Goal: Task Accomplishment & Management: Use online tool/utility

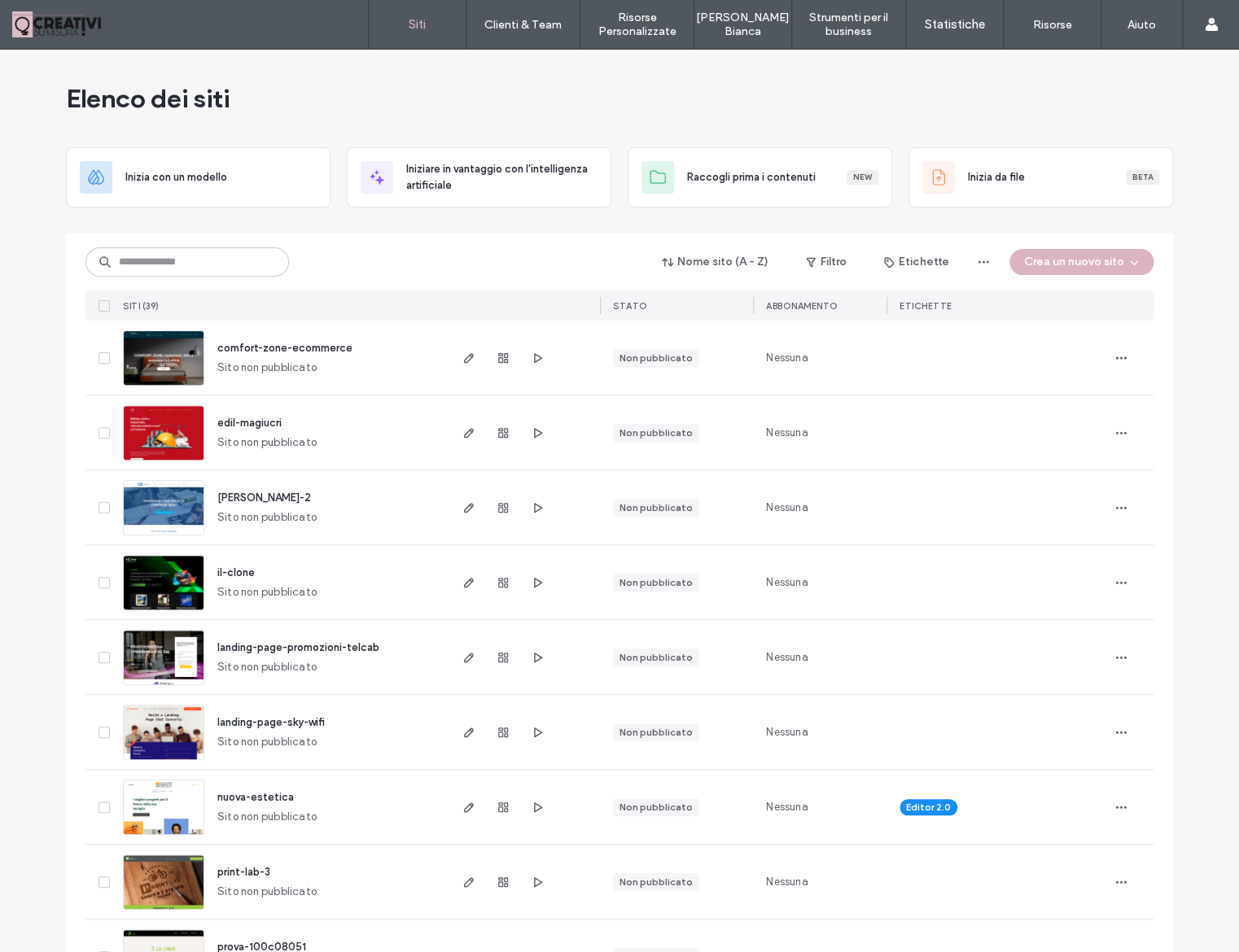
click at [187, 242] on div "Nome sito (A - Z) Filtro Etichette Crea un nuovo sito SITI (39) STATO Abbonamen…" at bounding box center [620, 277] width 1068 height 87
click at [192, 255] on input at bounding box center [187, 262] width 204 height 30
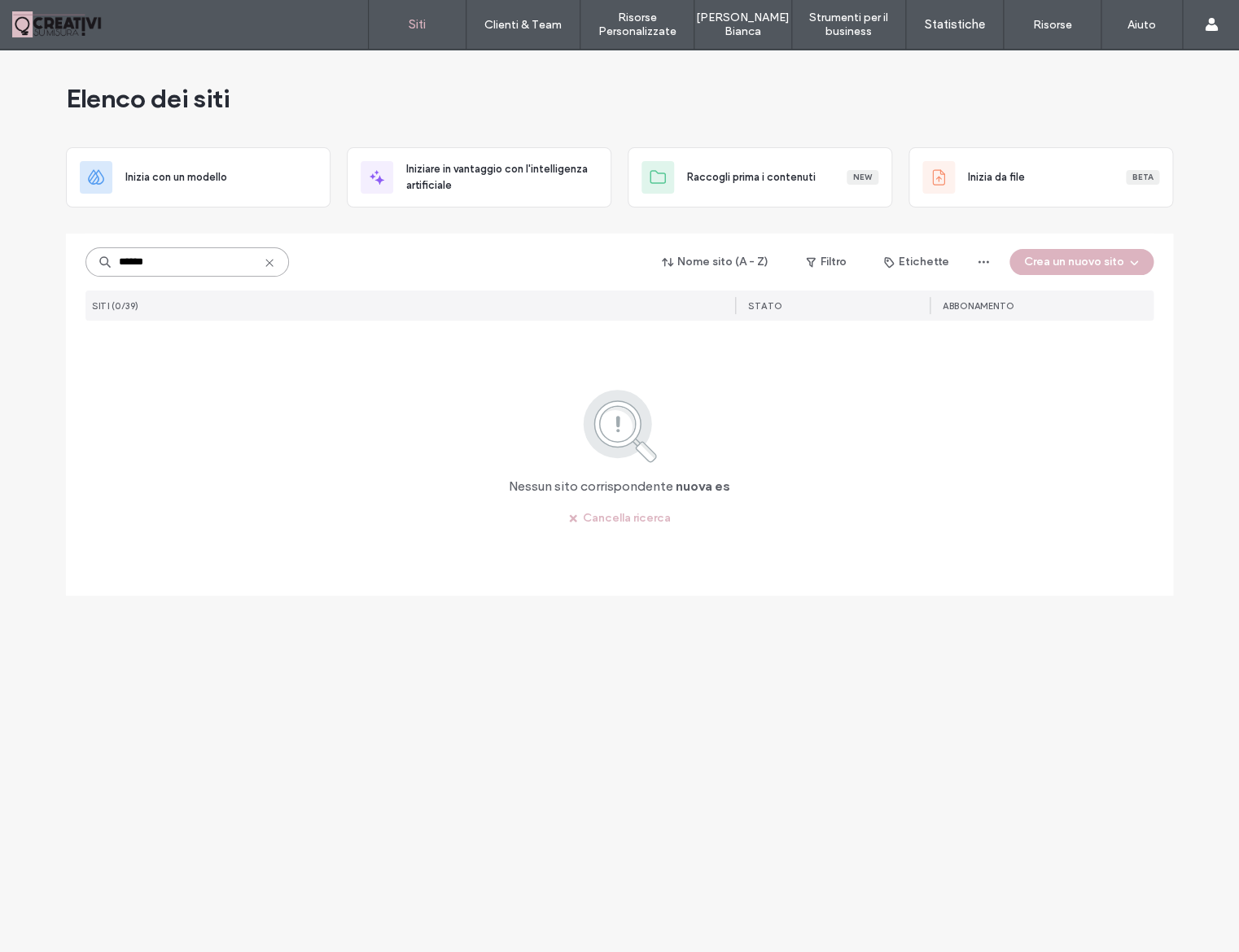
type input "*******"
click at [201, 269] on input "*******" at bounding box center [187, 262] width 204 height 30
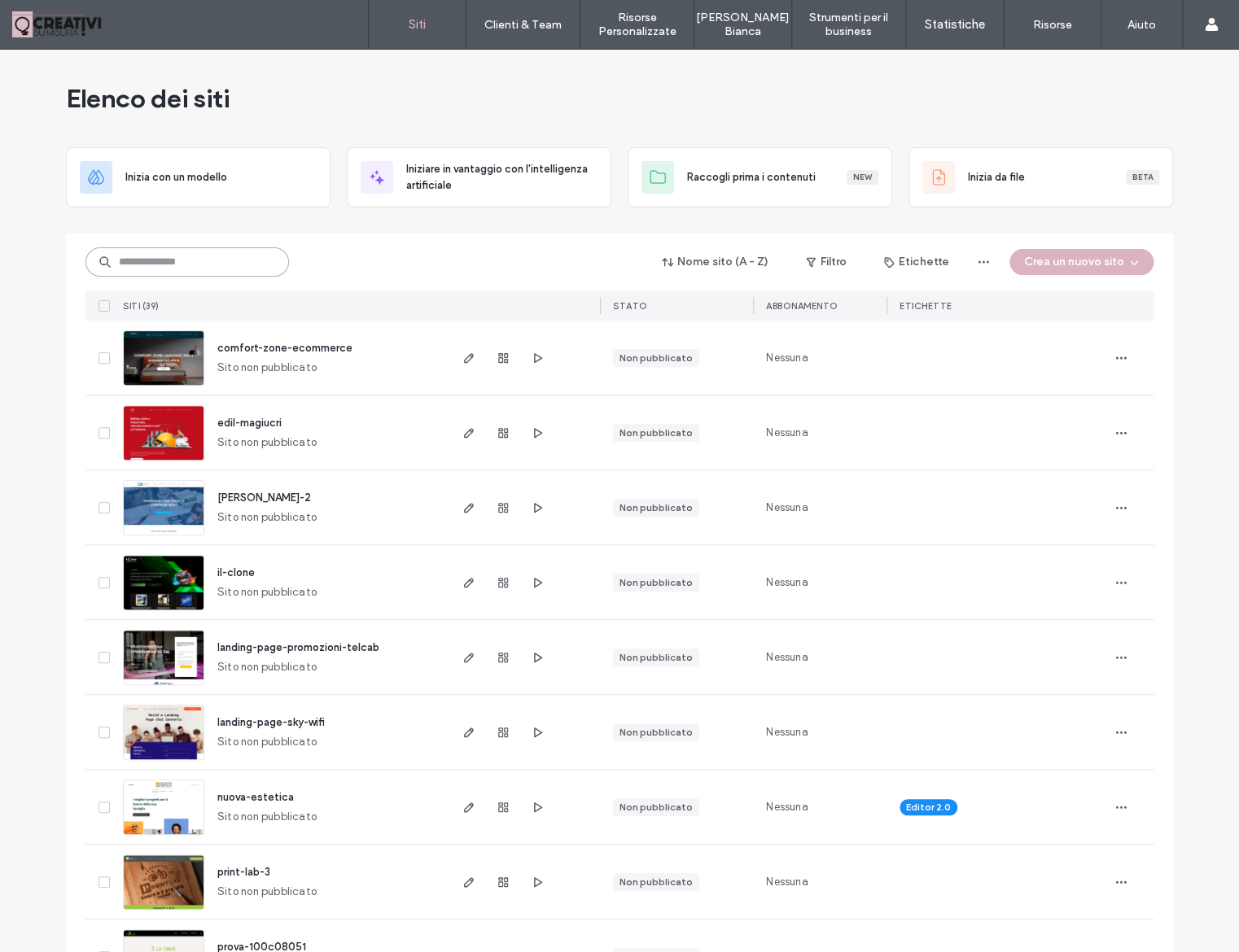
scroll to position [84, 0]
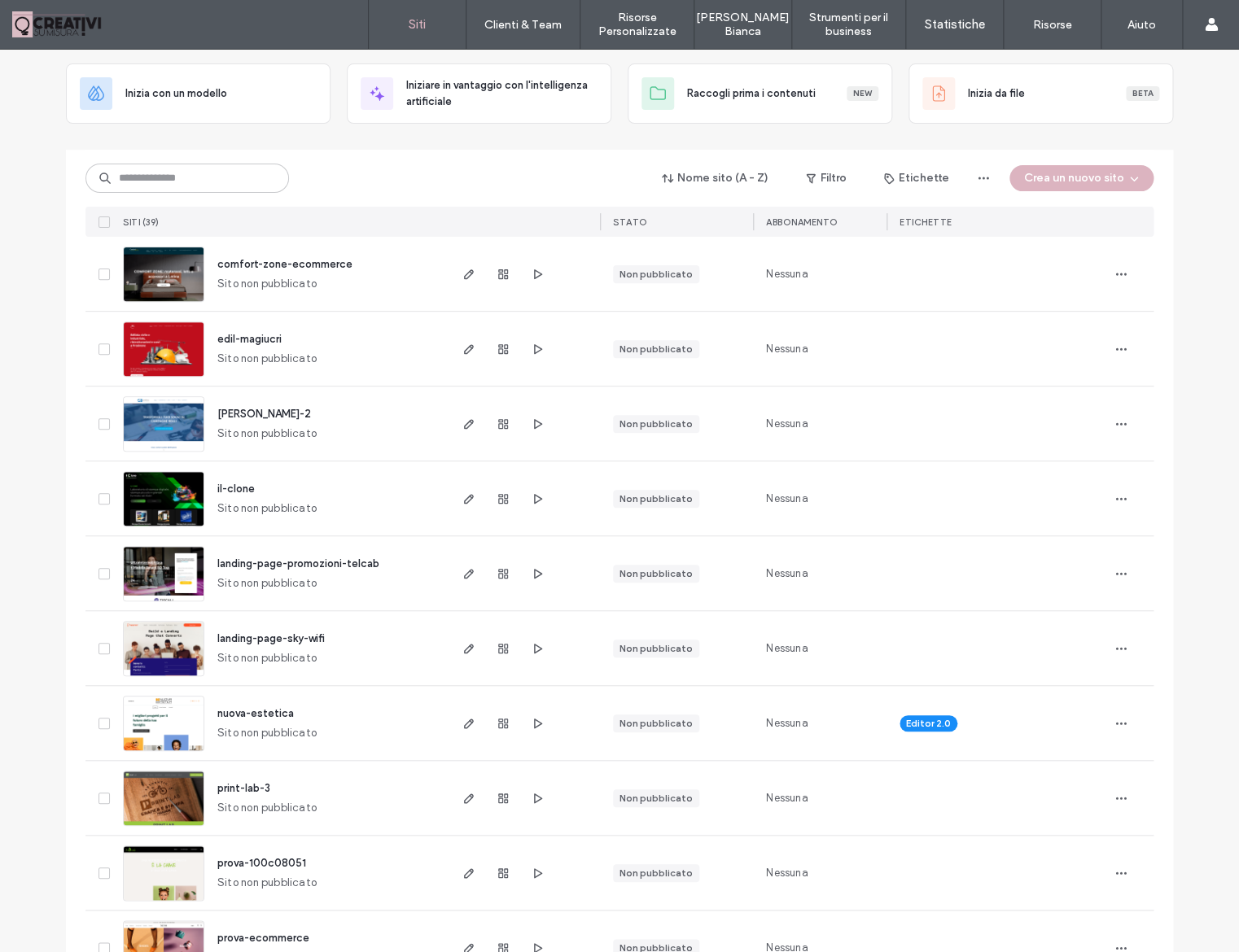
click at [267, 712] on span "nuova-estetica" at bounding box center [256, 713] width 77 height 12
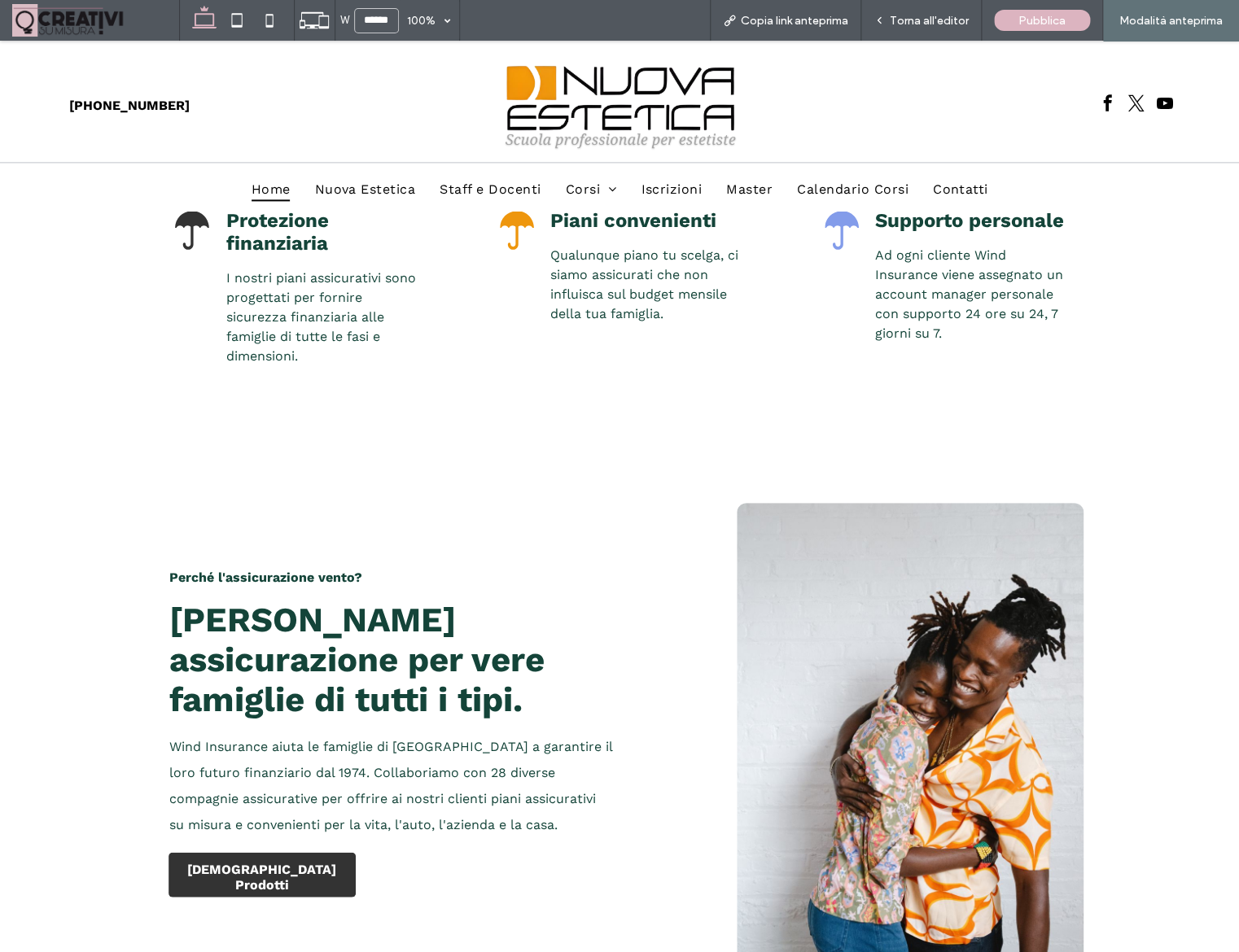
scroll to position [786, 0]
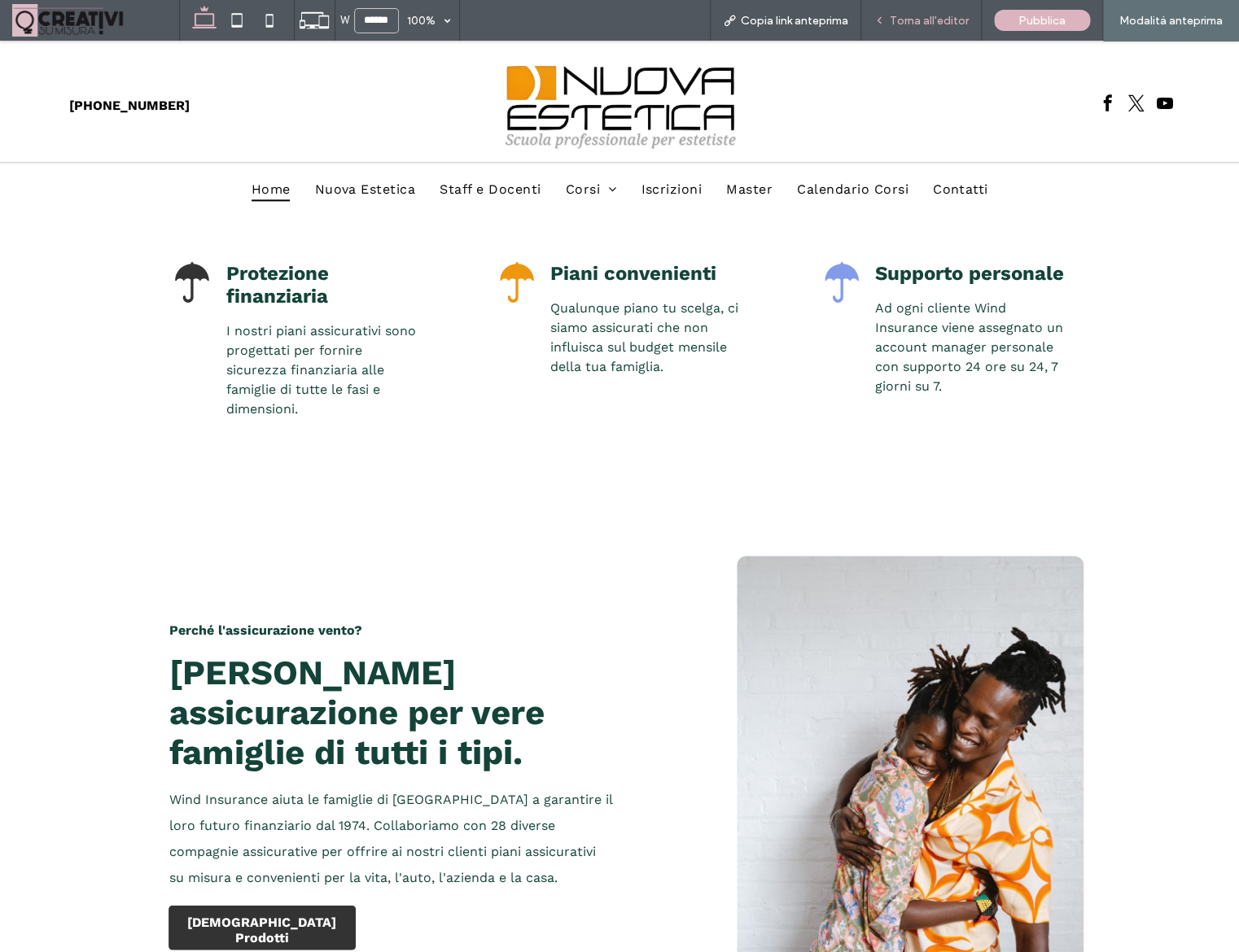
click at [908, 23] on span "Torna all'editor" at bounding box center [929, 21] width 79 height 14
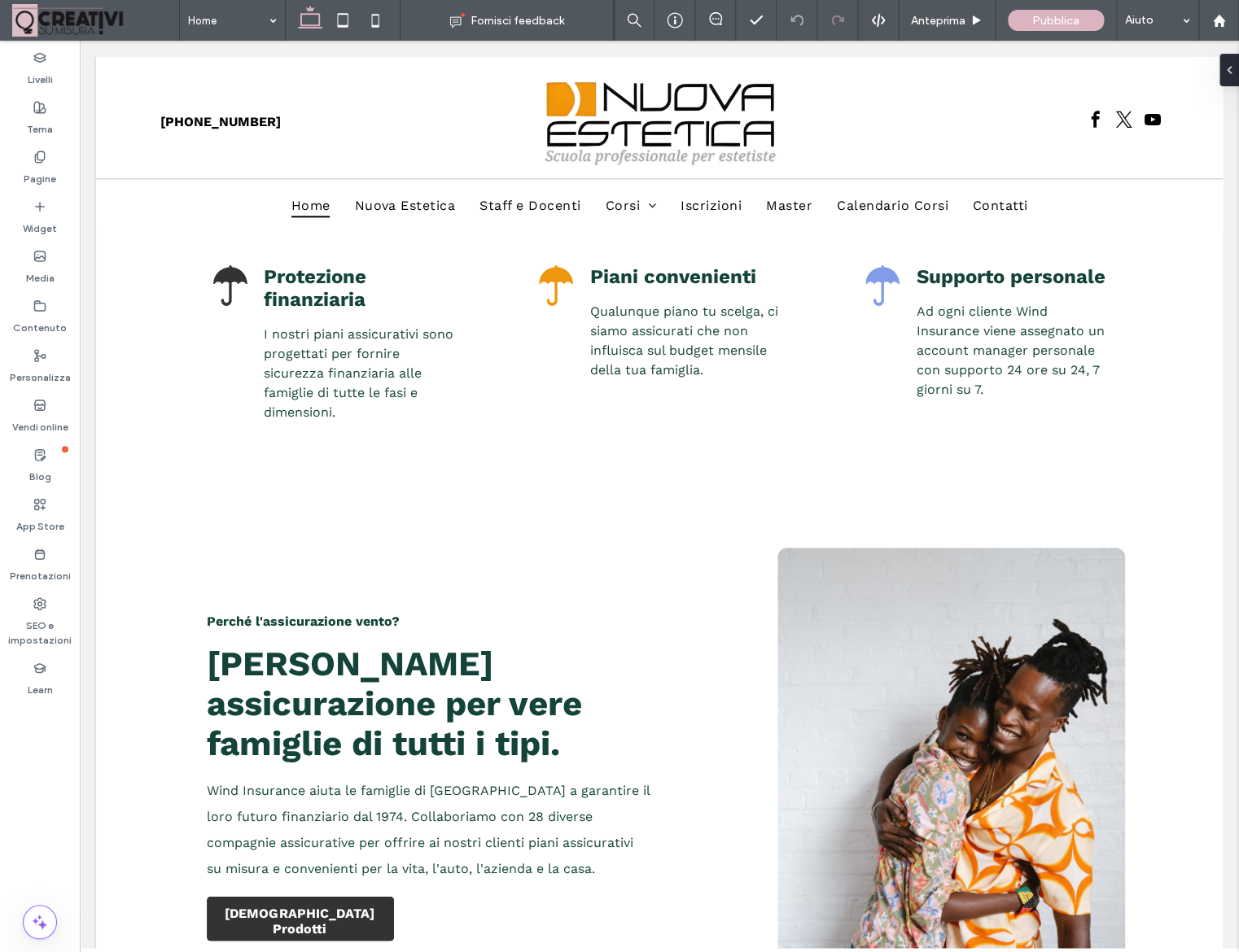
scroll to position [786, 0]
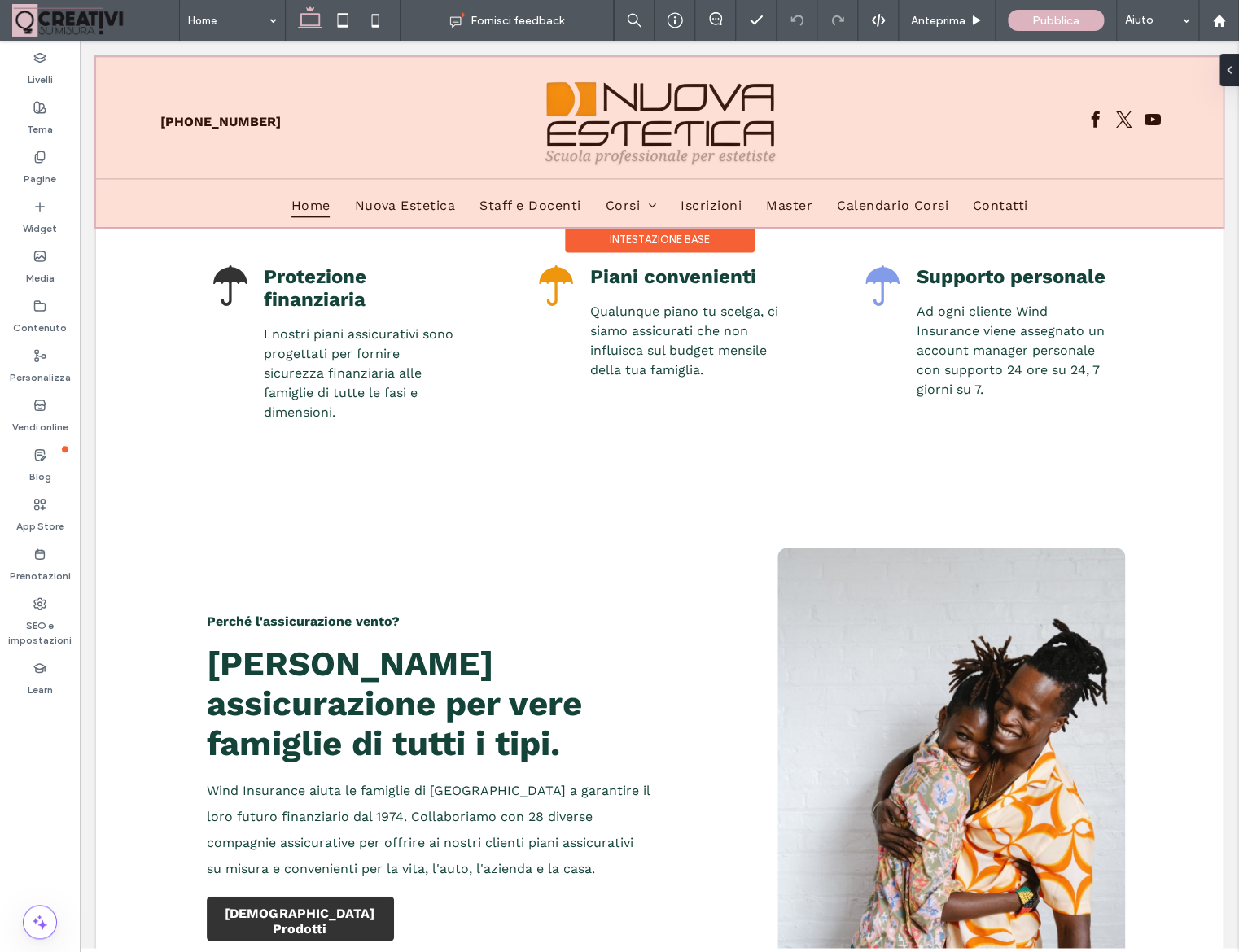
click at [675, 114] on div at bounding box center [660, 142] width 1127 height 170
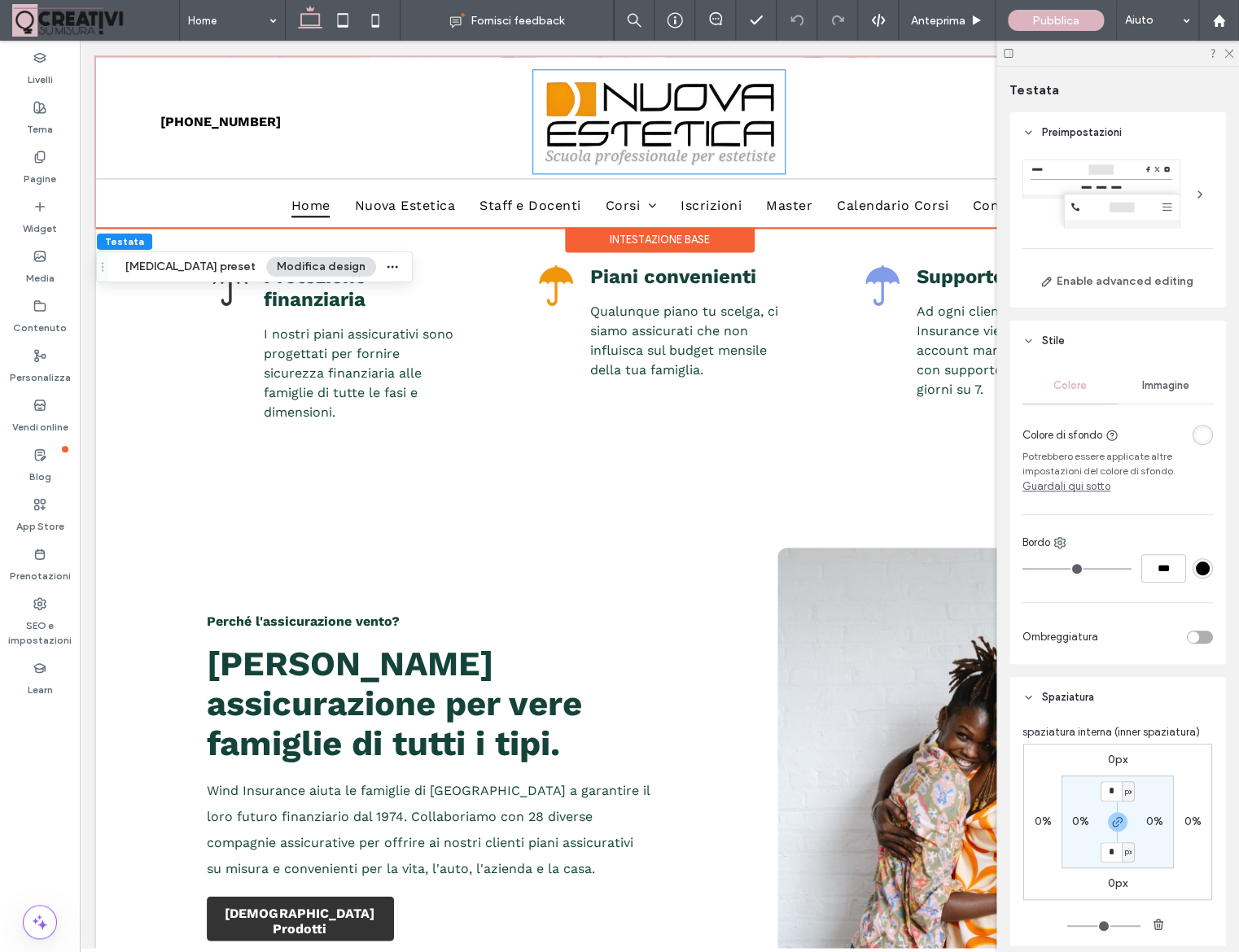
click at [675, 114] on img at bounding box center [658, 121] width 251 height 103
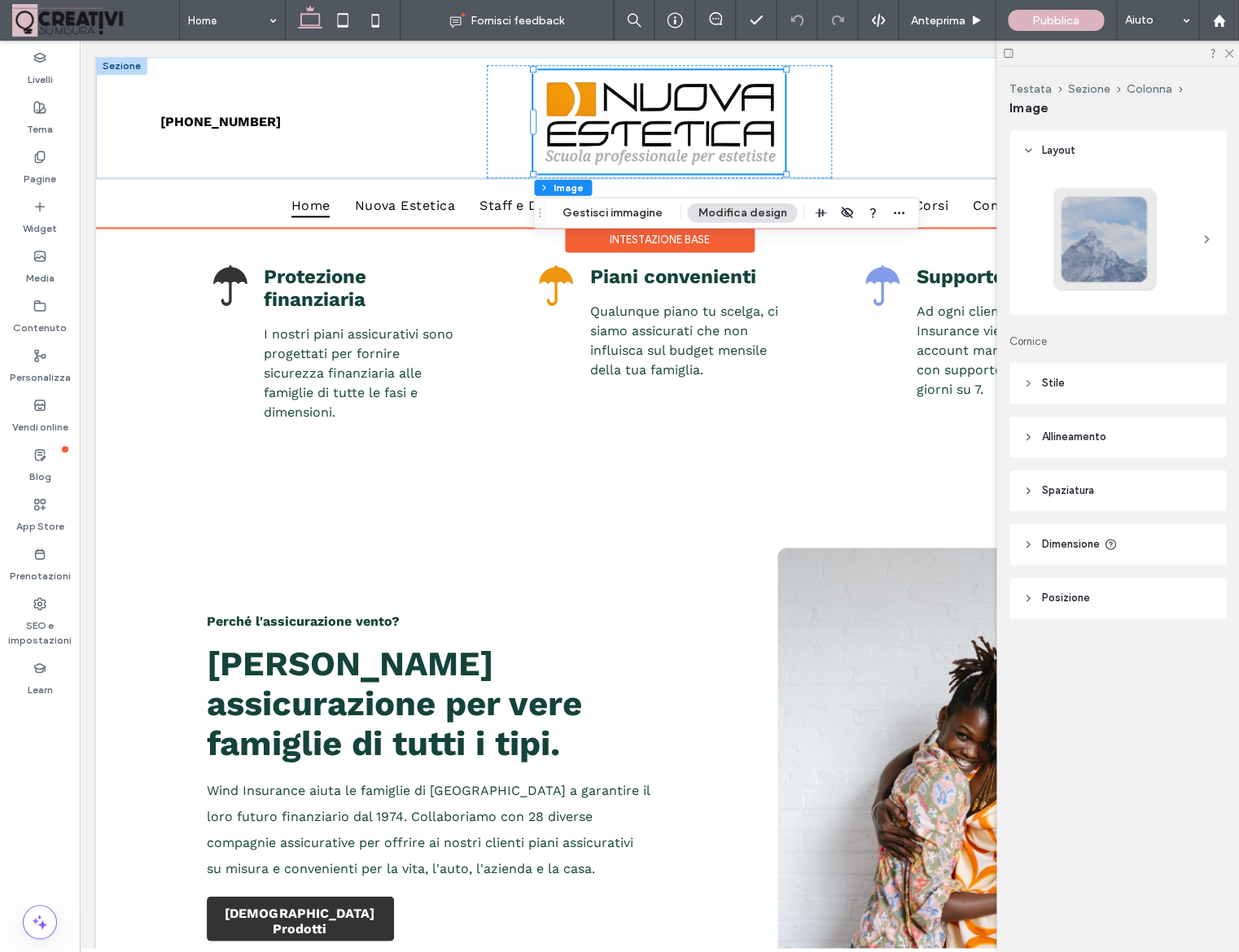
click at [760, 136] on img at bounding box center [658, 121] width 251 height 103
click at [643, 209] on button "Gestisci immagine" at bounding box center [612, 214] width 121 height 20
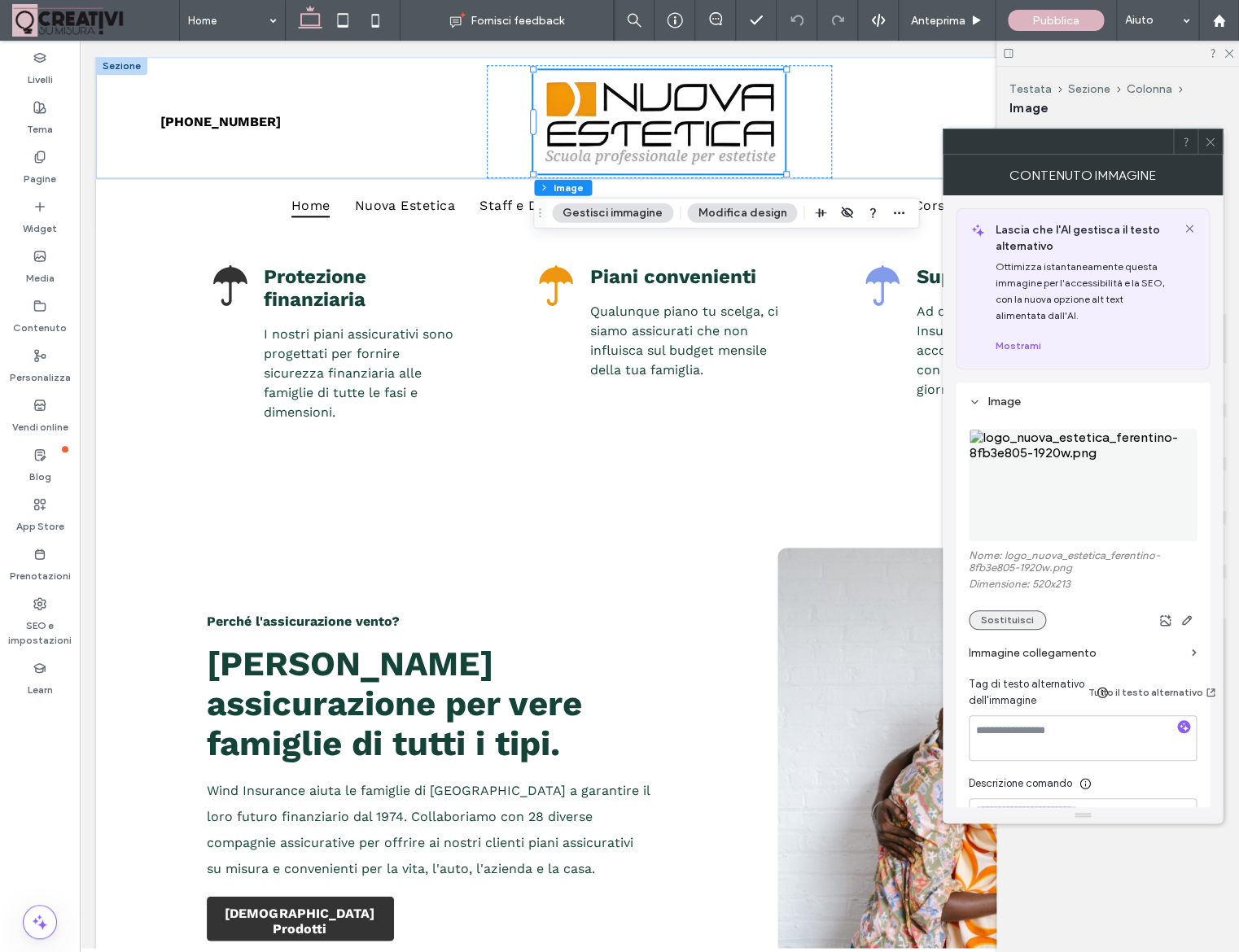
click at [1026, 630] on button "Sostituisci" at bounding box center [1008, 620] width 78 height 20
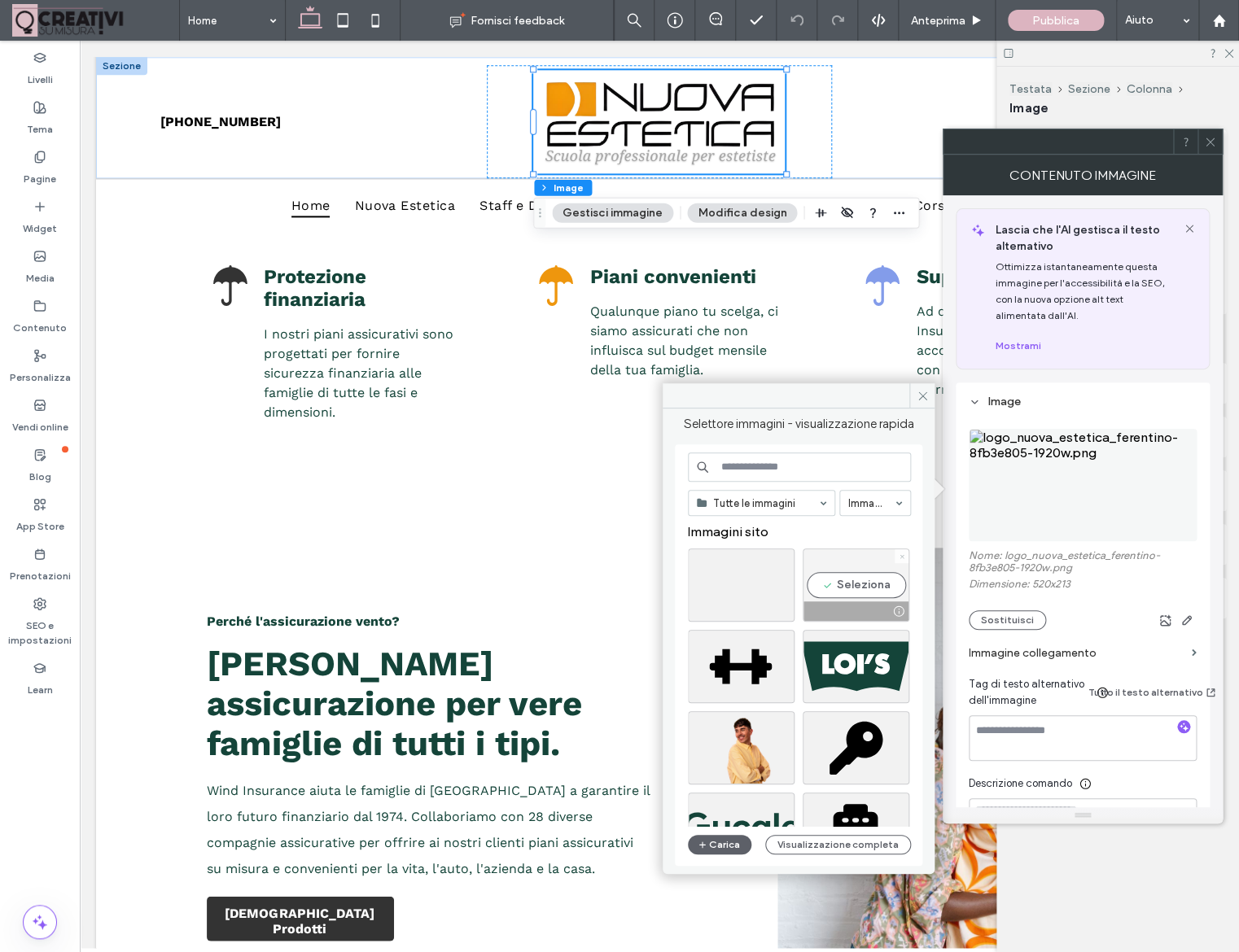
click at [902, 561] on span at bounding box center [901, 556] width 7 height 14
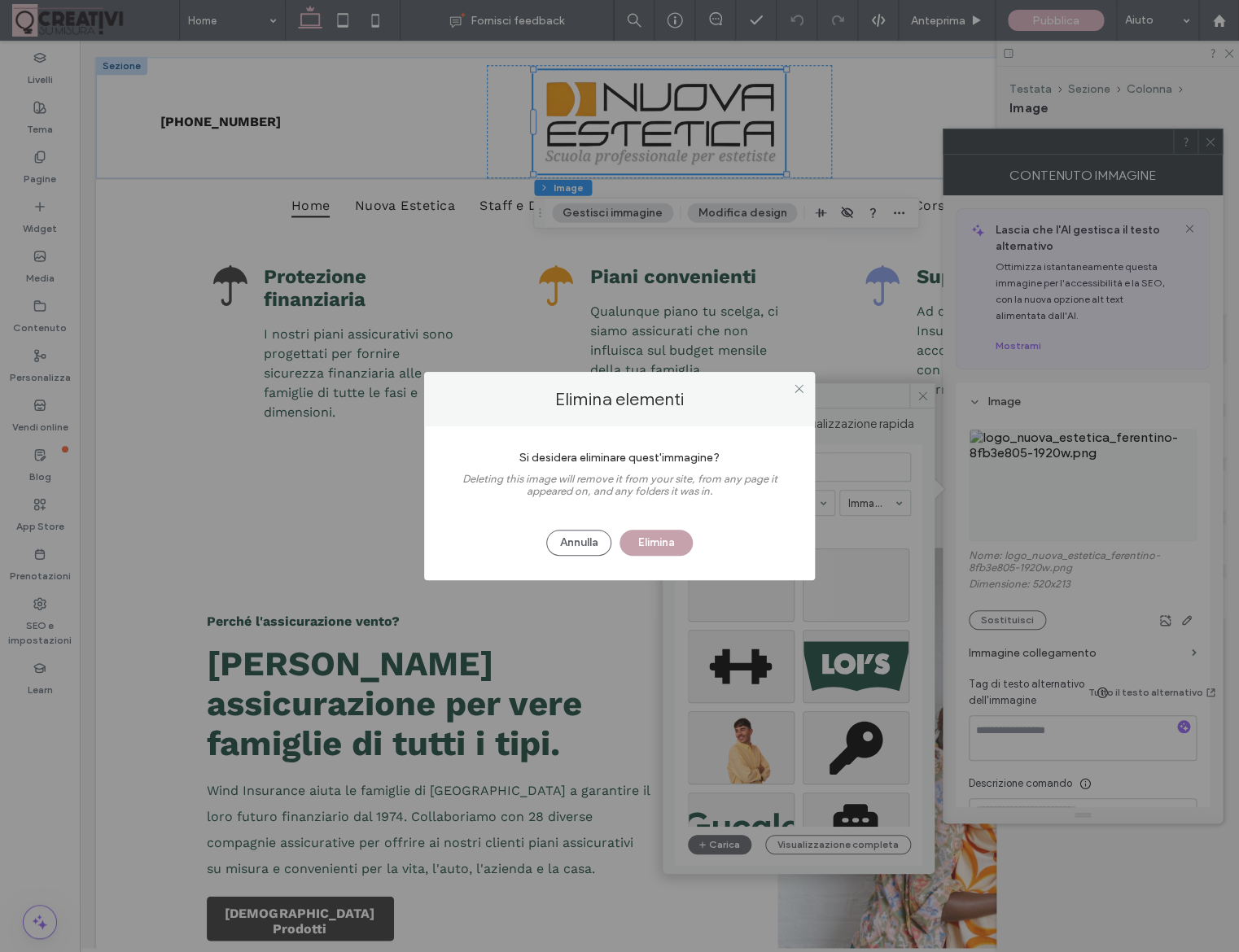
click at [687, 537] on button "Elimina" at bounding box center [656, 542] width 73 height 26
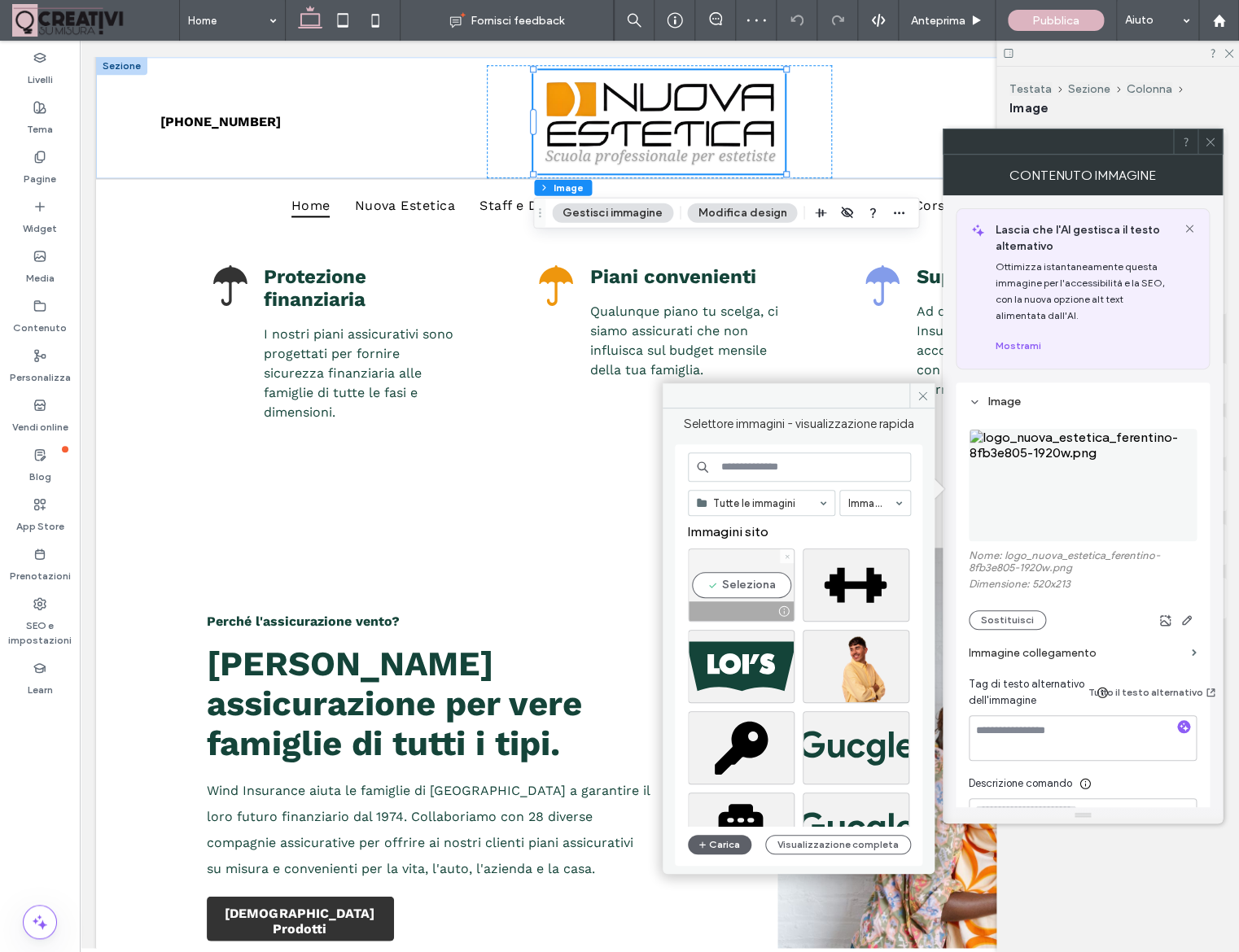
click at [788, 560] on icon at bounding box center [787, 556] width 7 height 7
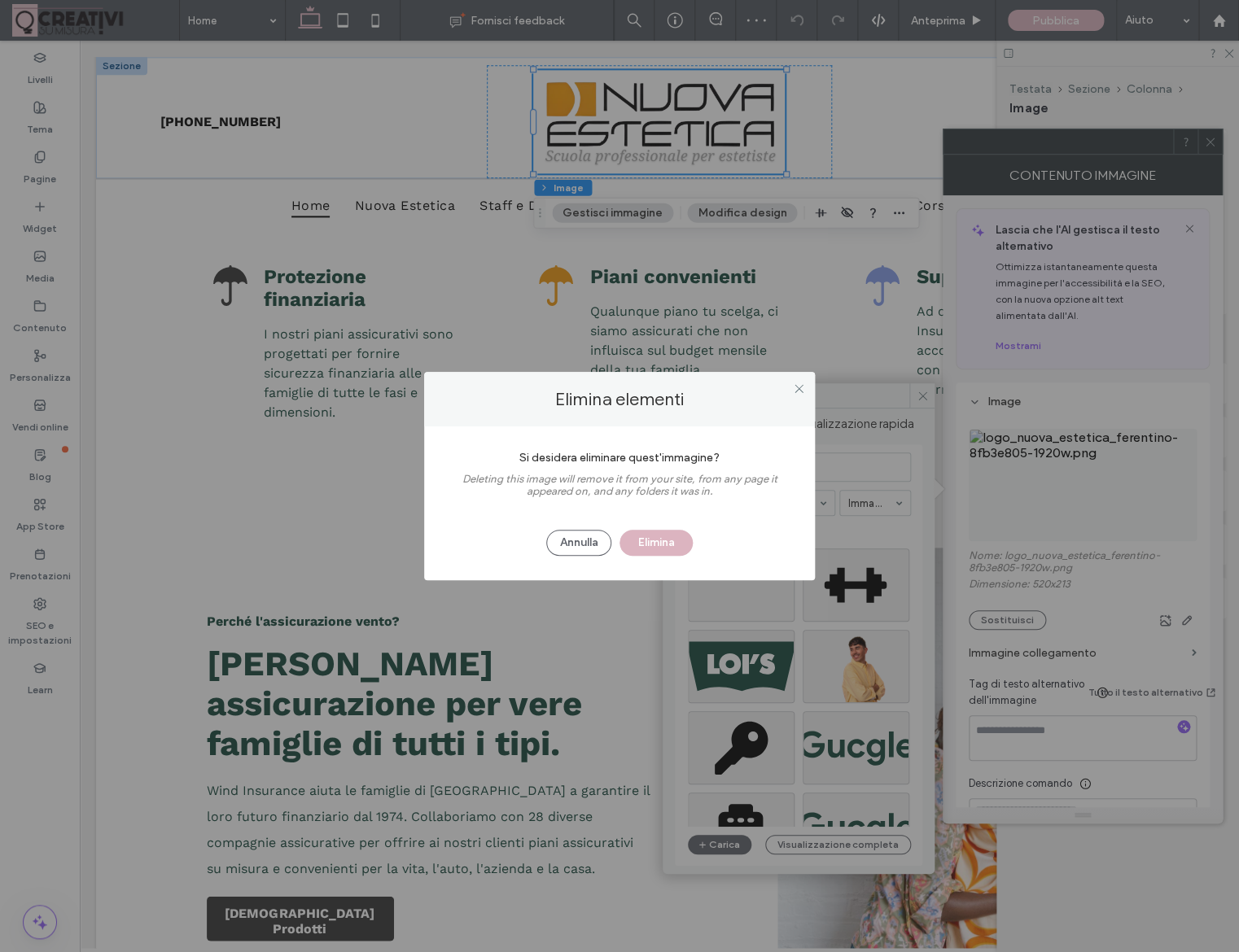
click at [698, 546] on div "Annulla Elimina" at bounding box center [619, 535] width 342 height 42
click at [678, 545] on button "Elimina" at bounding box center [656, 542] width 73 height 26
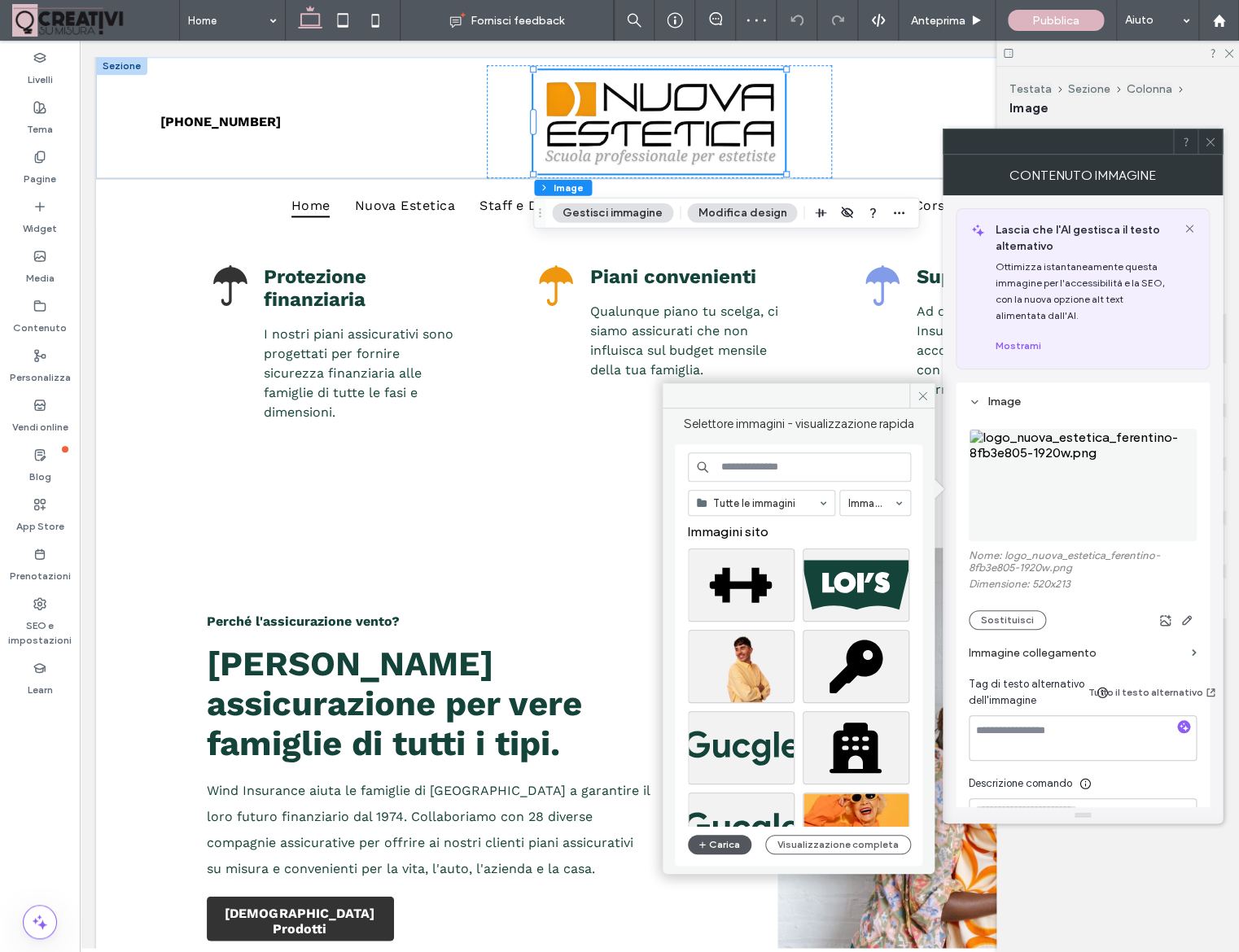
click at [738, 847] on button "Carica" at bounding box center [719, 845] width 63 height 20
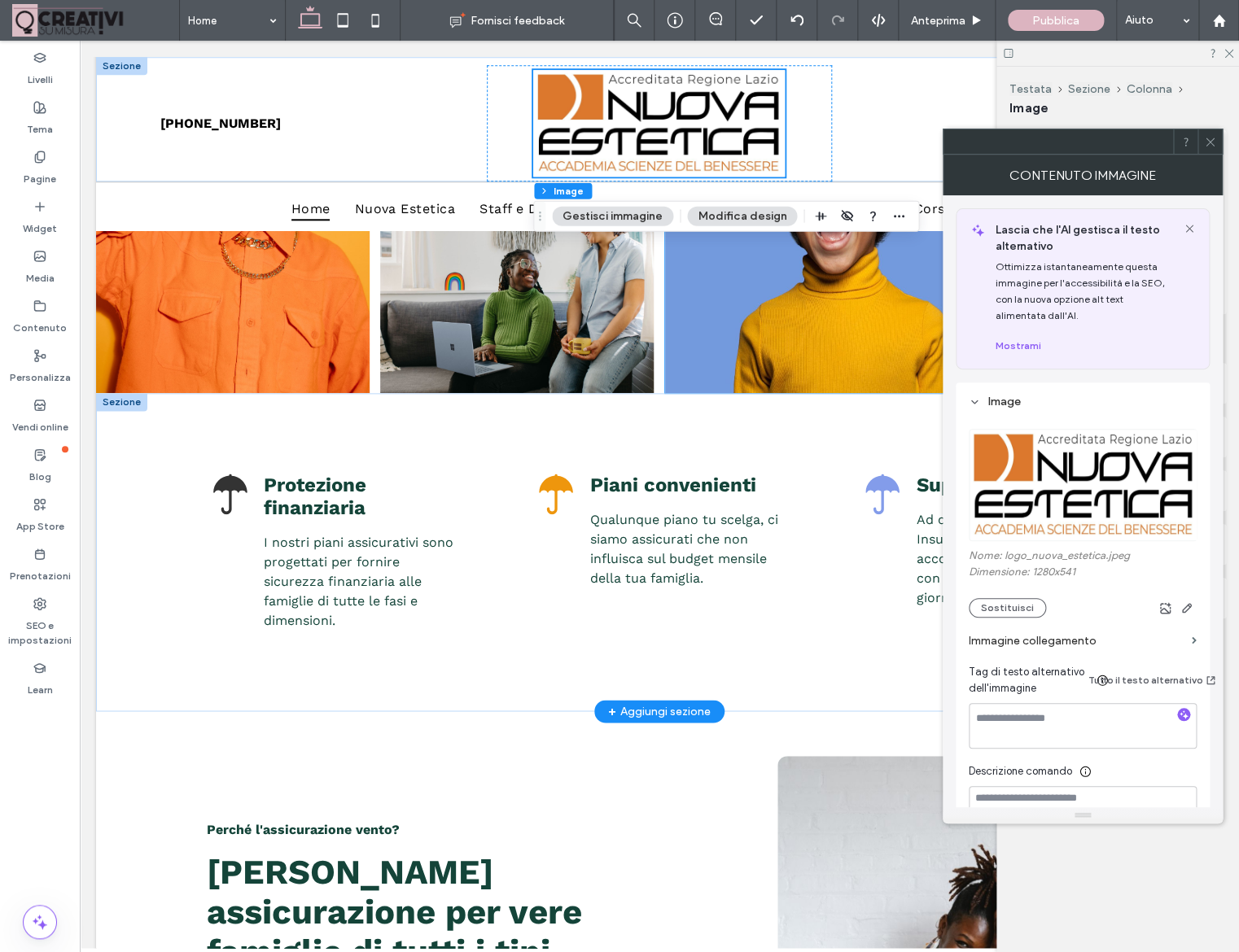
scroll to position [569, 0]
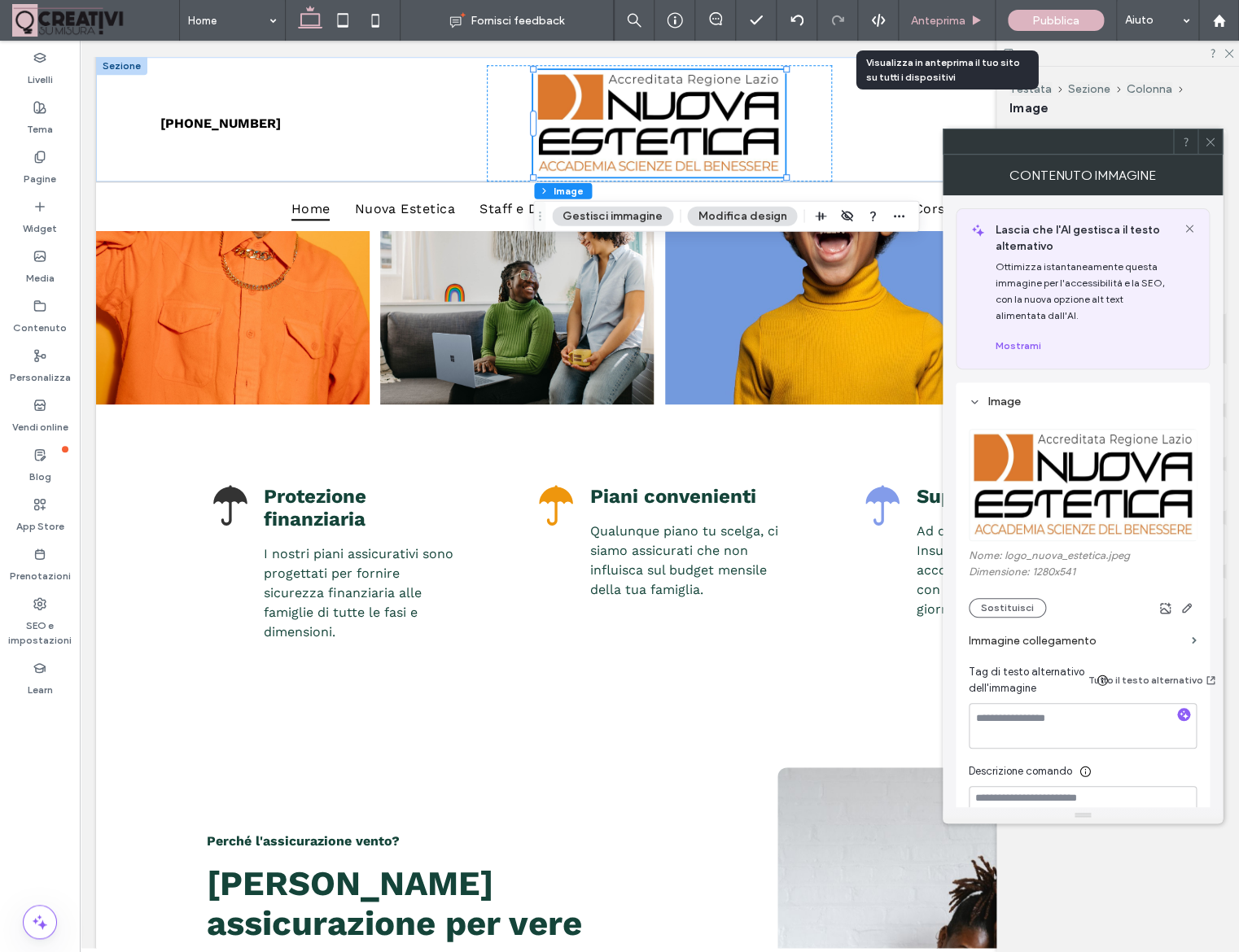
click at [922, 30] on div "Anteprima" at bounding box center [946, 20] width 97 height 40
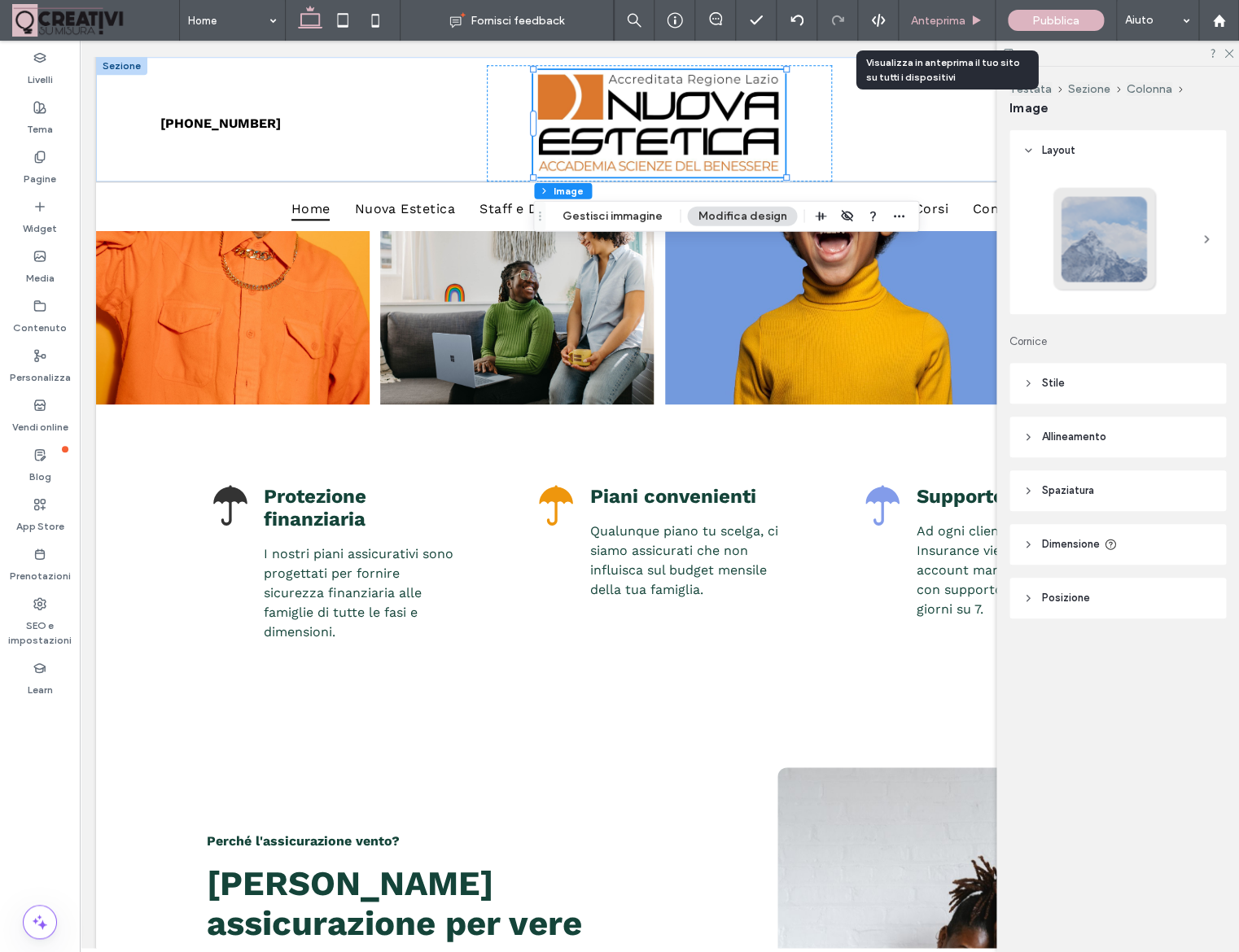
click at [929, 31] on div "Anteprima" at bounding box center [946, 20] width 97 height 40
click at [928, 27] on span "Anteprima" at bounding box center [938, 21] width 54 height 14
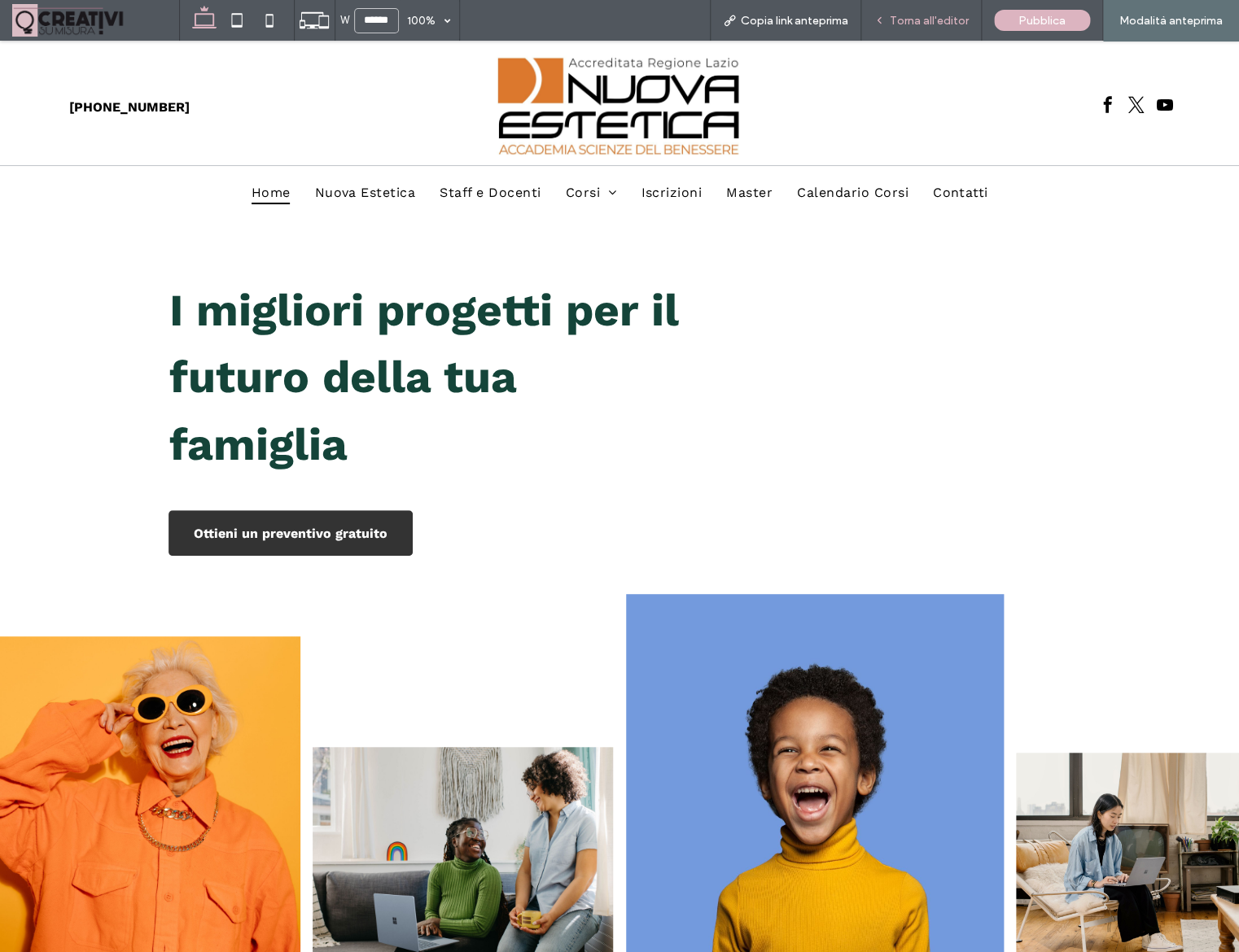
click at [903, 16] on span "Torna all'editor" at bounding box center [929, 21] width 79 height 14
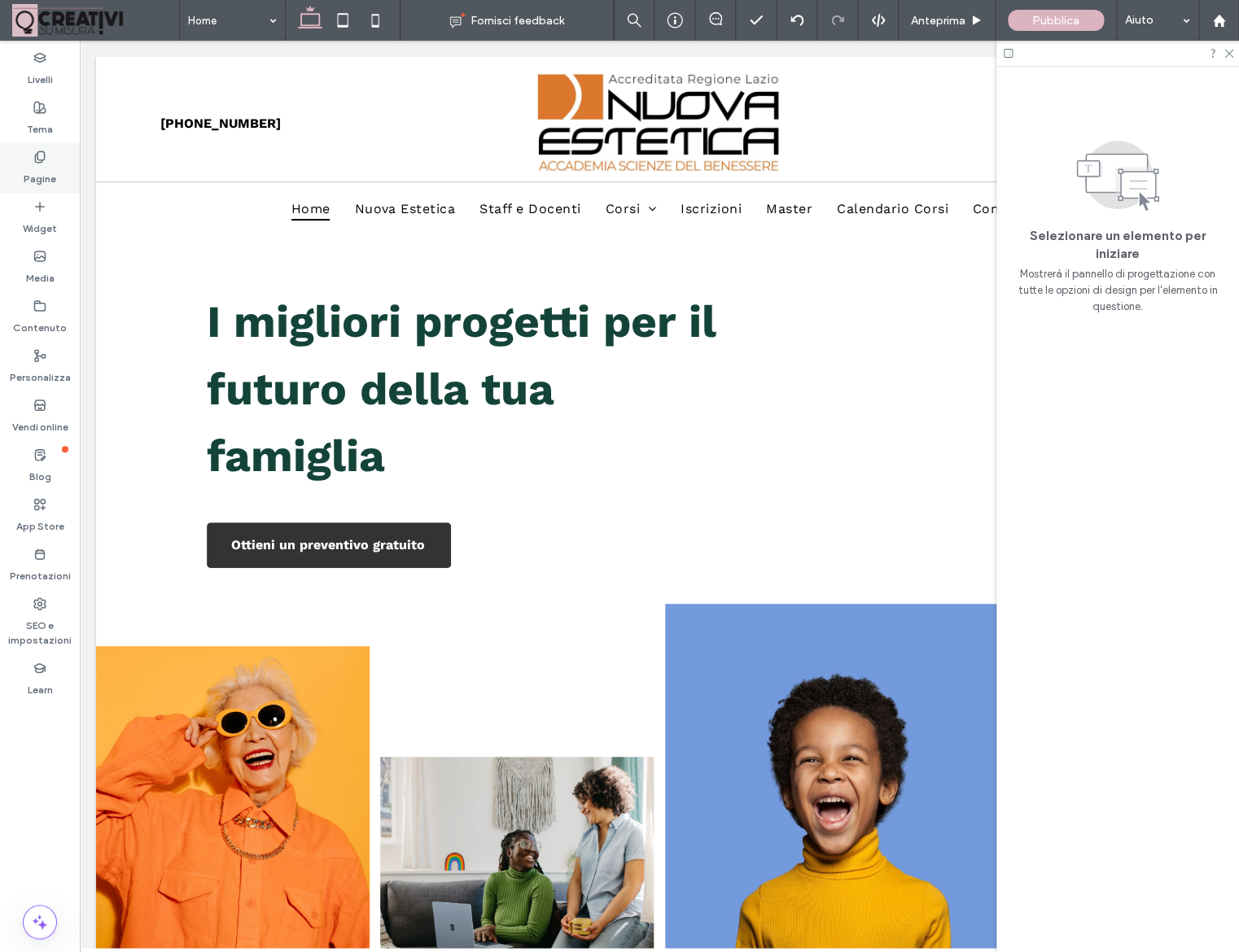
click at [32, 153] on div "Pagine" at bounding box center [39, 167] width 80 height 49
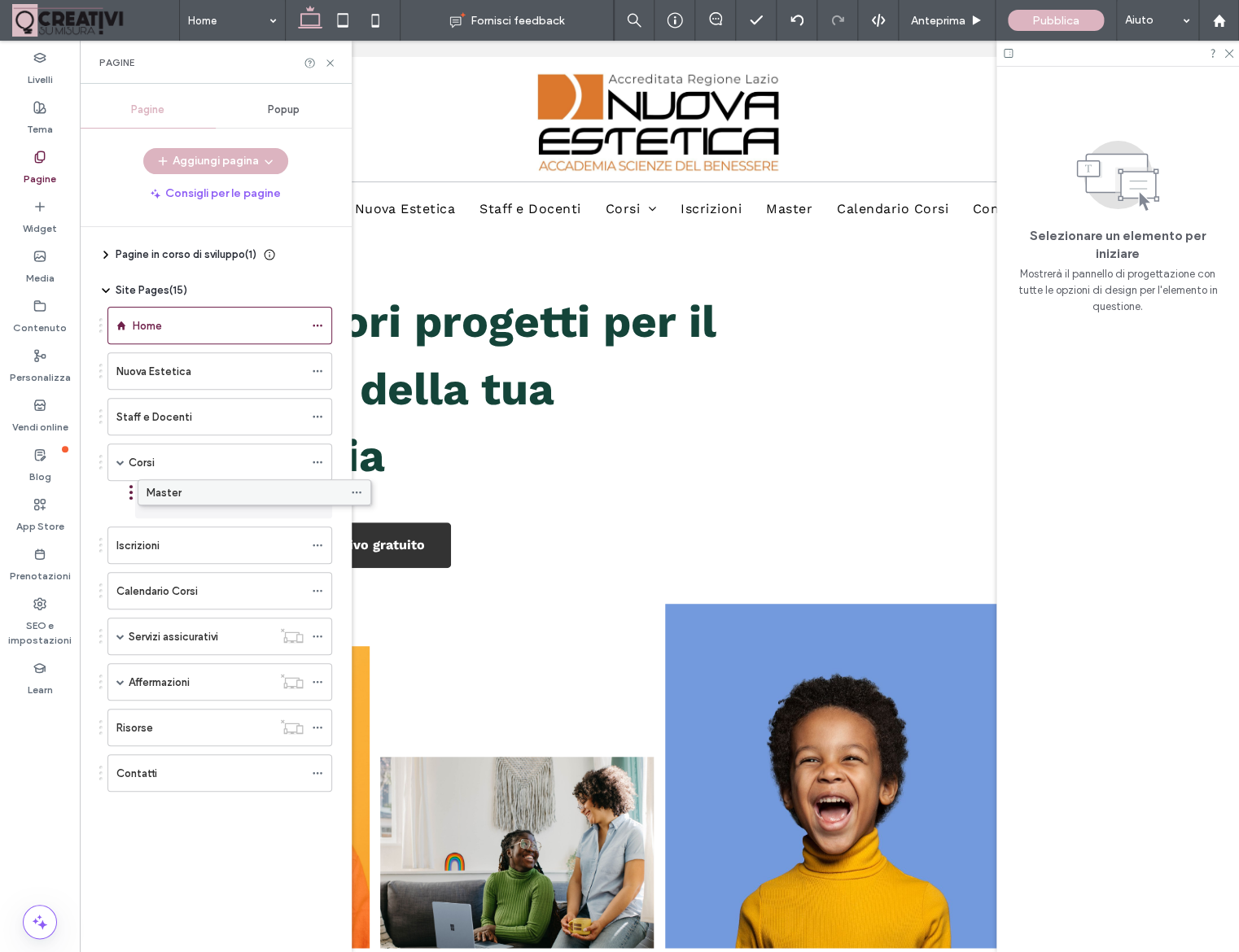
drag, startPoint x: 159, startPoint y: 556, endPoint x: 188, endPoint y: 512, distance: 52.7
click at [188, 512] on div "Pagine in corso di sviluppo ( 1 ) Nuova pagina Site Pages ( 15 ) Home Nuova Est…" at bounding box center [226, 586] width 252 height 717
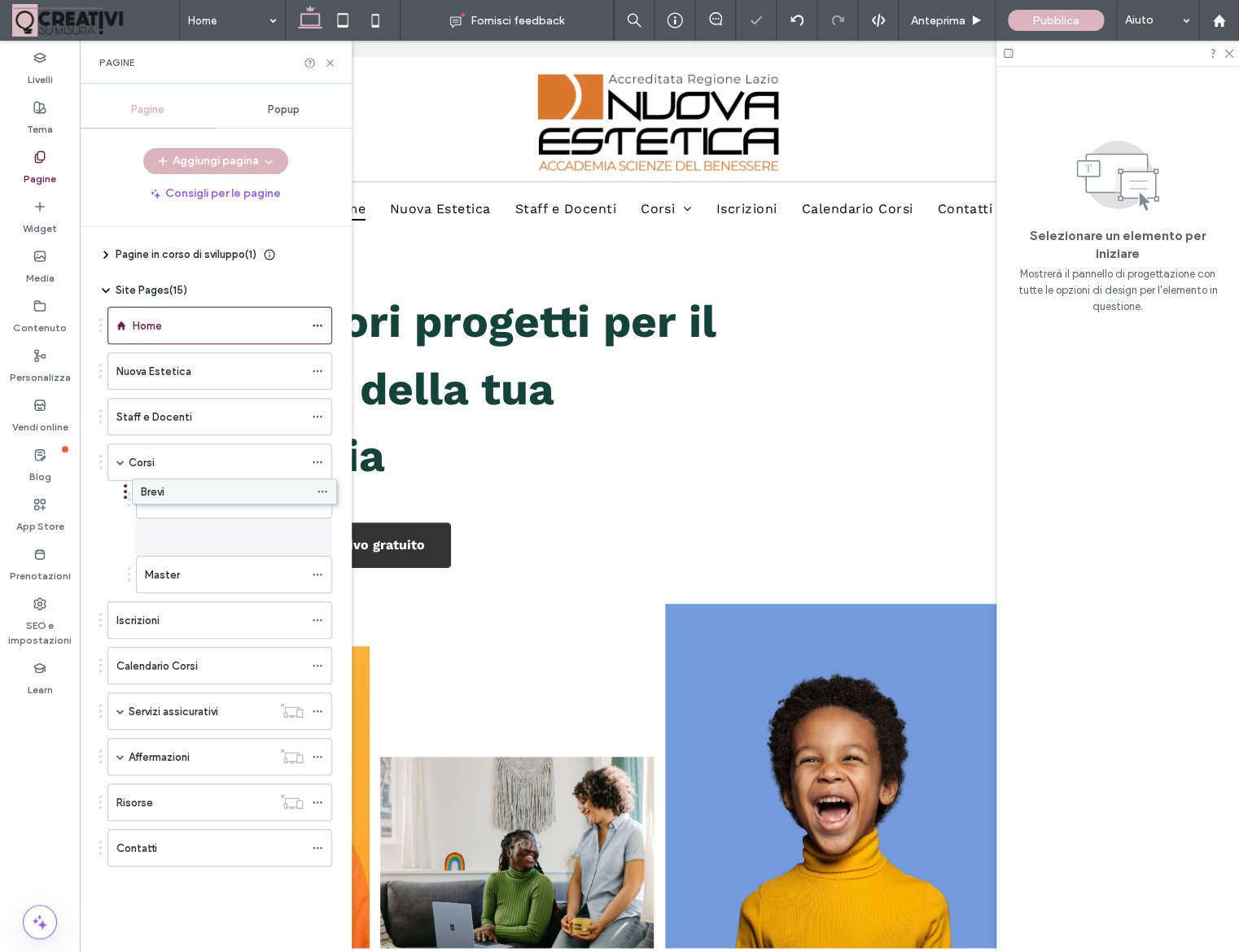
drag, startPoint x: 174, startPoint y: 541, endPoint x: 170, endPoint y: 494, distance: 47.2
click at [170, 494] on div "Pagine in corso di sviluppo ( 1 ) Nuova pagina Site Pages ( 15 ) Home Nuova Est…" at bounding box center [226, 586] width 252 height 717
drag, startPoint x: 175, startPoint y: 531, endPoint x: 176, endPoint y: 479, distance: 52.0
click at [176, 479] on div "Pagine in corso di sviluppo ( 1 ) Nuova pagina Site Pages ( 15 ) Home Nuova Est…" at bounding box center [226, 586] width 252 height 717
click at [121, 462] on span at bounding box center [120, 462] width 8 height 8
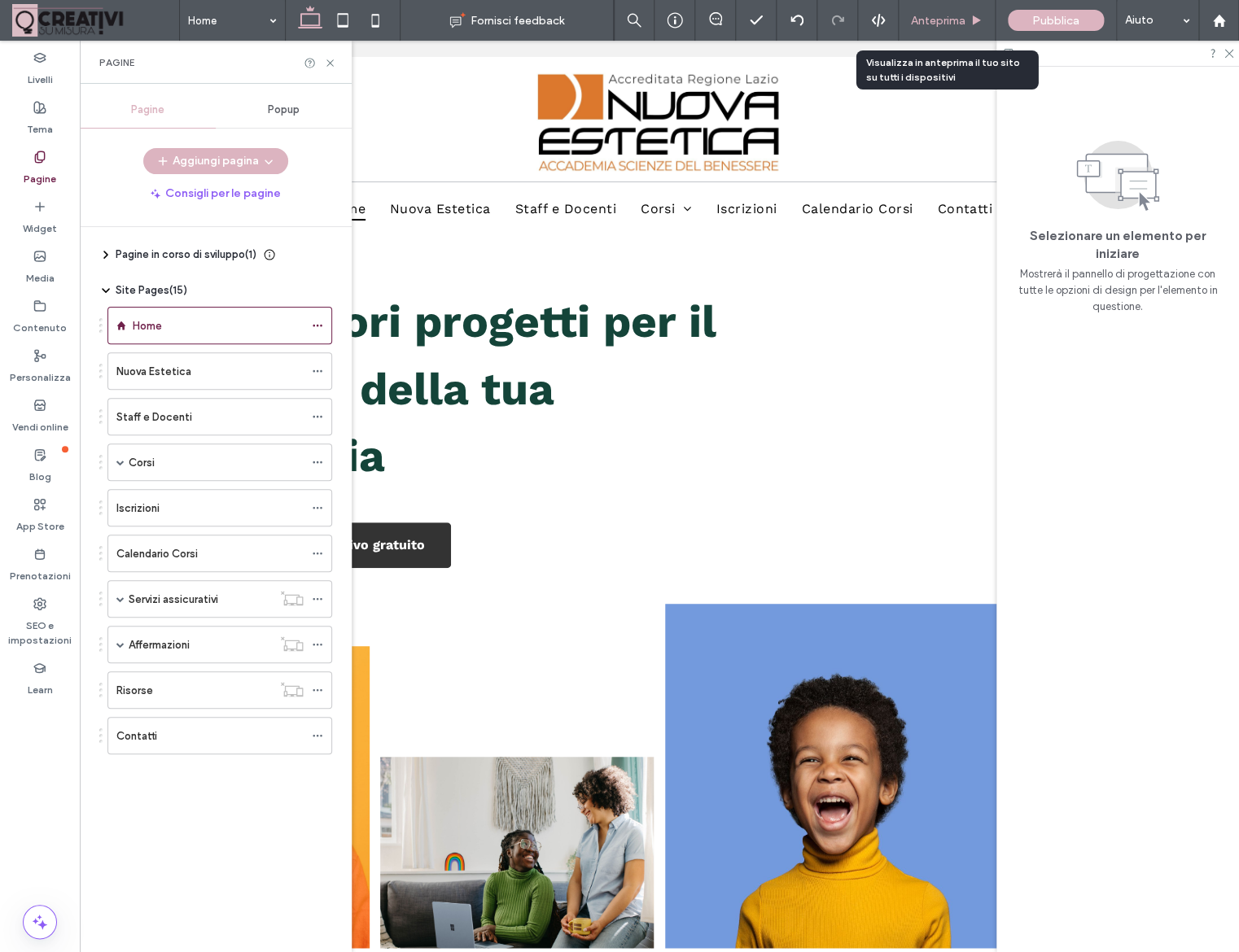
click at [923, 22] on span "Anteprima" at bounding box center [938, 21] width 54 height 14
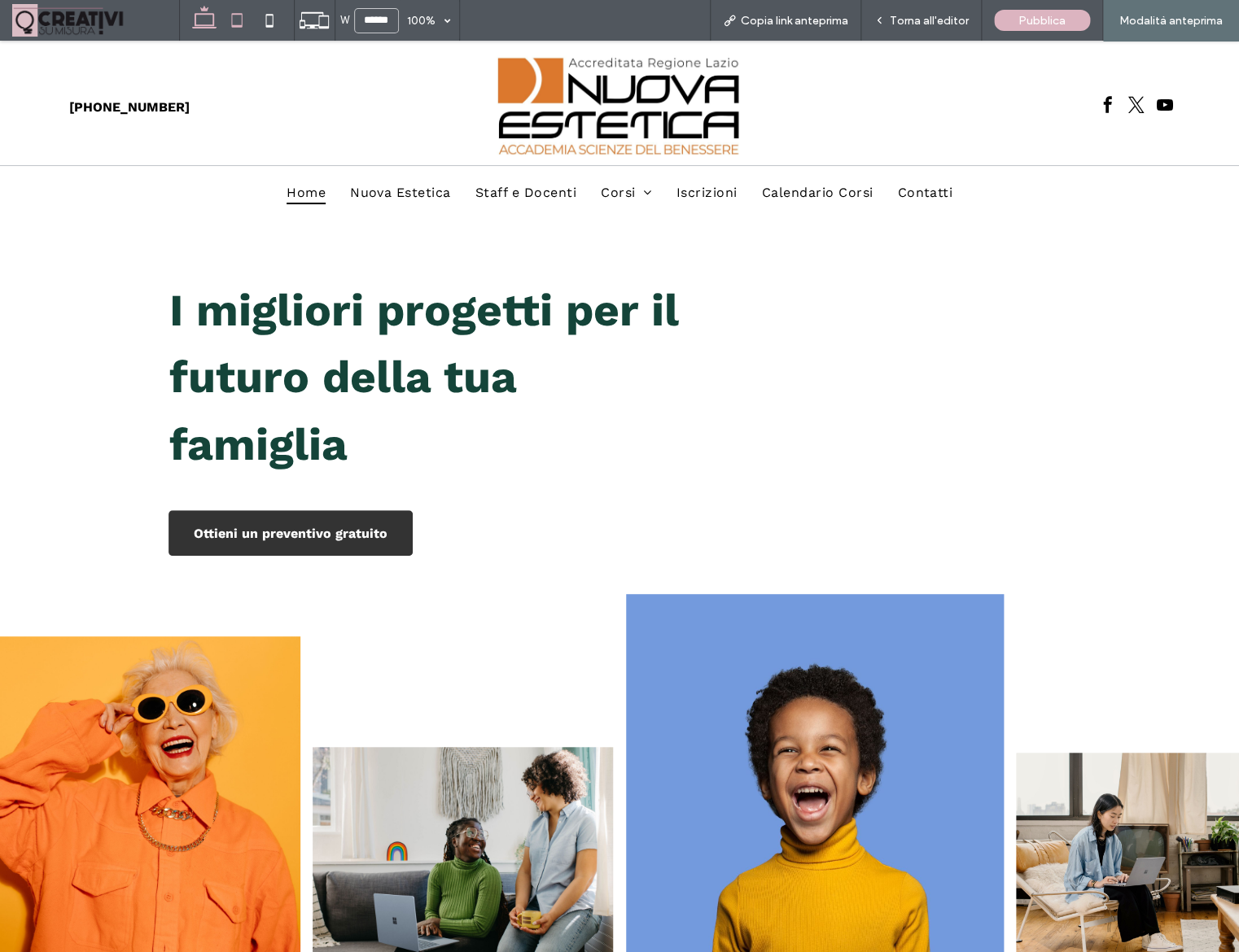
click at [241, 14] on use at bounding box center [236, 20] width 11 height 14
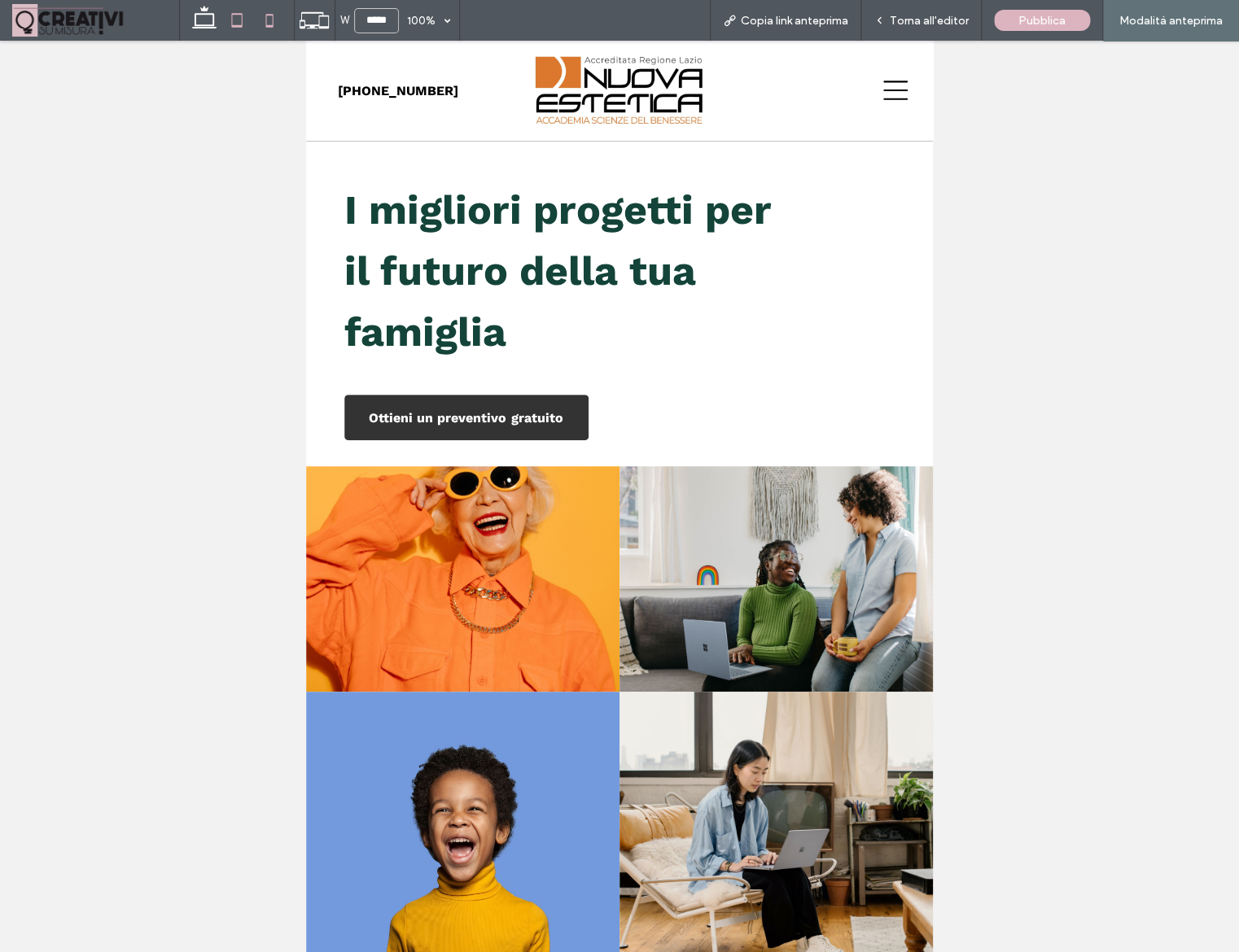
click at [285, 18] on icon at bounding box center [269, 20] width 33 height 32
type input "*****"
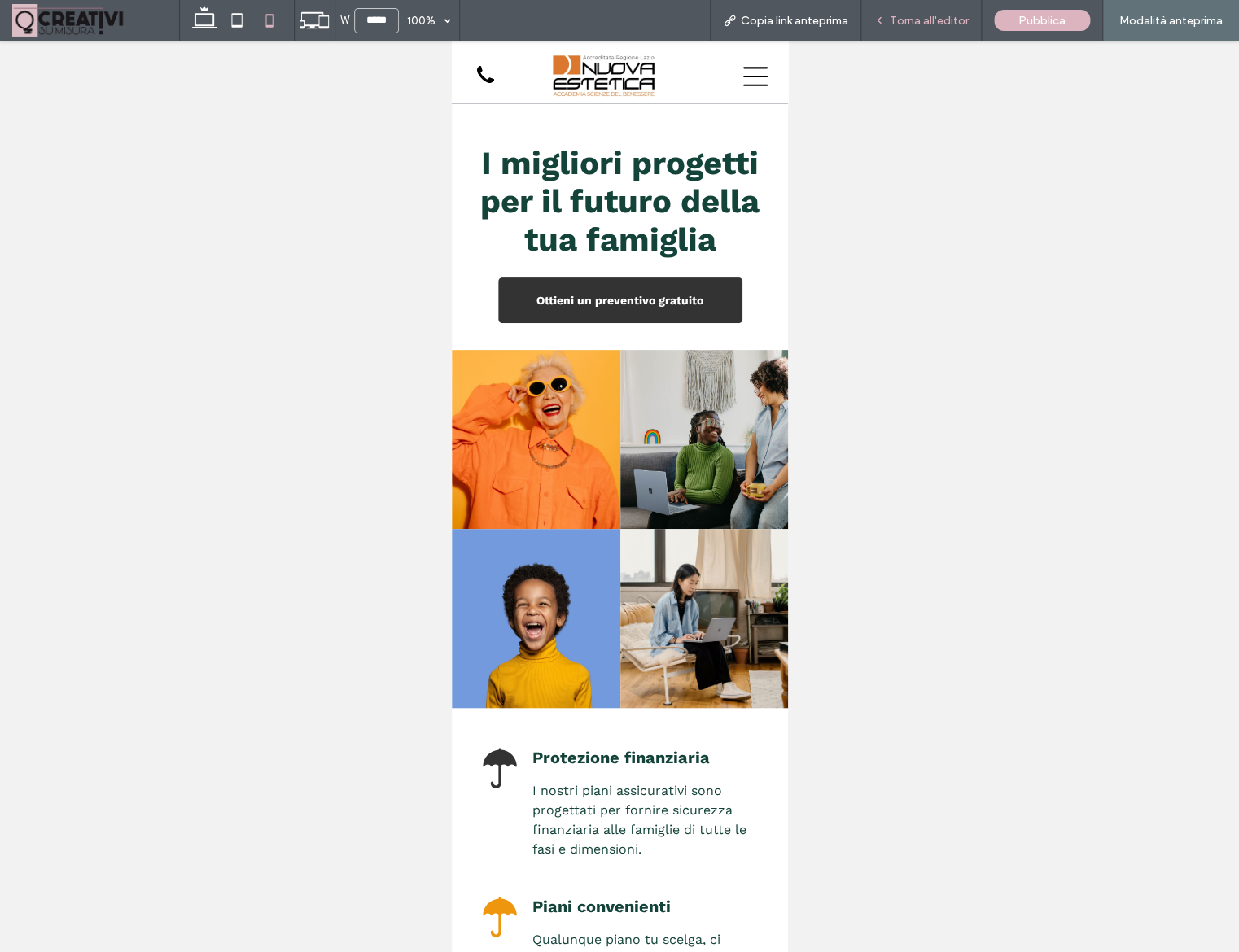
click at [902, 15] on span "Torna all'editor" at bounding box center [929, 21] width 79 height 14
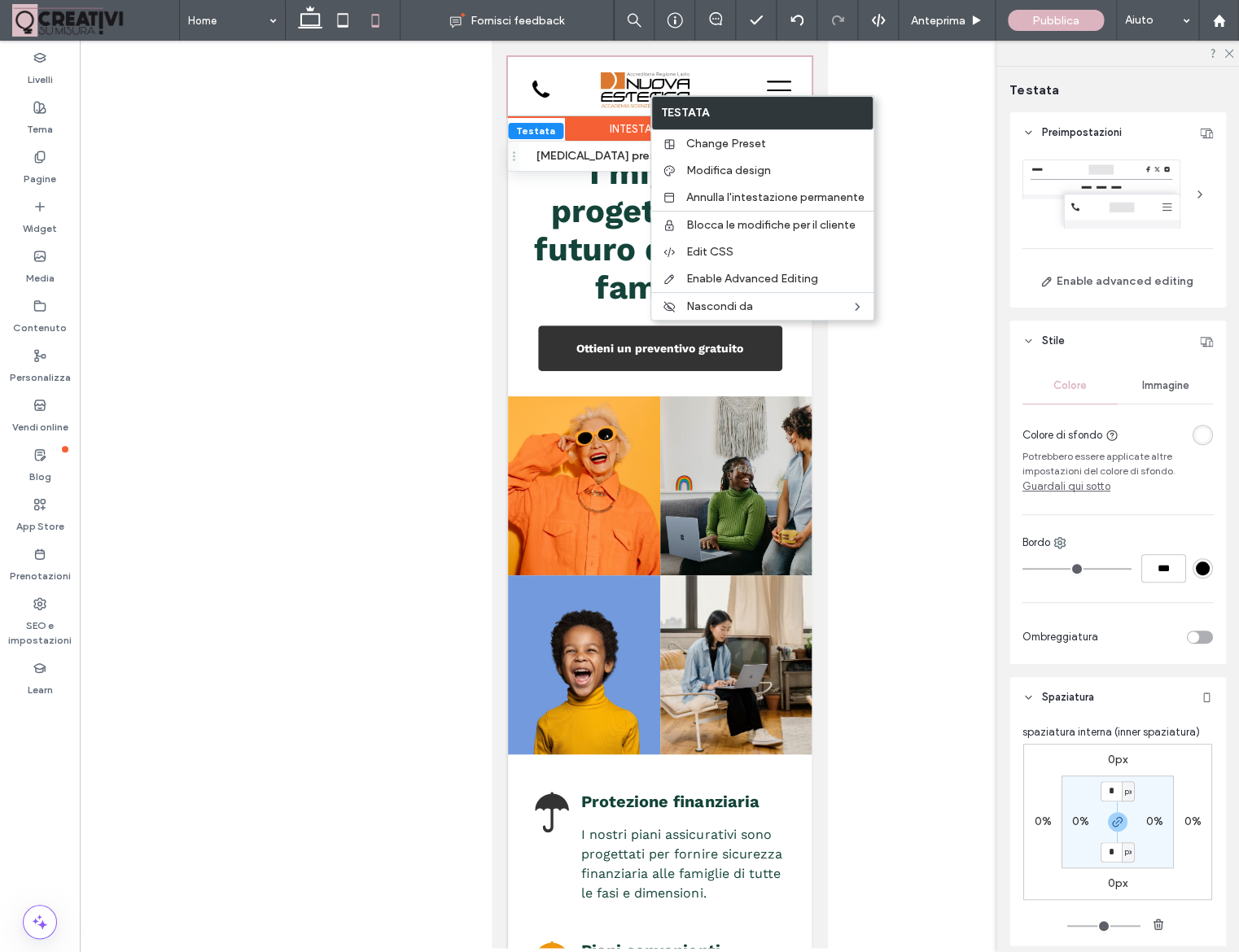
click at [882, 101] on div at bounding box center [659, 494] width 1159 height 908
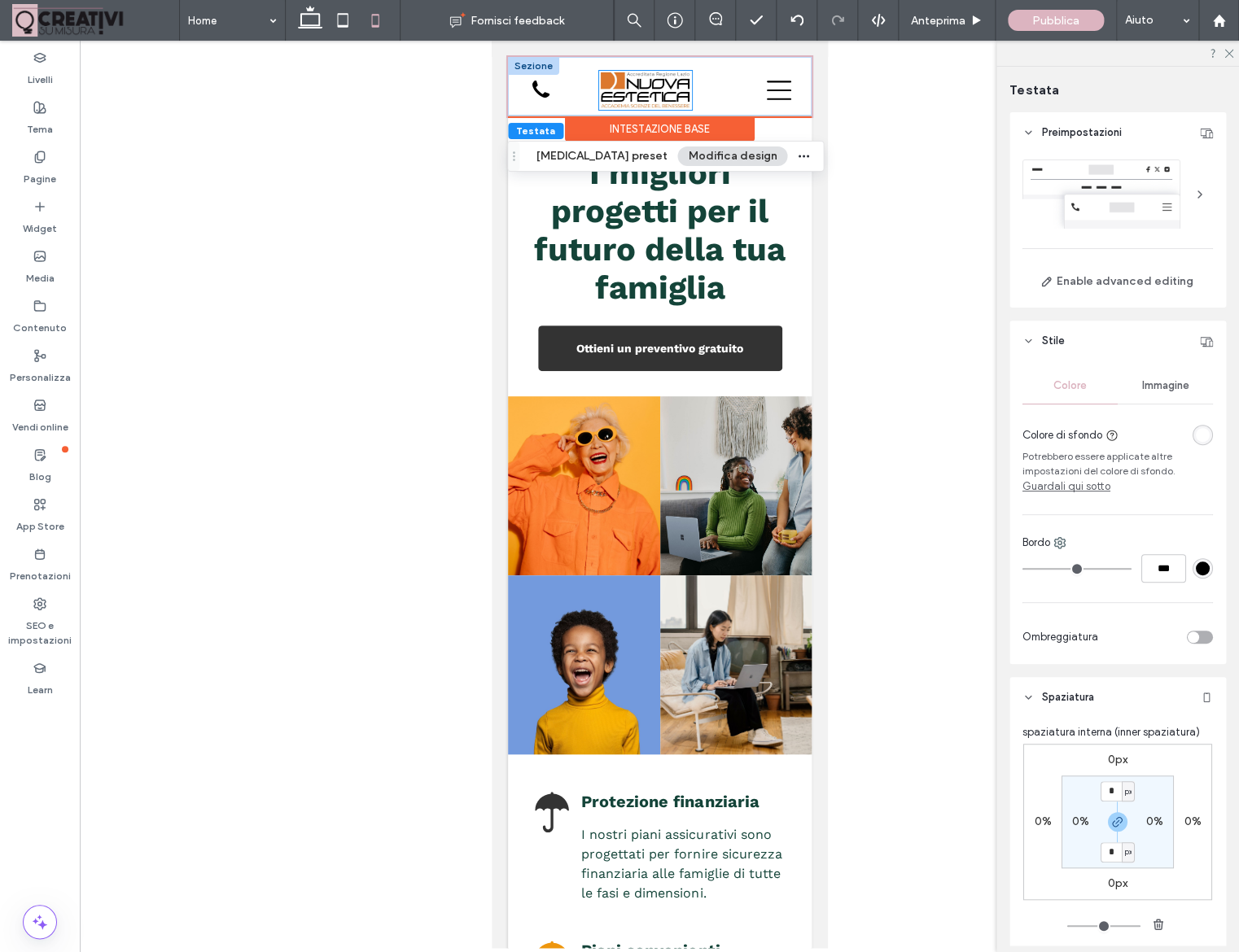
click at [682, 105] on img at bounding box center [644, 91] width 94 height 39
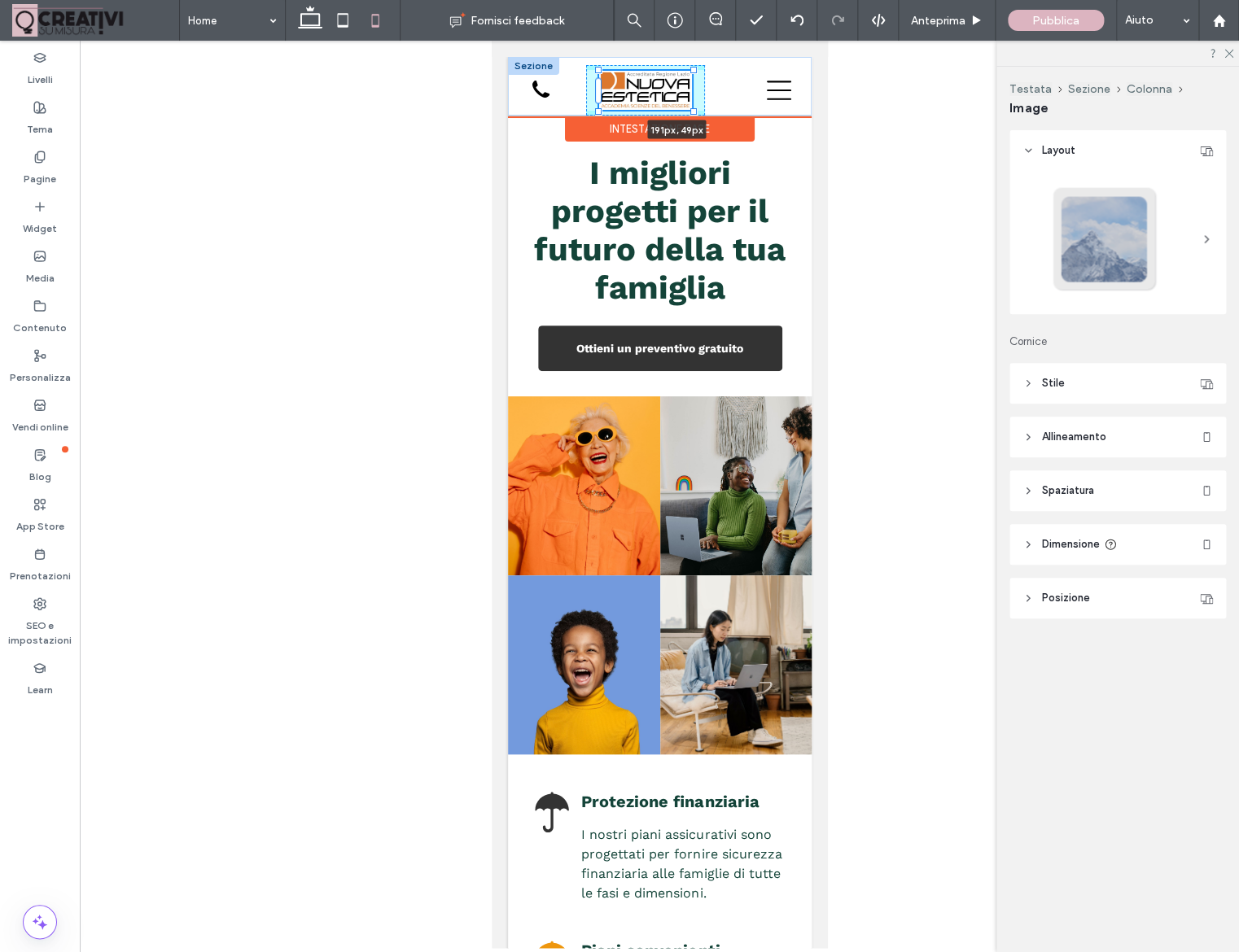
drag, startPoint x: 691, startPoint y: 111, endPoint x: 730, endPoint y: 124, distance: 41.1
click at [730, 116] on div "191px , 49px 555-555-555 Sezione Home Nuova Estetica Staff e Docenti Corsi Brev…" at bounding box center [659, 87] width 303 height 59
type input "***"
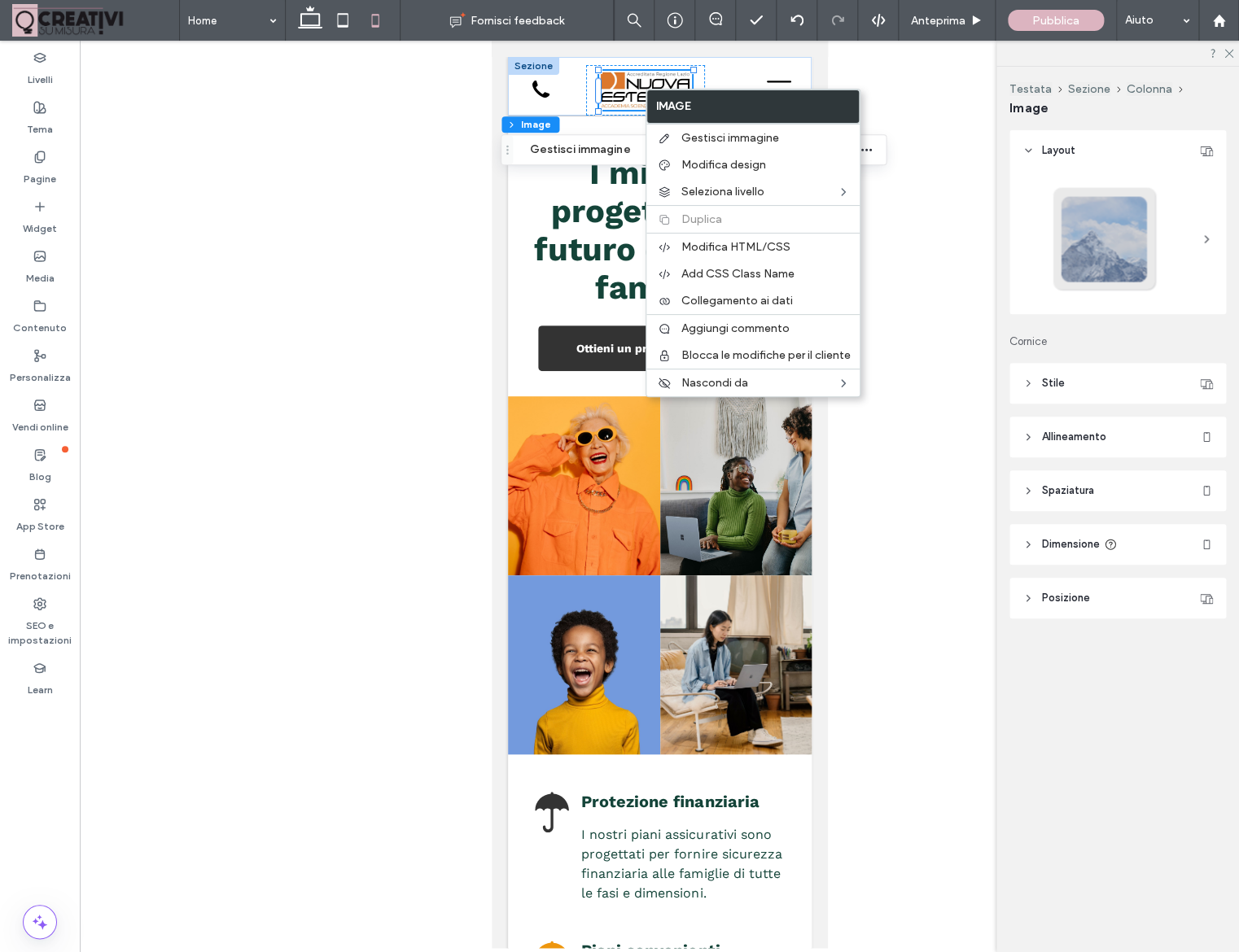
click at [284, 260] on div at bounding box center [659, 494] width 1159 height 908
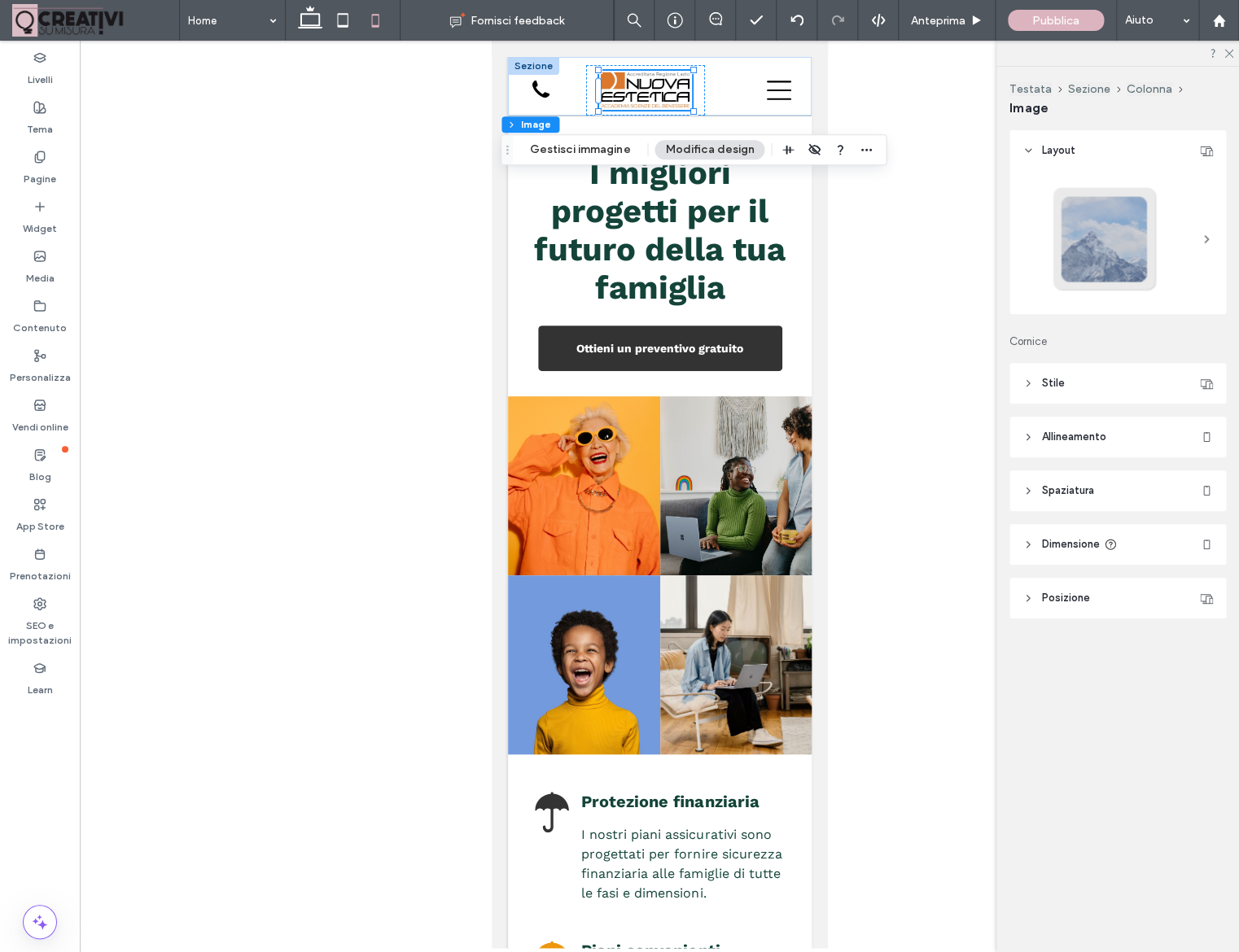
click at [389, 98] on div at bounding box center [659, 494] width 1159 height 908
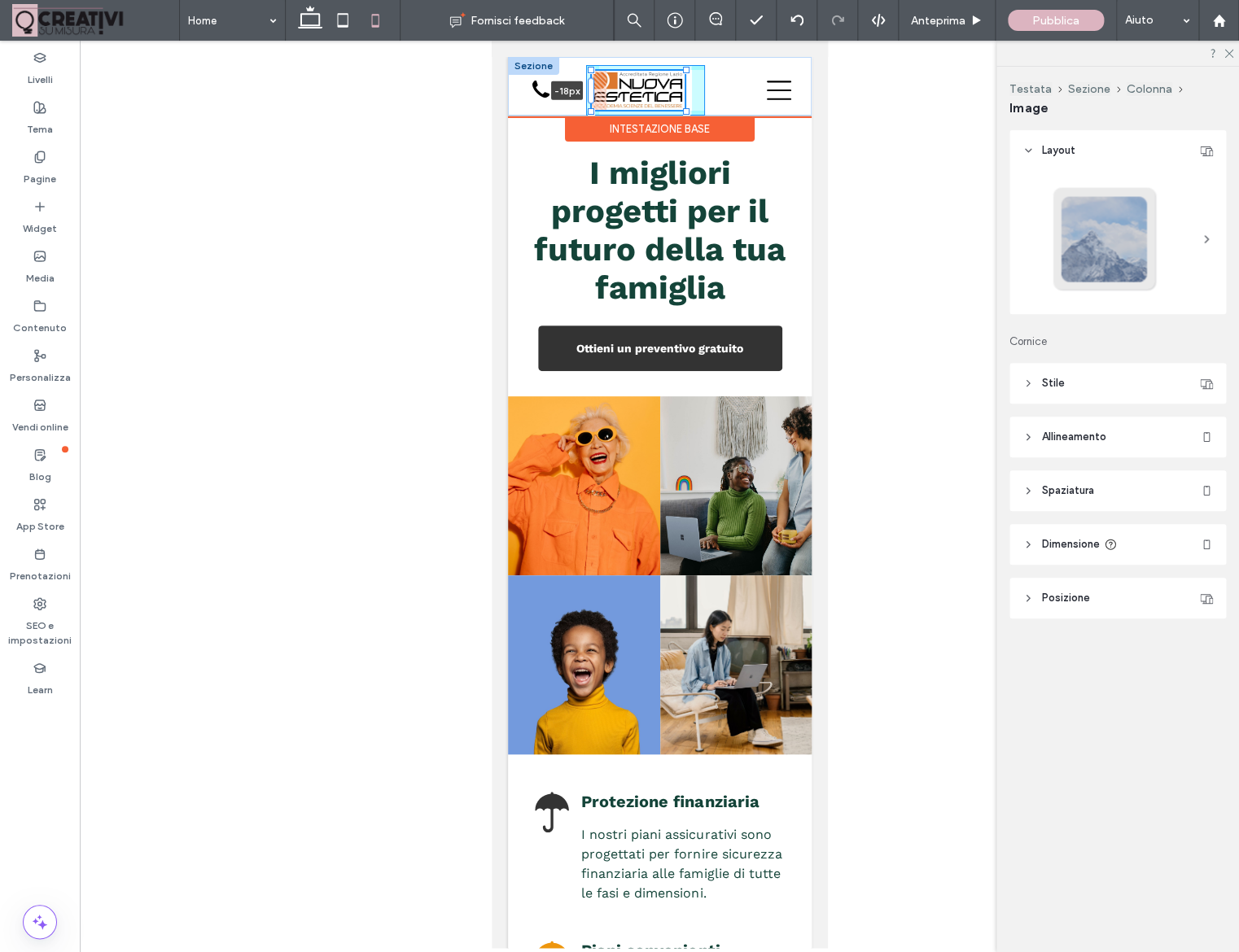
drag, startPoint x: 600, startPoint y: 87, endPoint x: 584, endPoint y: 87, distance: 16.0
click at [584, 87] on div "-18px 555-555-555" at bounding box center [659, 87] width 303 height 59
drag, startPoint x: 682, startPoint y: 68, endPoint x: 713, endPoint y: 55, distance: 33.6
drag, startPoint x: 589, startPoint y: 93, endPoint x: 889, endPoint y: 197, distance: 317.5
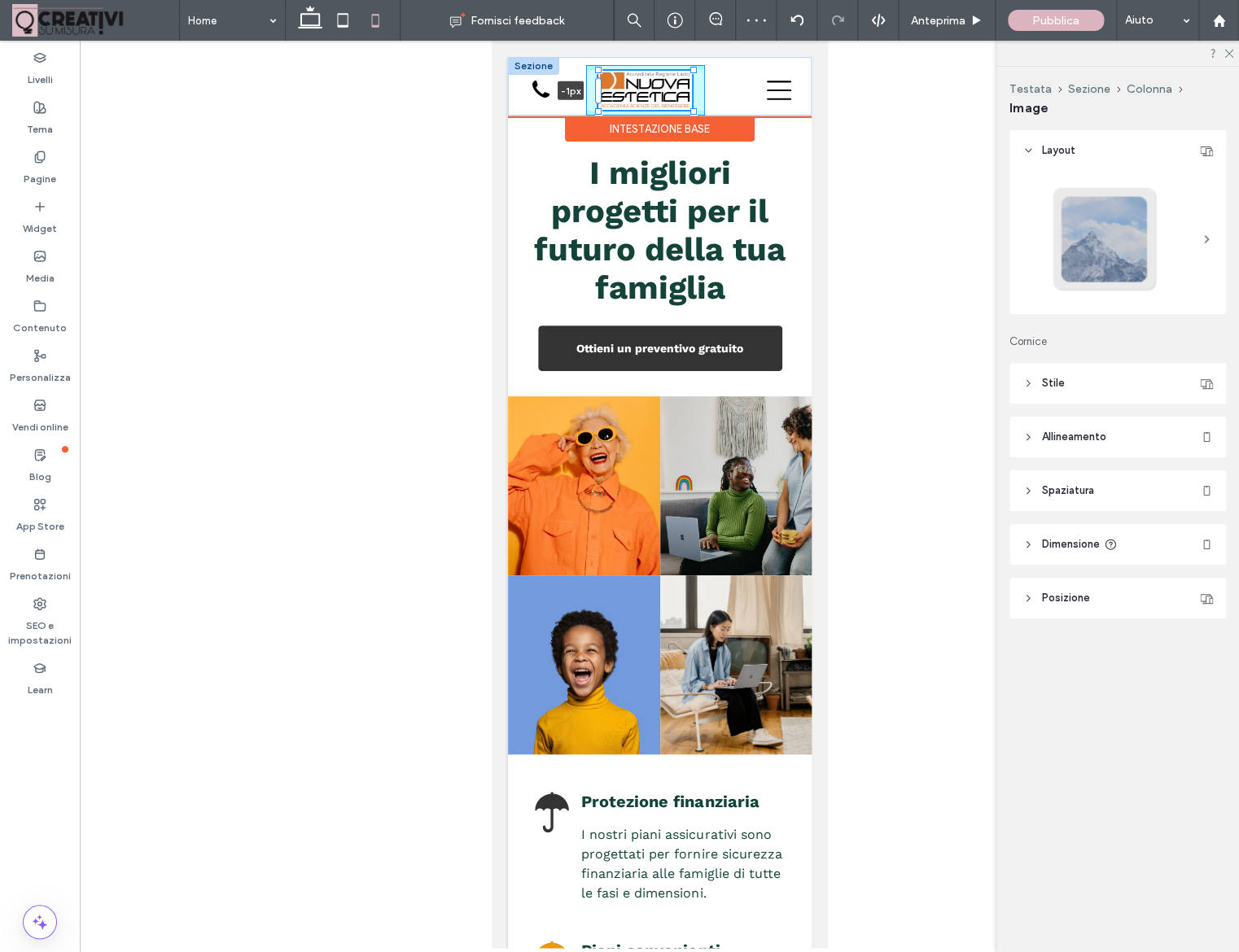
click at [604, 93] on div "-1px 555-555-555" at bounding box center [659, 87] width 303 height 59
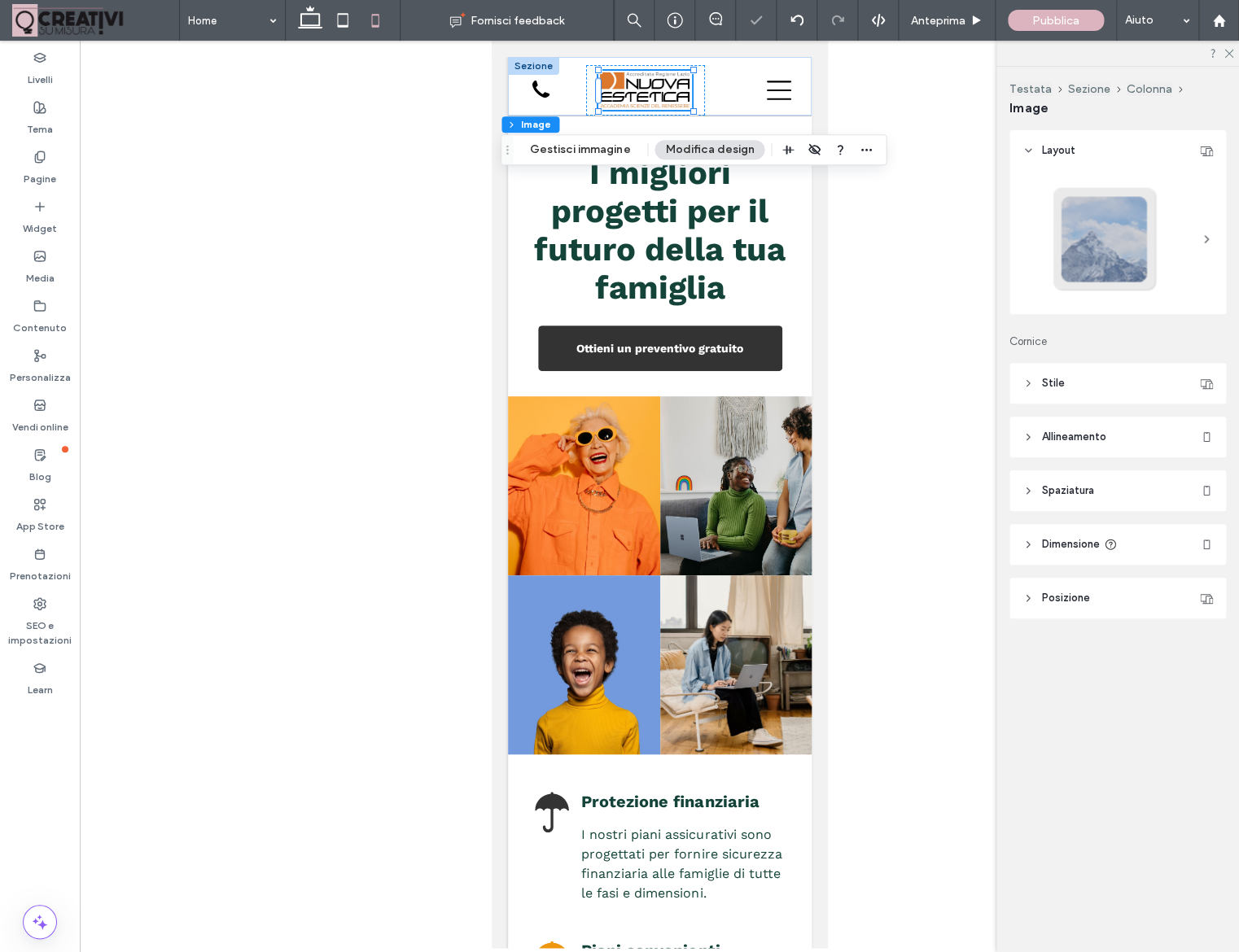
click at [396, 158] on div at bounding box center [659, 494] width 1159 height 908
click at [380, 158] on div at bounding box center [659, 494] width 1159 height 908
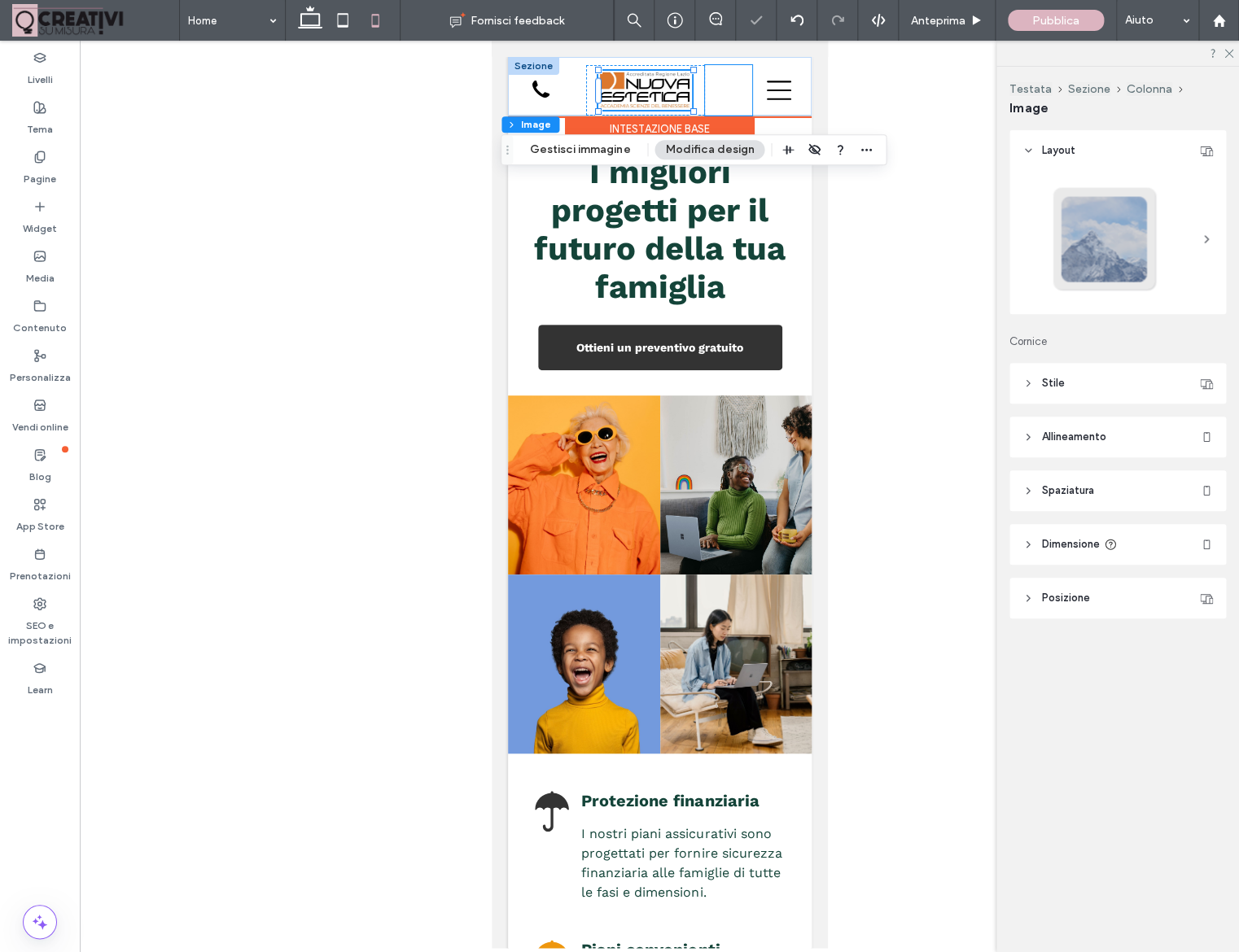
click at [735, 84] on div at bounding box center [728, 90] width 47 height 50
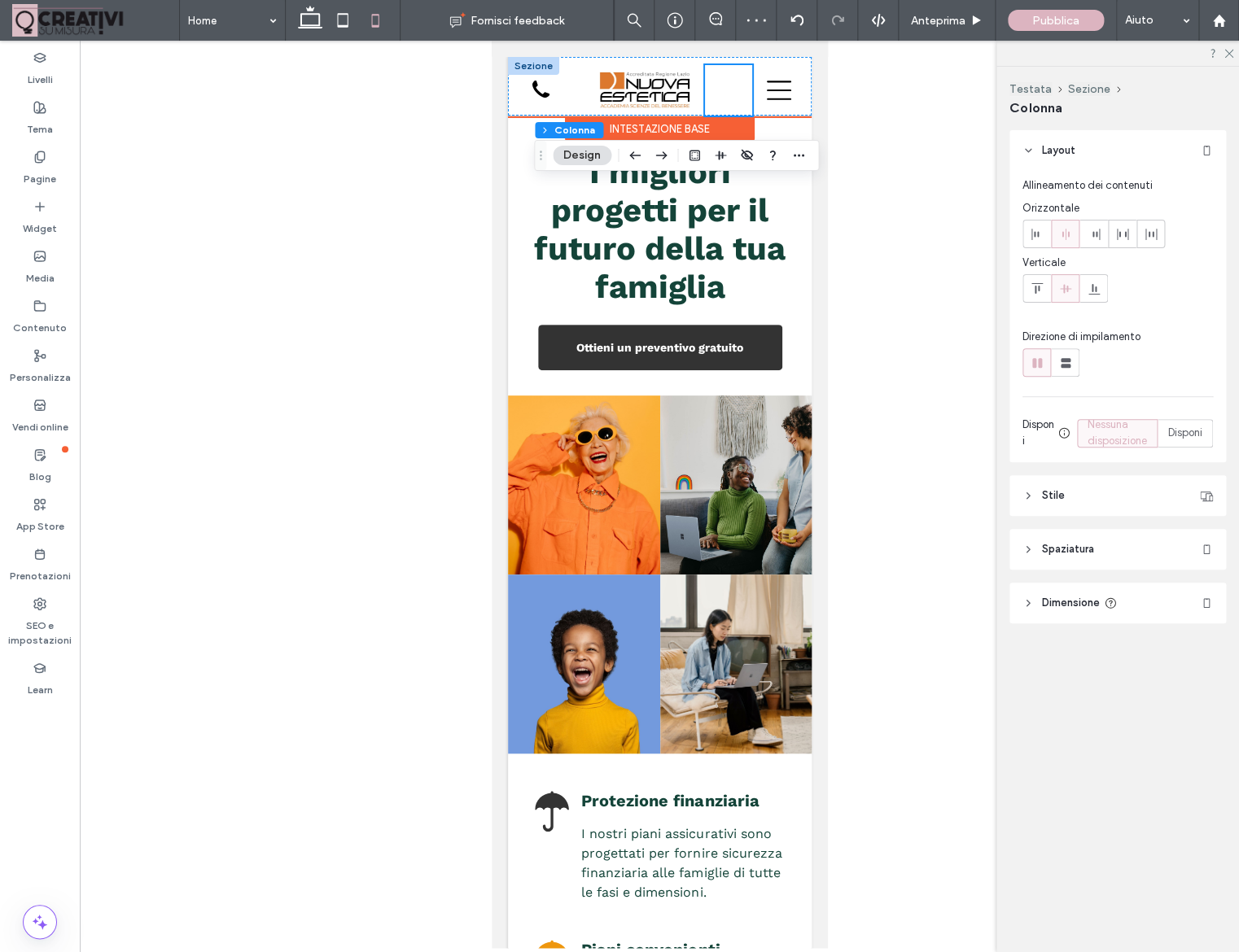
scroll to position [0, 0]
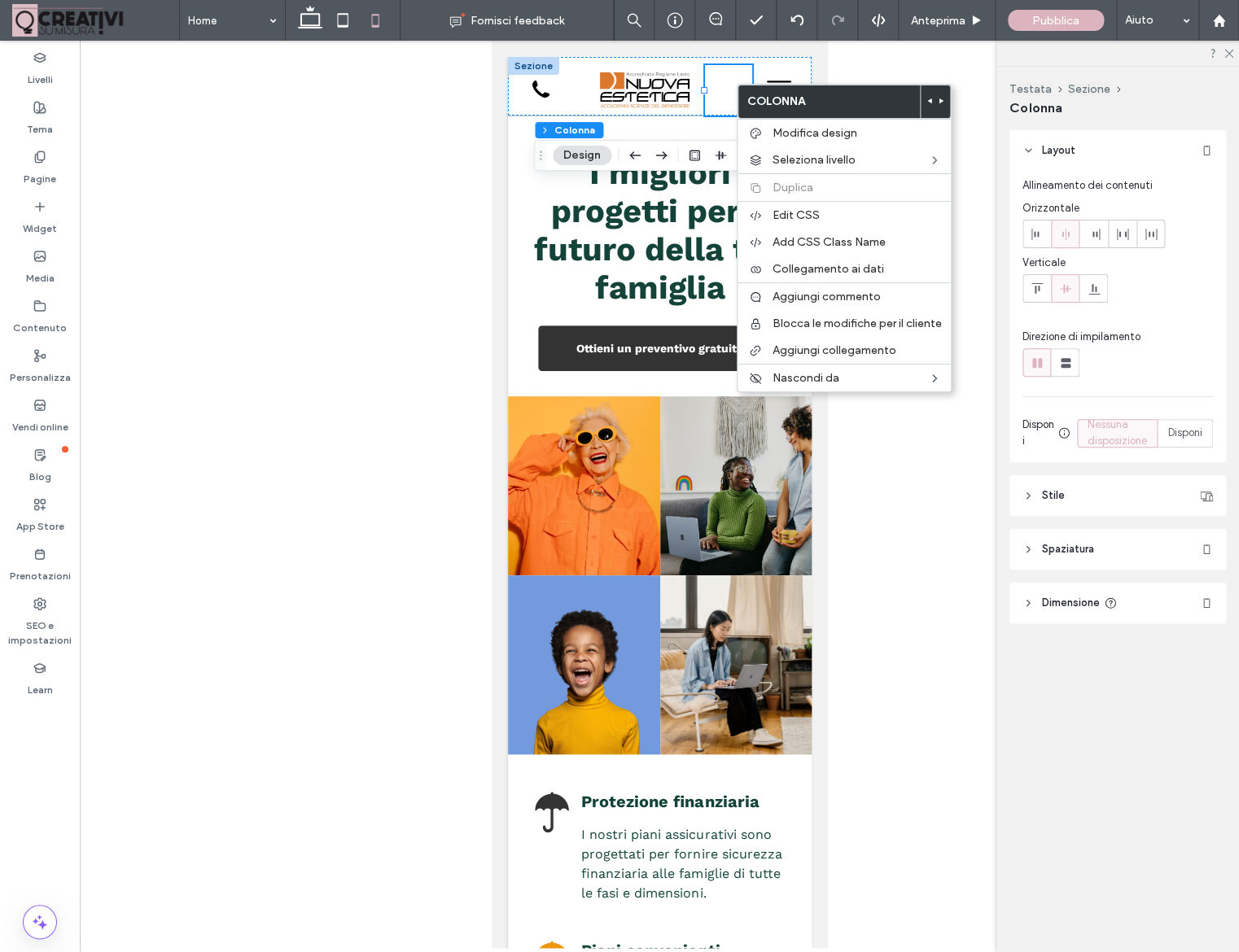
click at [922, 59] on div at bounding box center [659, 494] width 1159 height 908
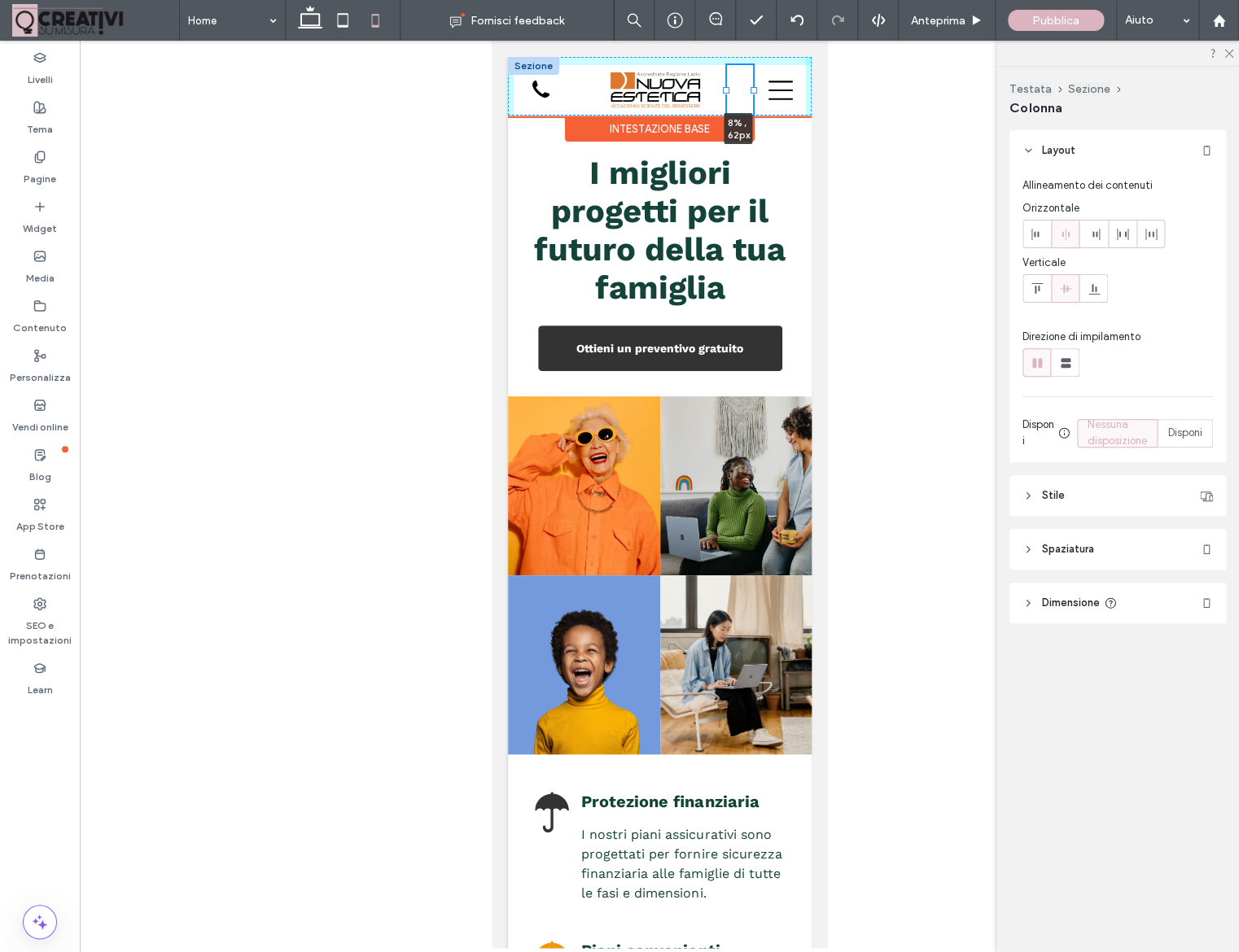
drag, startPoint x: 706, startPoint y: 89, endPoint x: 730, endPoint y: 87, distance: 24.1
click at [730, 87] on div "555-555-555 8% , 62px" at bounding box center [659, 87] width 303 height 59
type input "*"
type input "****"
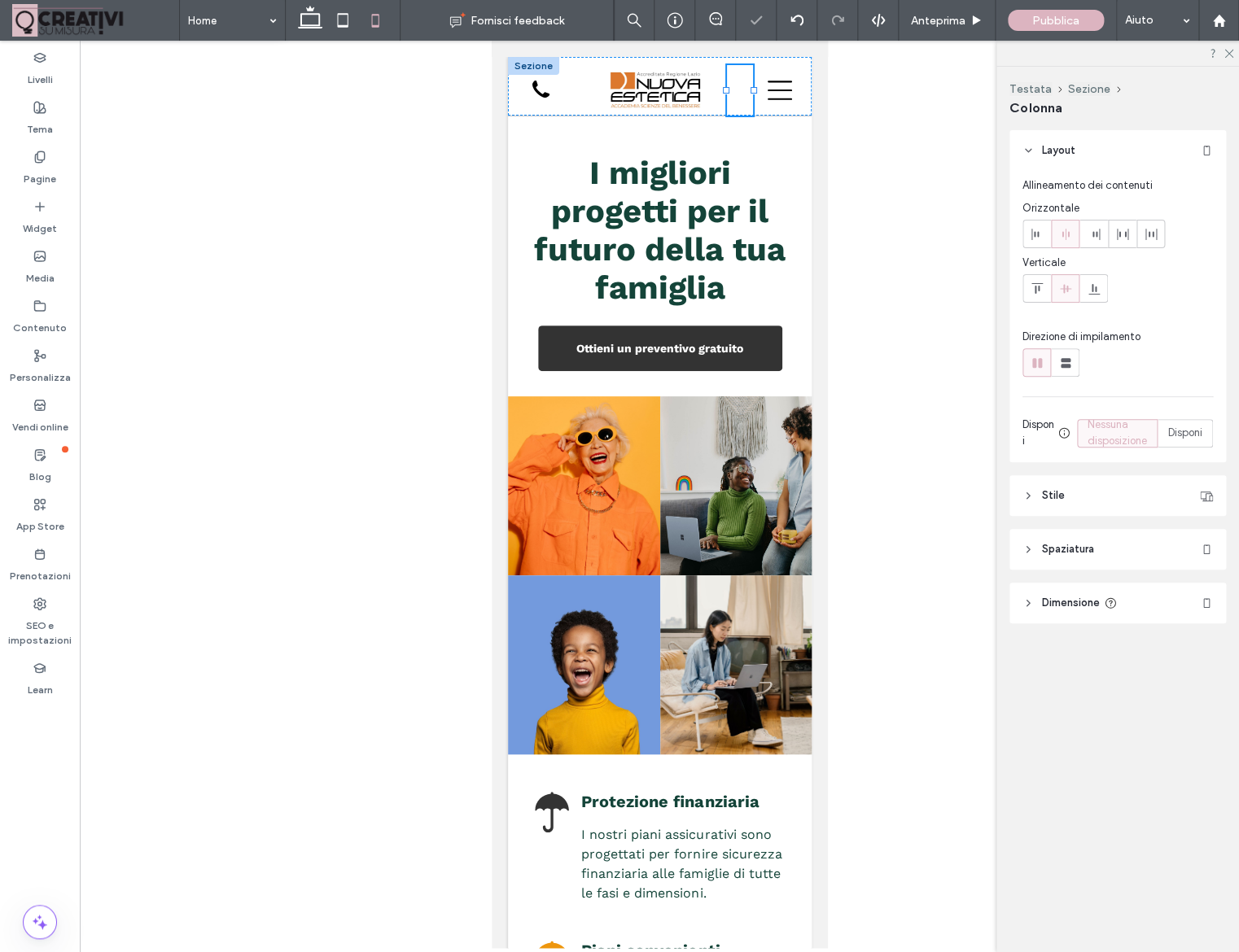
click at [831, 128] on div at bounding box center [659, 494] width 1159 height 908
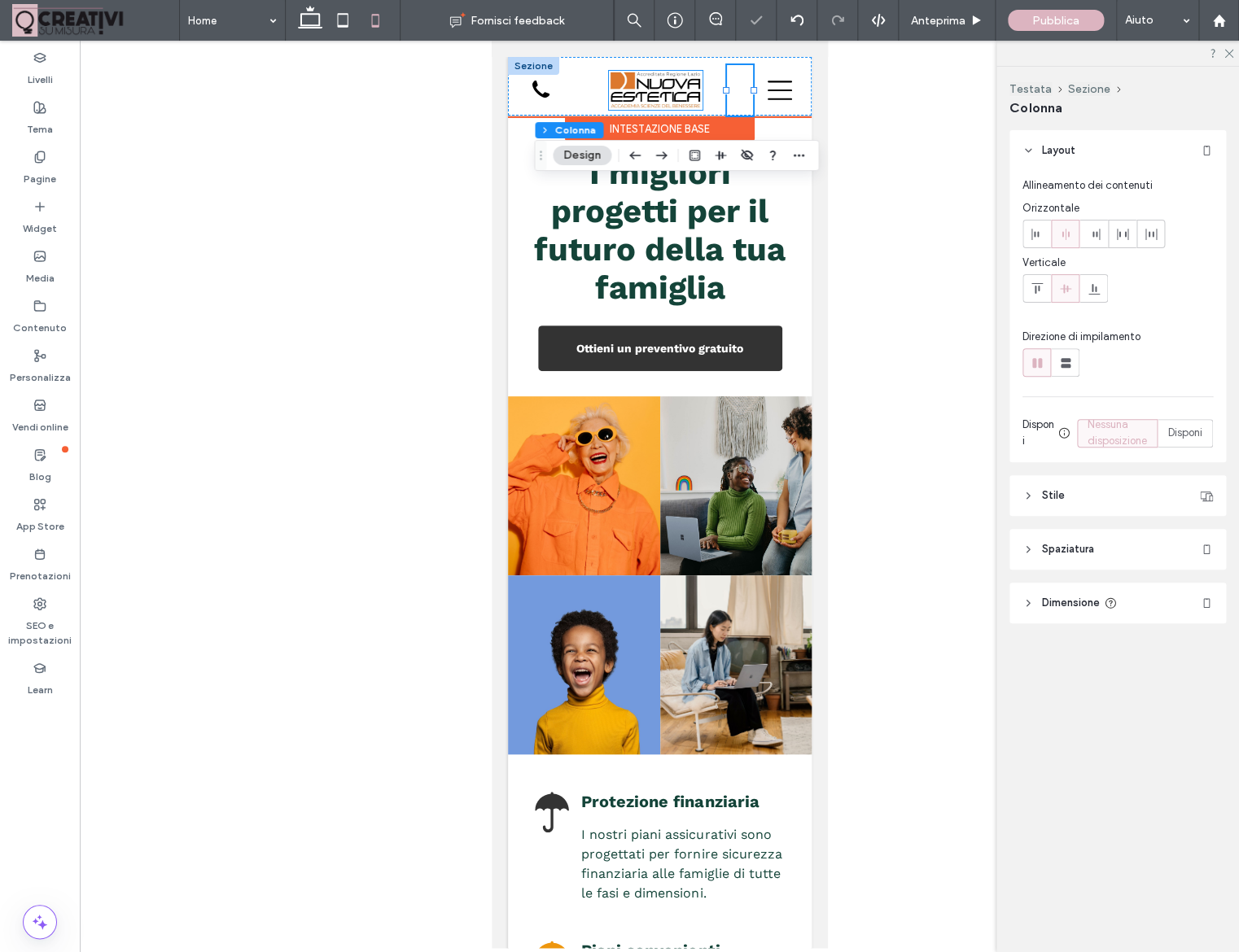
click at [665, 89] on img at bounding box center [654, 91] width 94 height 39
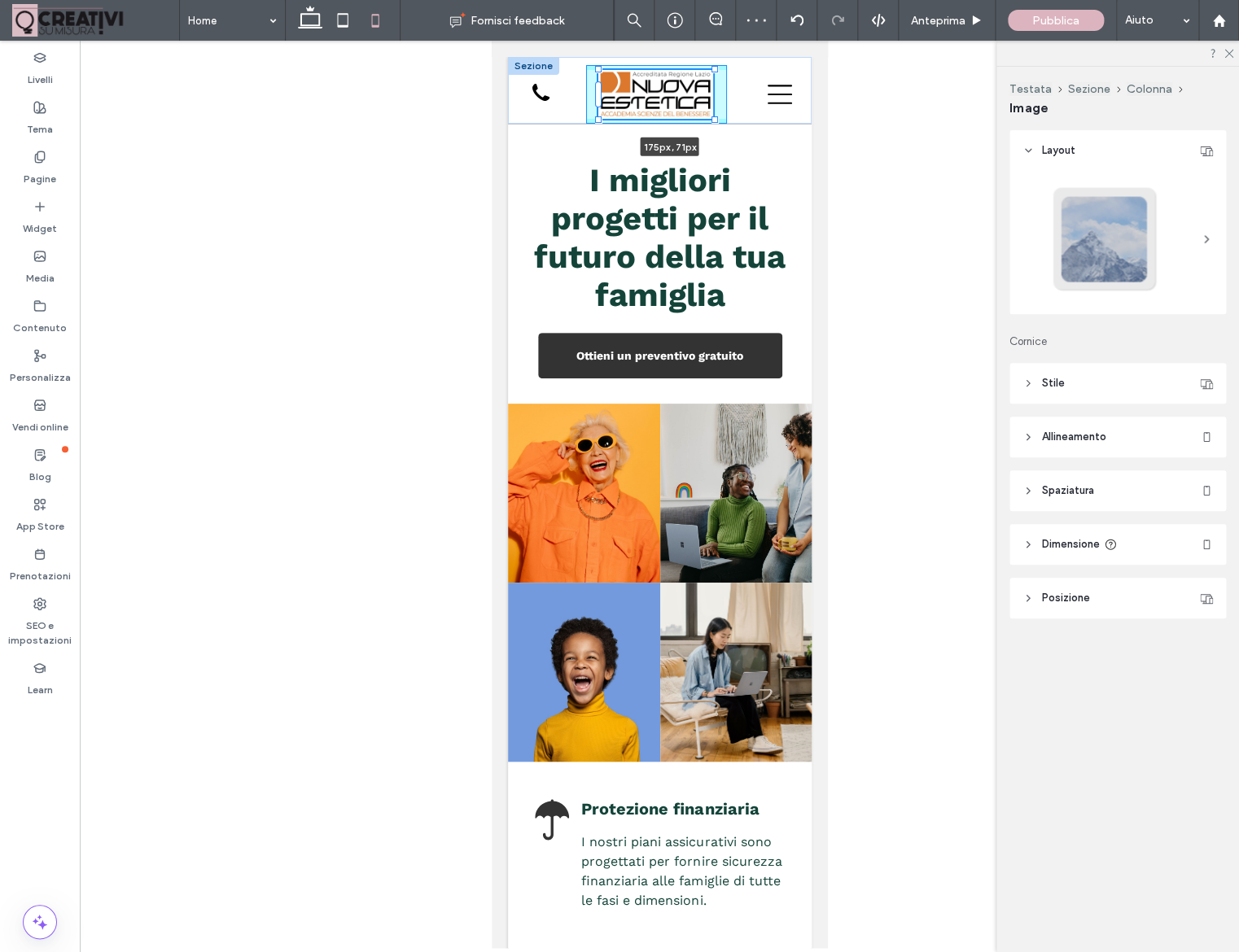
drag, startPoint x: 701, startPoint y: 70, endPoint x: 723, endPoint y: 53, distance: 27.8
type input "***"
click at [849, 156] on div at bounding box center [826, 159] width 98 height 30
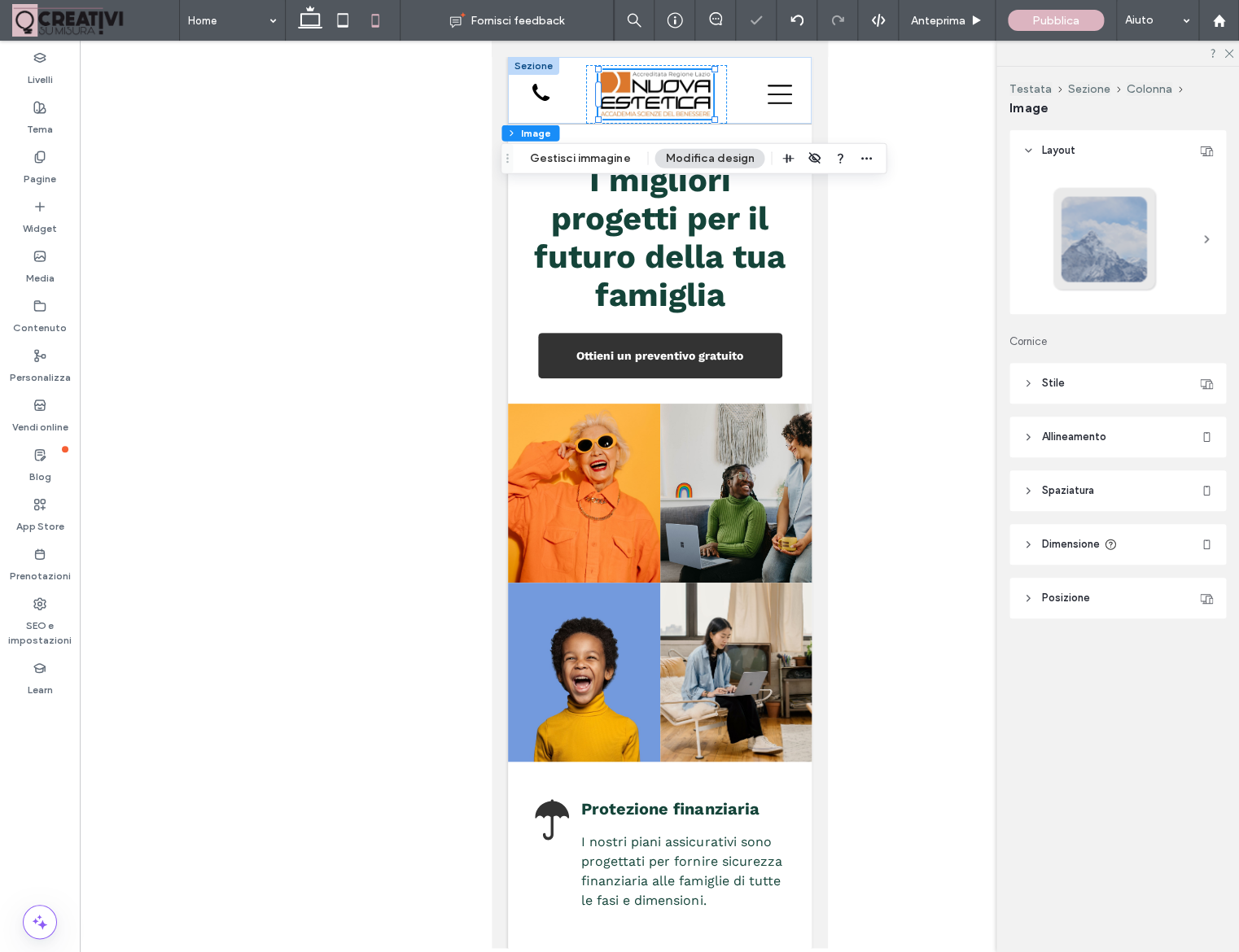
click at [875, 115] on div at bounding box center [659, 494] width 1159 height 908
click at [368, 117] on div at bounding box center [659, 494] width 1159 height 908
click at [553, 224] on span "I migliori progetti per il futuro della tua famiglia" at bounding box center [658, 237] width 251 height 153
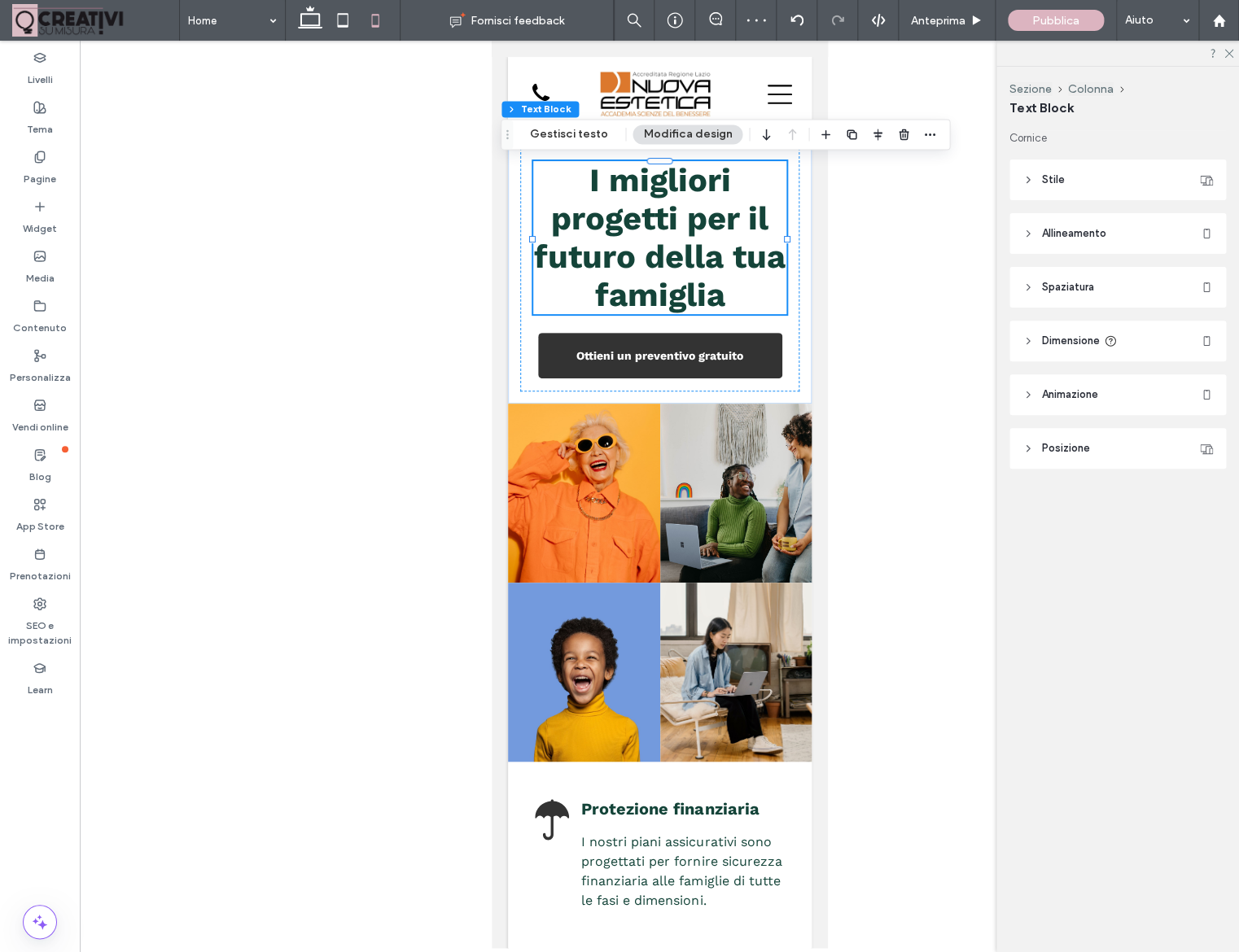
click at [837, 222] on div at bounding box center [659, 494] width 1159 height 908
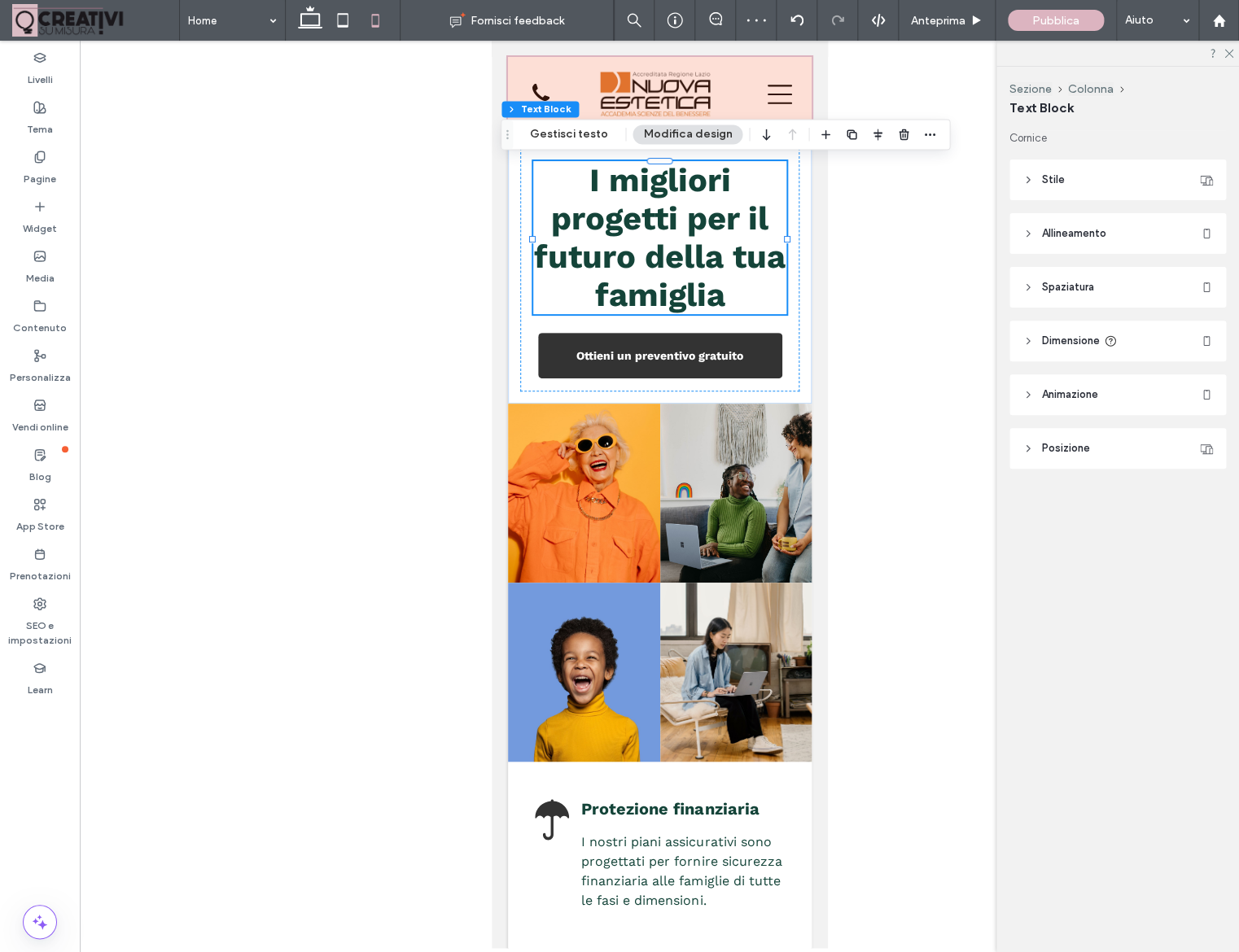
click at [777, 65] on div at bounding box center [659, 91] width 303 height 68
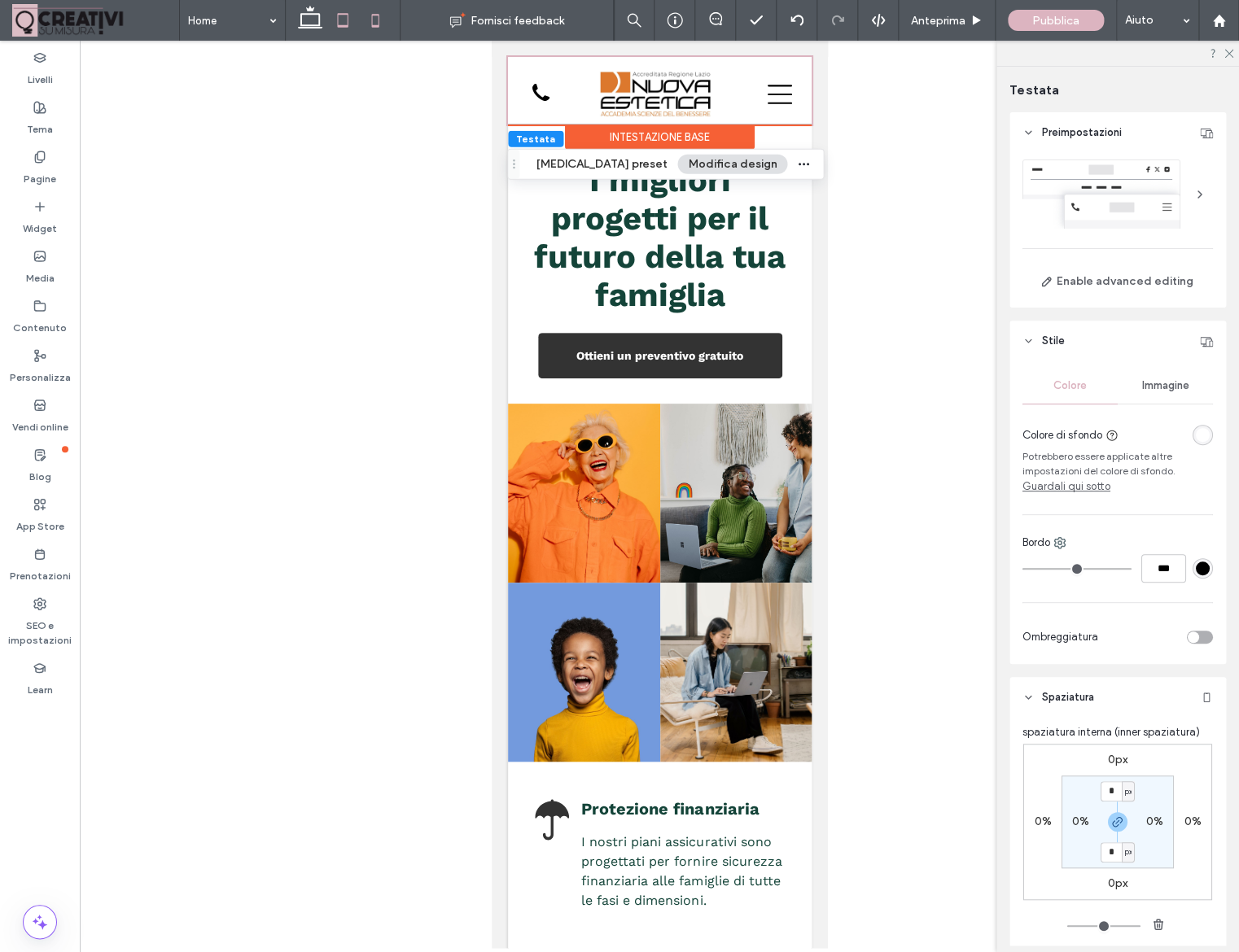
click at [345, 17] on icon at bounding box center [342, 20] width 33 height 32
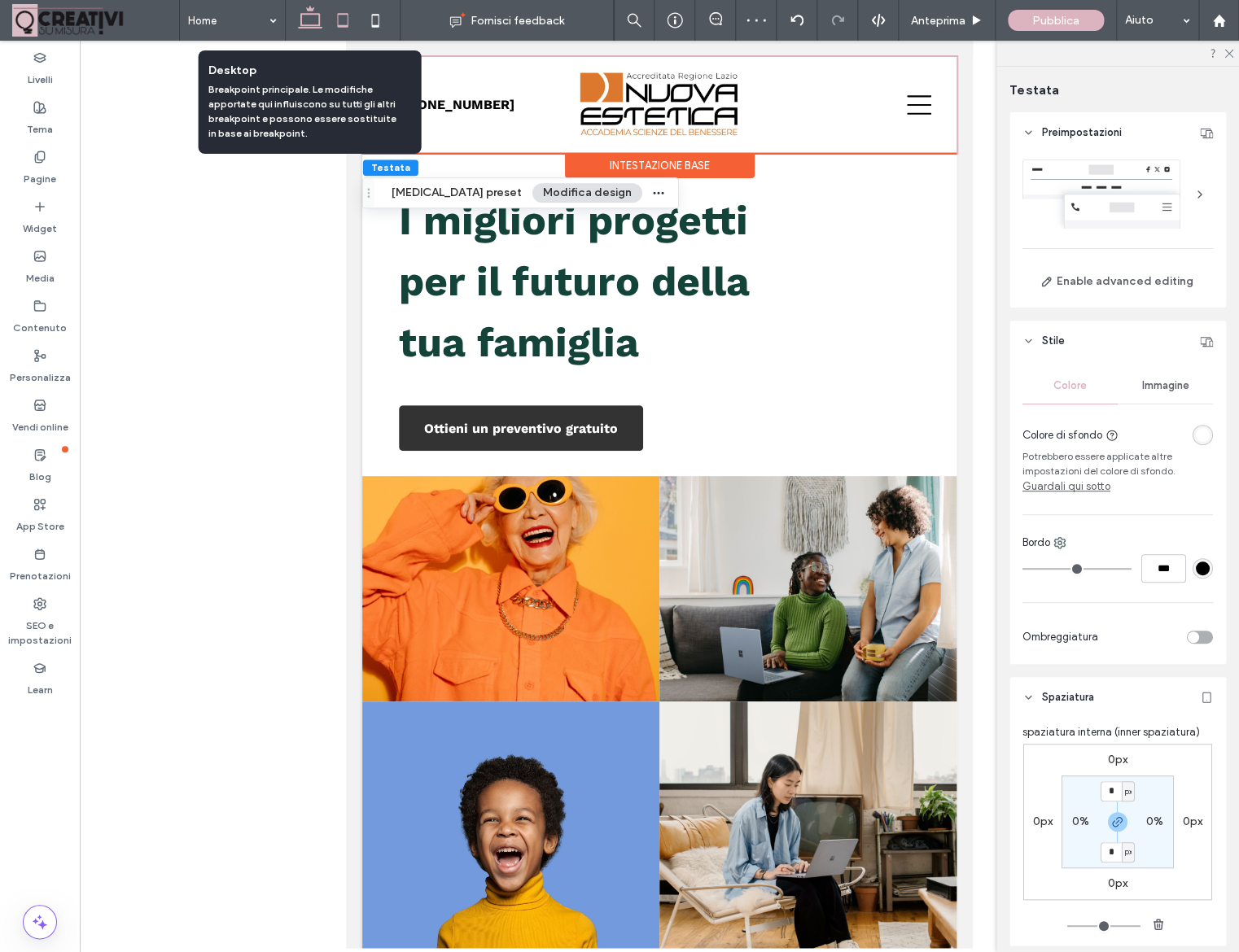
click at [312, 21] on icon at bounding box center [309, 20] width 33 height 32
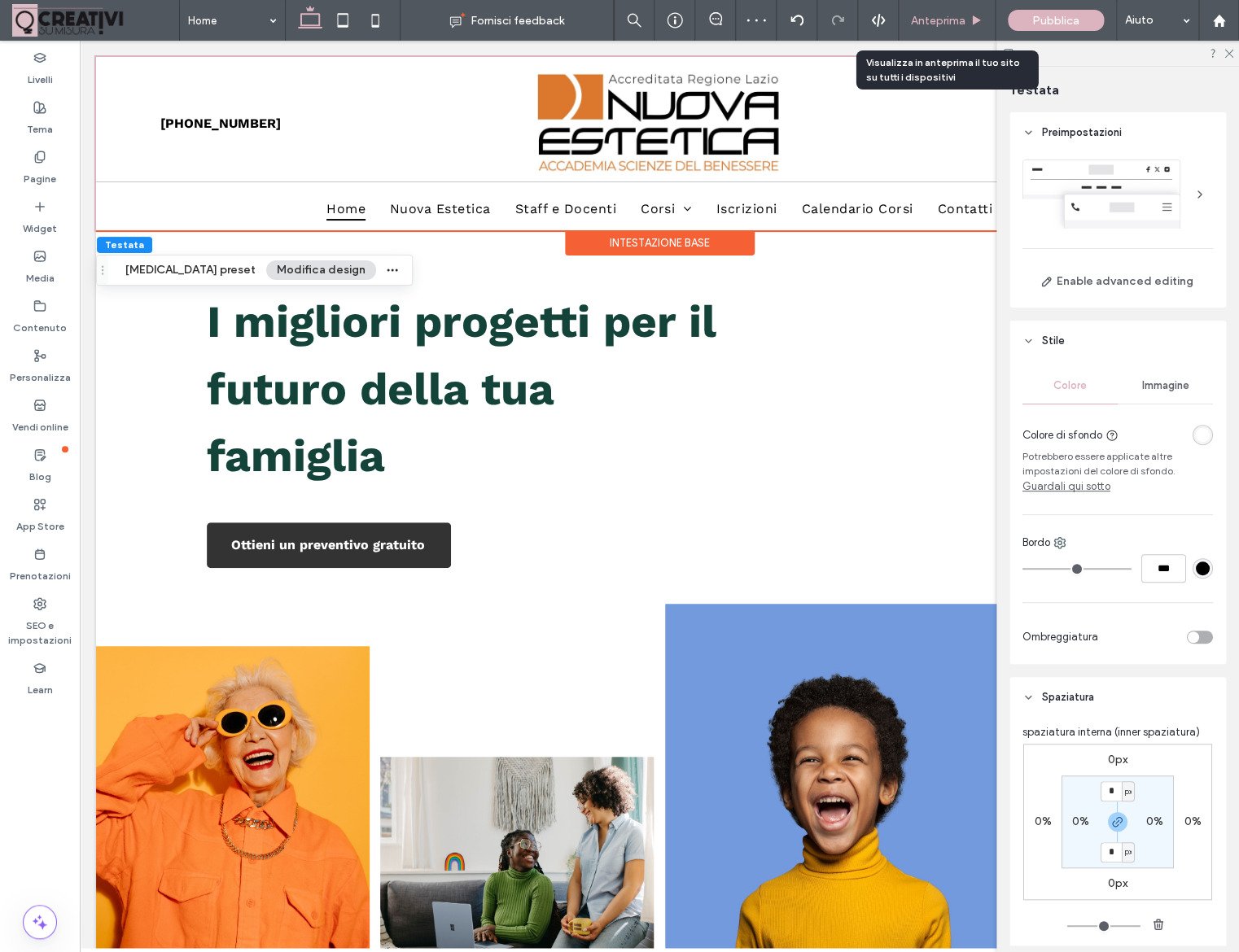
drag, startPoint x: 954, startPoint y: 12, endPoint x: 816, endPoint y: 23, distance: 138.4
click at [954, 12] on div "Anteprima" at bounding box center [946, 20] width 97 height 40
click at [954, 20] on span "Anteprima" at bounding box center [938, 21] width 54 height 14
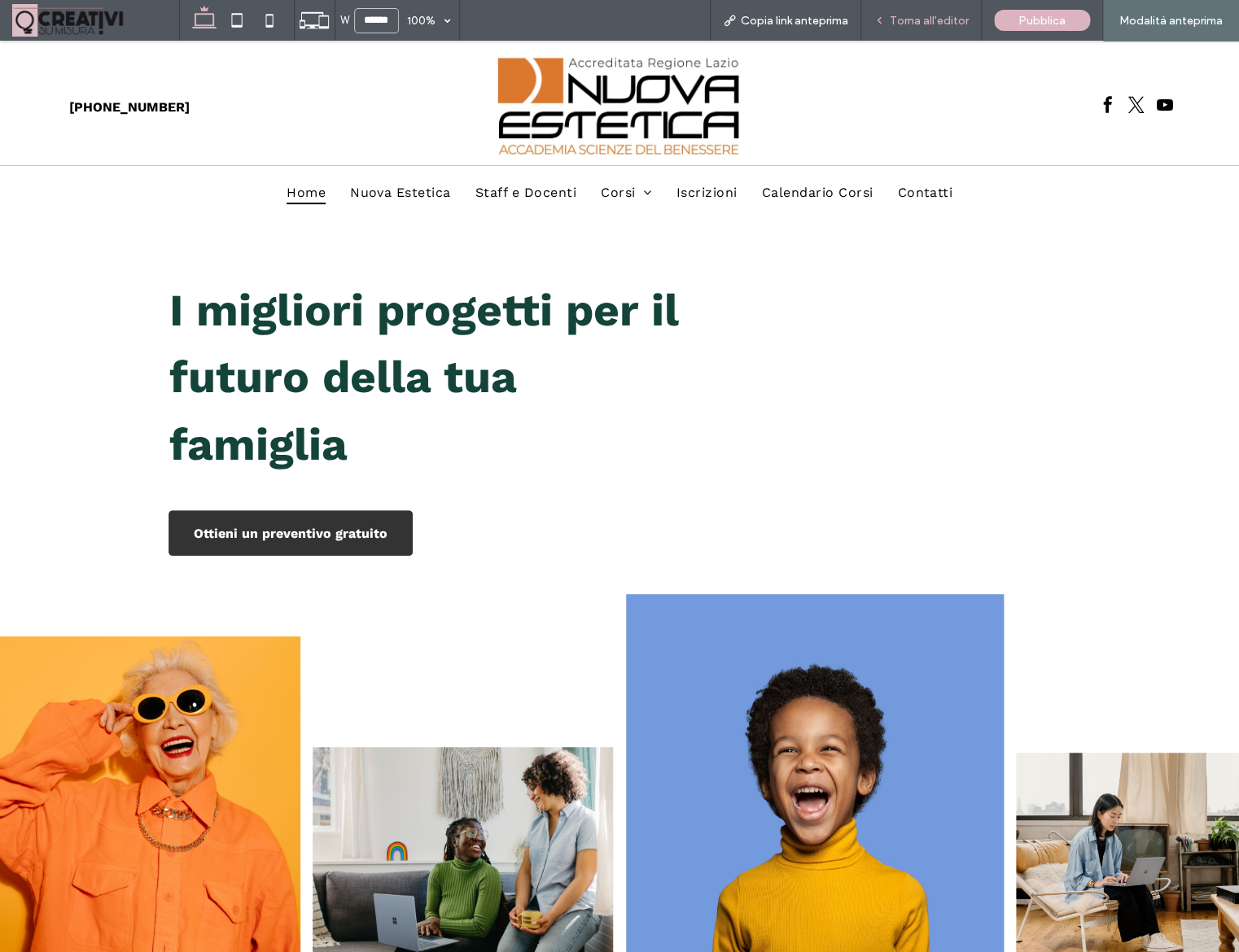
click at [927, 21] on span "Torna all'editor" at bounding box center [929, 21] width 79 height 14
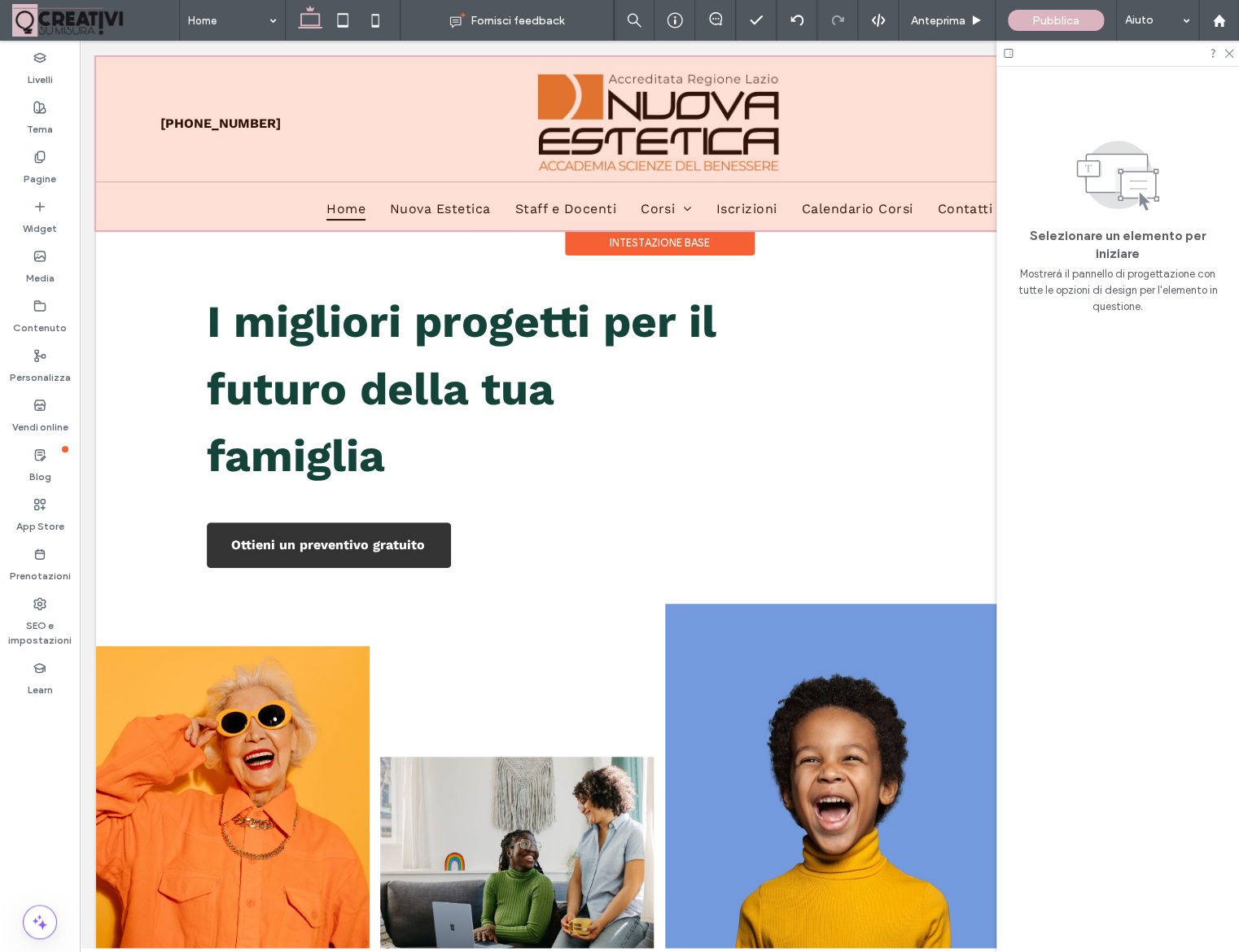
click at [748, 218] on div at bounding box center [660, 144] width 1127 height 173
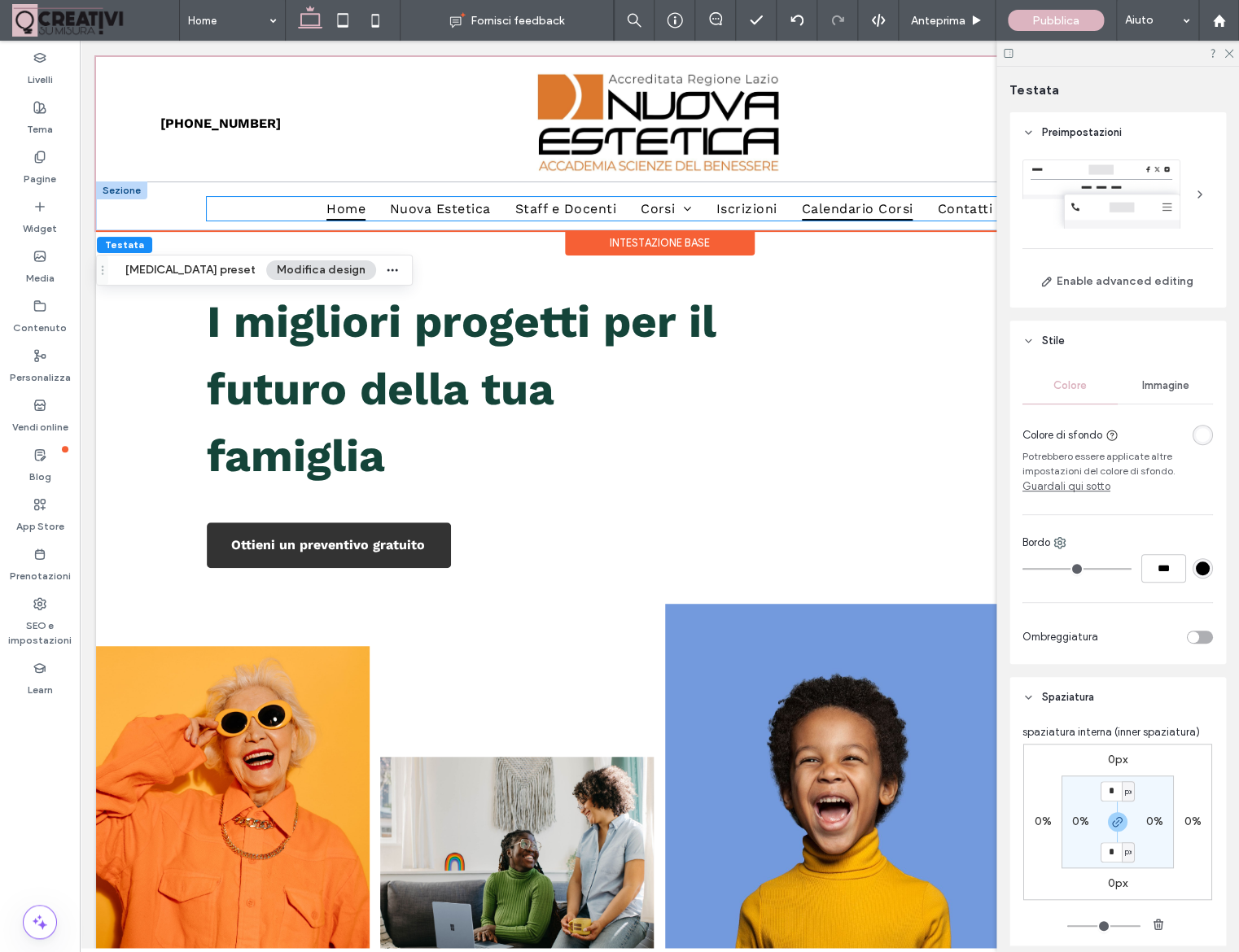
click at [802, 214] on link "Calendario Corsi" at bounding box center [858, 209] width 136 height 24
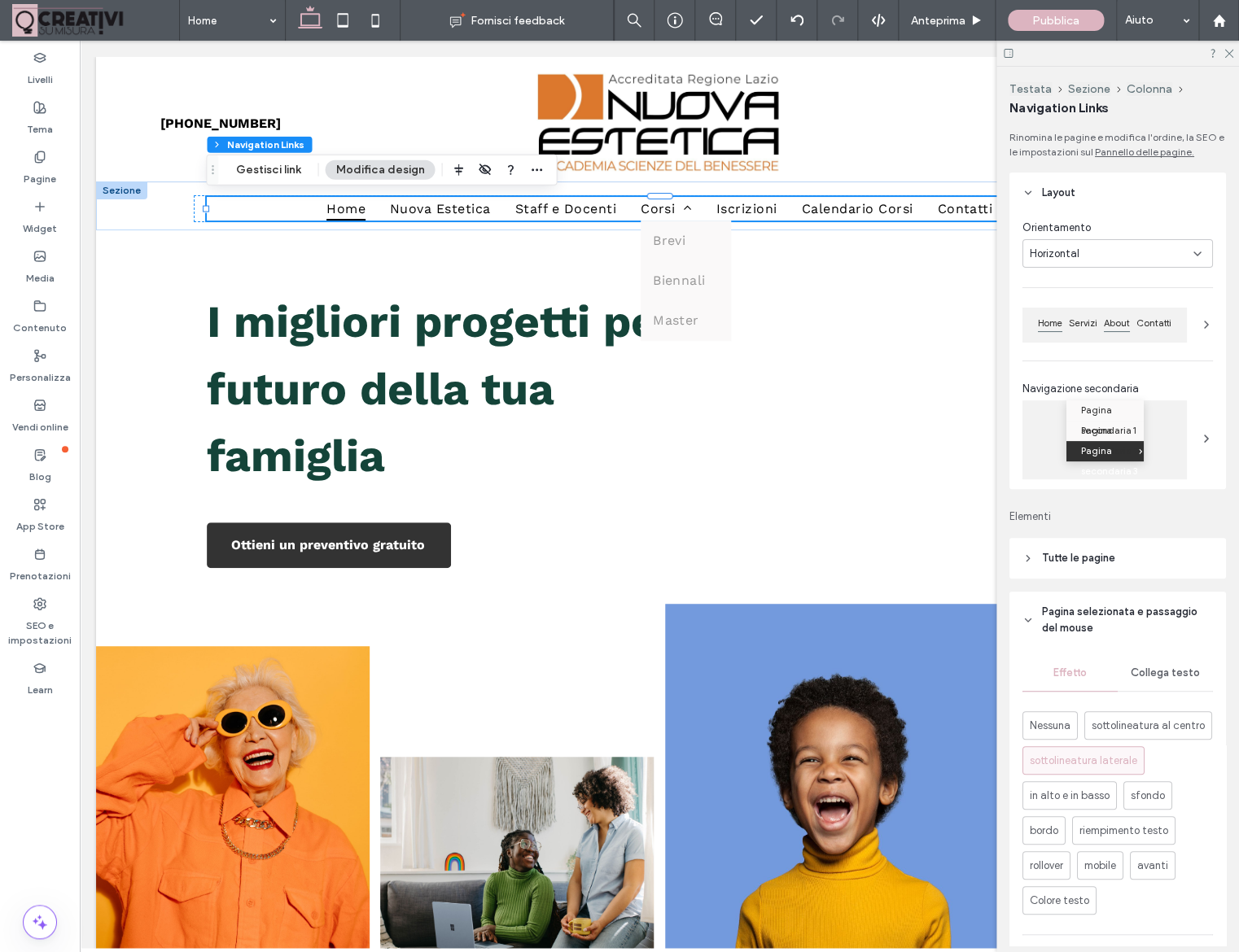
click at [1118, 331] on span "About" at bounding box center [1116, 324] width 33 height 16
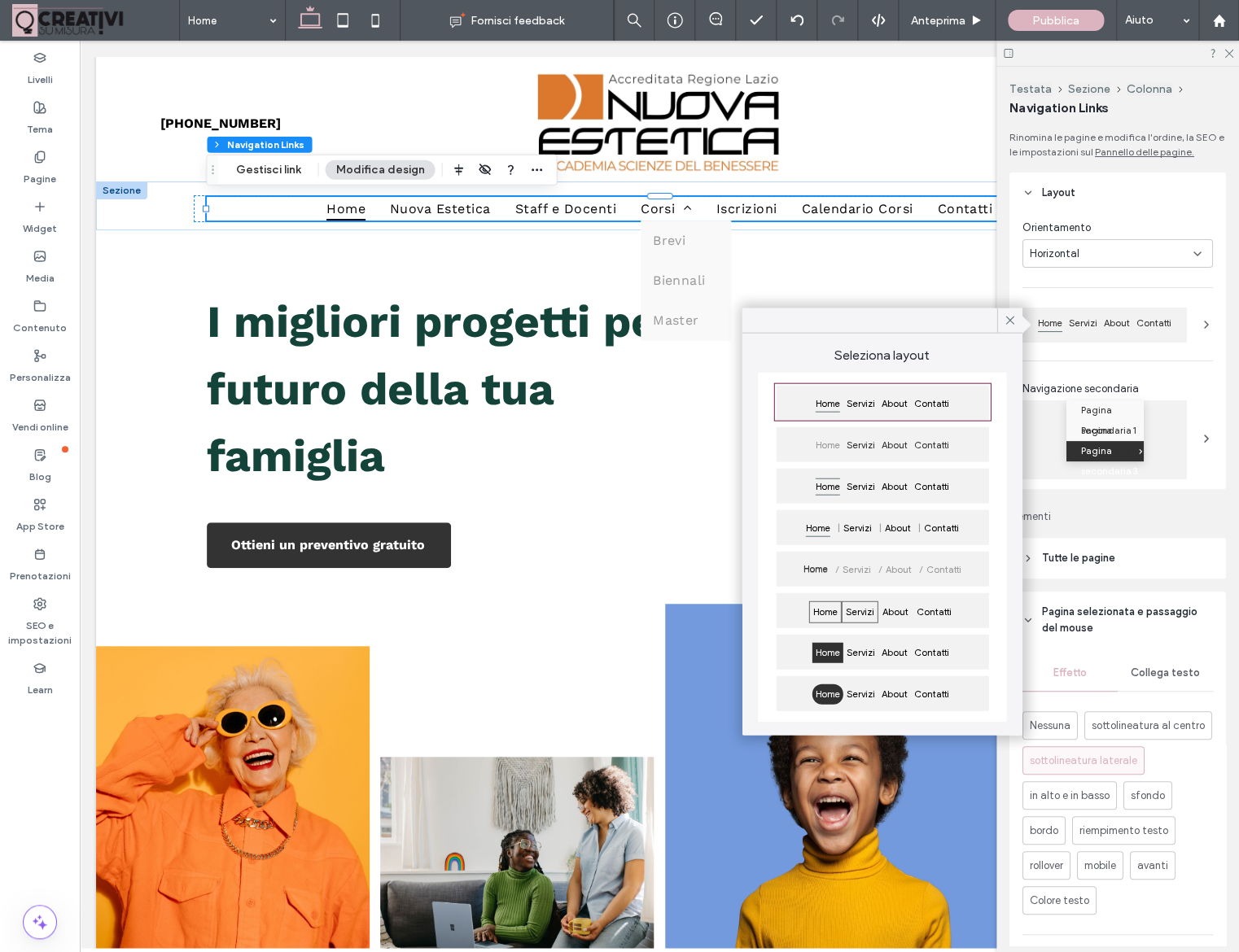
click at [861, 622] on span "Servizi" at bounding box center [860, 612] width 36 height 22
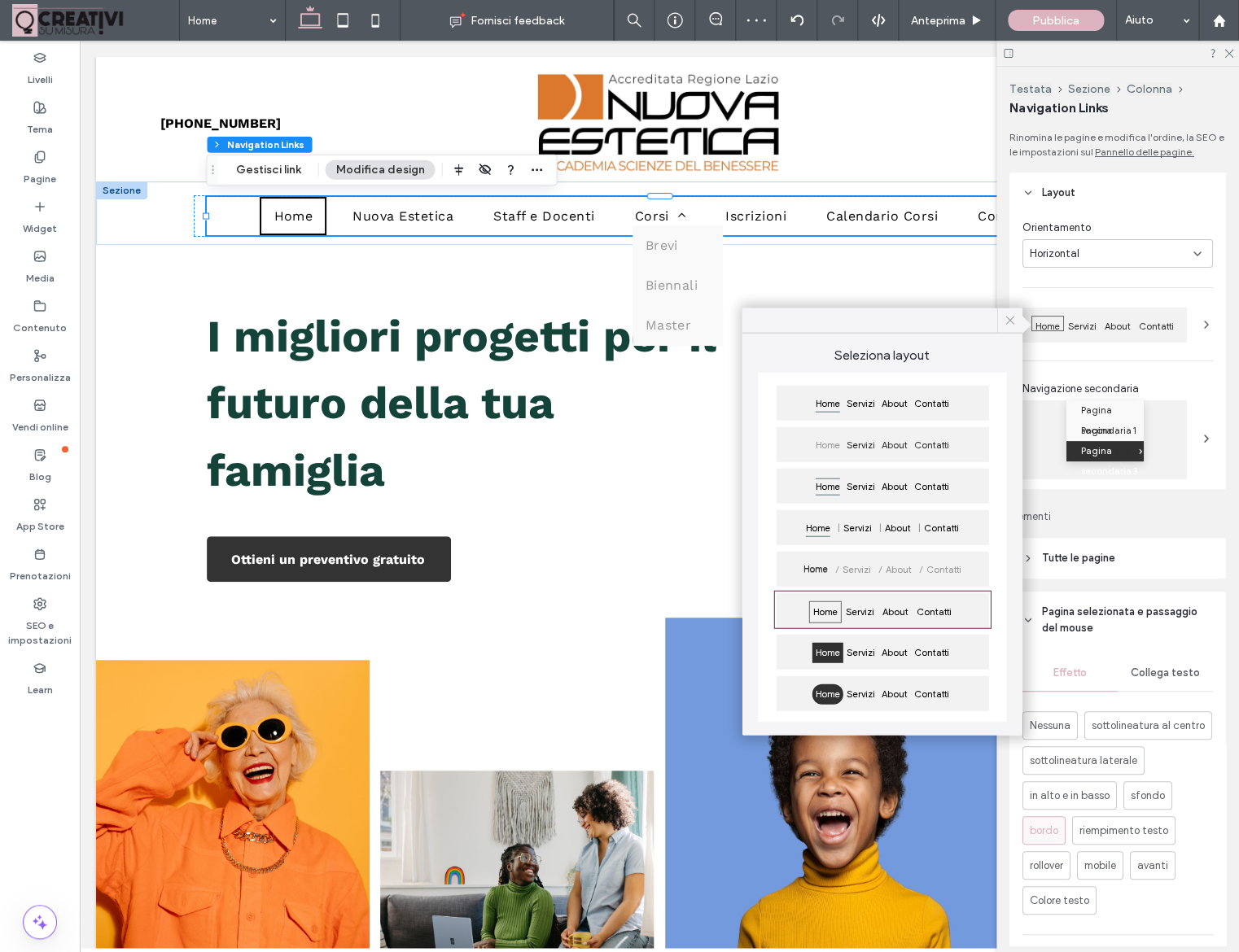
click at [1003, 323] on icon at bounding box center [1010, 320] width 15 height 15
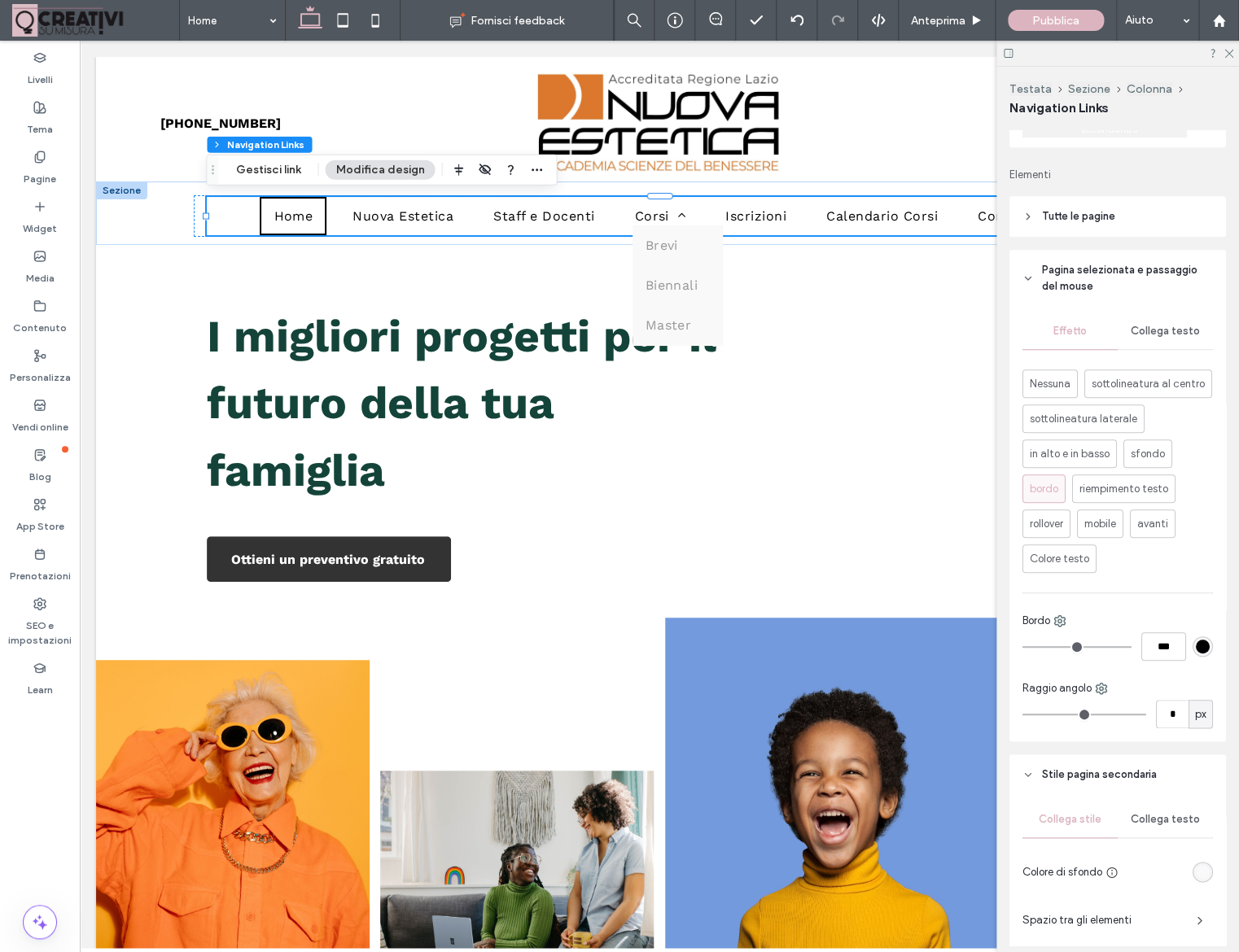
scroll to position [336, 0]
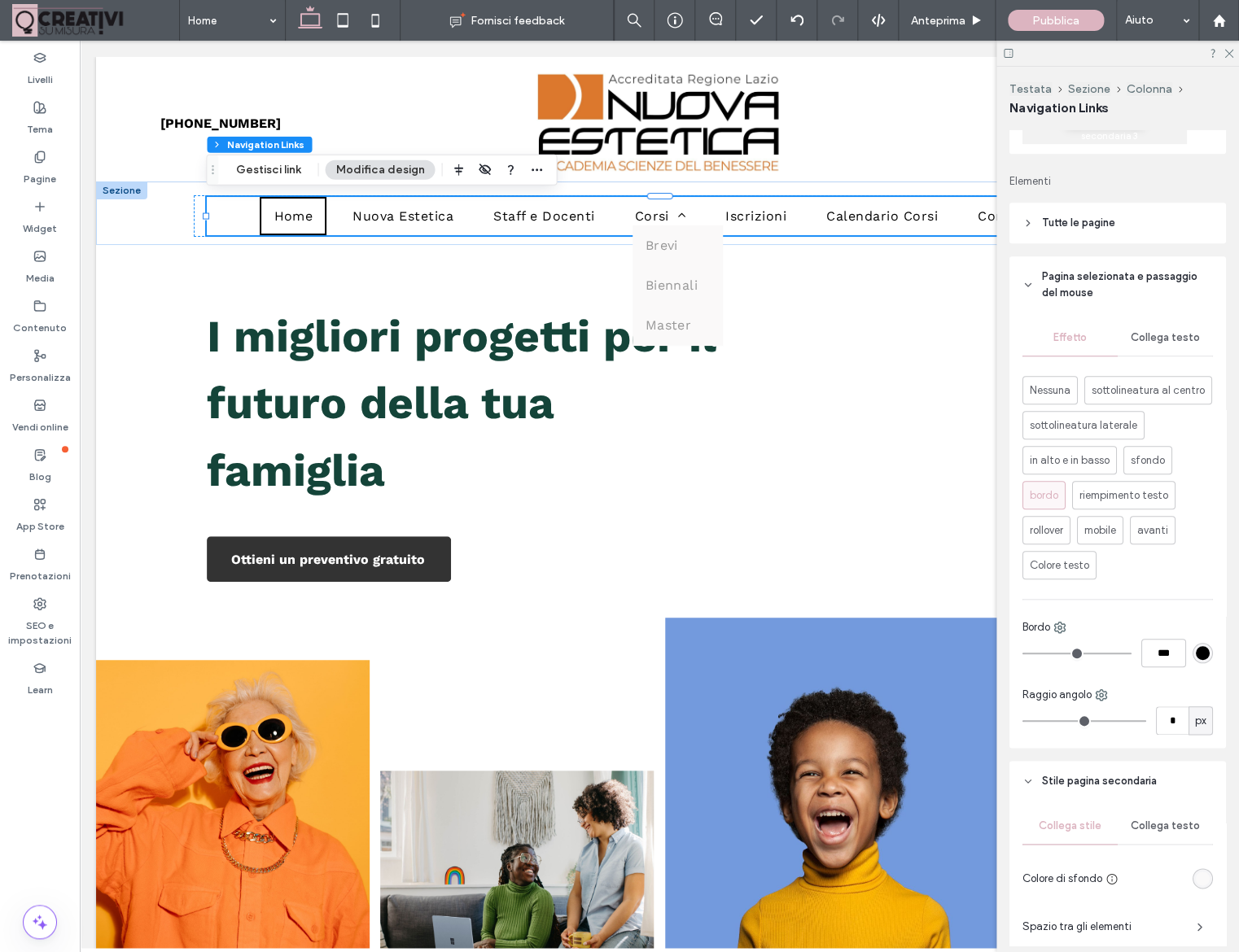
click at [1156, 336] on span "Collega testo" at bounding box center [1165, 337] width 69 height 13
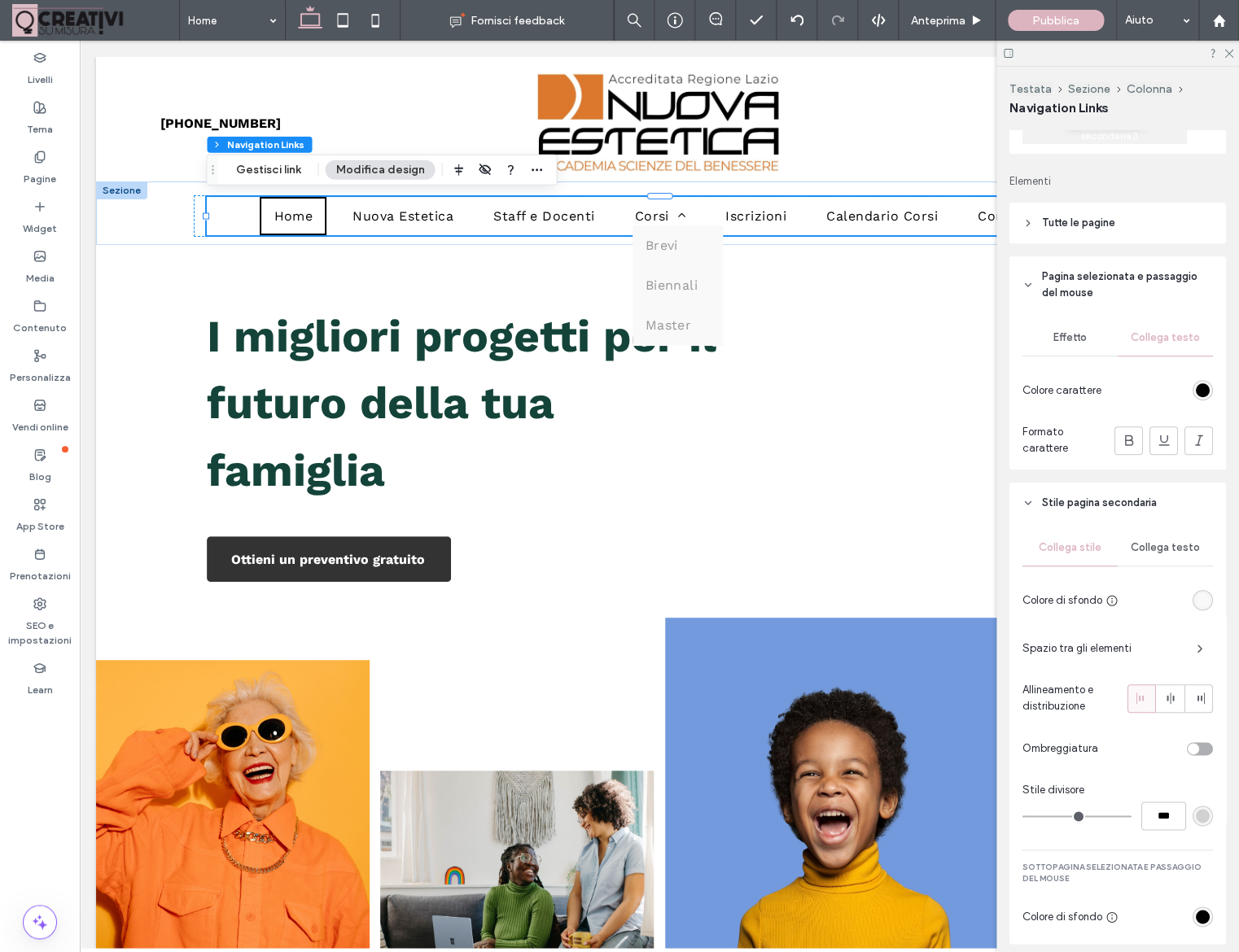
click at [1030, 287] on icon at bounding box center [1028, 285] width 12 height 12
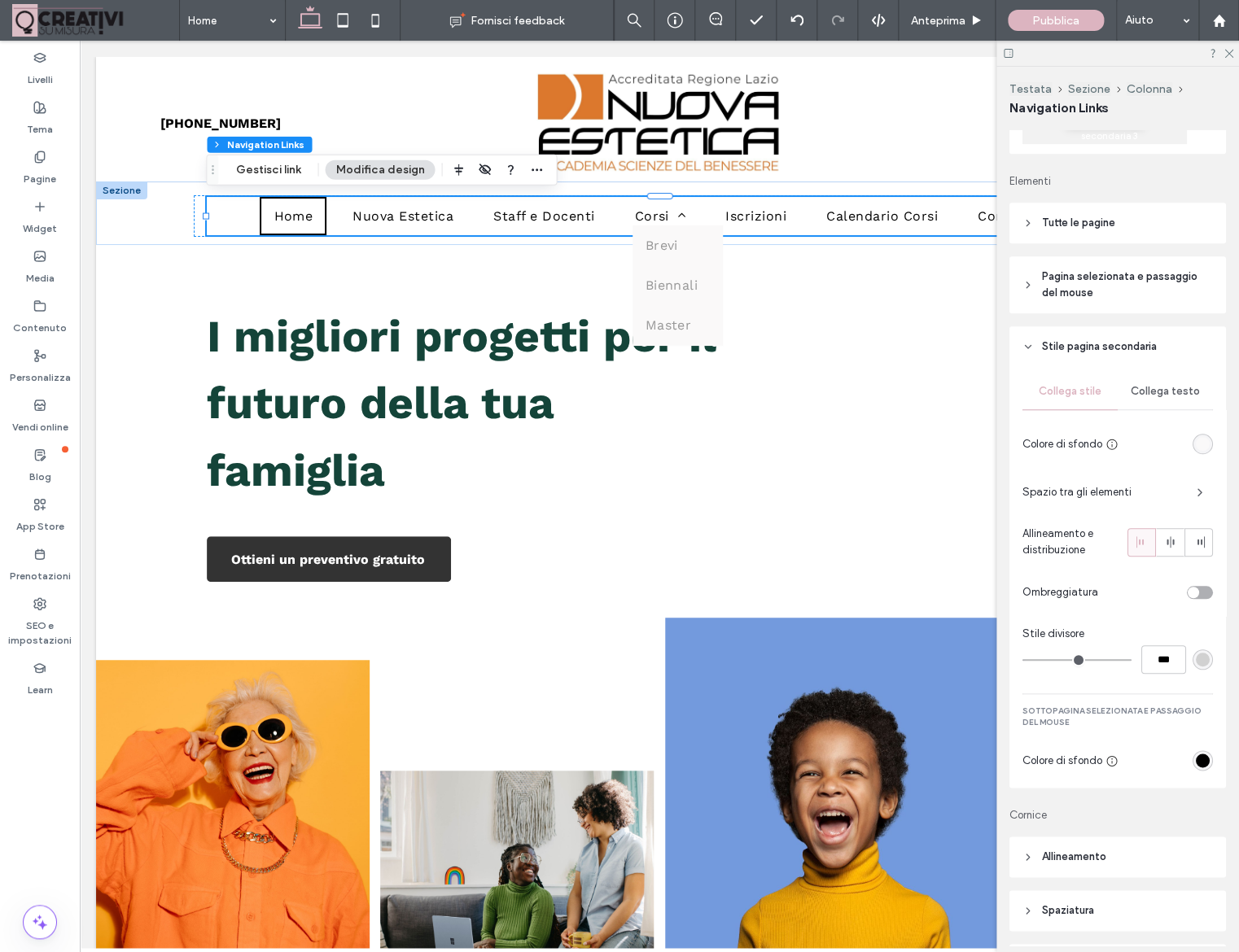
click at [1034, 345] on header "Stile pagina secondaria" at bounding box center [1118, 346] width 217 height 40
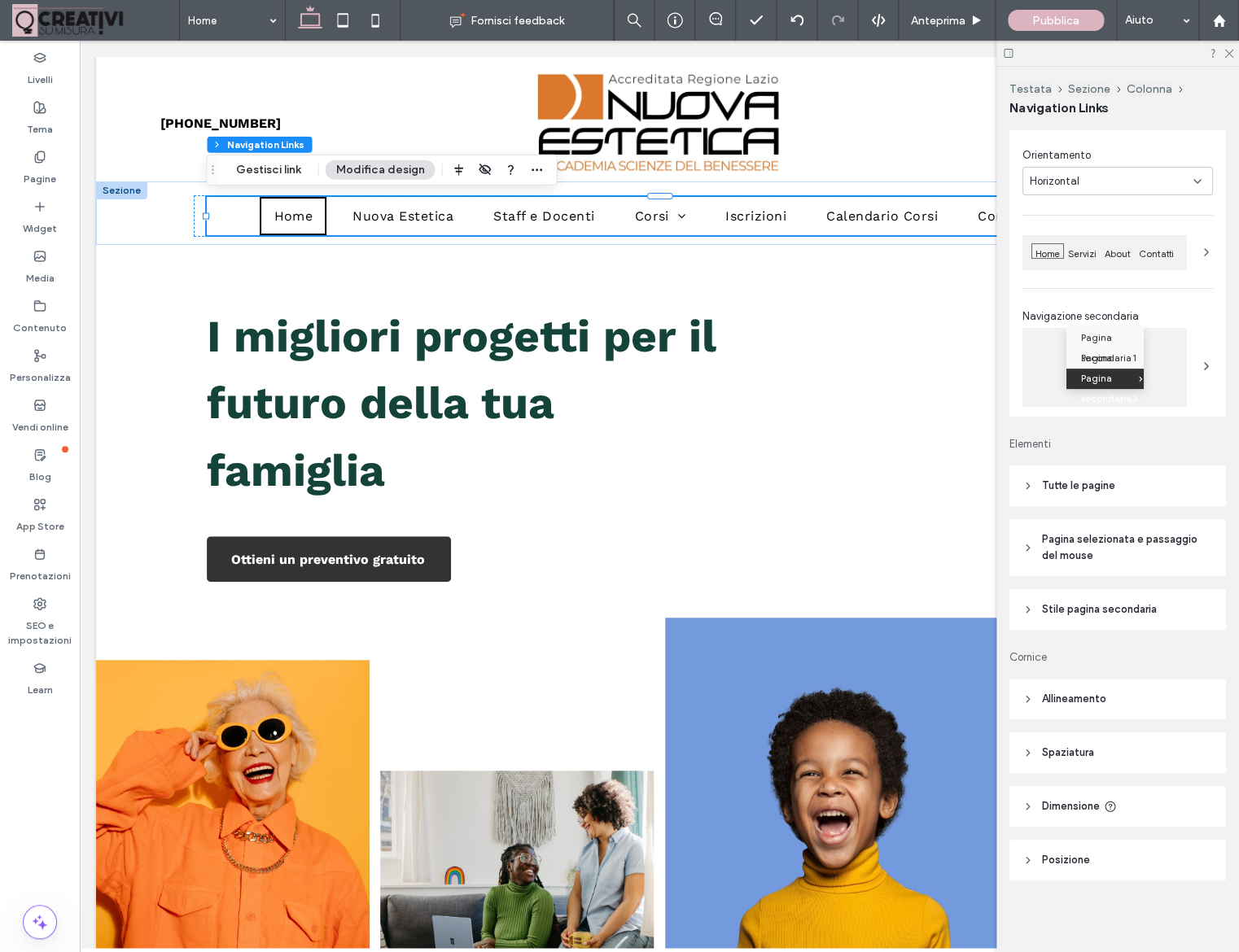
scroll to position [73, 0]
click at [1029, 619] on header "Stile pagina secondaria" at bounding box center [1118, 608] width 217 height 40
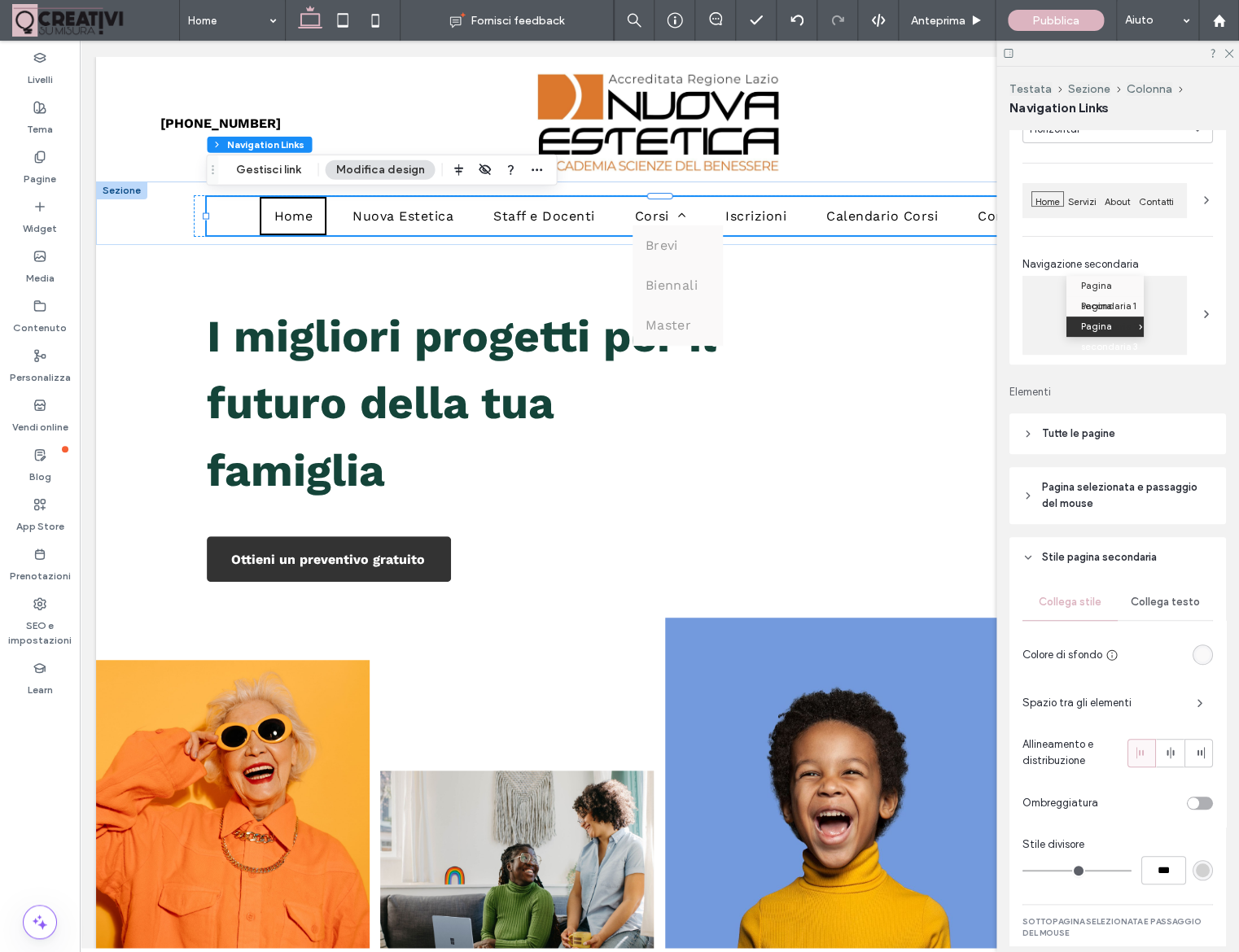
scroll to position [142, 0]
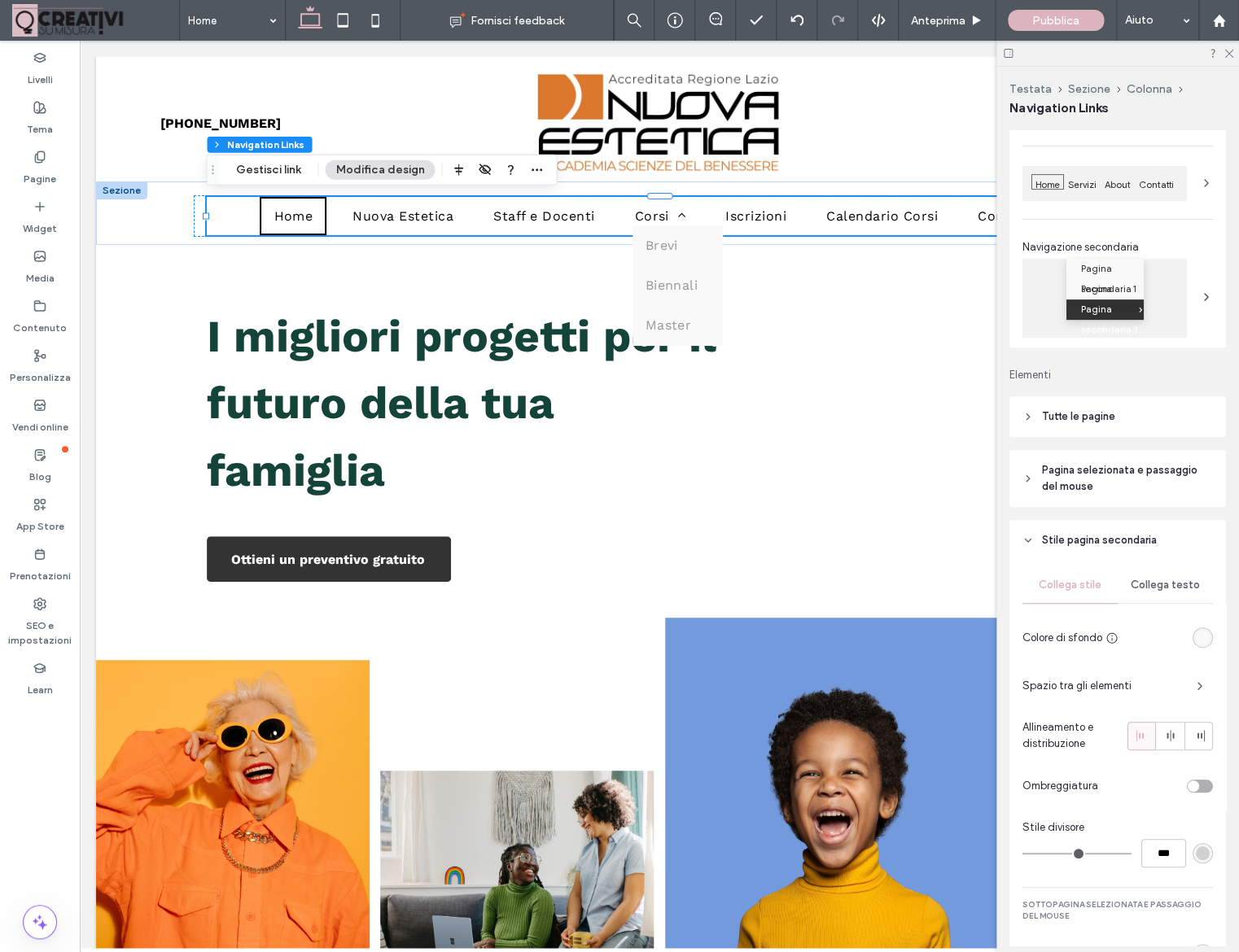
click at [1037, 485] on header "Pagina selezionata e passaggio del mouse" at bounding box center [1118, 478] width 217 height 57
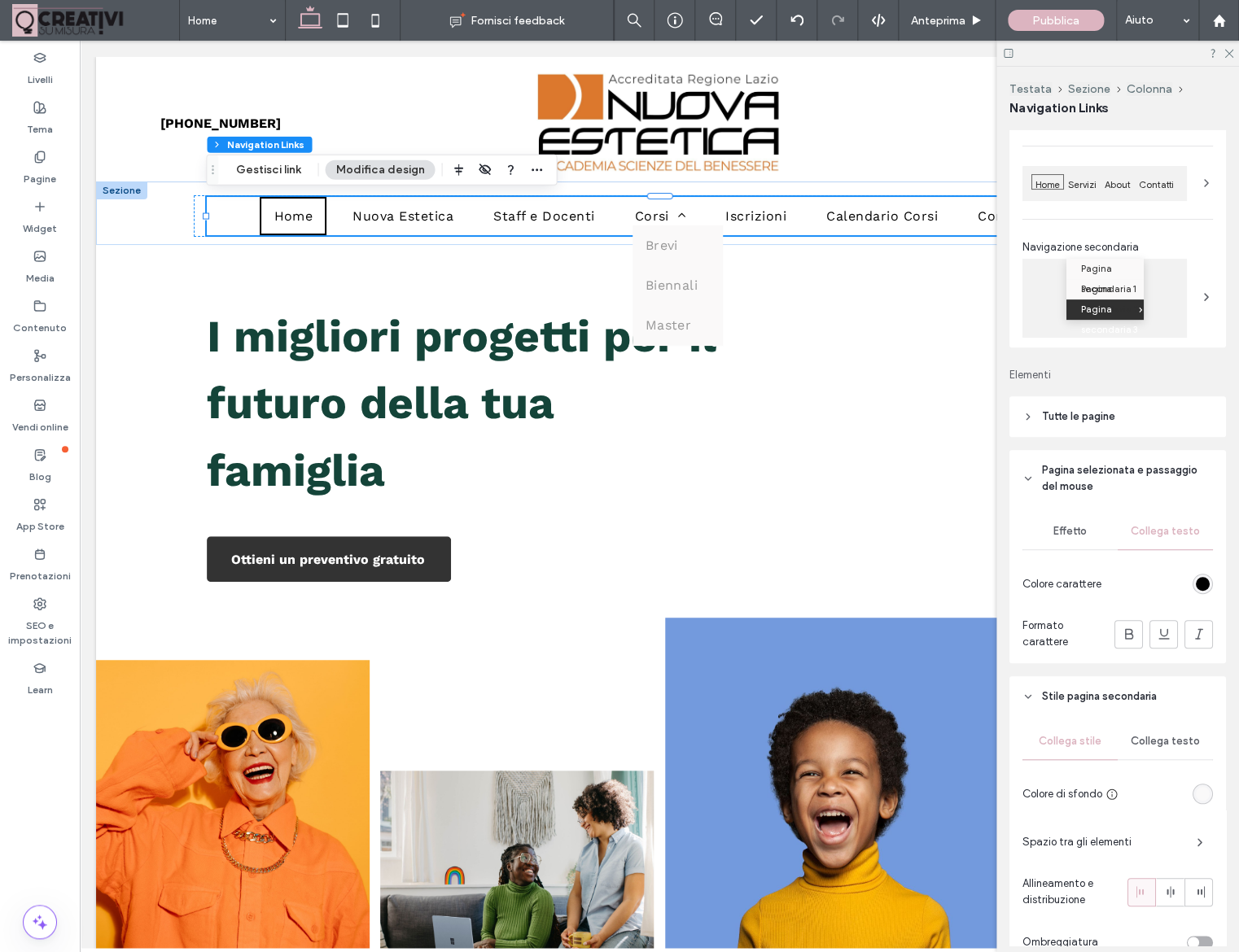
click at [1034, 419] on header "Tutte le pagine" at bounding box center [1118, 416] width 217 height 40
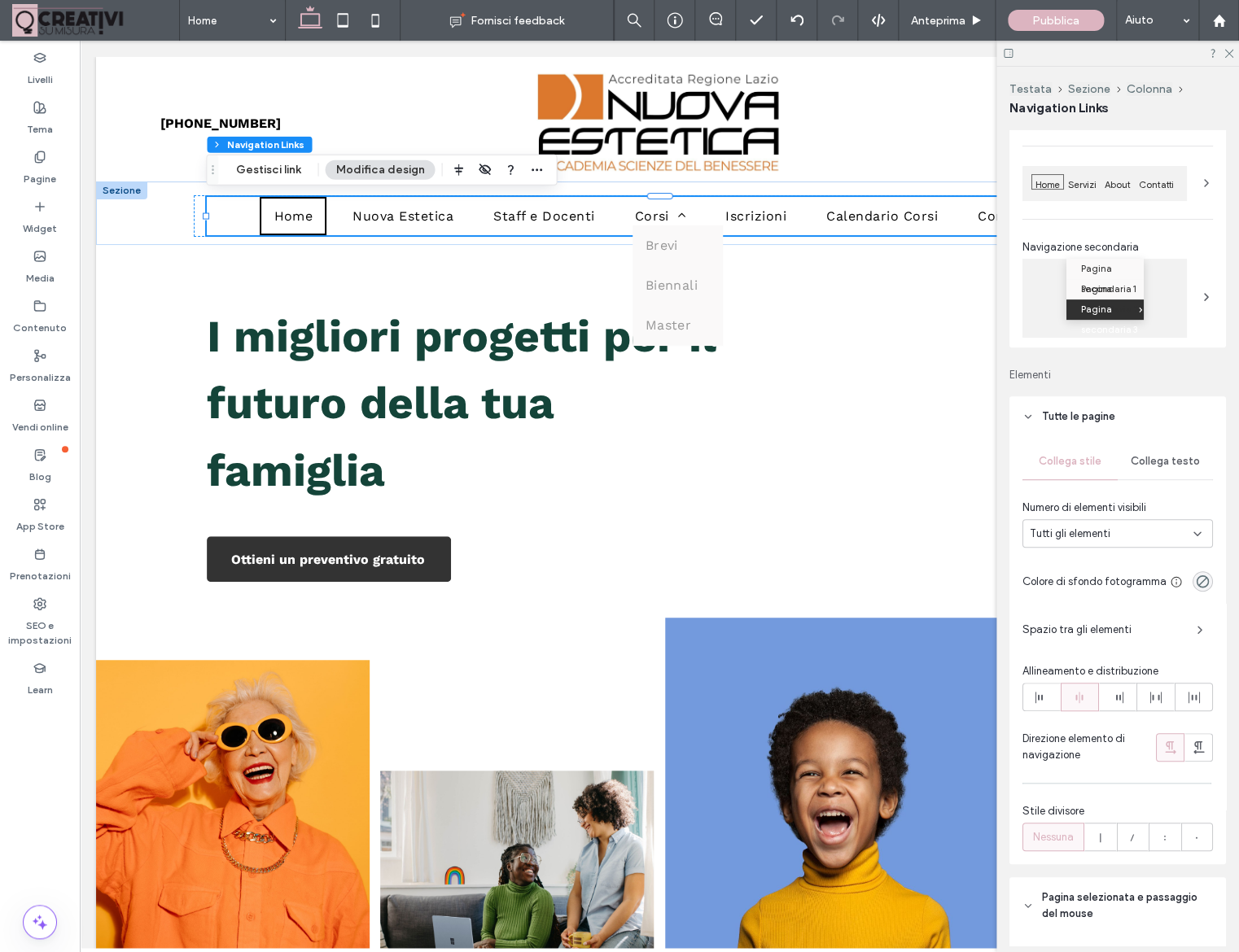
click at [1199, 472] on div "Collega testo" at bounding box center [1165, 461] width 96 height 35
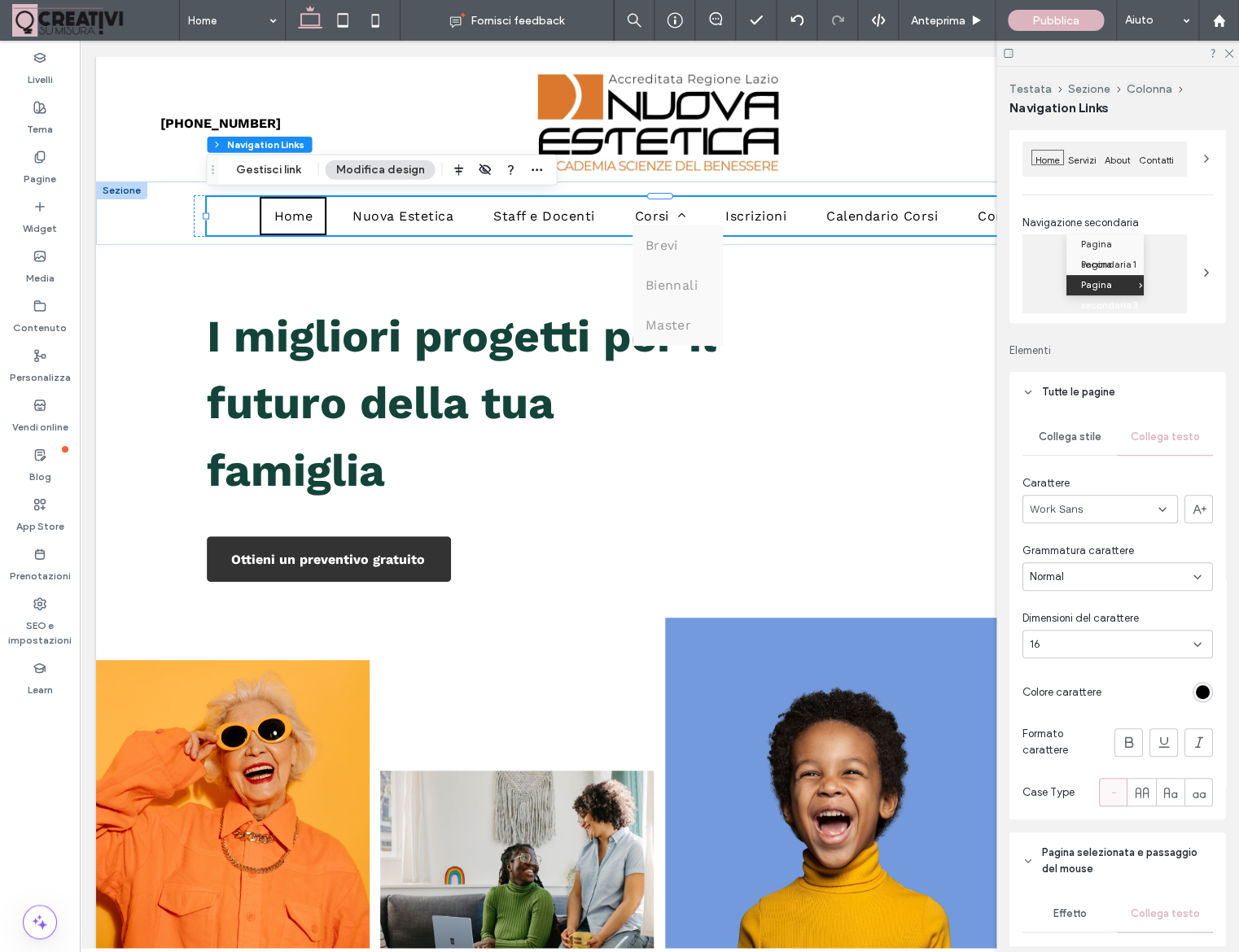
scroll to position [134, 0]
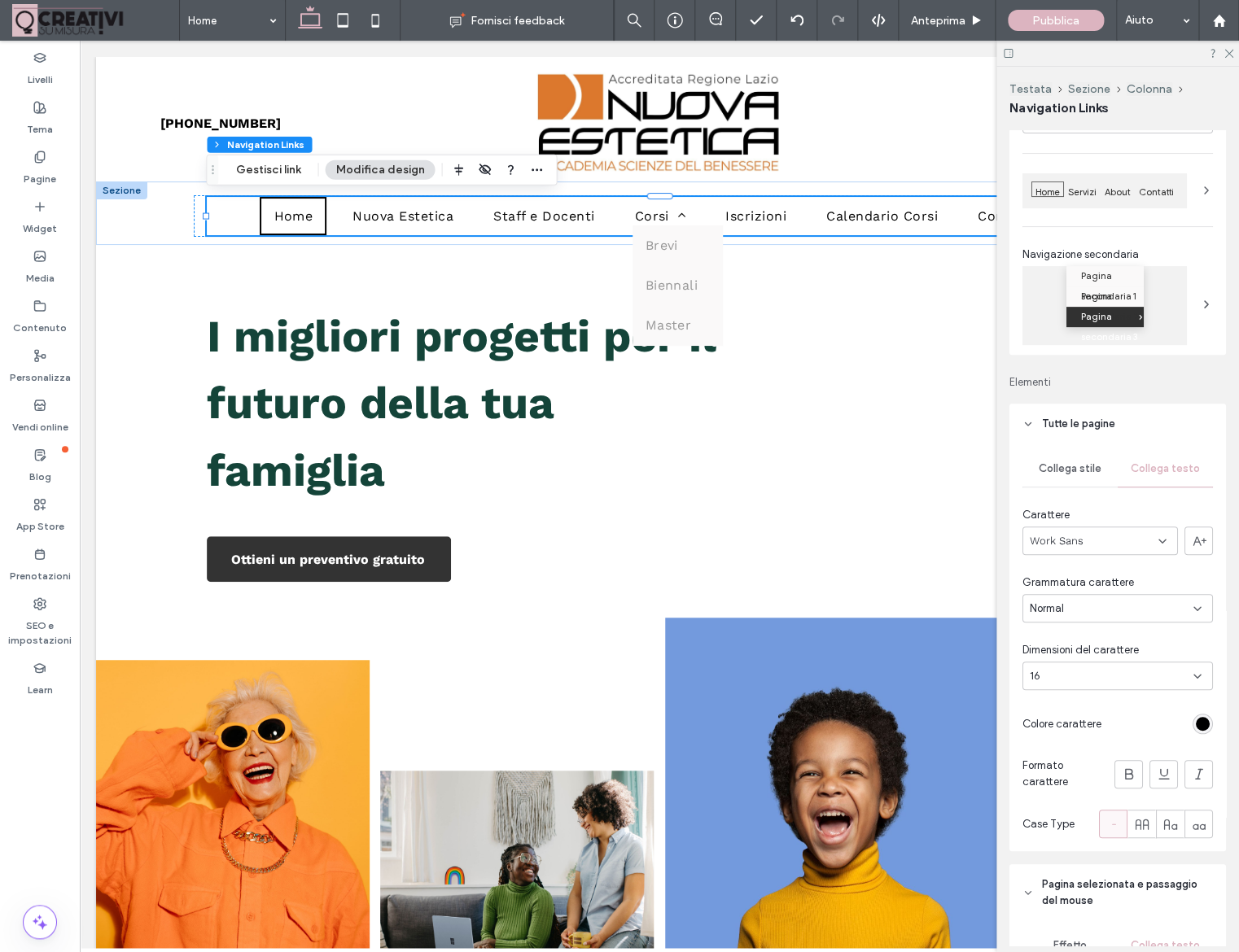
click at [1030, 414] on header "Tutte le pagine" at bounding box center [1118, 423] width 217 height 40
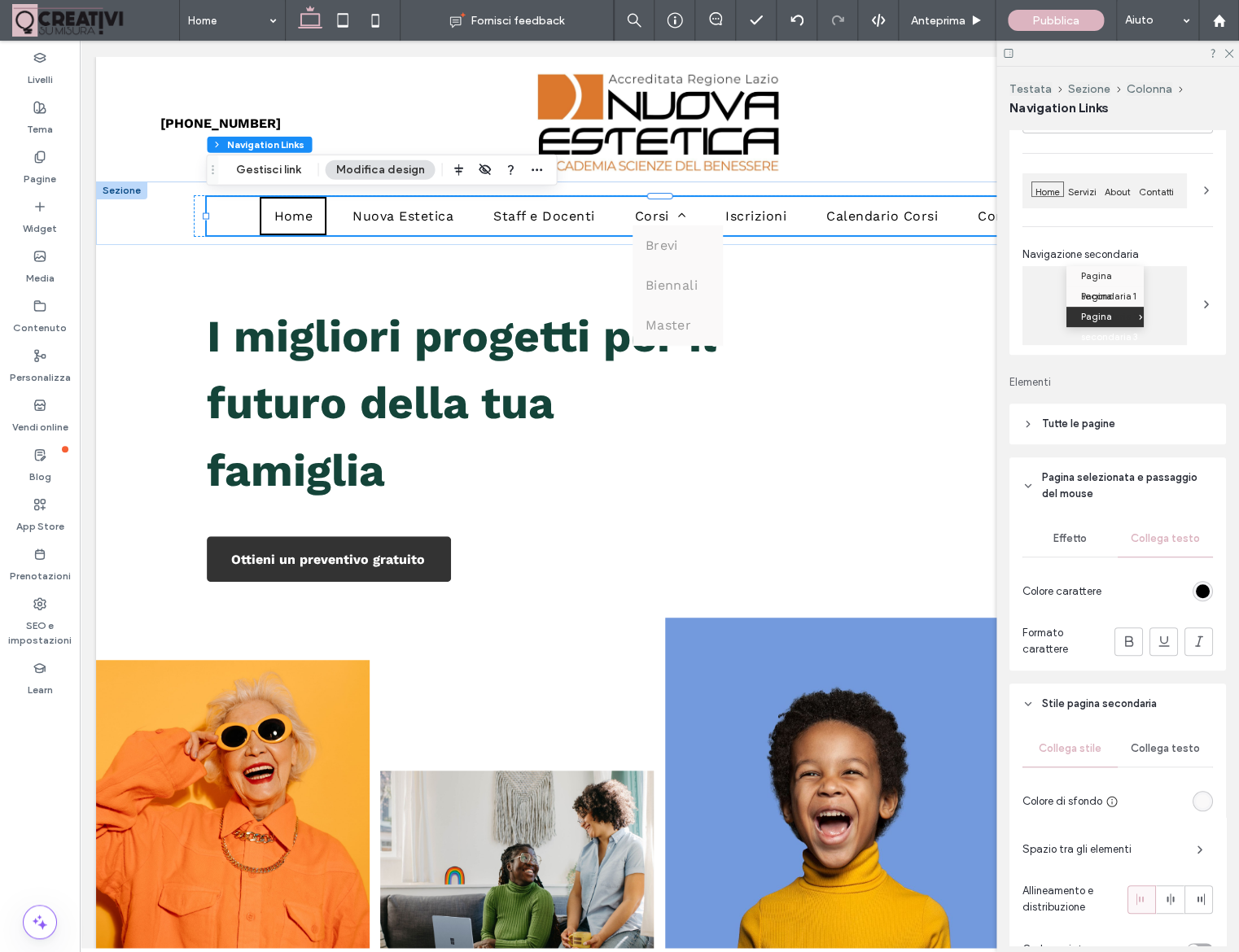
click at [1029, 476] on header "Pagina selezionata e passaggio del mouse" at bounding box center [1118, 485] width 217 height 57
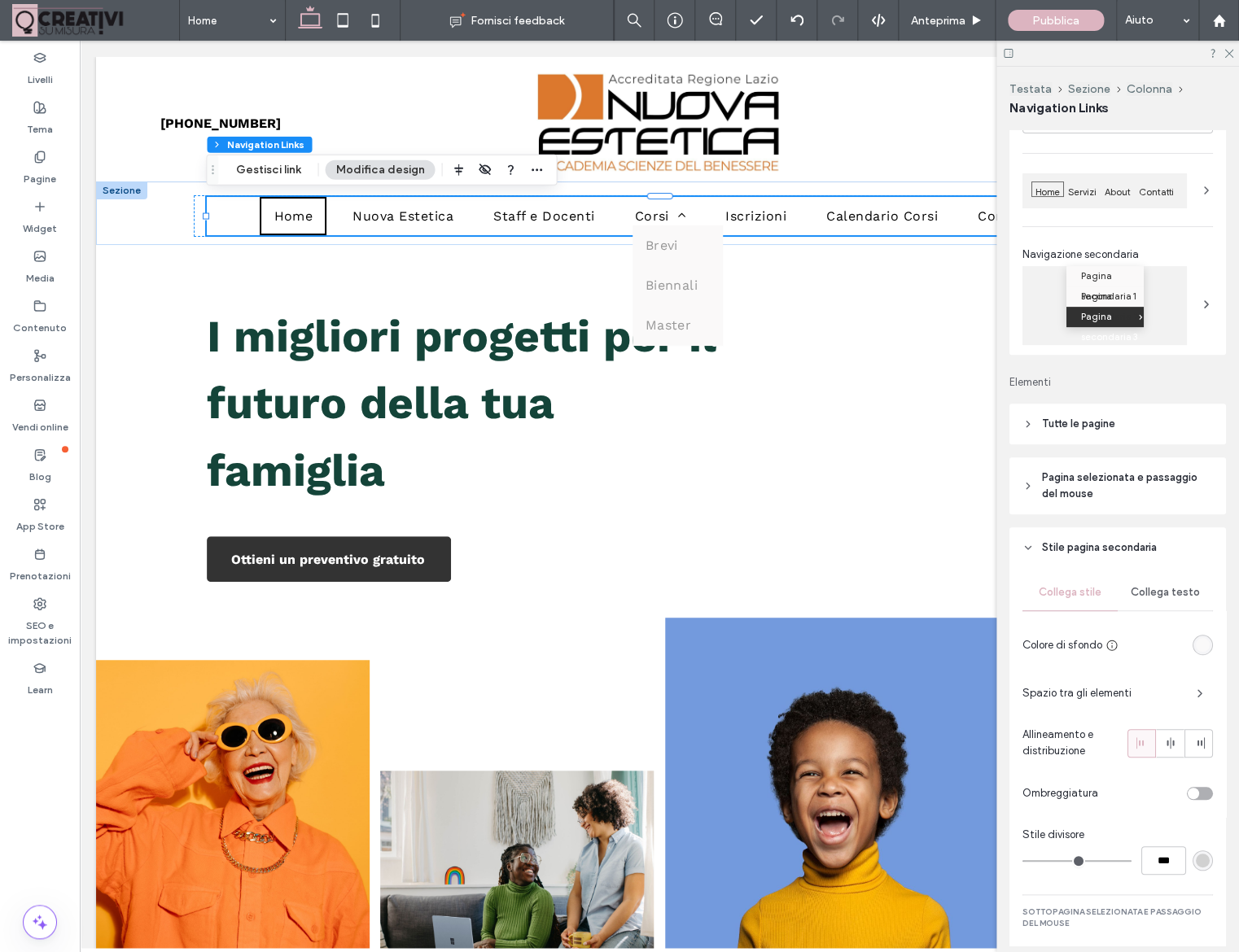
scroll to position [250, 0]
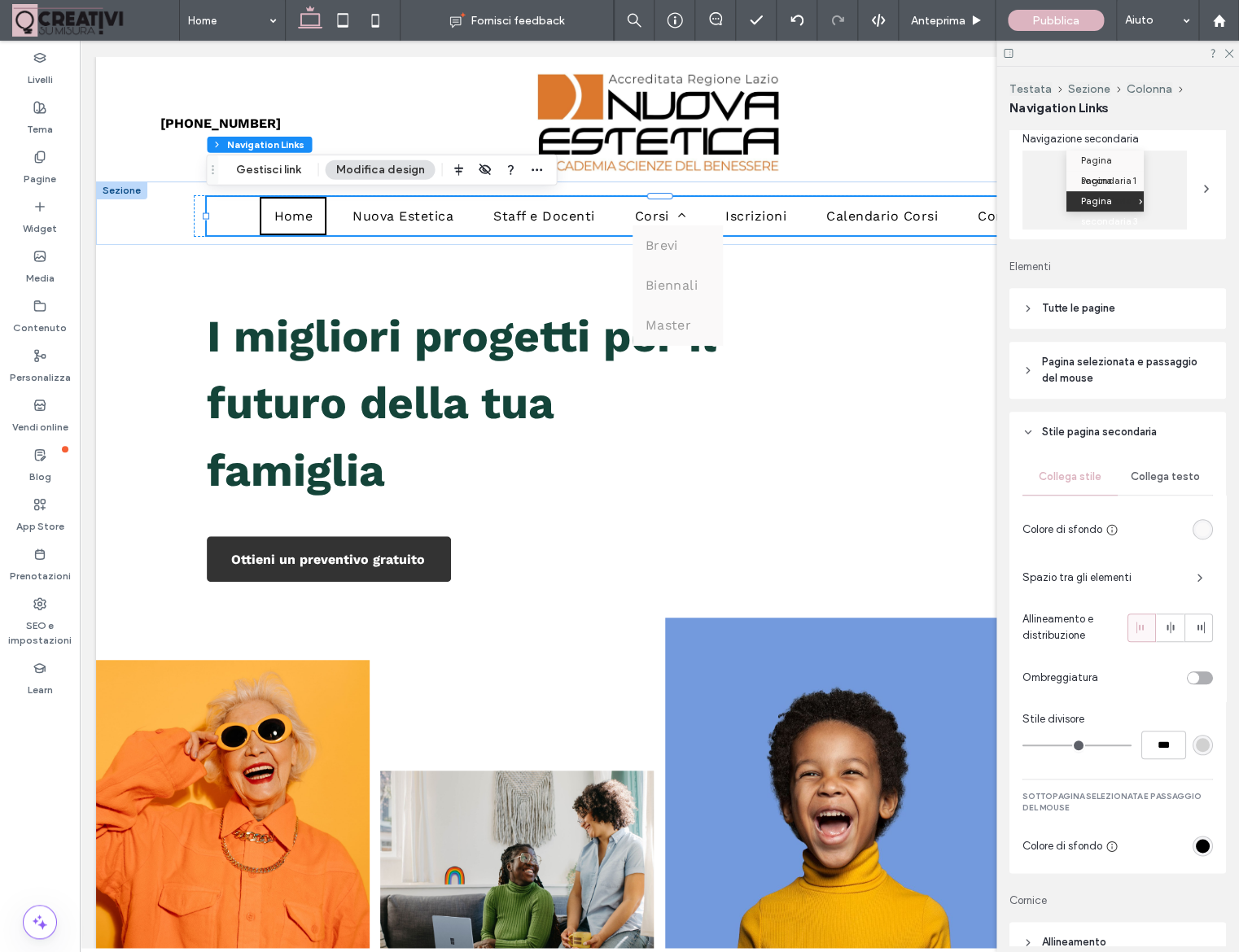
click at [1029, 441] on header "Stile pagina secondaria" at bounding box center [1118, 431] width 217 height 40
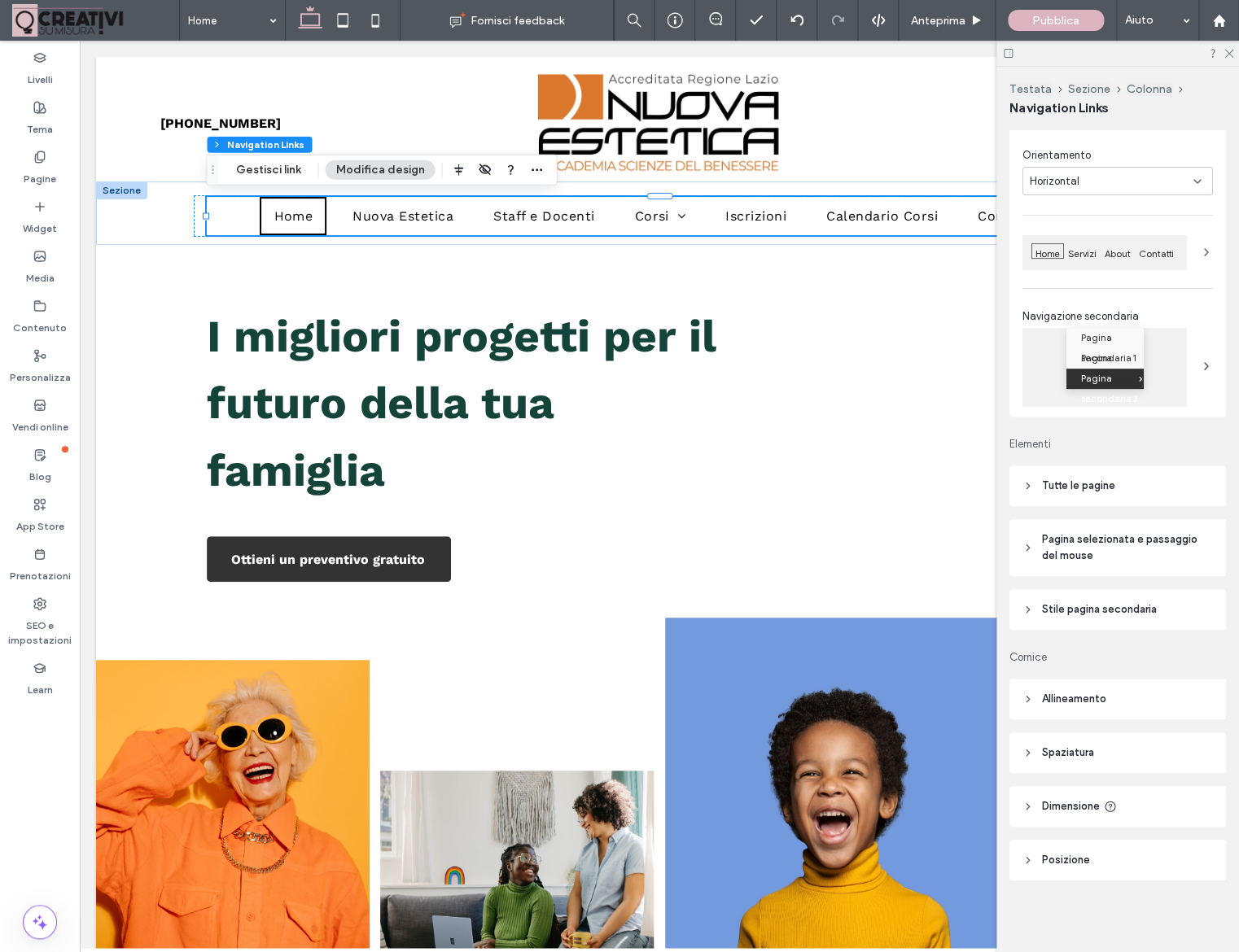
scroll to position [73, 0]
click at [1020, 706] on header "Allineamento" at bounding box center [1118, 698] width 217 height 40
click at [1023, 704] on icon at bounding box center [1028, 698] width 12 height 12
click at [1025, 746] on header "Spaziatura" at bounding box center [1118, 752] width 217 height 40
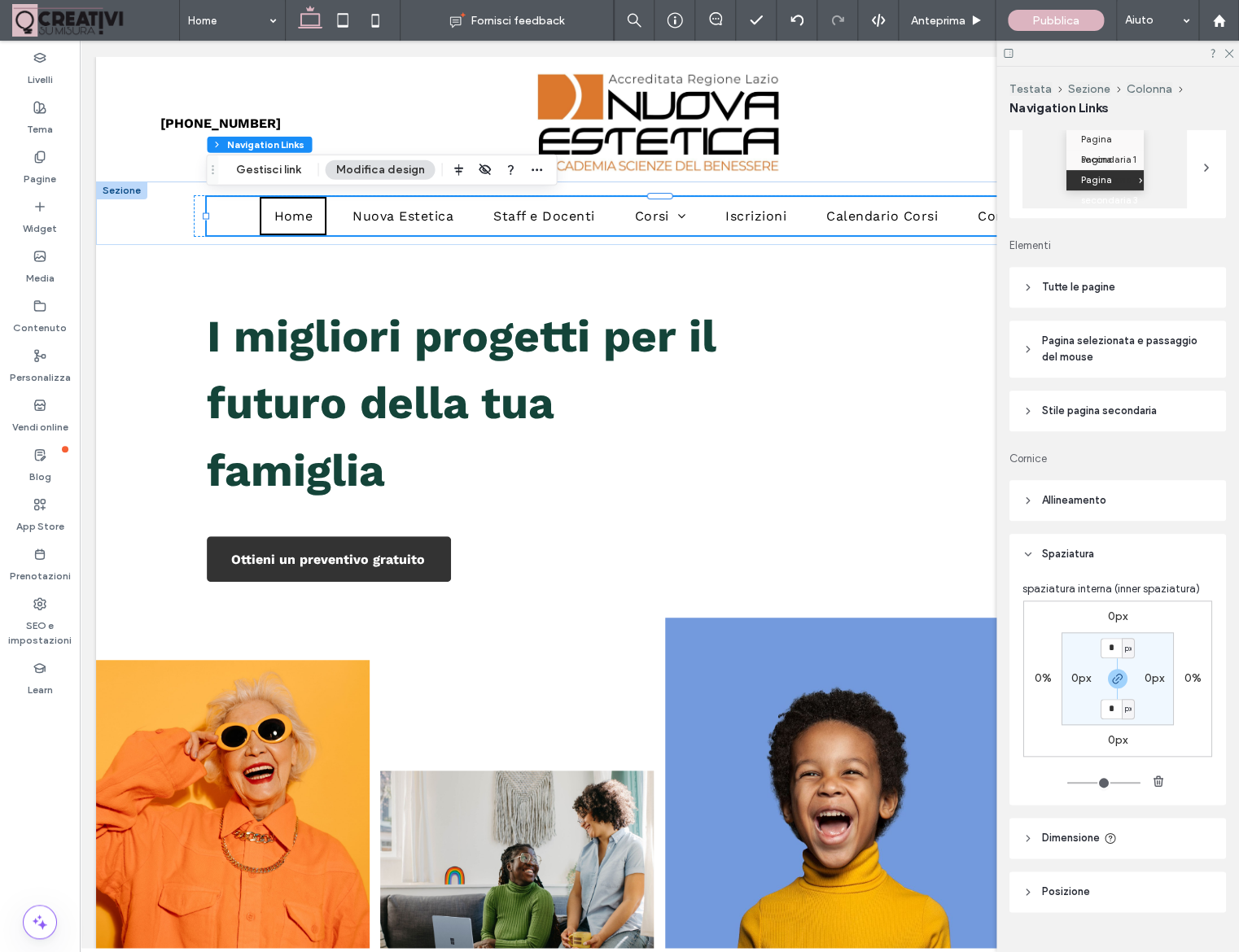
scroll to position [303, 0]
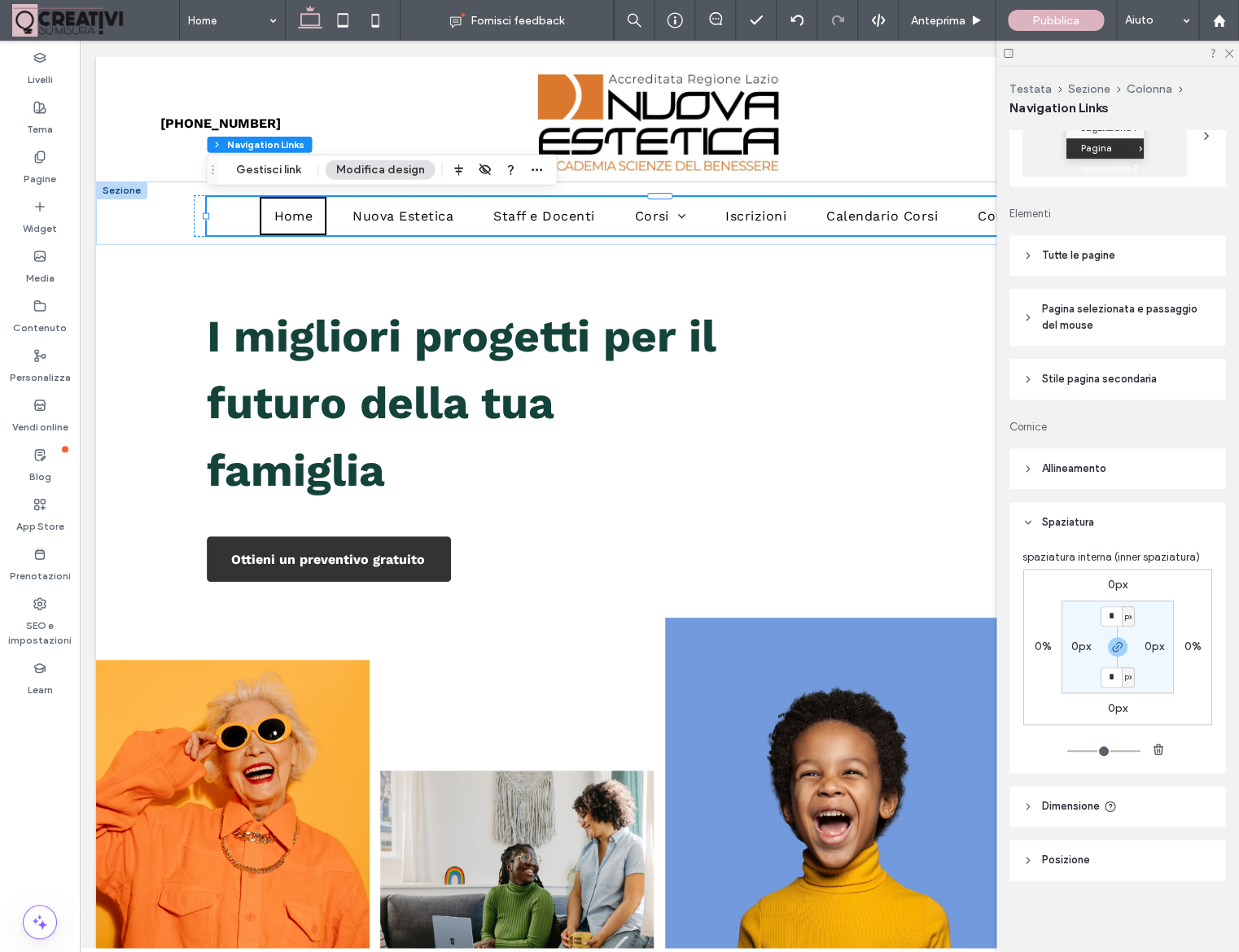
click at [1030, 521] on icon at bounding box center [1028, 523] width 12 height 12
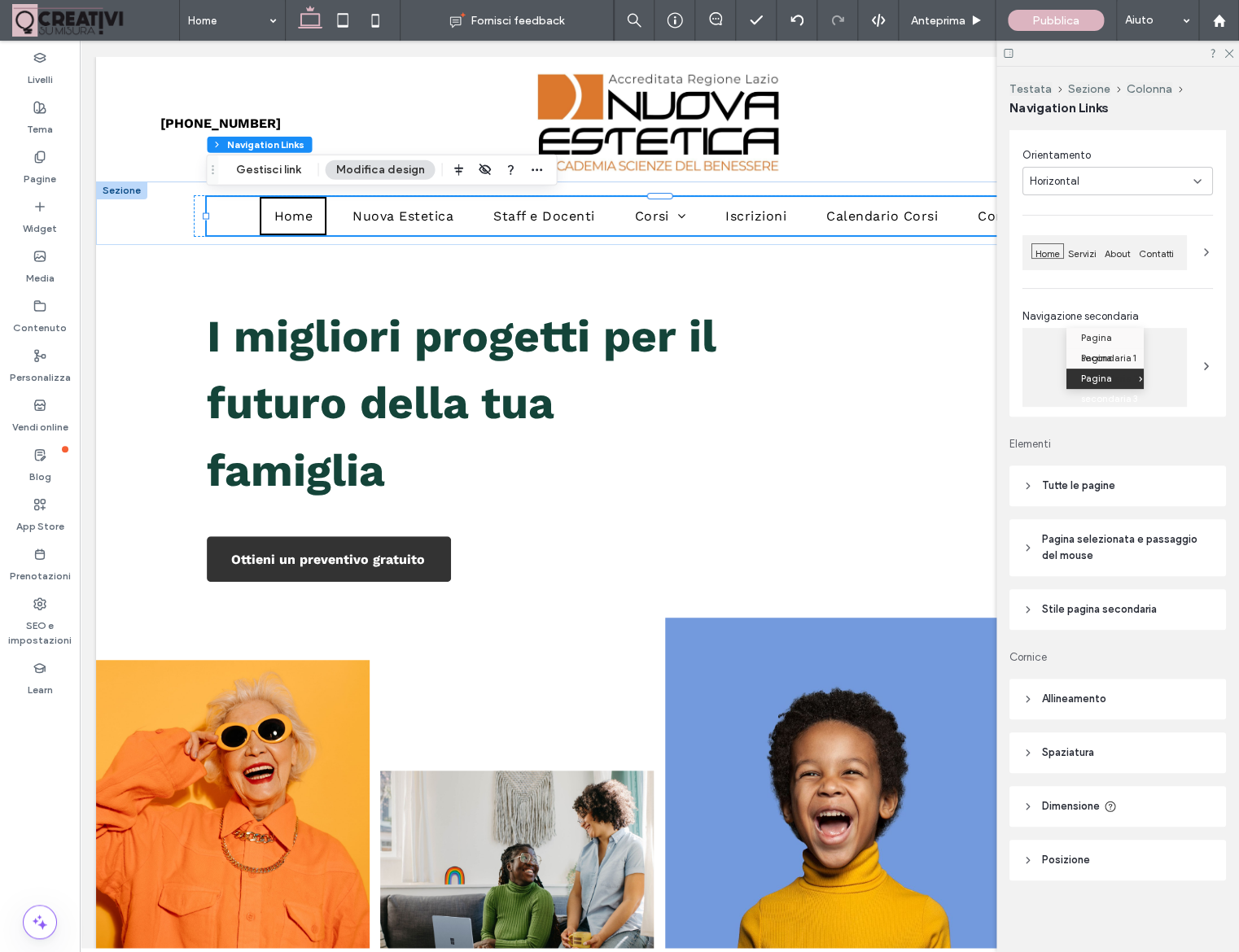
scroll to position [73, 0]
click at [1029, 798] on header "Dimensione" at bounding box center [1118, 805] width 217 height 40
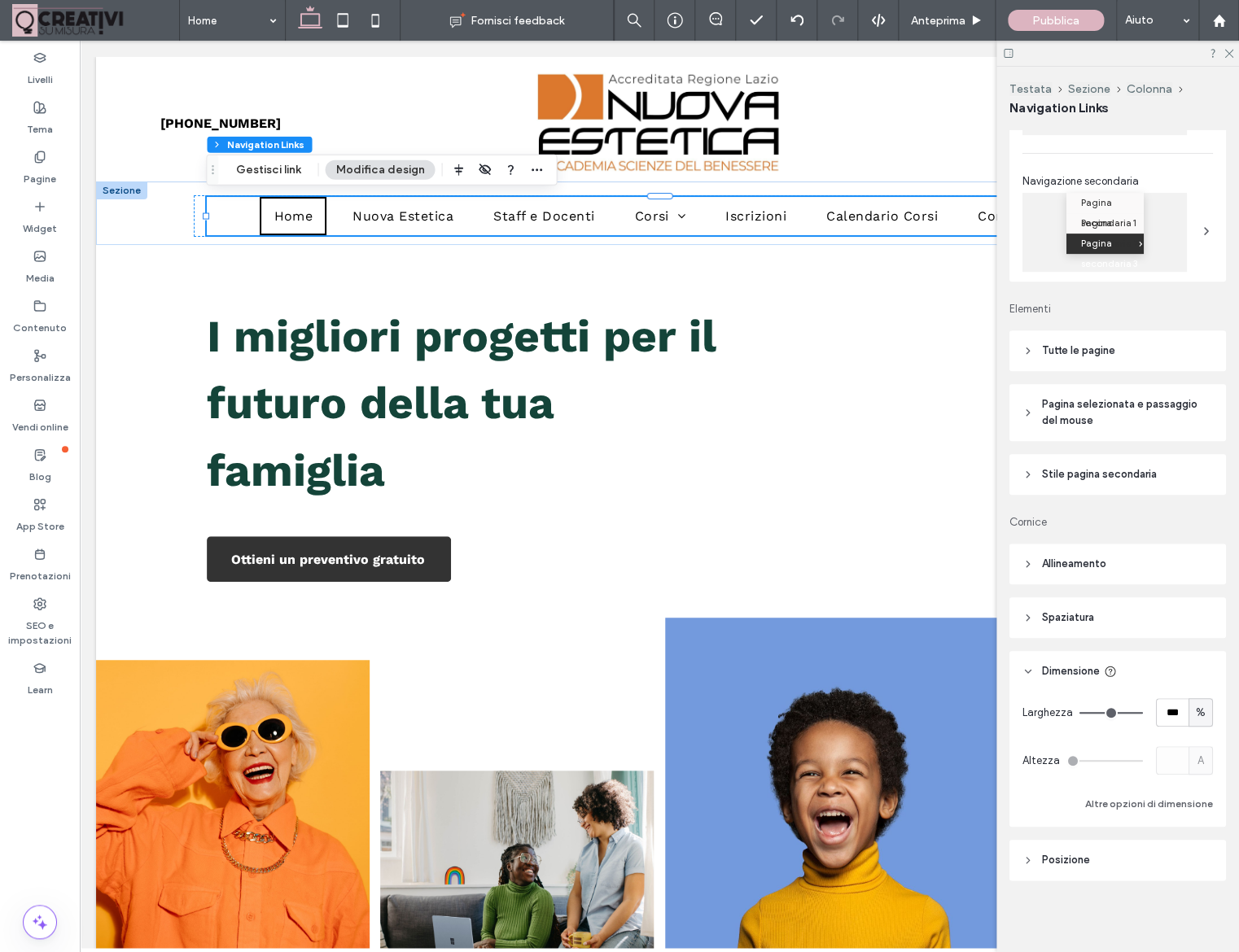
click at [1029, 667] on icon at bounding box center [1028, 671] width 12 height 12
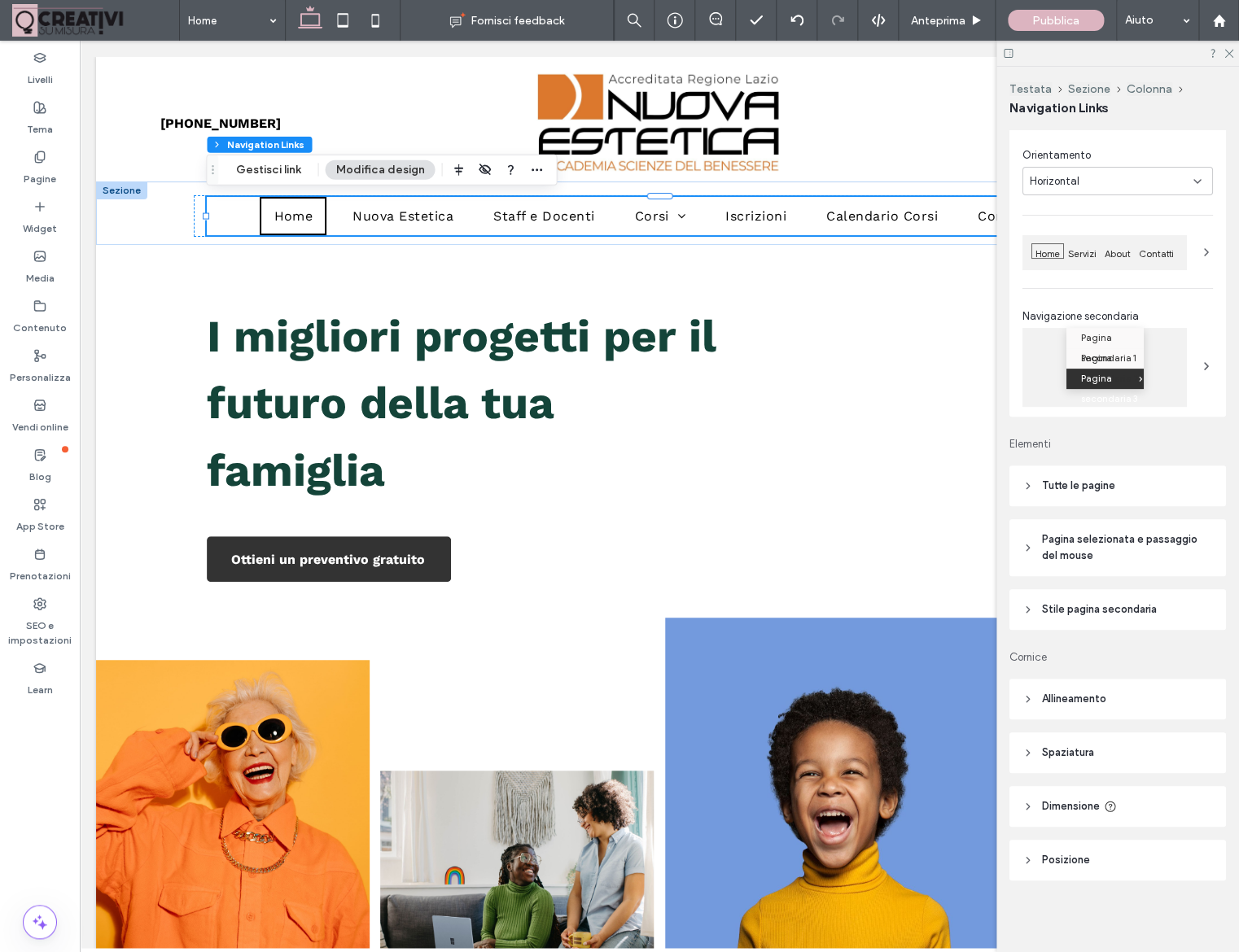
scroll to position [0, 0]
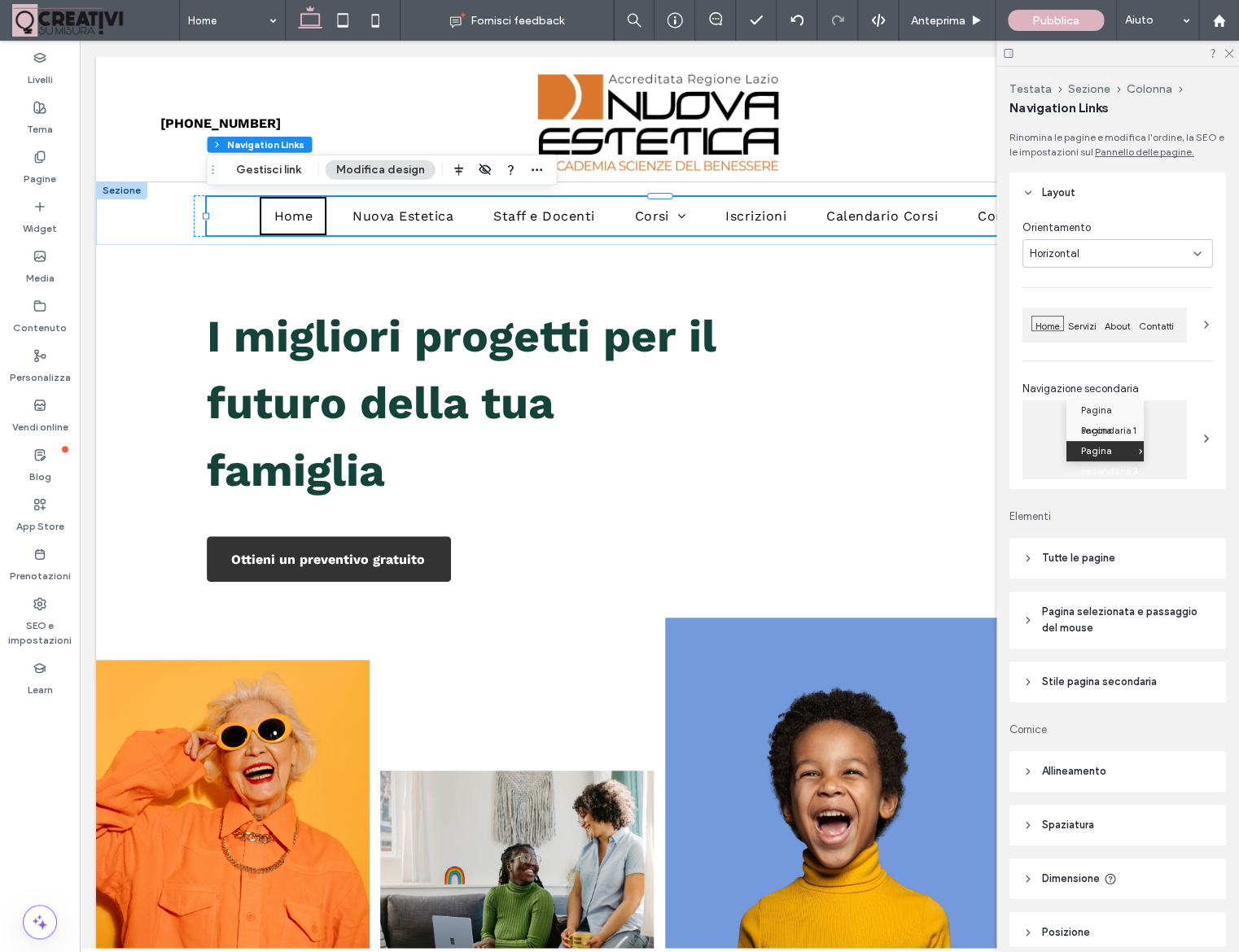
click at [1210, 319] on icon at bounding box center [1206, 324] width 13 height 13
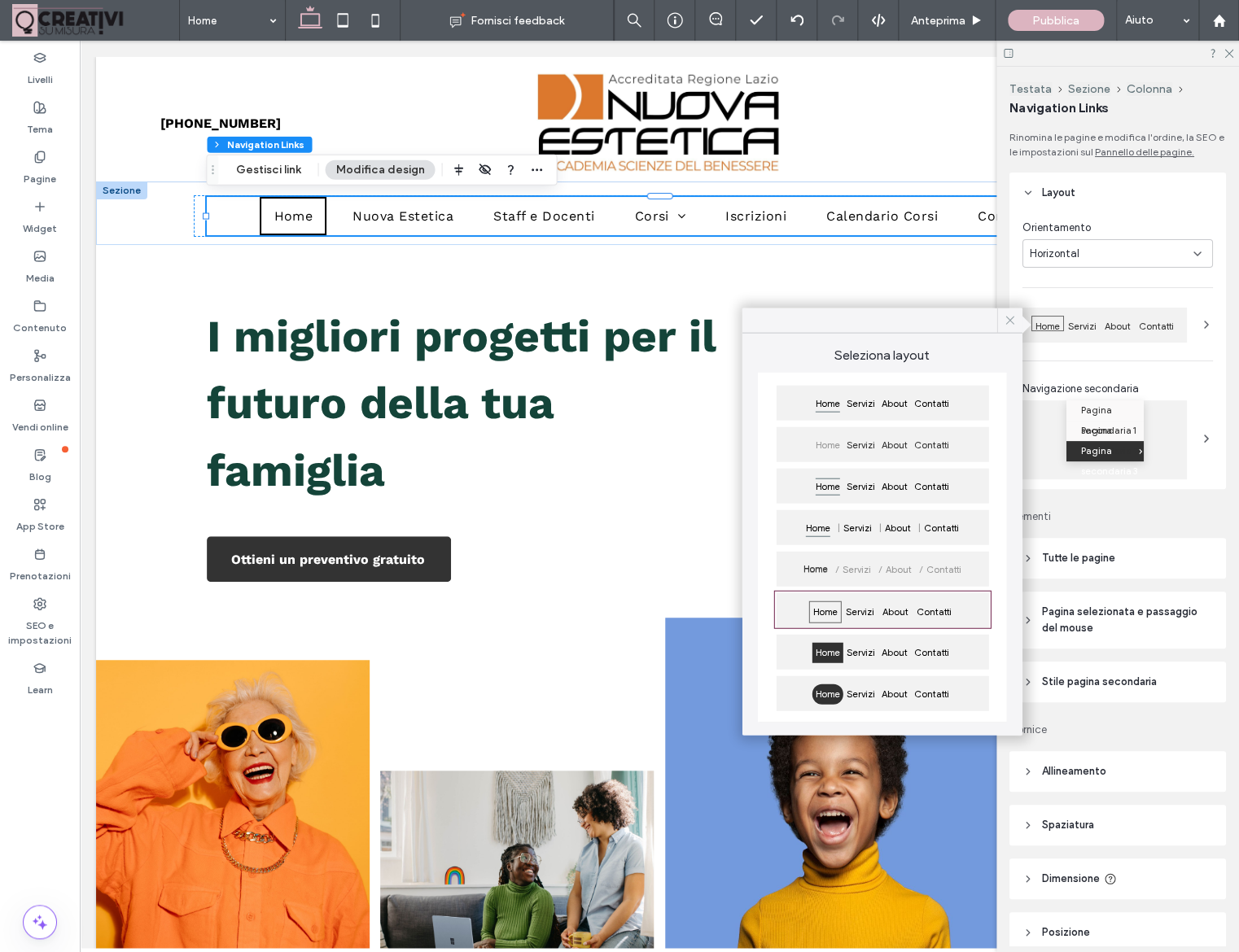
click at [1008, 324] on icon at bounding box center [1010, 320] width 15 height 15
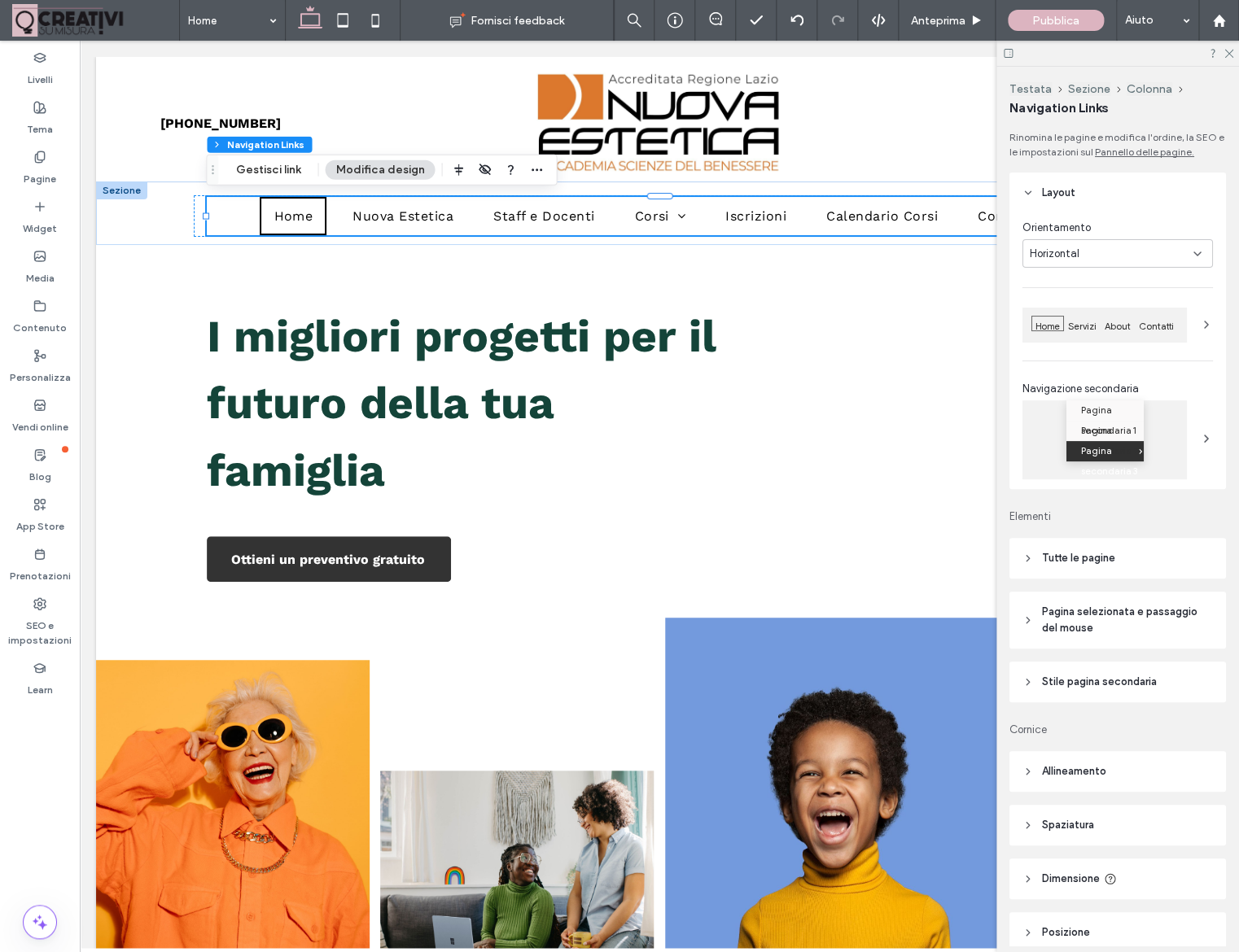
click at [1044, 553] on span "Tutte le pagine" at bounding box center [1078, 558] width 73 height 17
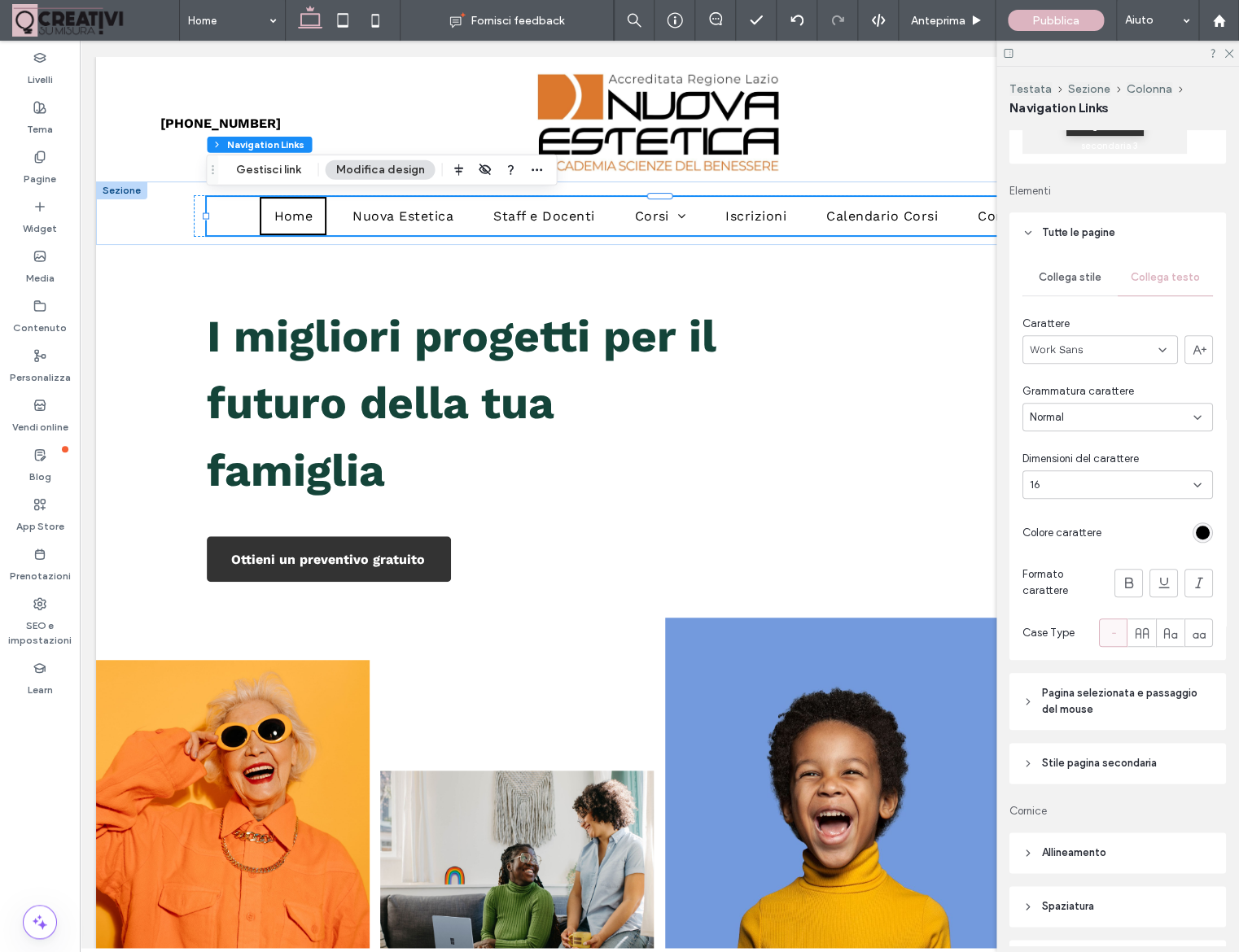
scroll to position [328, 0]
click at [1078, 273] on span "Collega stile" at bounding box center [1071, 275] width 63 height 13
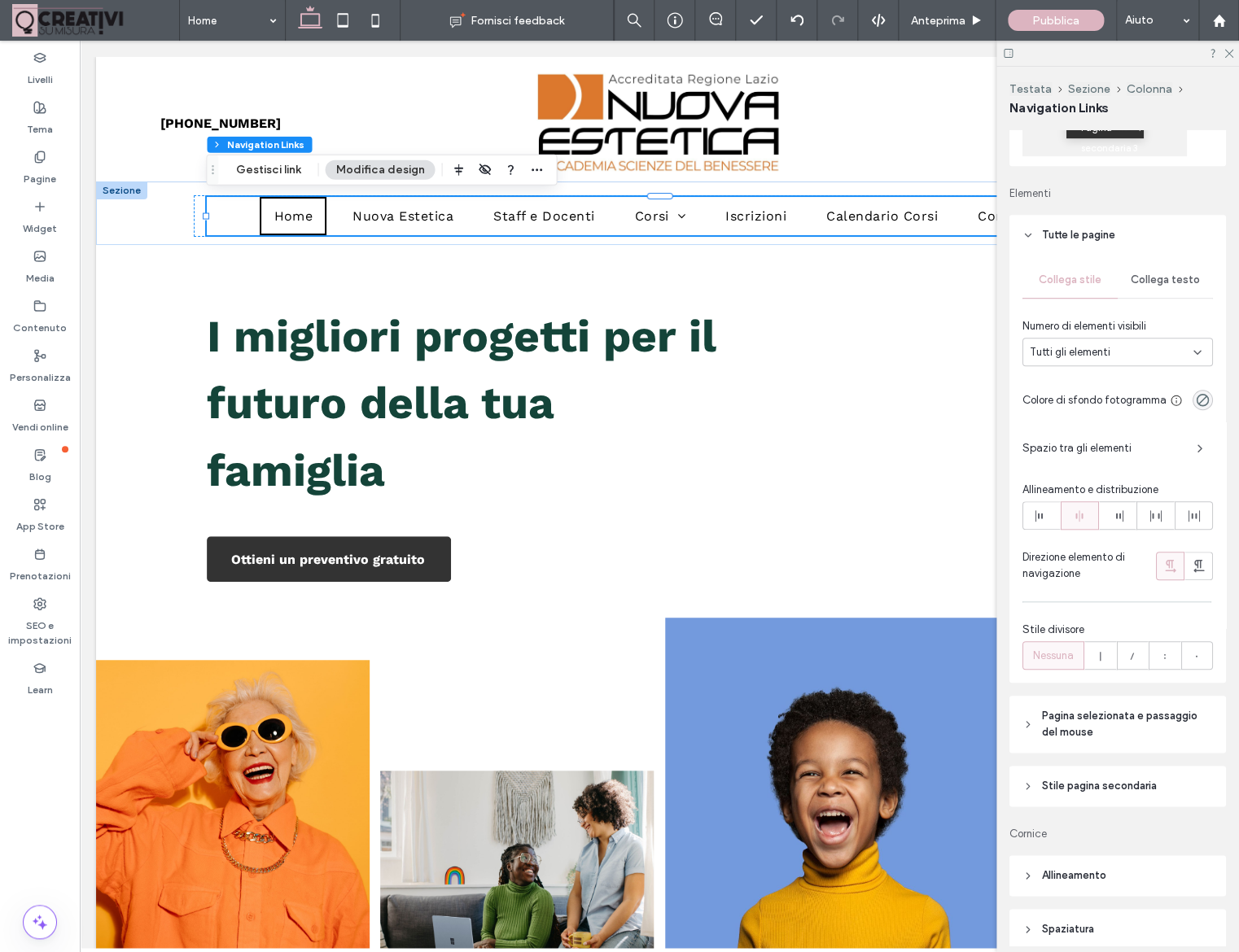
scroll to position [304, 0]
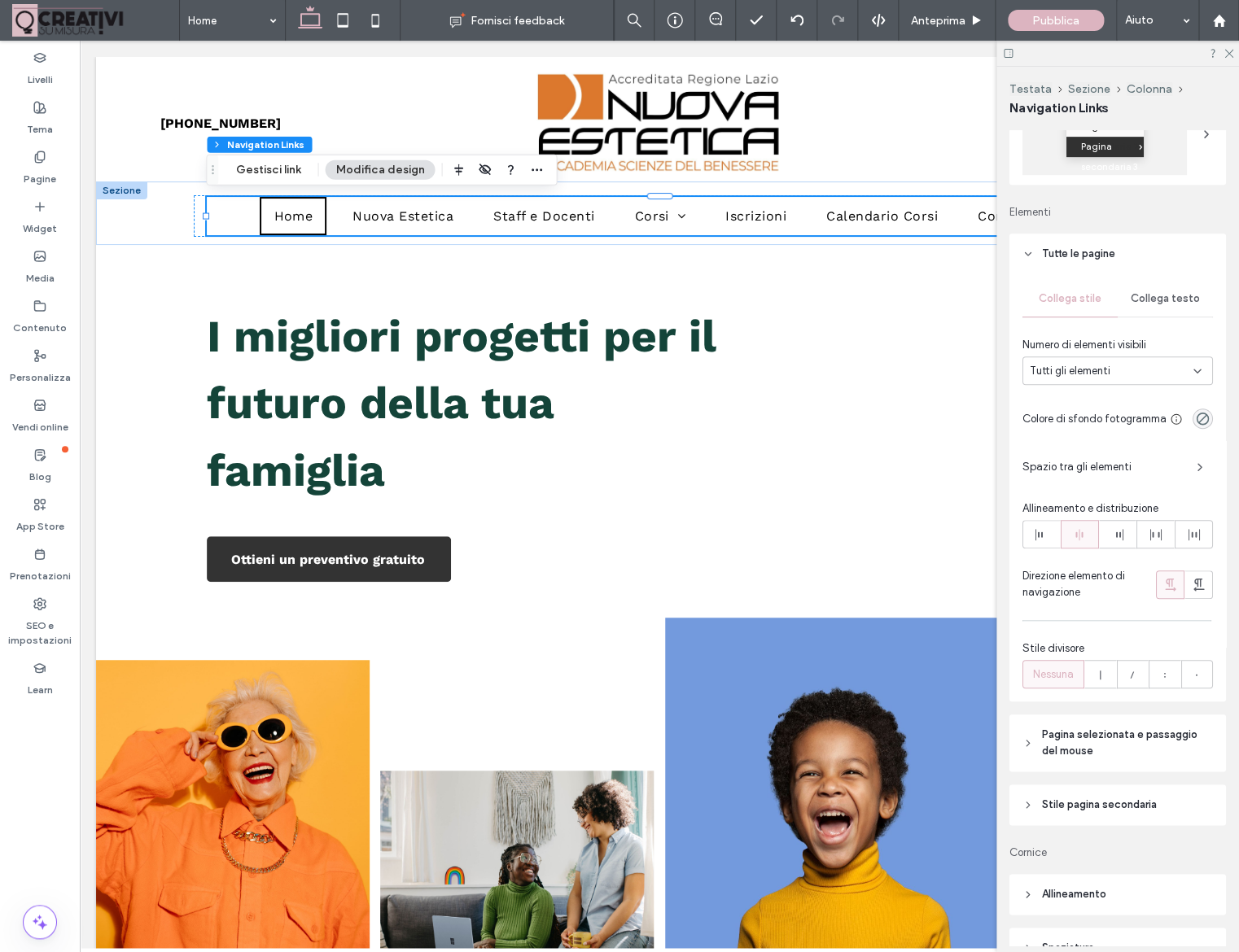
click at [1037, 256] on header "Tutte le pagine" at bounding box center [1118, 253] width 217 height 40
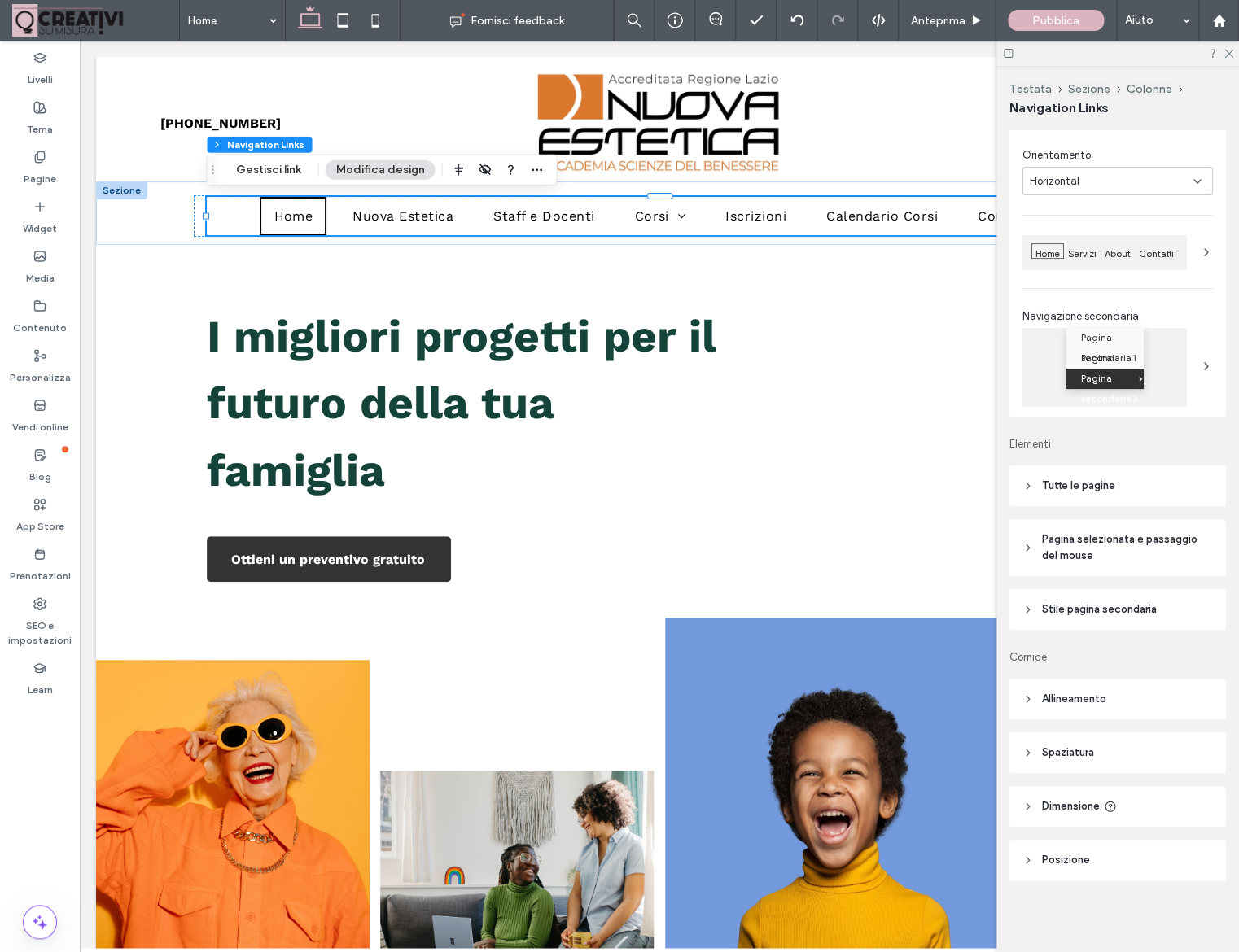
scroll to position [73, 0]
click at [1047, 613] on span "Stile pagina secondaria" at bounding box center [1099, 609] width 115 height 17
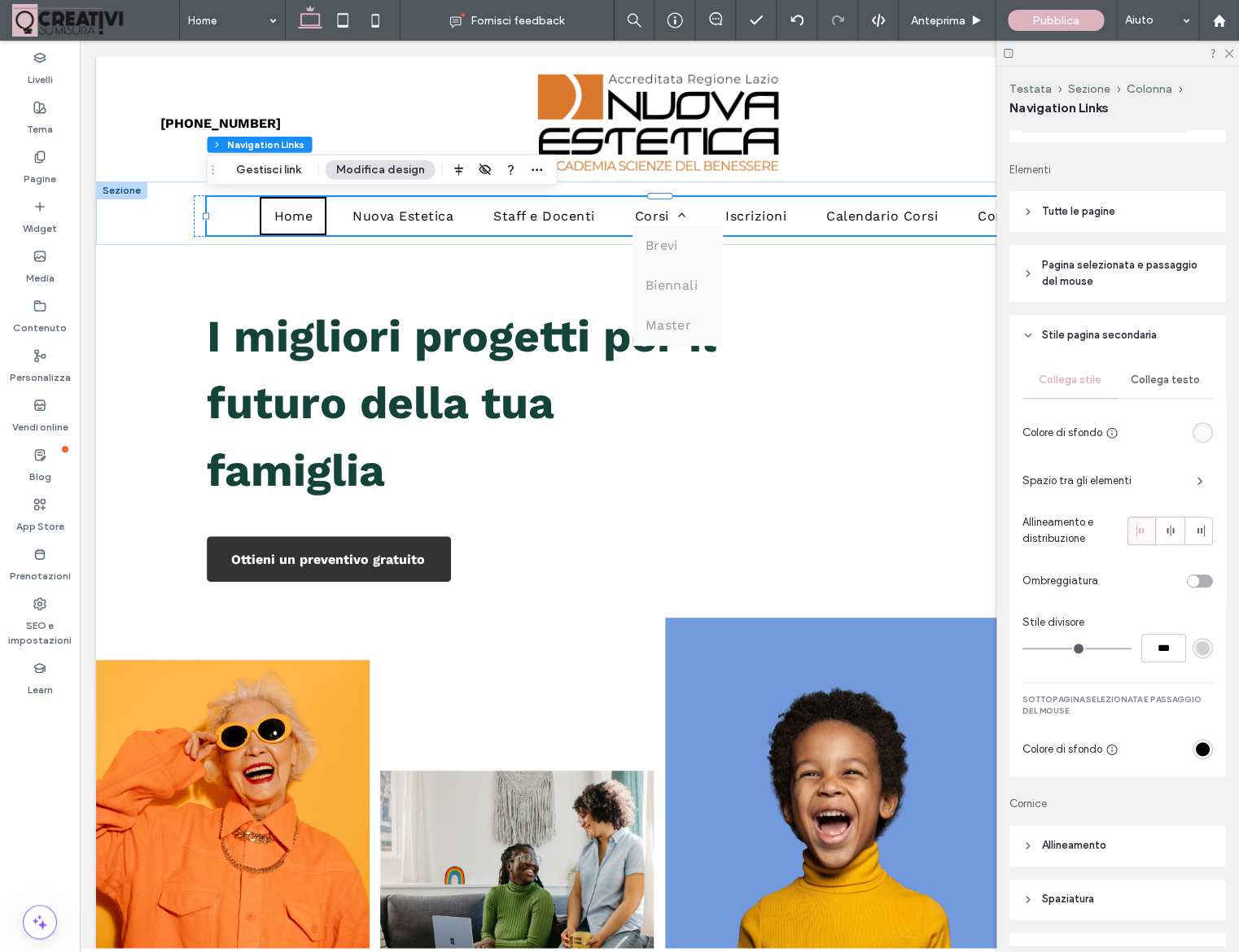
scroll to position [476, 0]
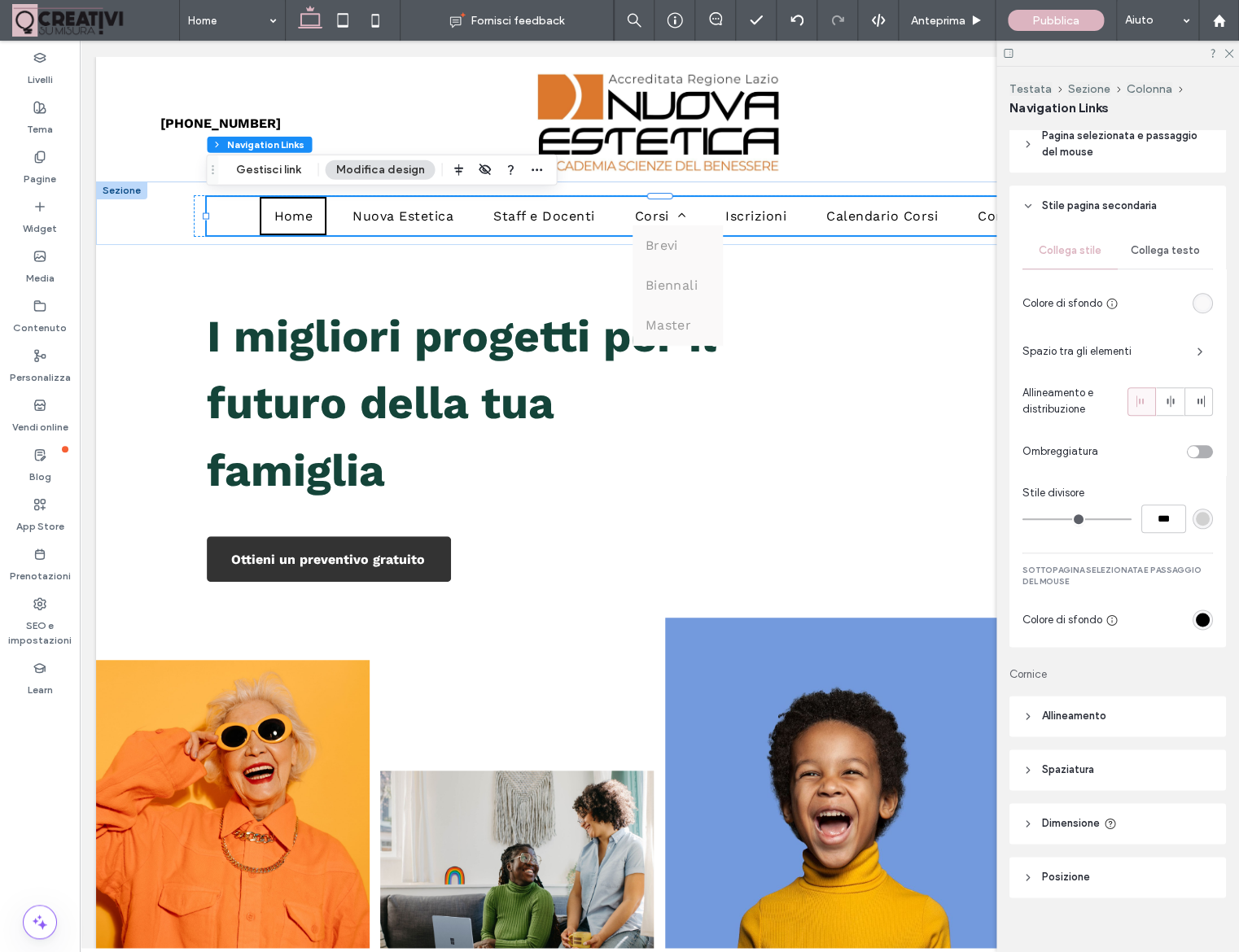
click at [1166, 257] on span "Collega testo" at bounding box center [1165, 250] width 69 height 13
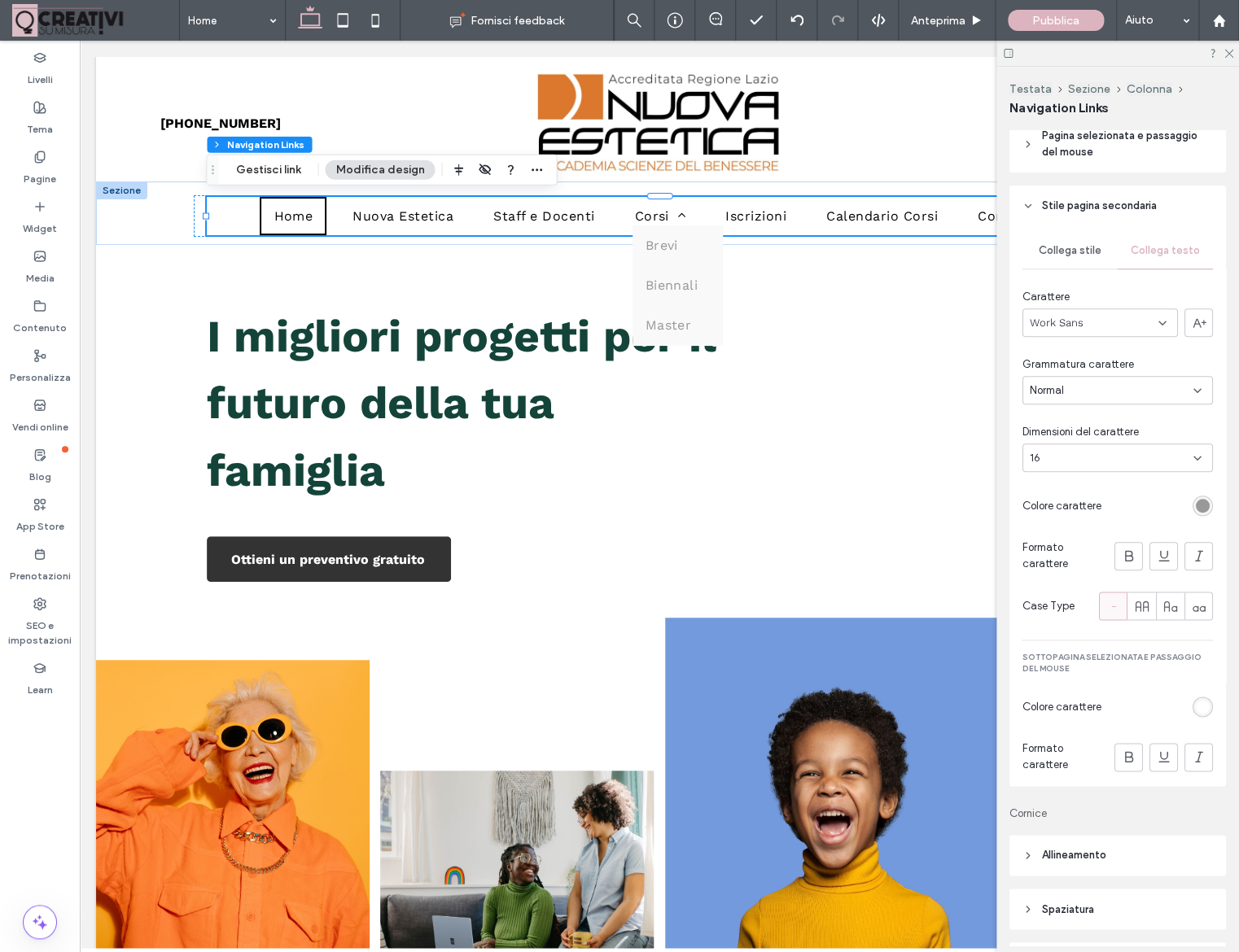
click at [1085, 256] on span "Collega stile" at bounding box center [1071, 250] width 63 height 13
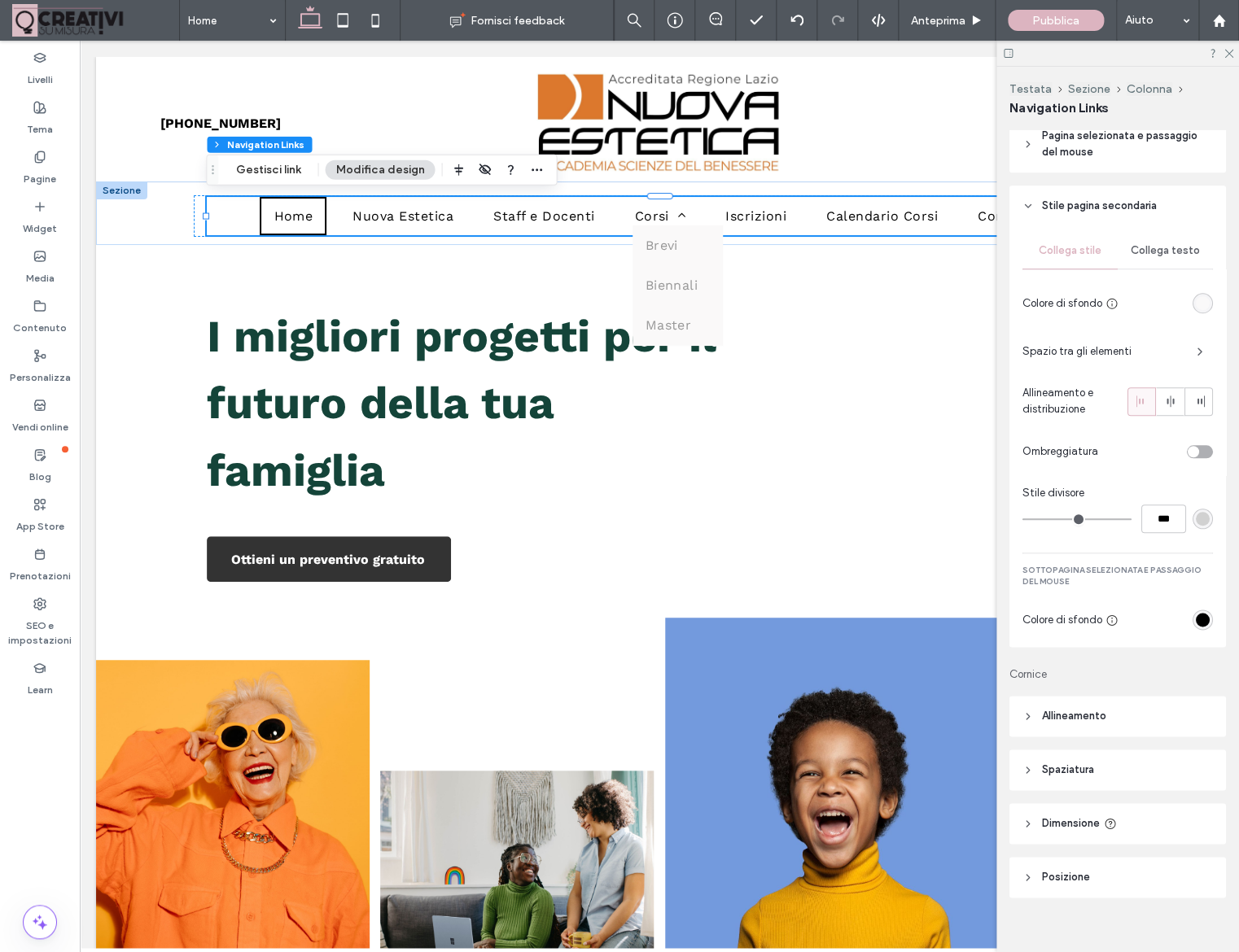
click at [1031, 211] on icon at bounding box center [1028, 206] width 12 height 12
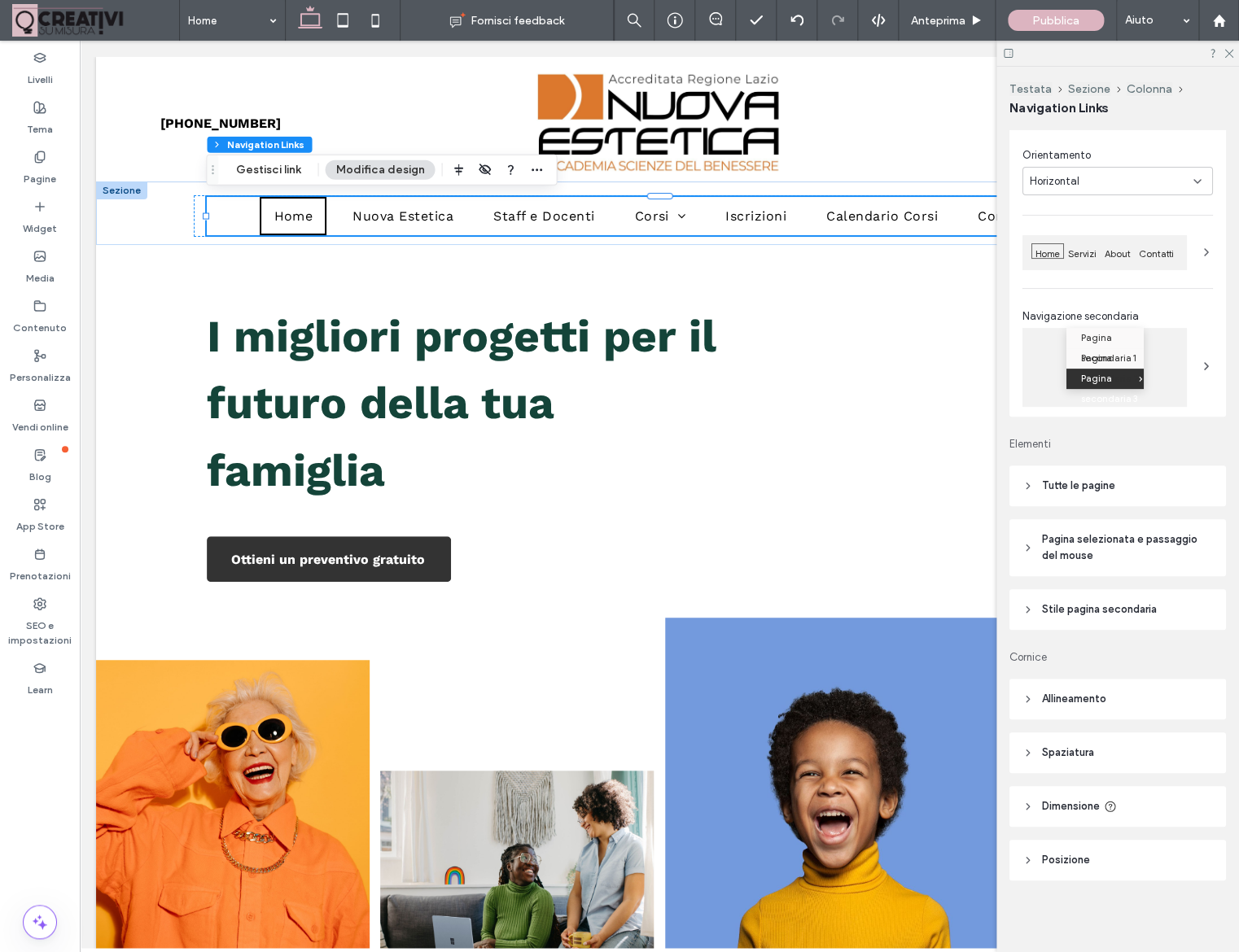
scroll to position [73, 0]
click at [1032, 707] on header "Allineamento" at bounding box center [1118, 698] width 217 height 40
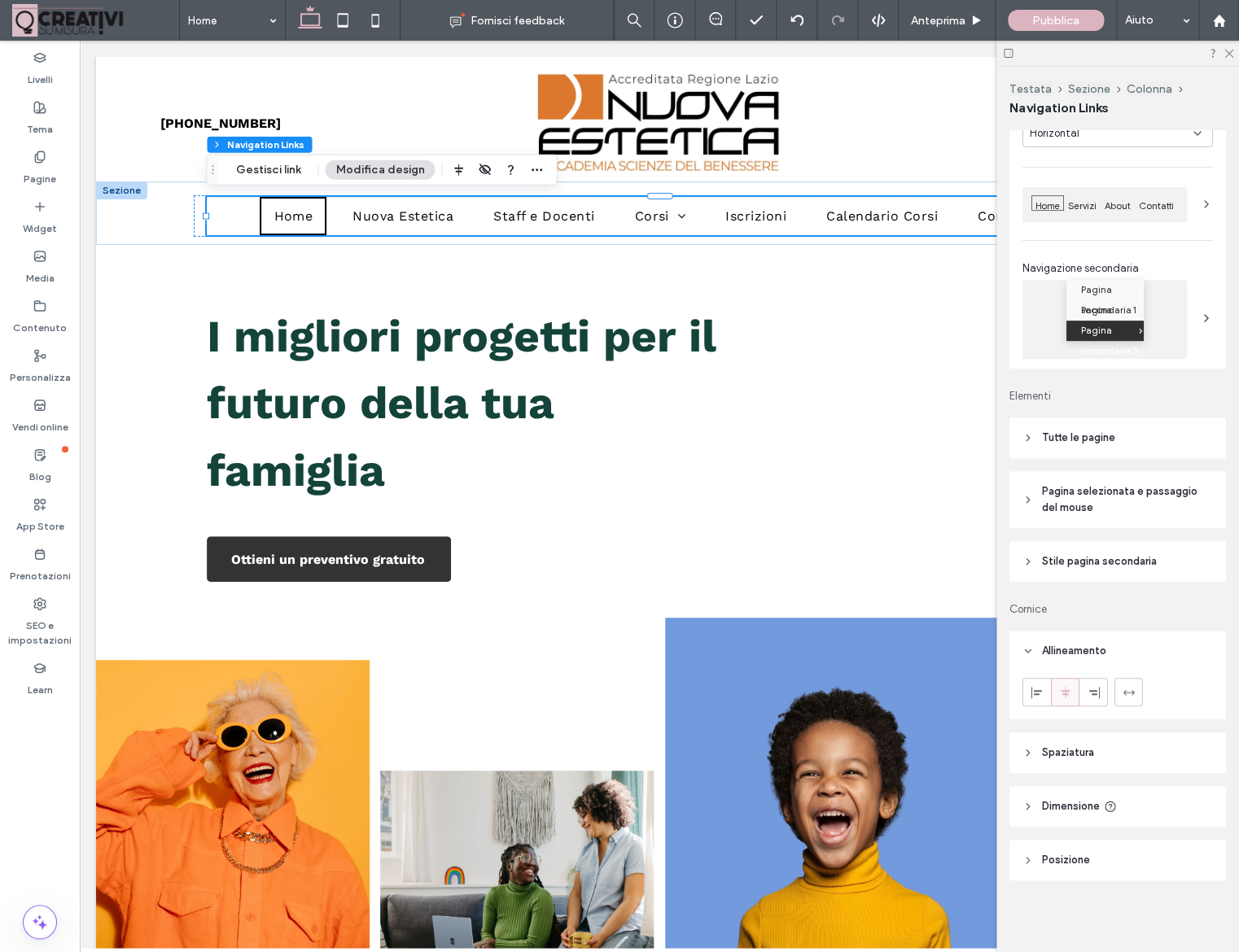
click at [1033, 659] on header "Allineamento" at bounding box center [1118, 651] width 217 height 40
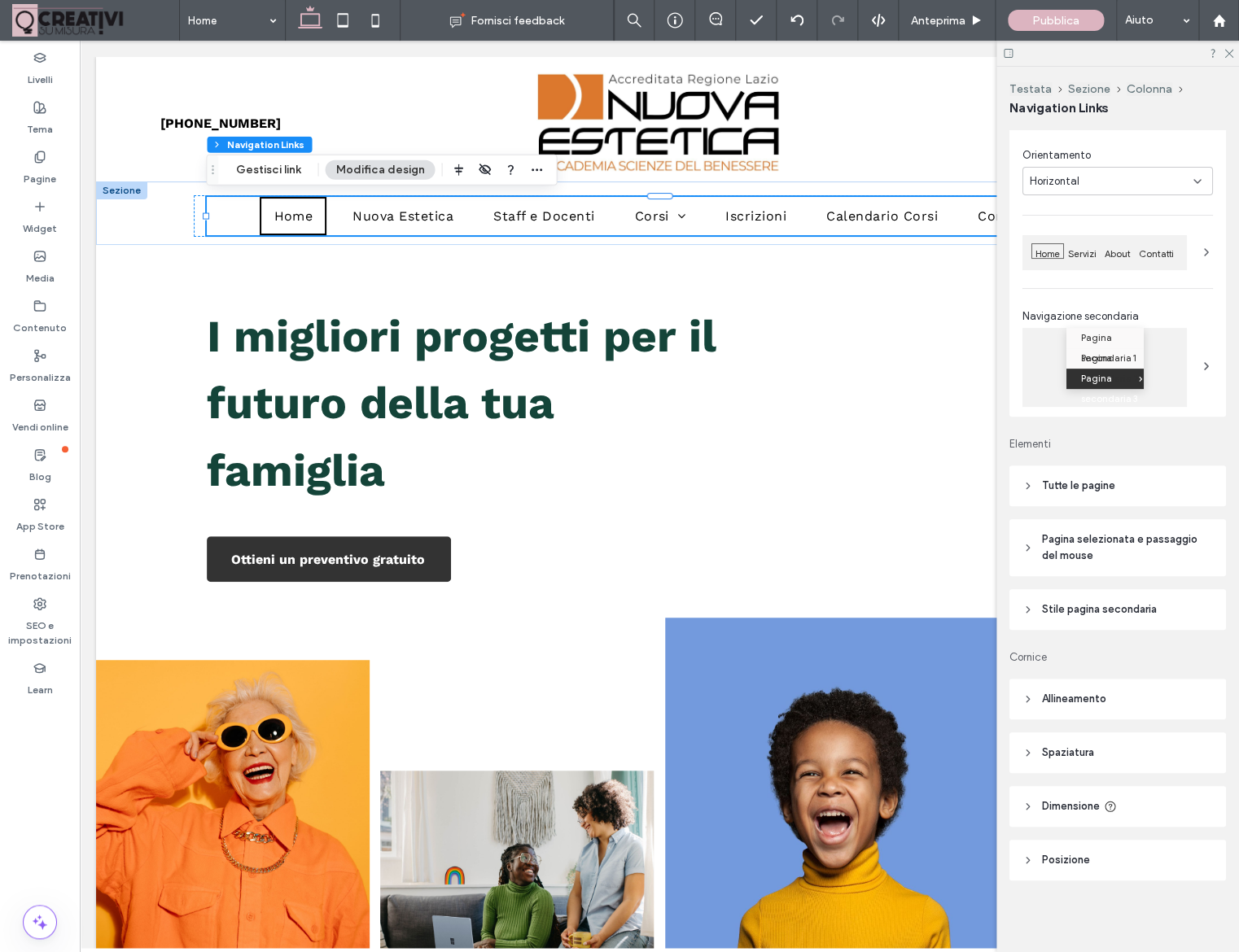
click at [1031, 734] on header "Spaziatura" at bounding box center [1118, 752] width 217 height 40
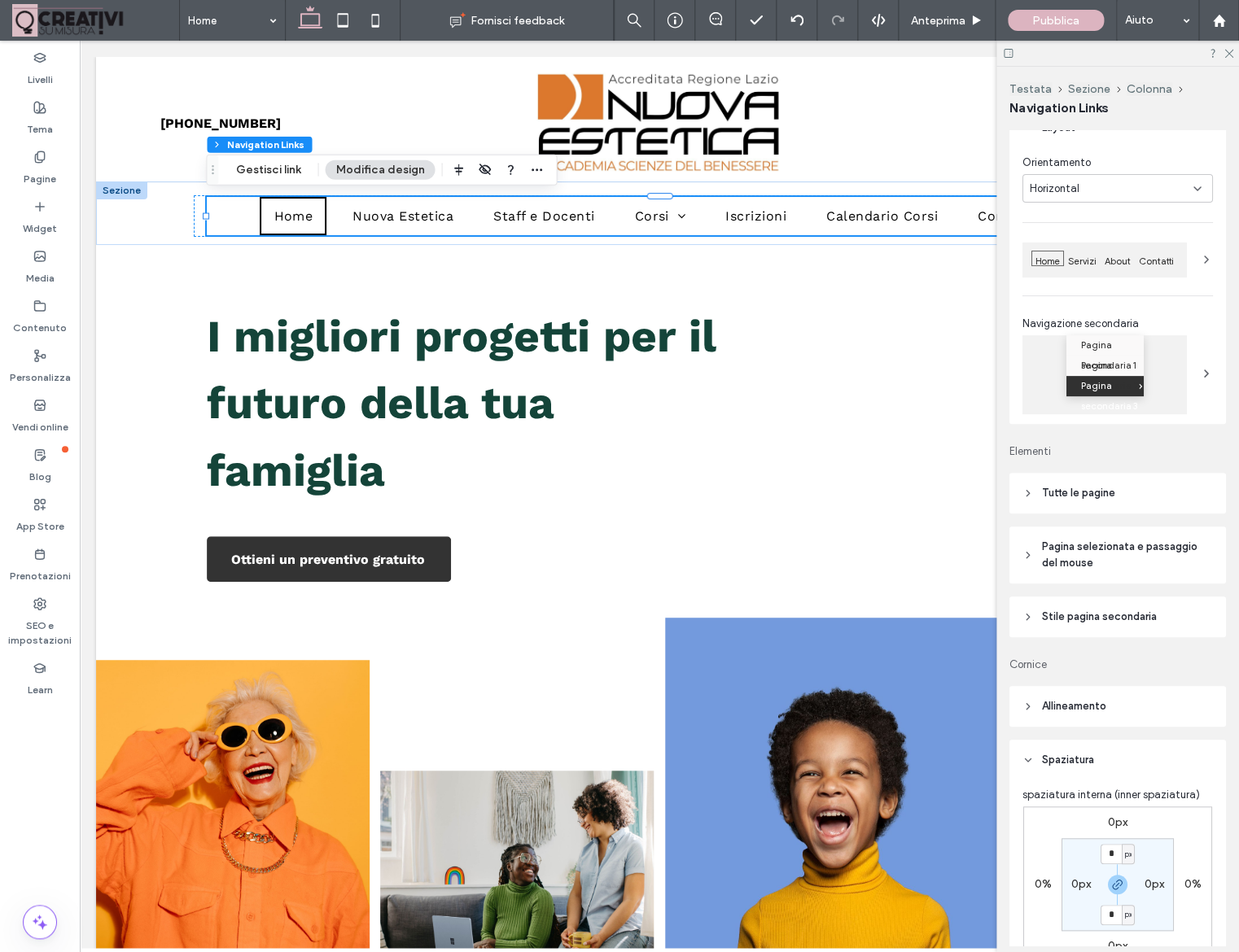
click at [1031, 751] on header "Spaziatura" at bounding box center [1118, 759] width 217 height 40
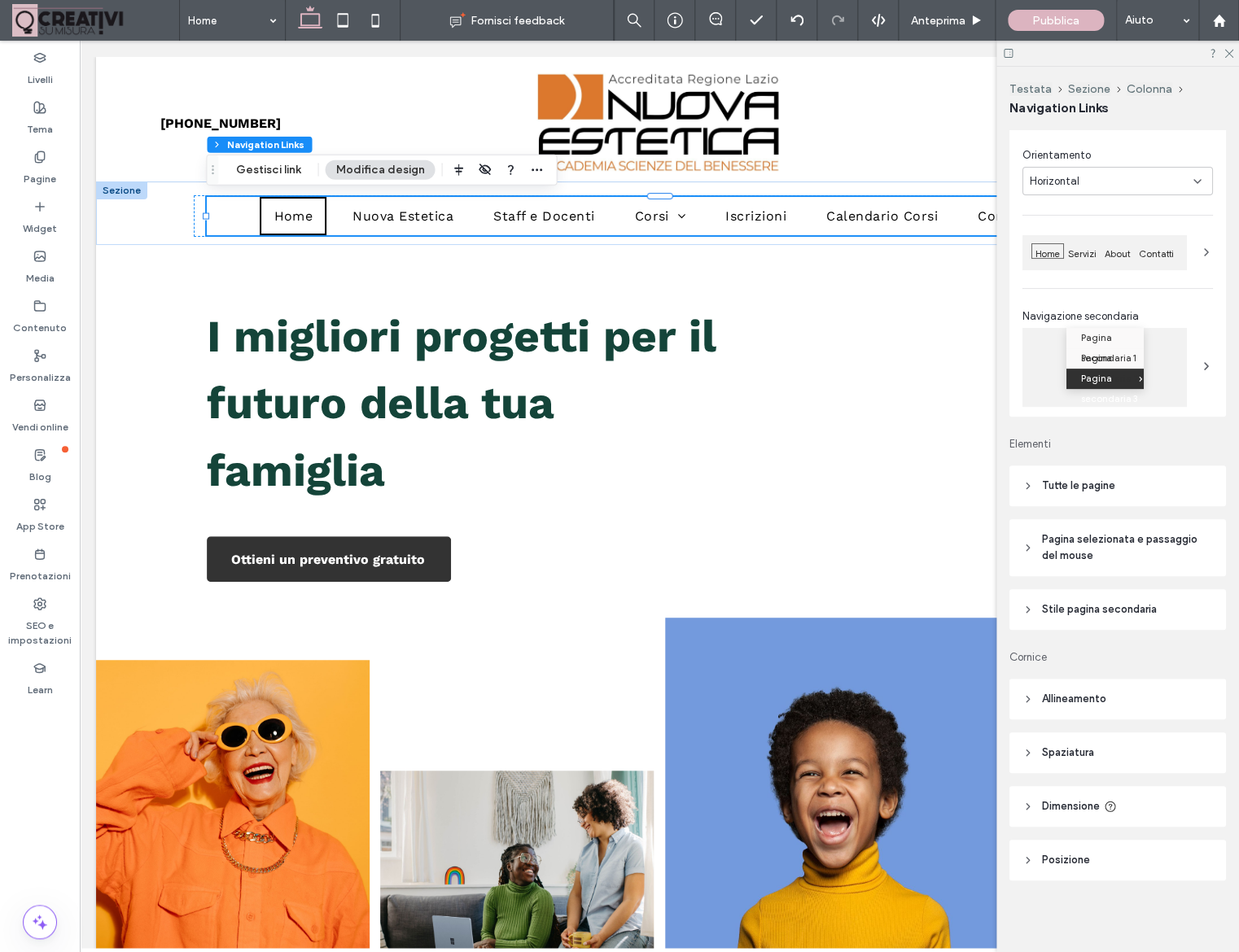
scroll to position [0, 0]
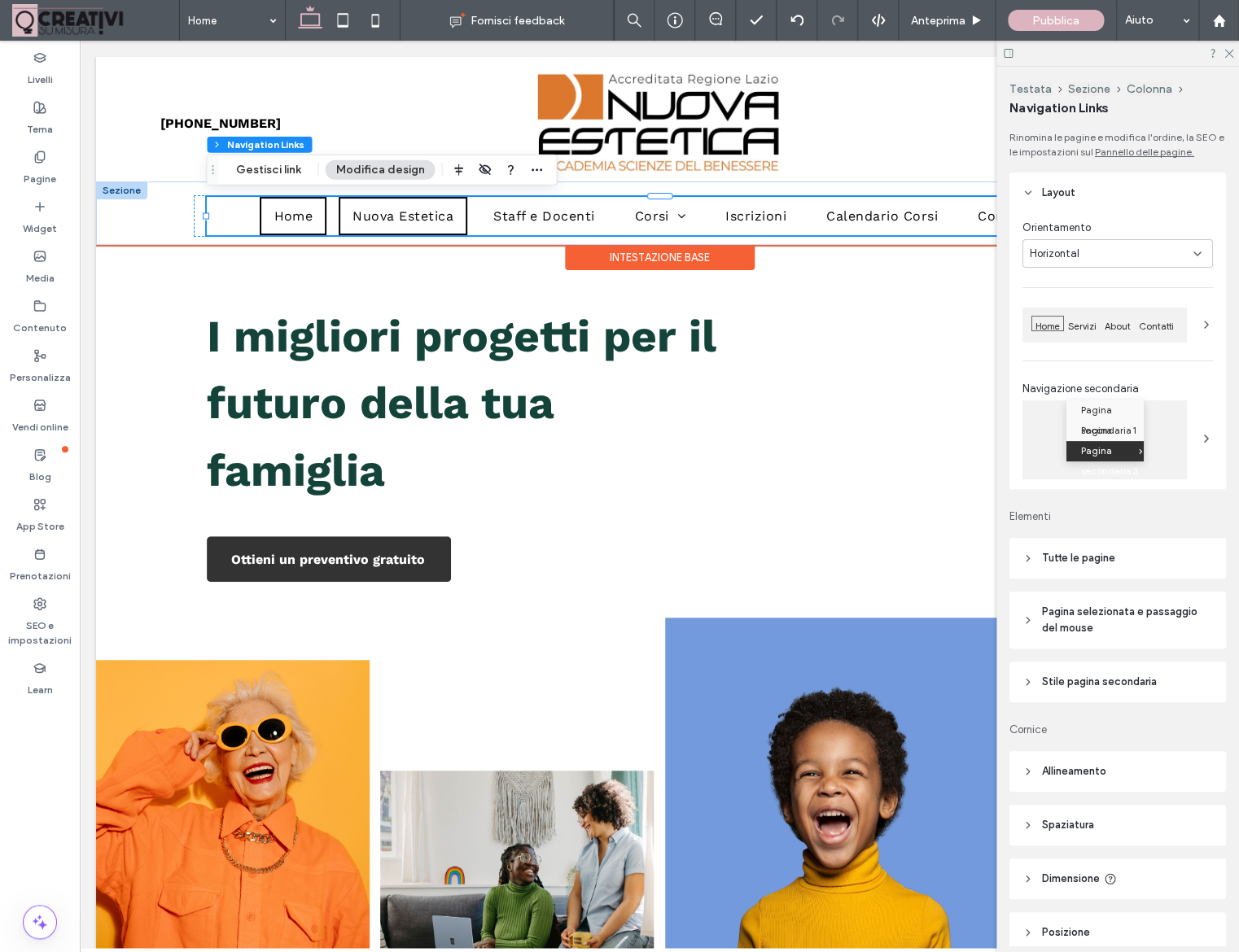
click at [450, 224] on link "Nuova Estetica" at bounding box center [403, 216] width 129 height 38
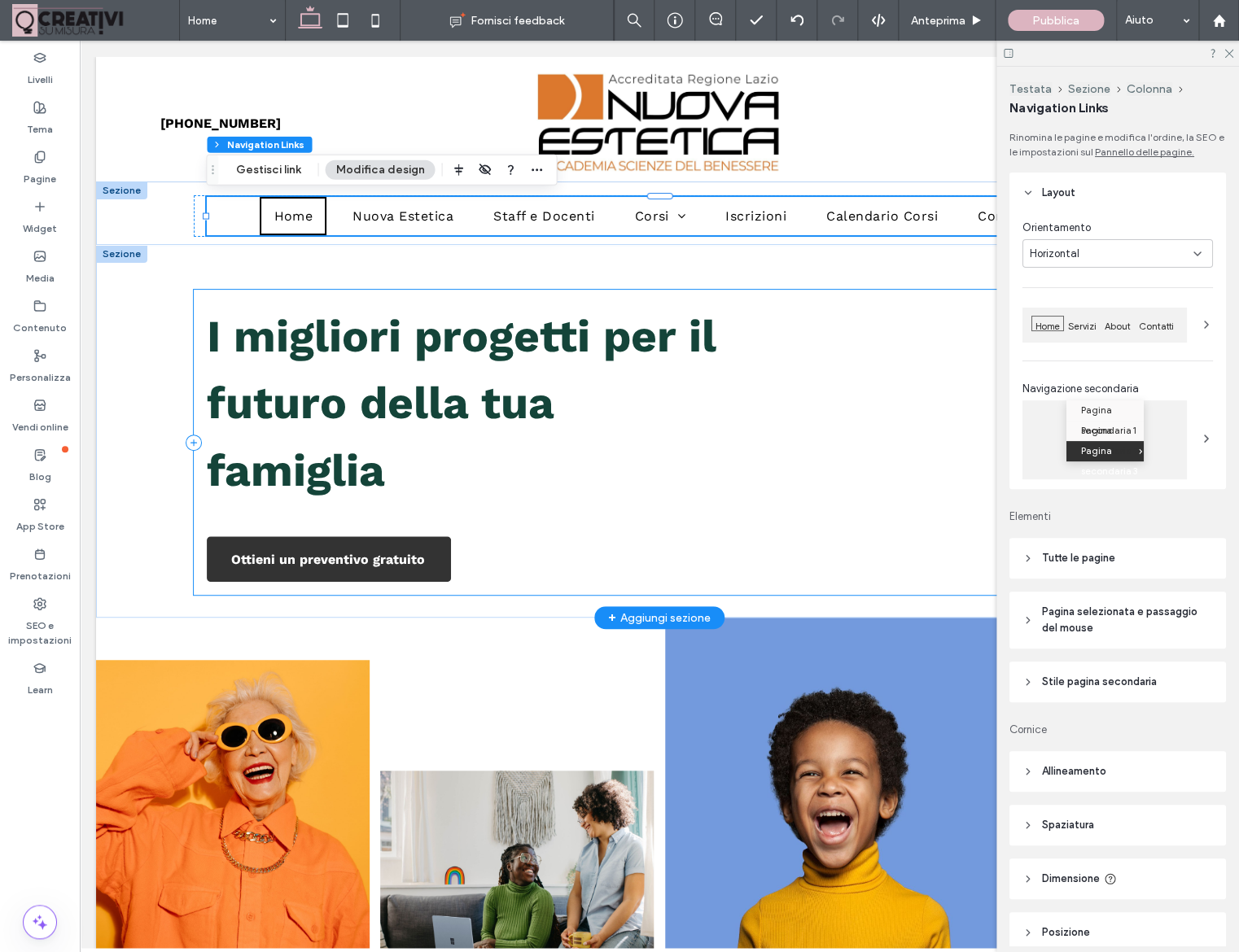
click at [542, 291] on div "I migliori progetti per il futuro della tua famiglia Ottieni un preventivo grat…" at bounding box center [660, 442] width 932 height 306
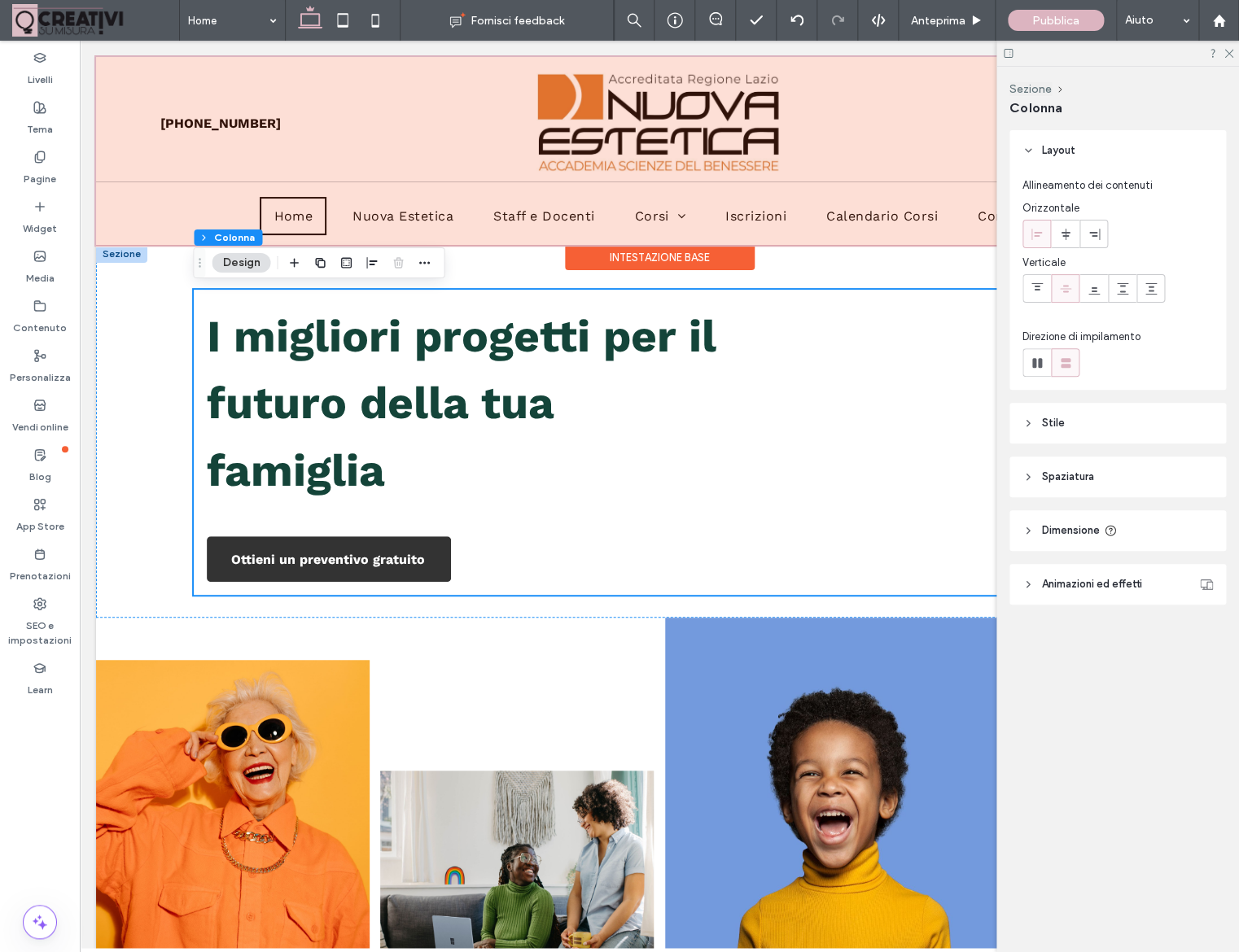
click at [372, 214] on div at bounding box center [660, 151] width 1127 height 188
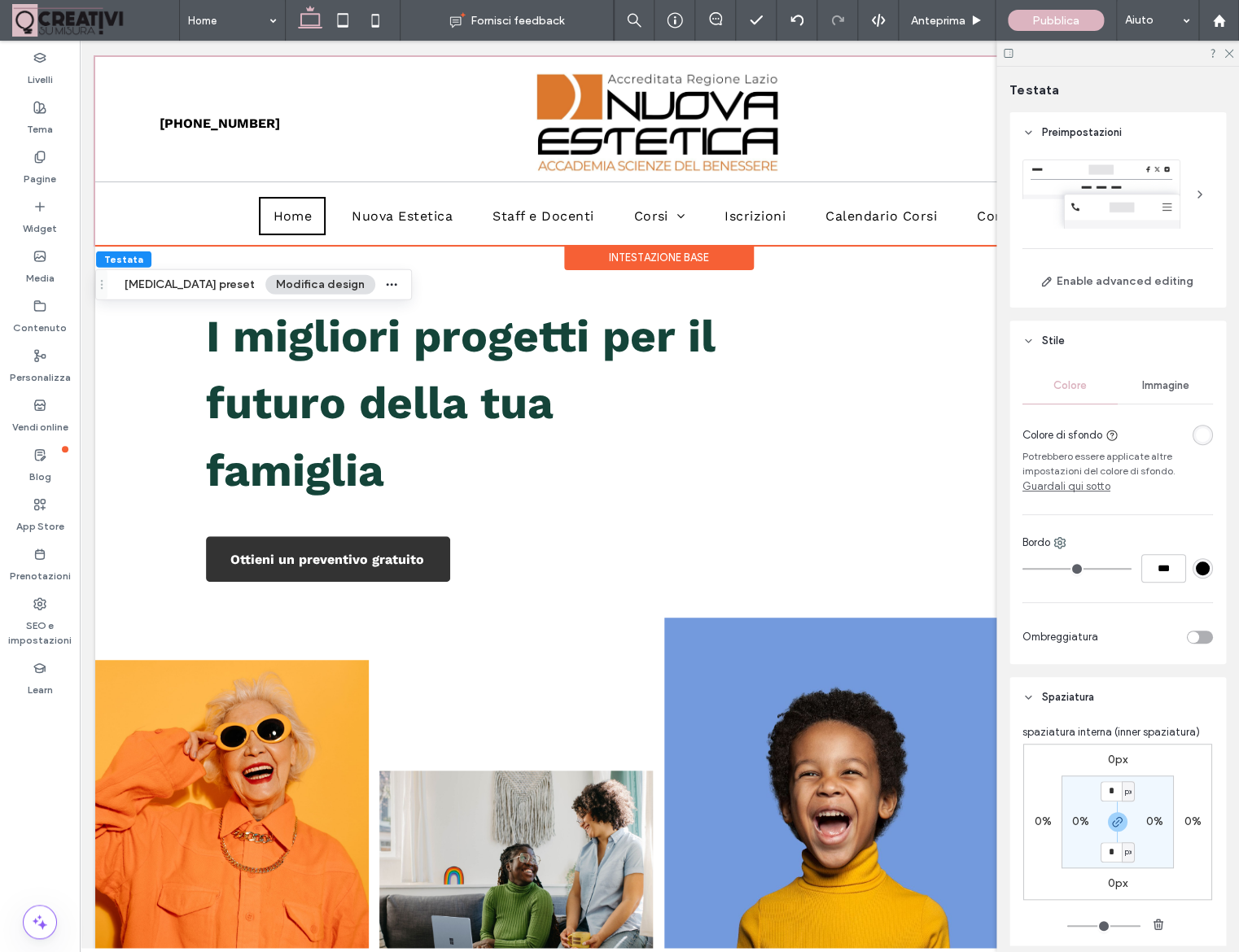
click at [1208, 573] on div "#000000" at bounding box center [1203, 568] width 14 height 14
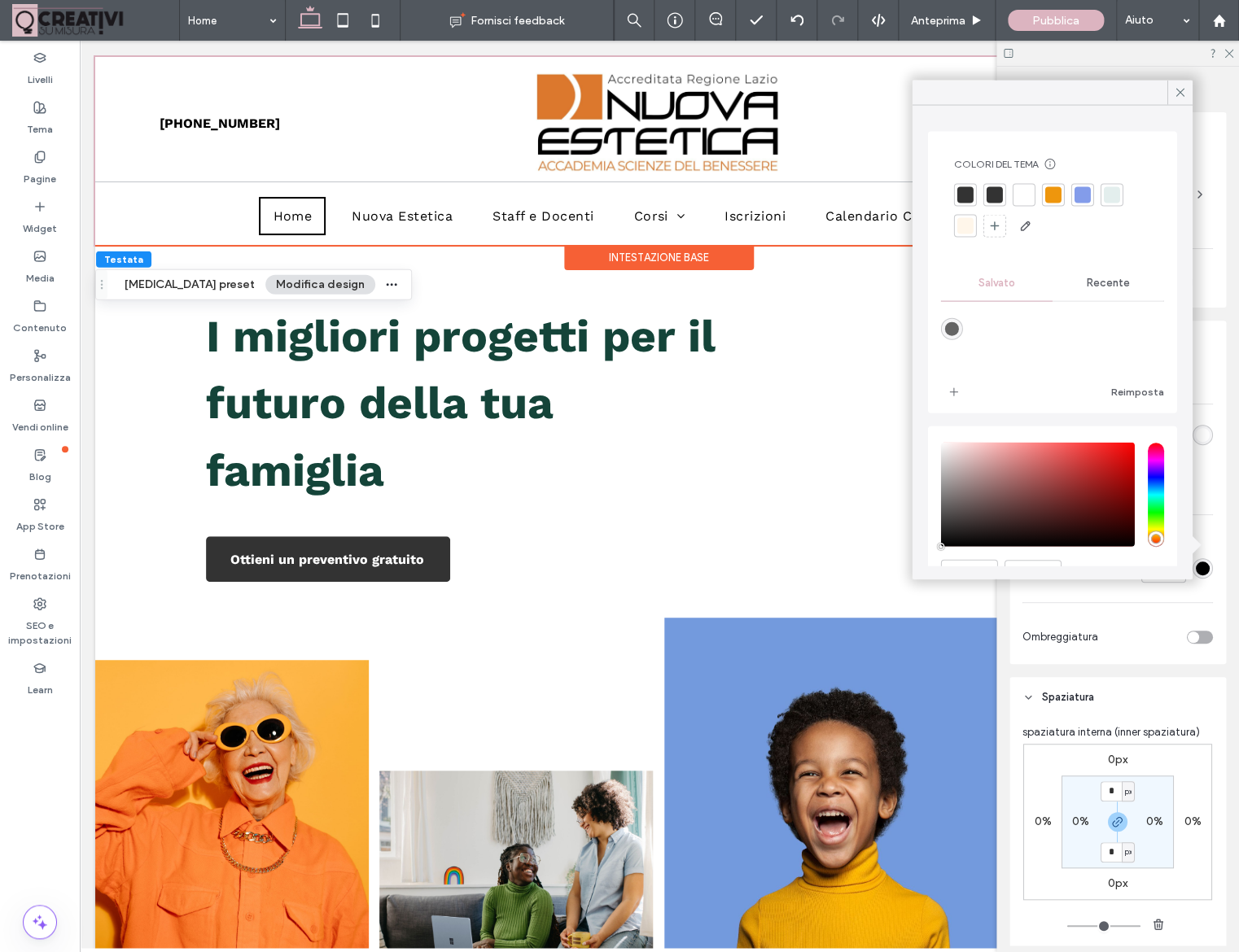
click at [1053, 195] on div at bounding box center [1053, 195] width 17 height 17
click at [1053, 195] on div at bounding box center [1054, 196] width 19 height 19
click at [1182, 94] on icon at bounding box center [1180, 93] width 15 height 15
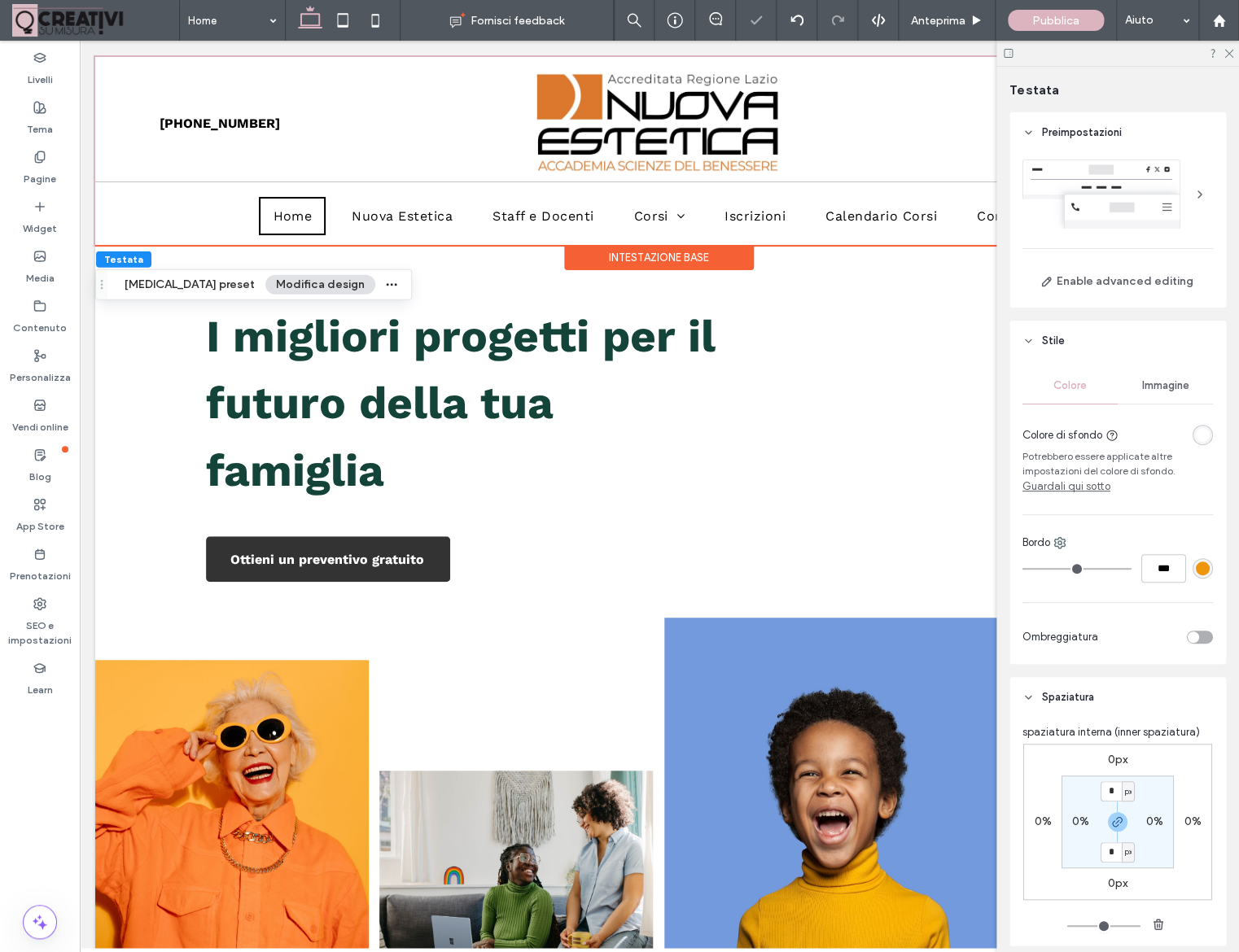
click at [1074, 574] on div "***" at bounding box center [1117, 568] width 190 height 29
click at [1072, 568] on div "***" at bounding box center [1117, 568] width 190 height 29
type input "*"
type input "***"
type input "*"
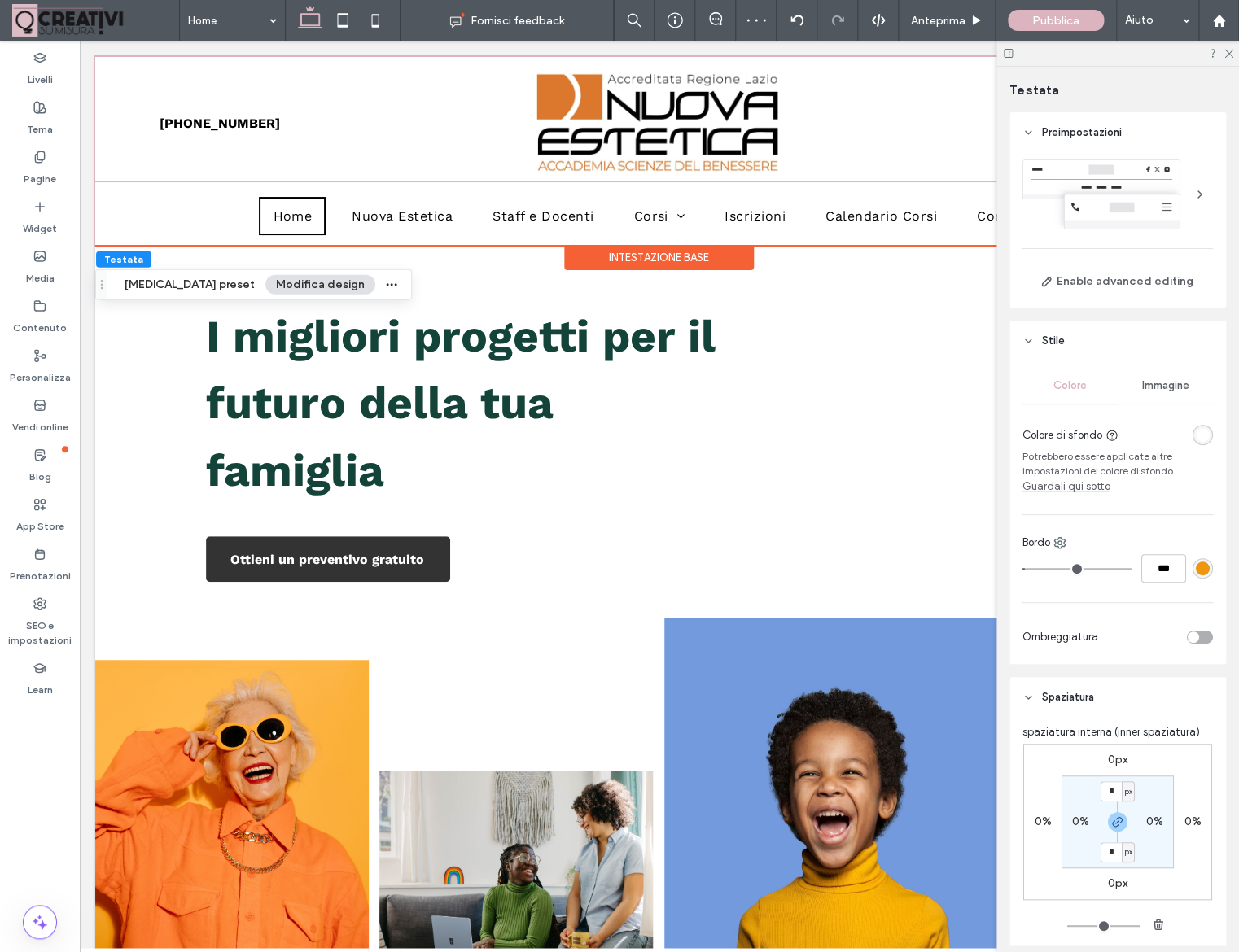
type input "***"
type input "*"
type input "***"
type input "*"
type input "***"
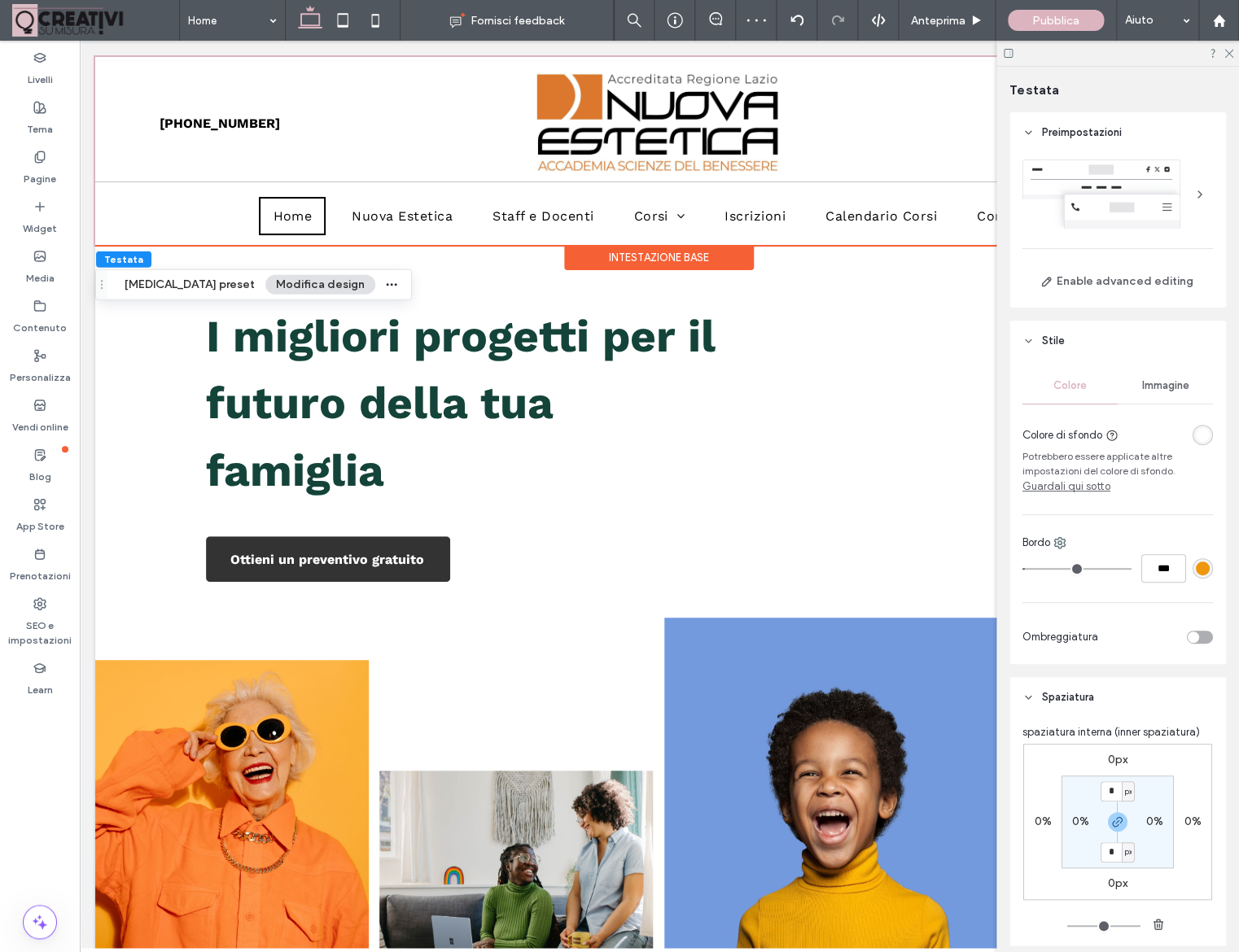
type input "*"
type input "***"
type input "*"
type input "***"
type input "*"
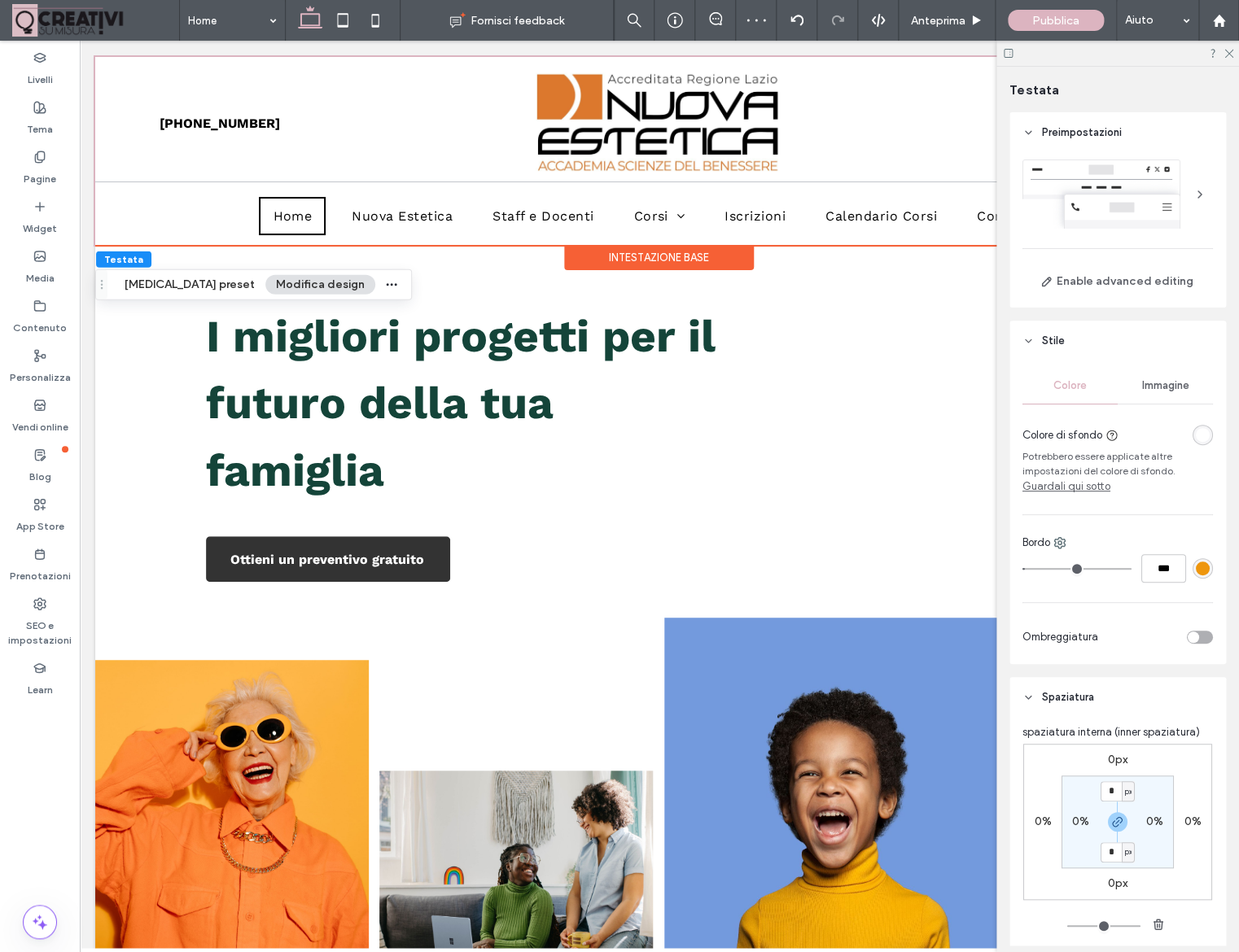
type input "***"
type input "*"
type input "***"
type input "**"
type input "****"
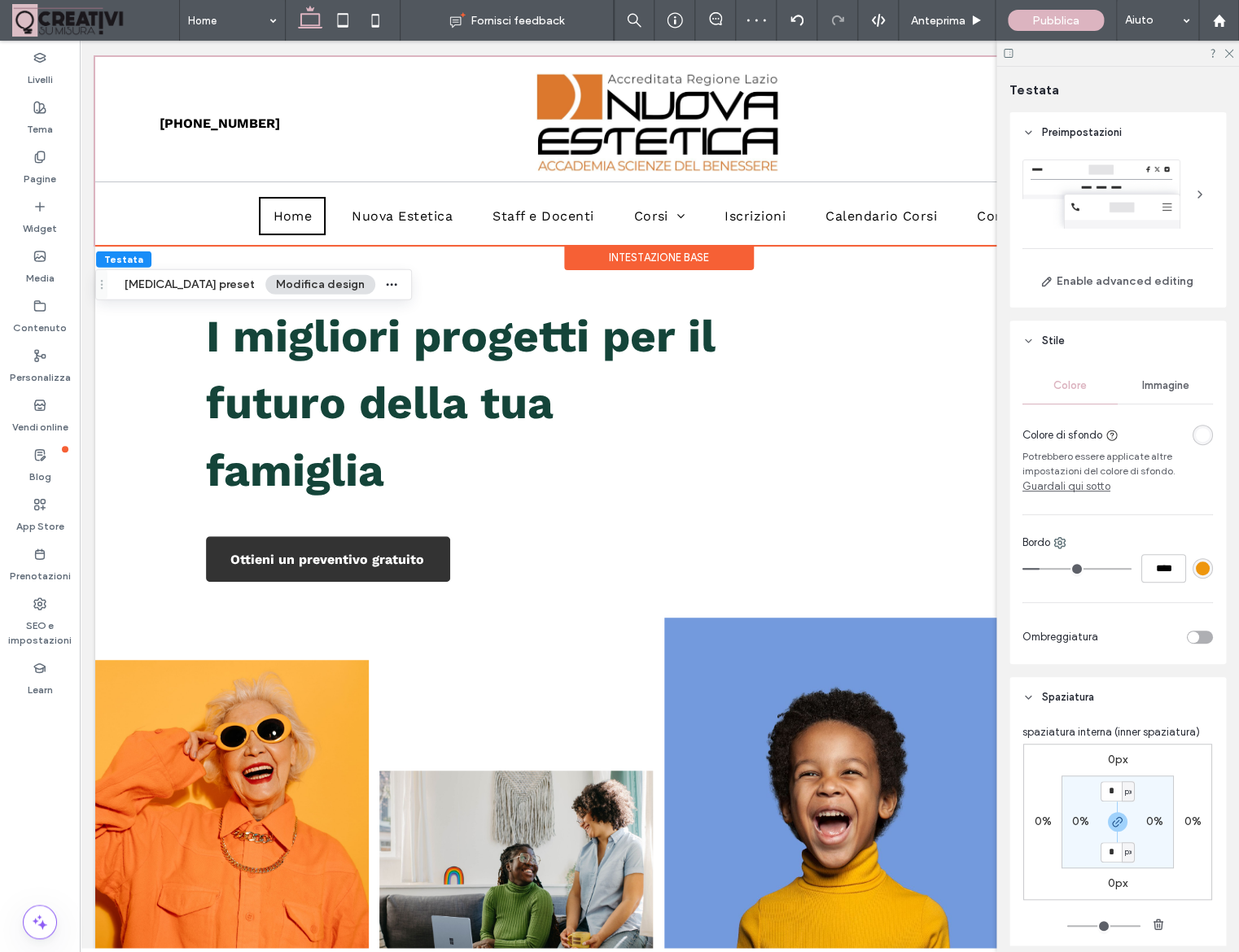
type input "**"
type input "****"
type input "**"
type input "****"
type input "**"
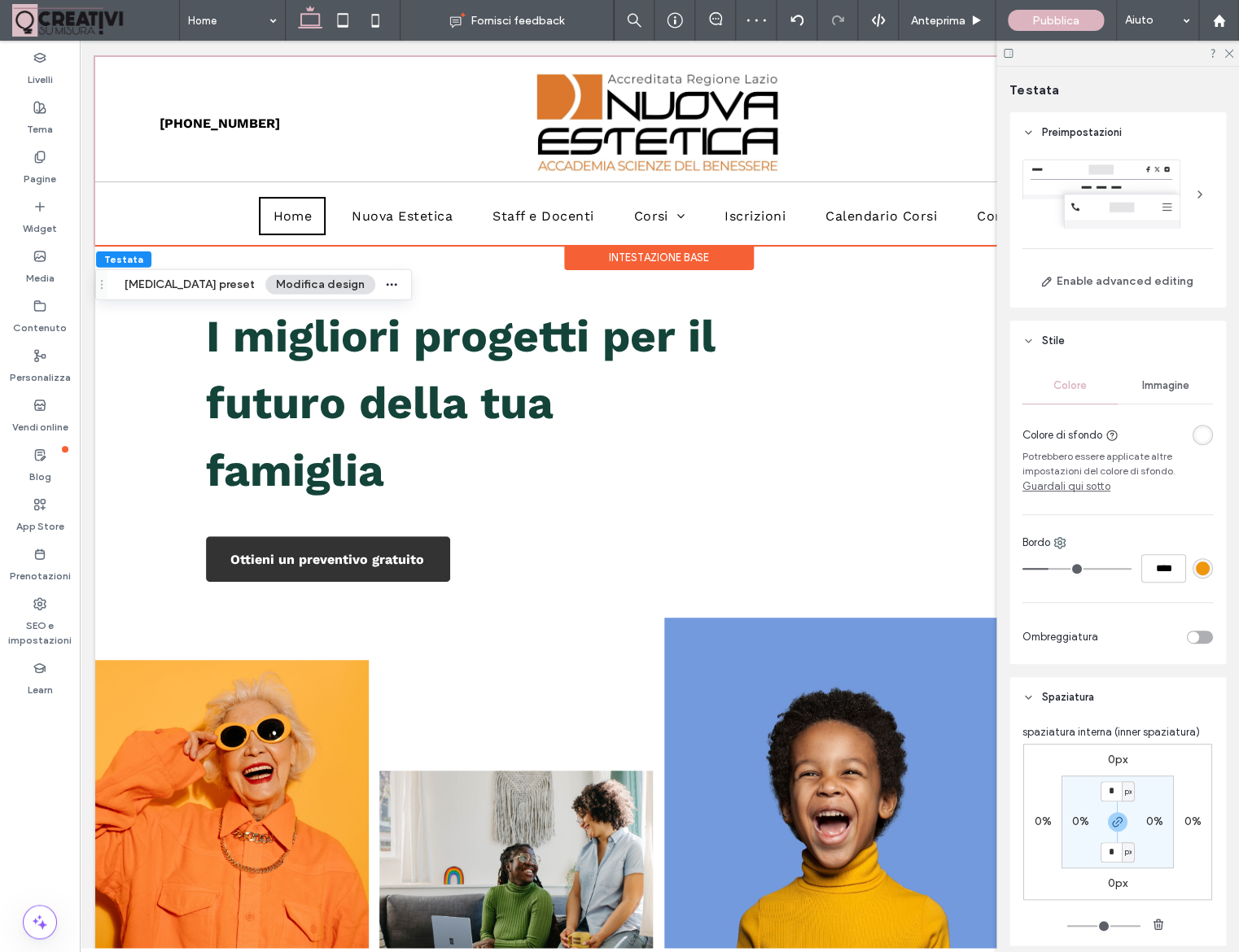
type input "****"
type input "**"
type input "****"
type input "**"
type input "****"
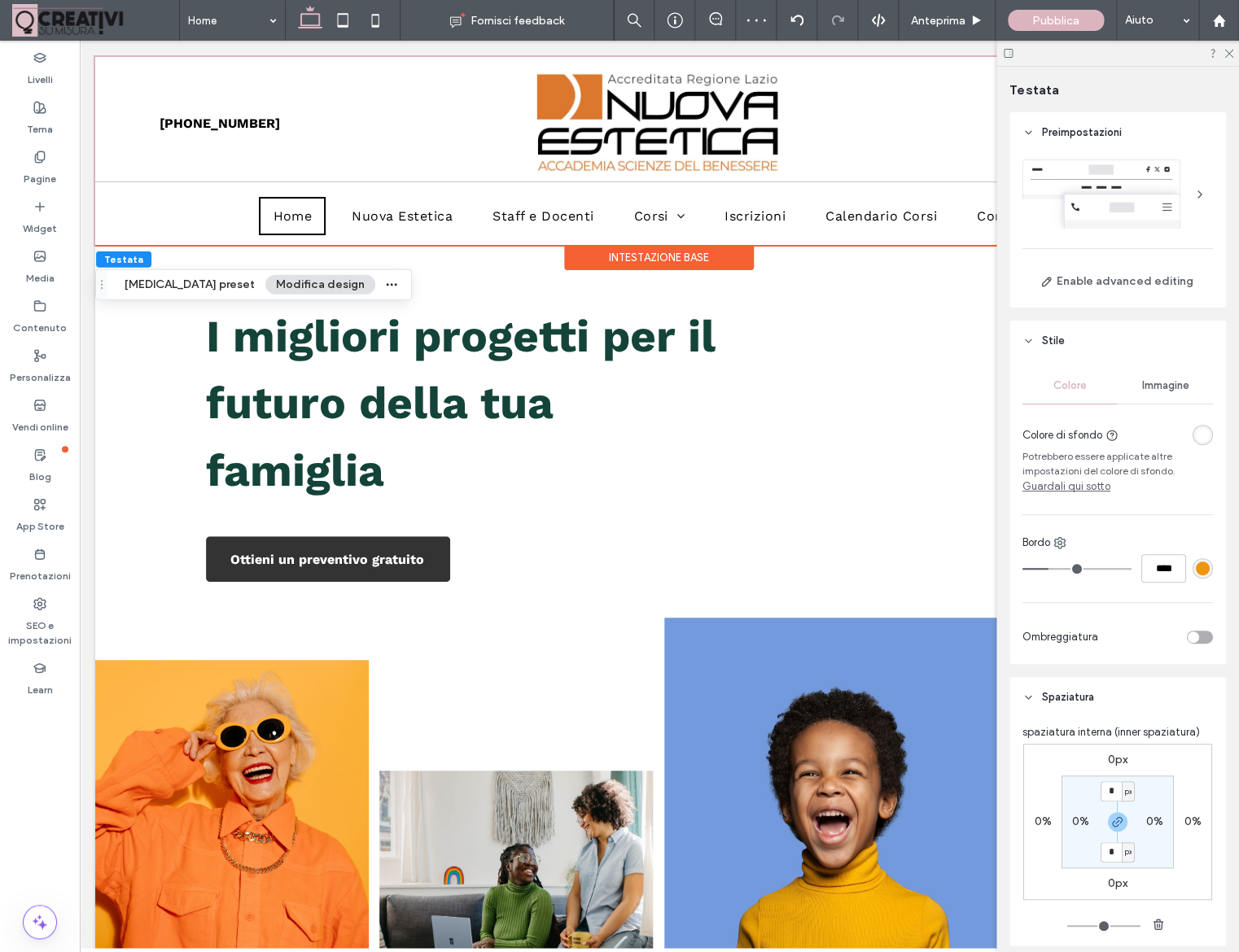
type input "**"
type input "****"
type input "**"
type input "****"
type input "**"
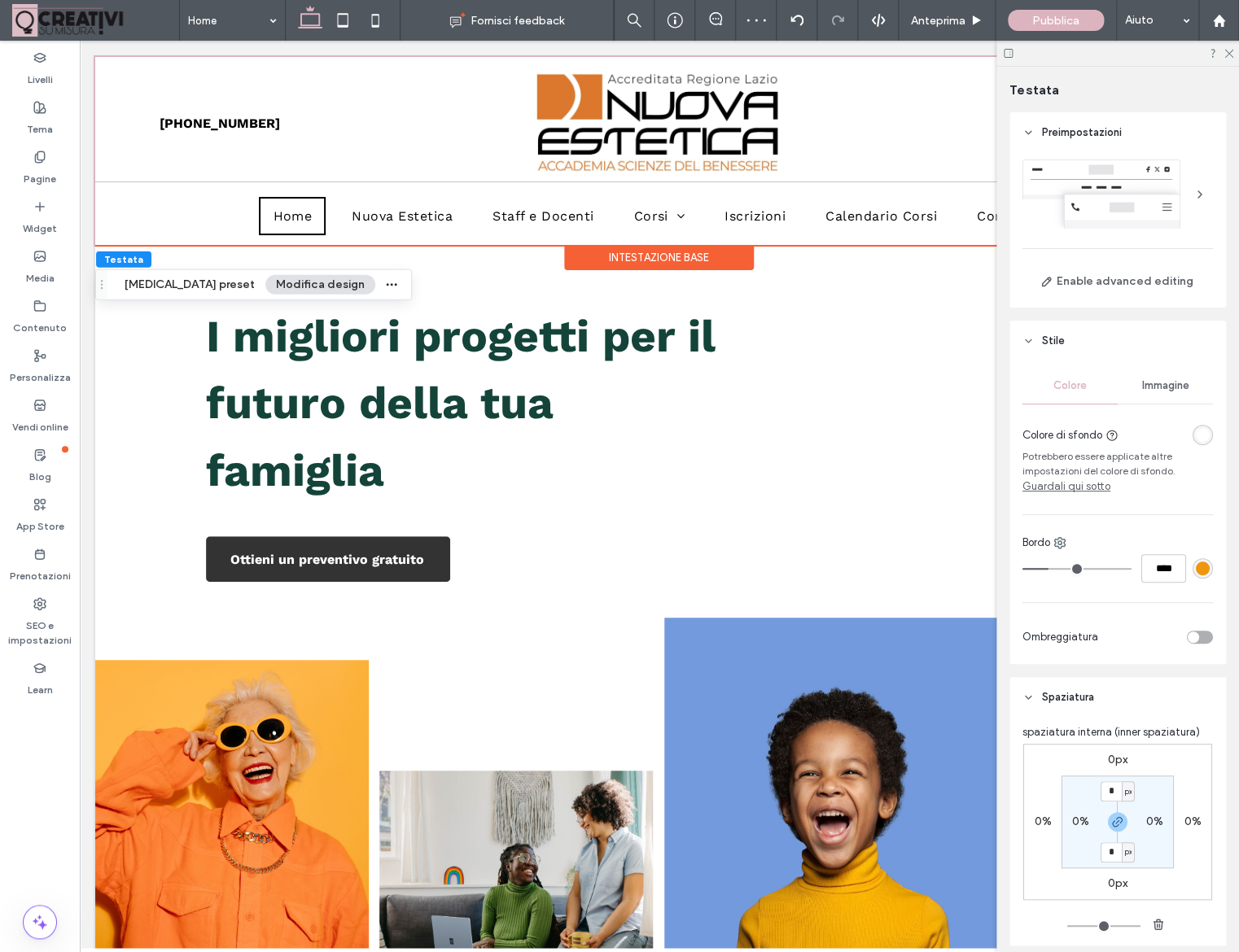
type input "****"
type input "**"
type input "****"
type input "**"
type input "****"
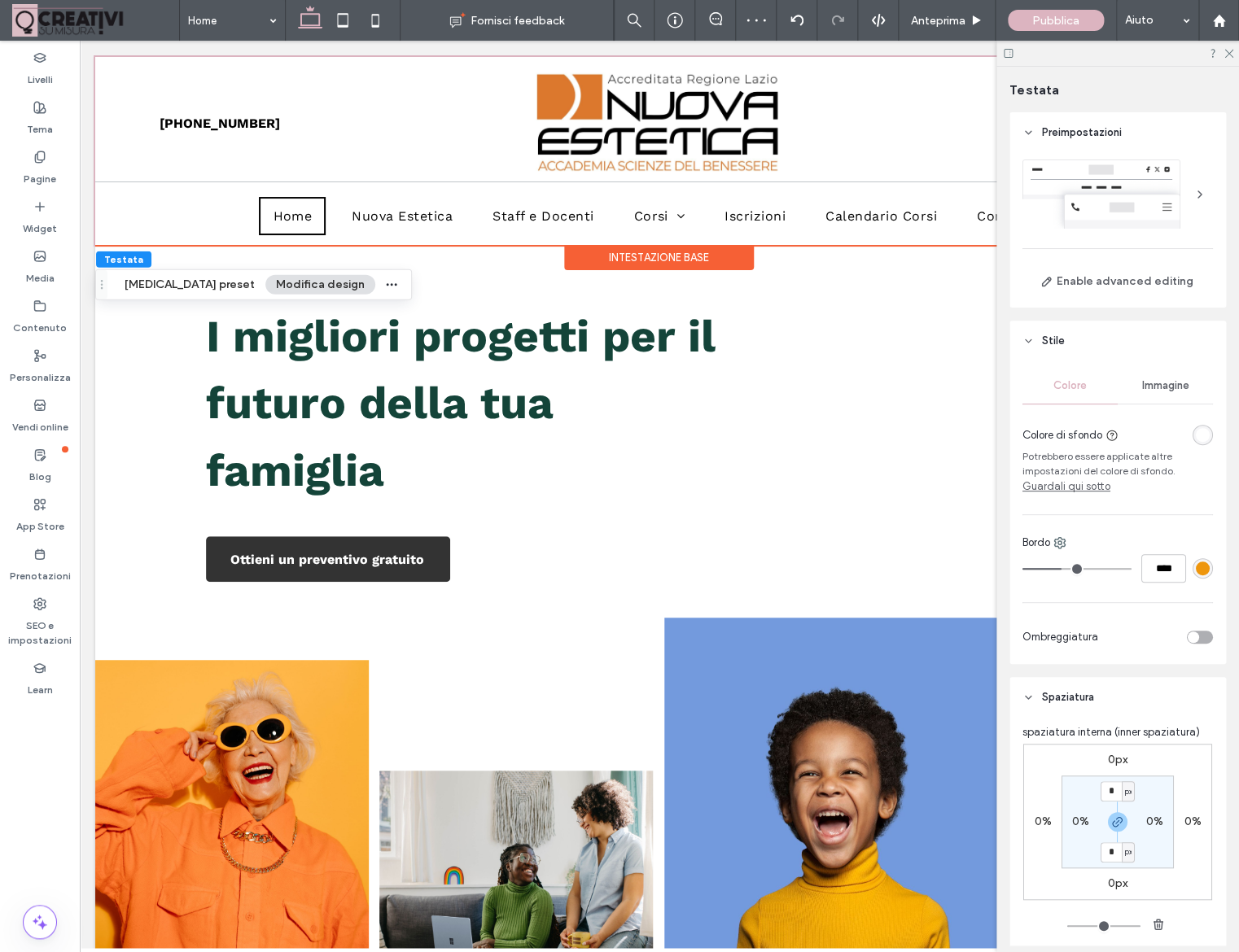
type input "*"
type input "***"
type input "*"
type input "***"
drag, startPoint x: 1031, startPoint y: 568, endPoint x: 915, endPoint y: 530, distance: 122.1
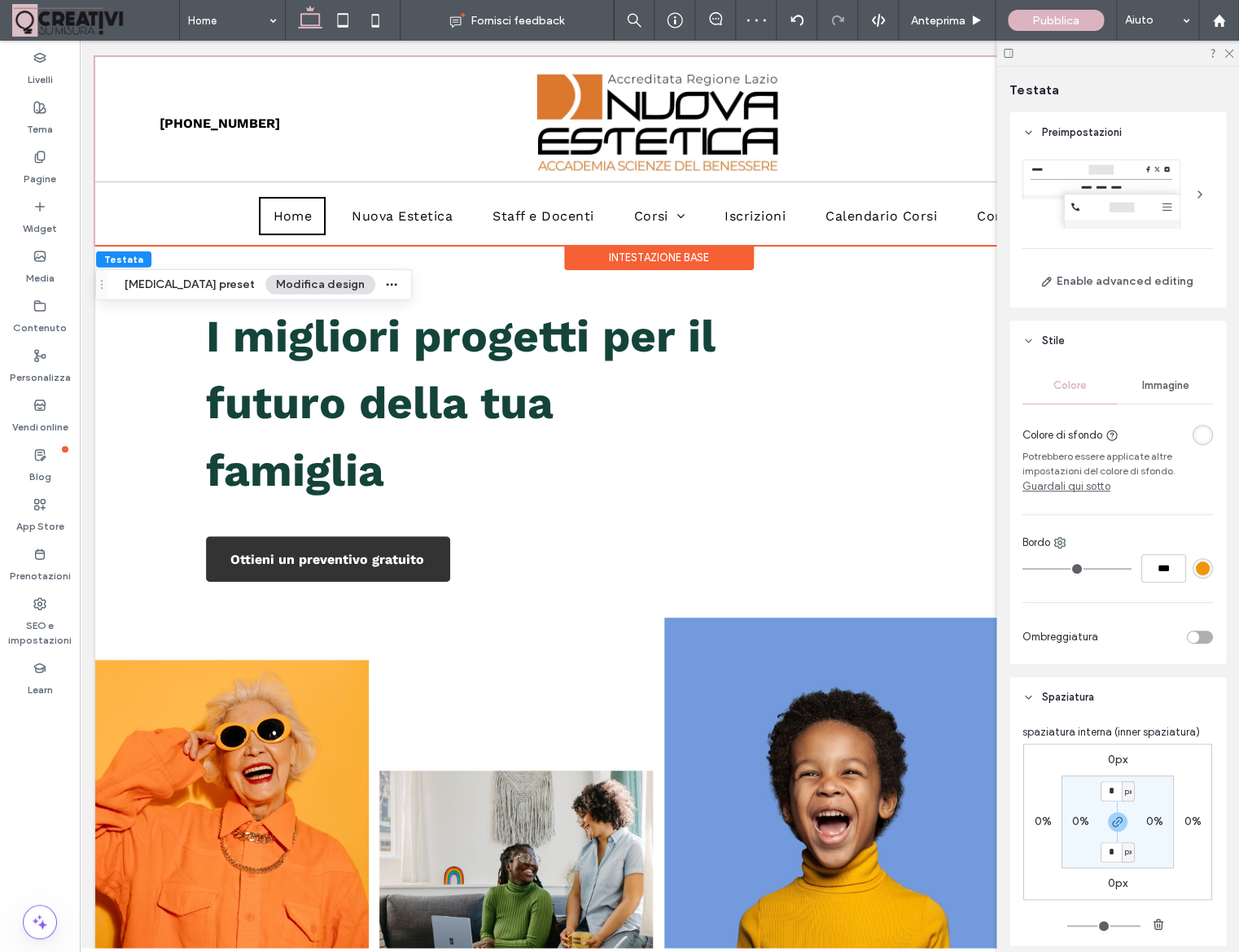
click at [1022, 568] on input "range" at bounding box center [1076, 569] width 109 height 2
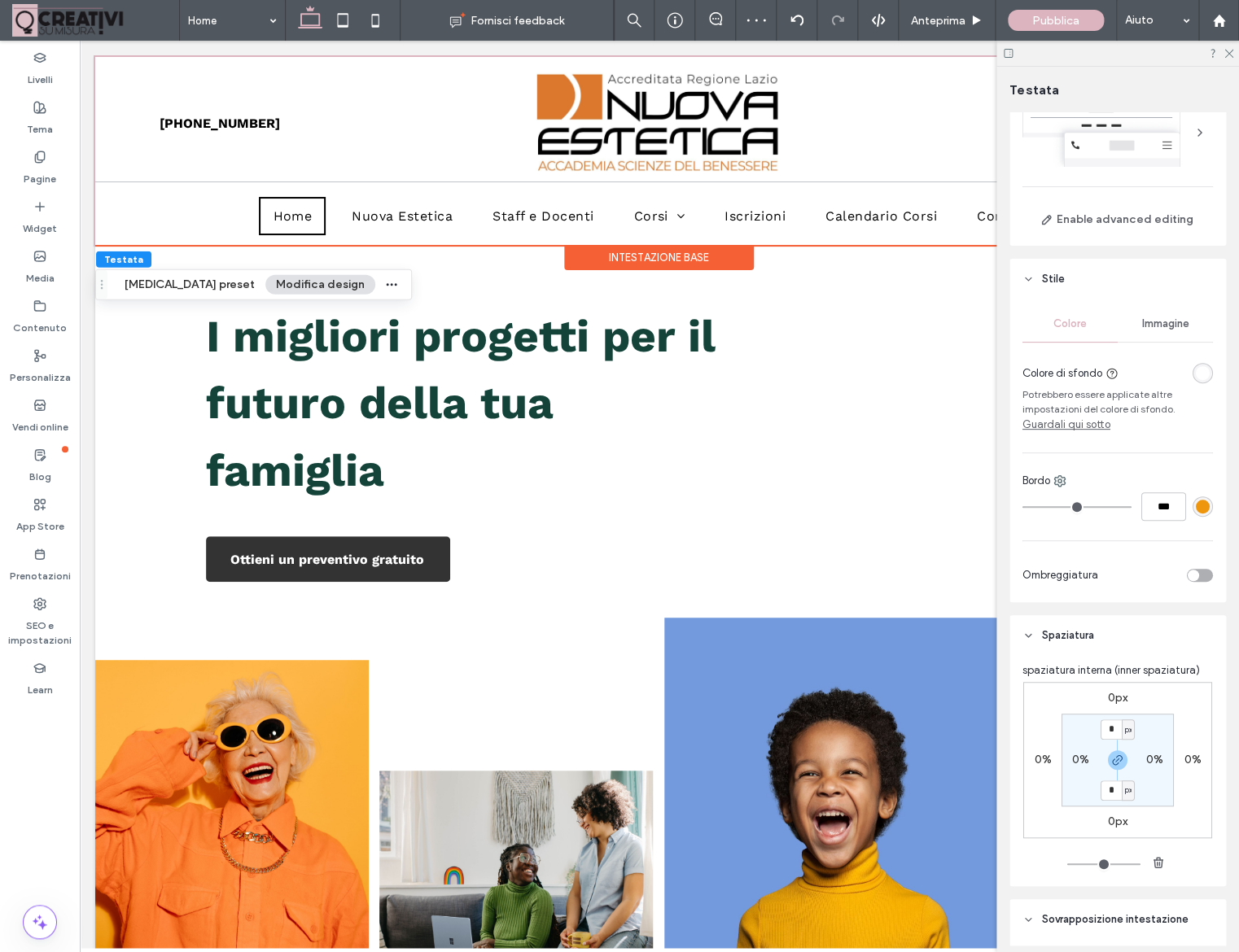
scroll to position [19, 0]
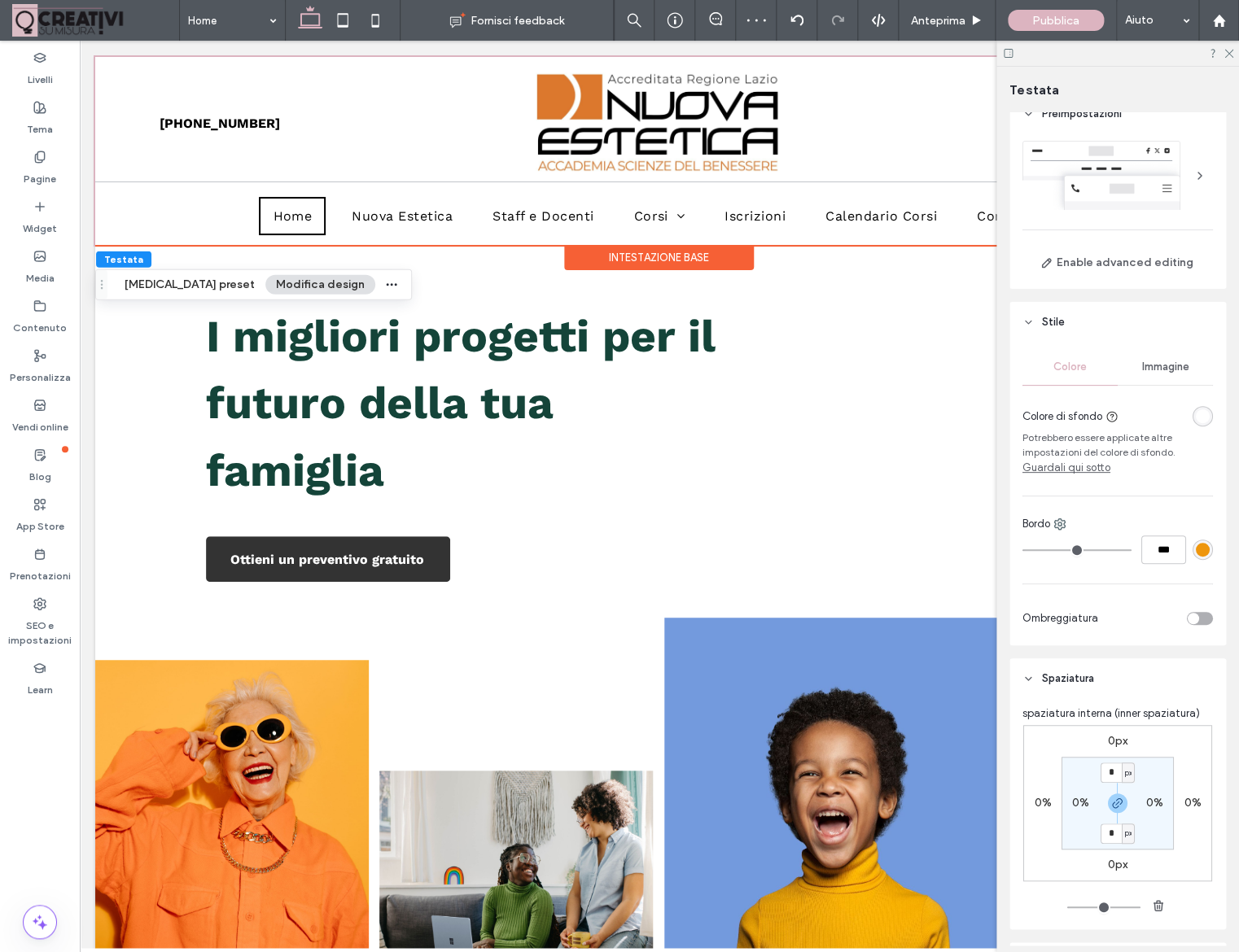
click at [1171, 363] on span "Immagine" at bounding box center [1166, 366] width 47 height 13
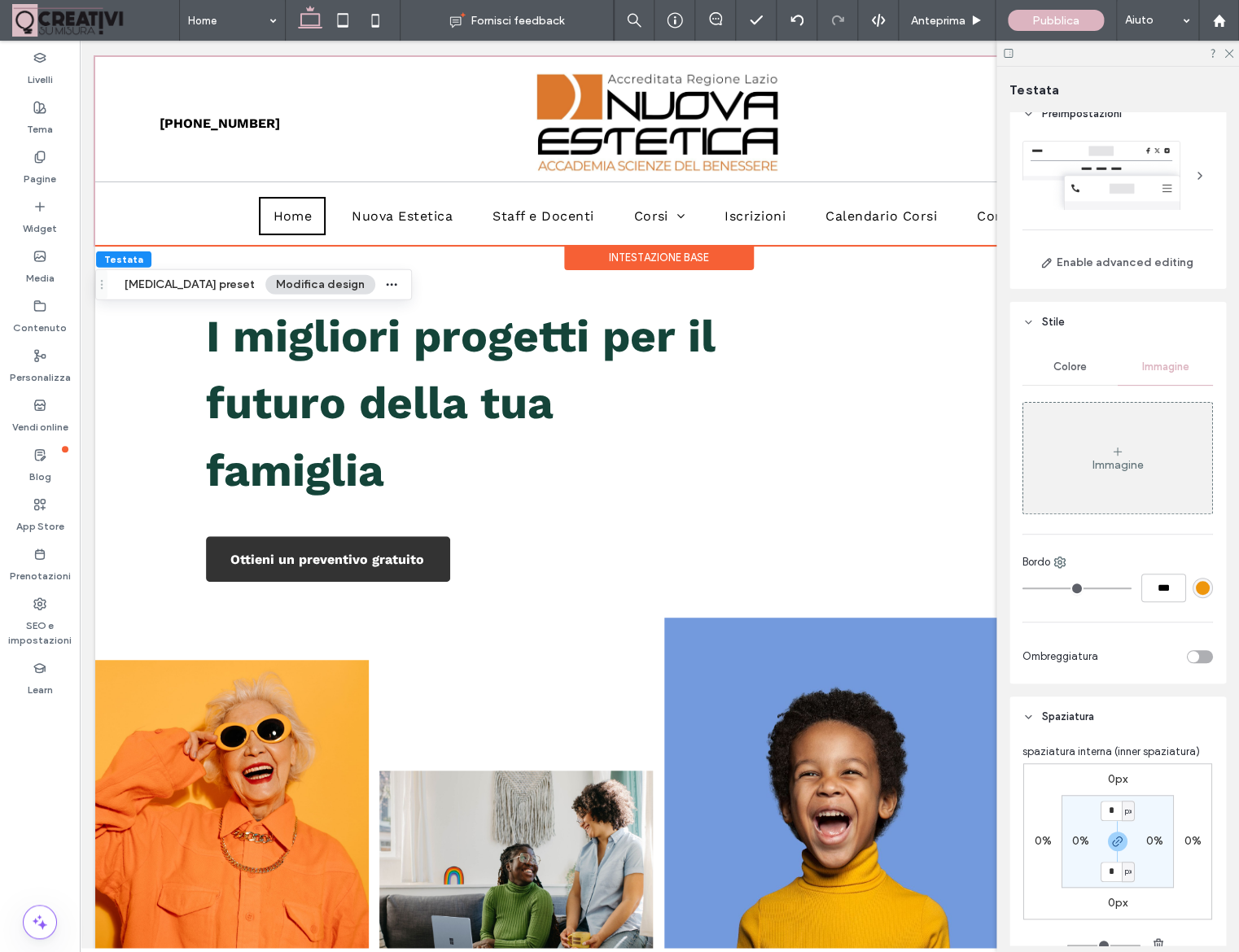
click at [1028, 325] on icon at bounding box center [1028, 323] width 12 height 12
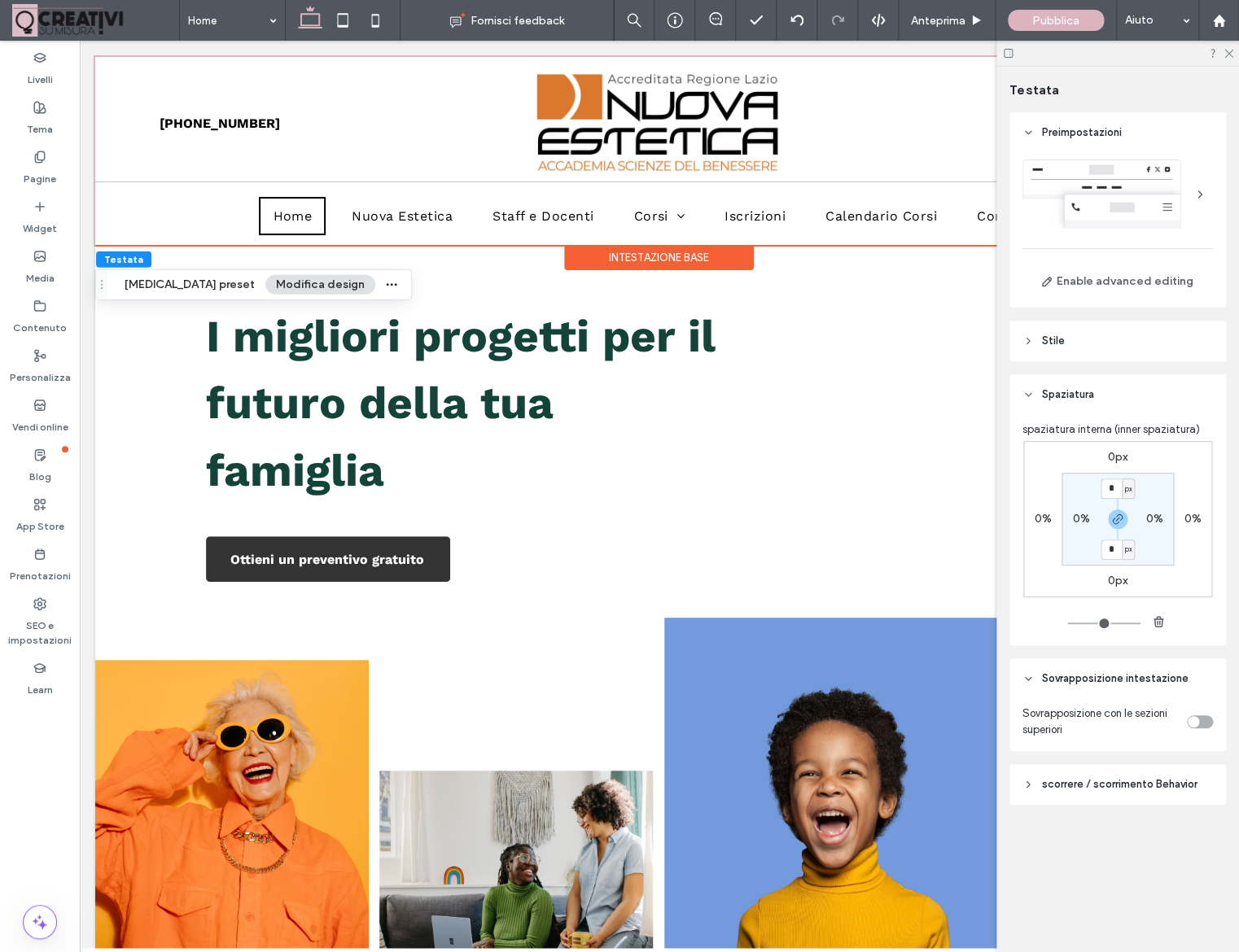
scroll to position [0, 0]
click at [1033, 394] on icon at bounding box center [1028, 395] width 12 height 12
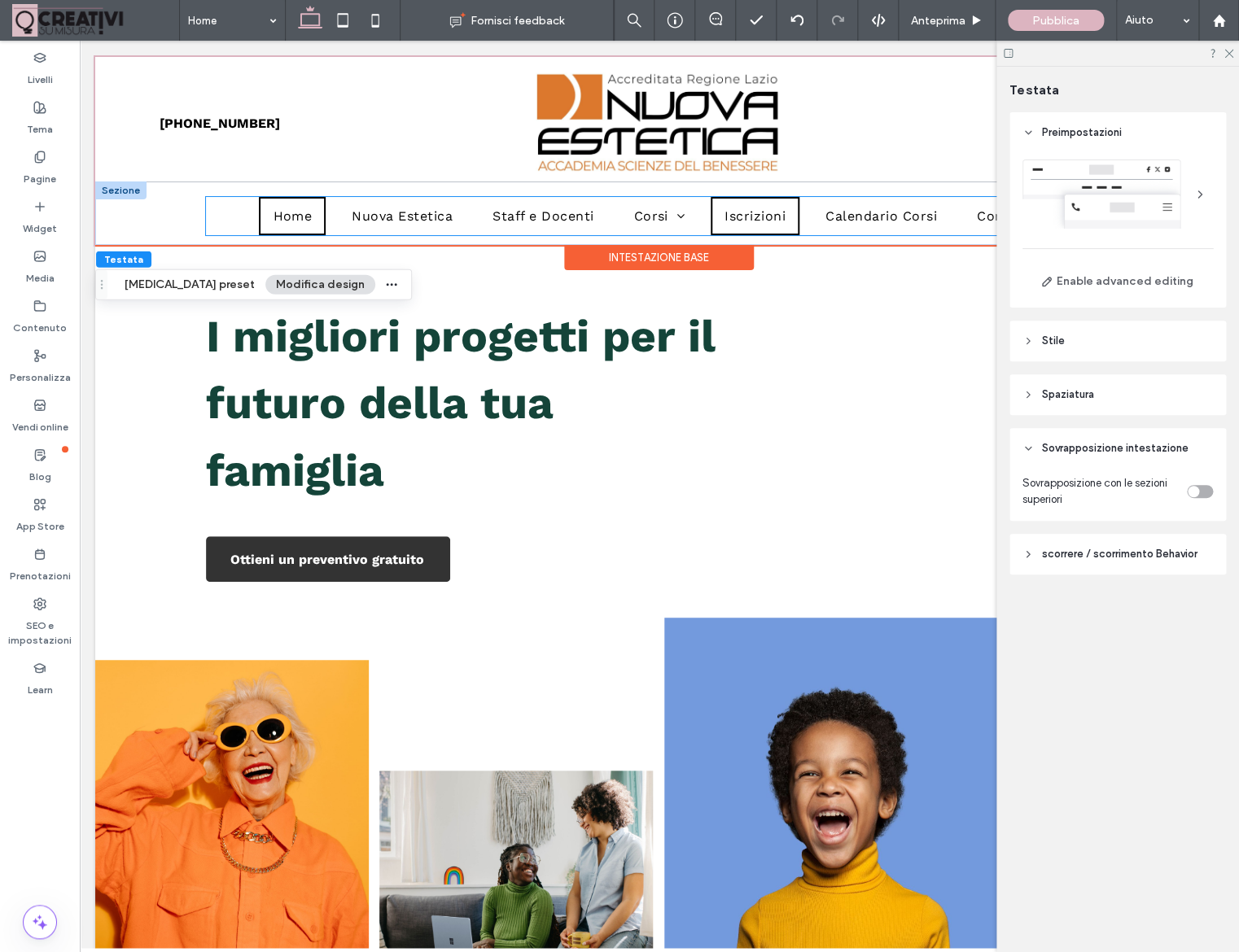
click at [791, 207] on link "Iscrizioni" at bounding box center [755, 216] width 89 height 38
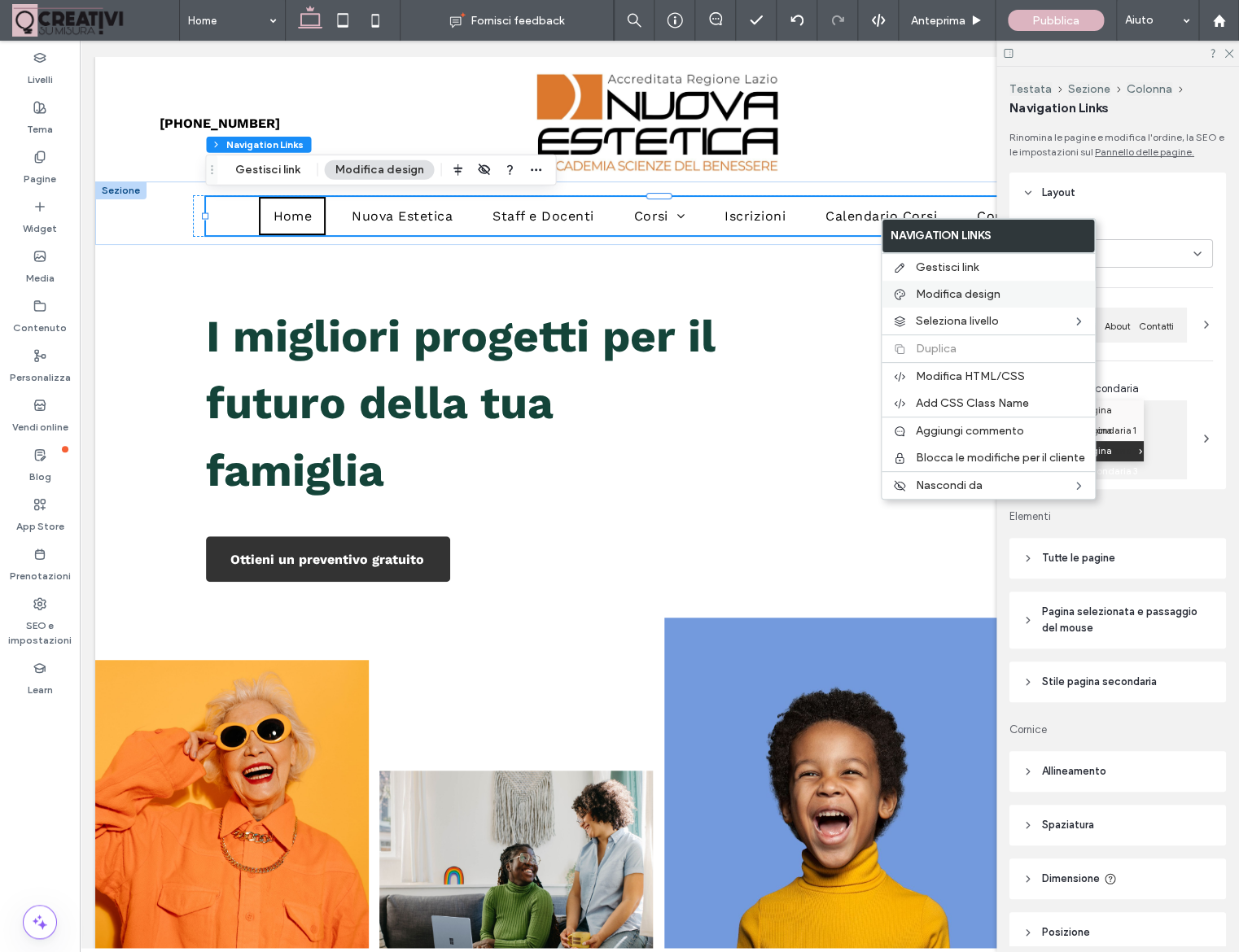
click at [936, 291] on span "Modifica design" at bounding box center [958, 294] width 85 height 14
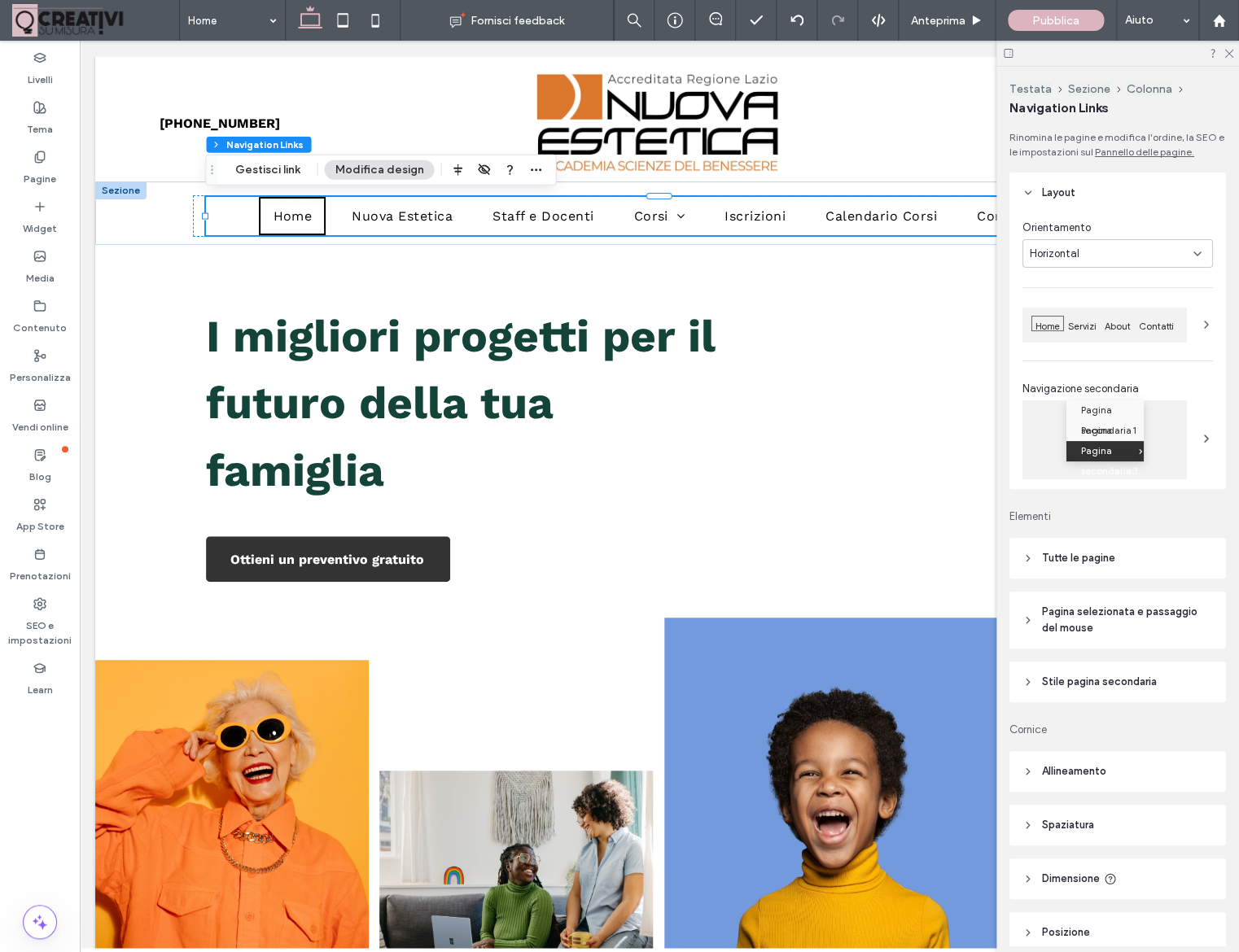
click at [1150, 546] on header "Tutte le pagine" at bounding box center [1118, 557] width 217 height 40
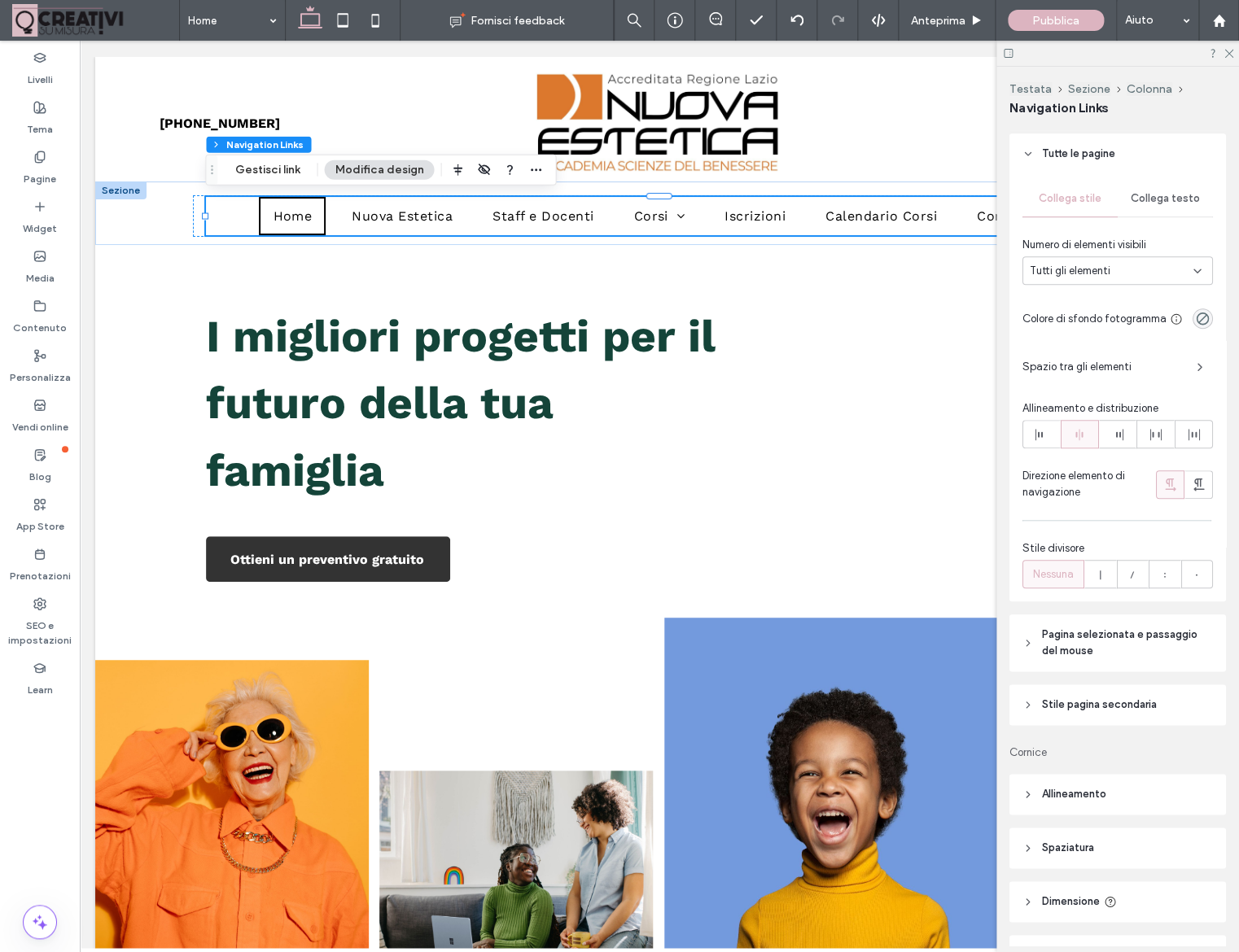
scroll to position [356, 0]
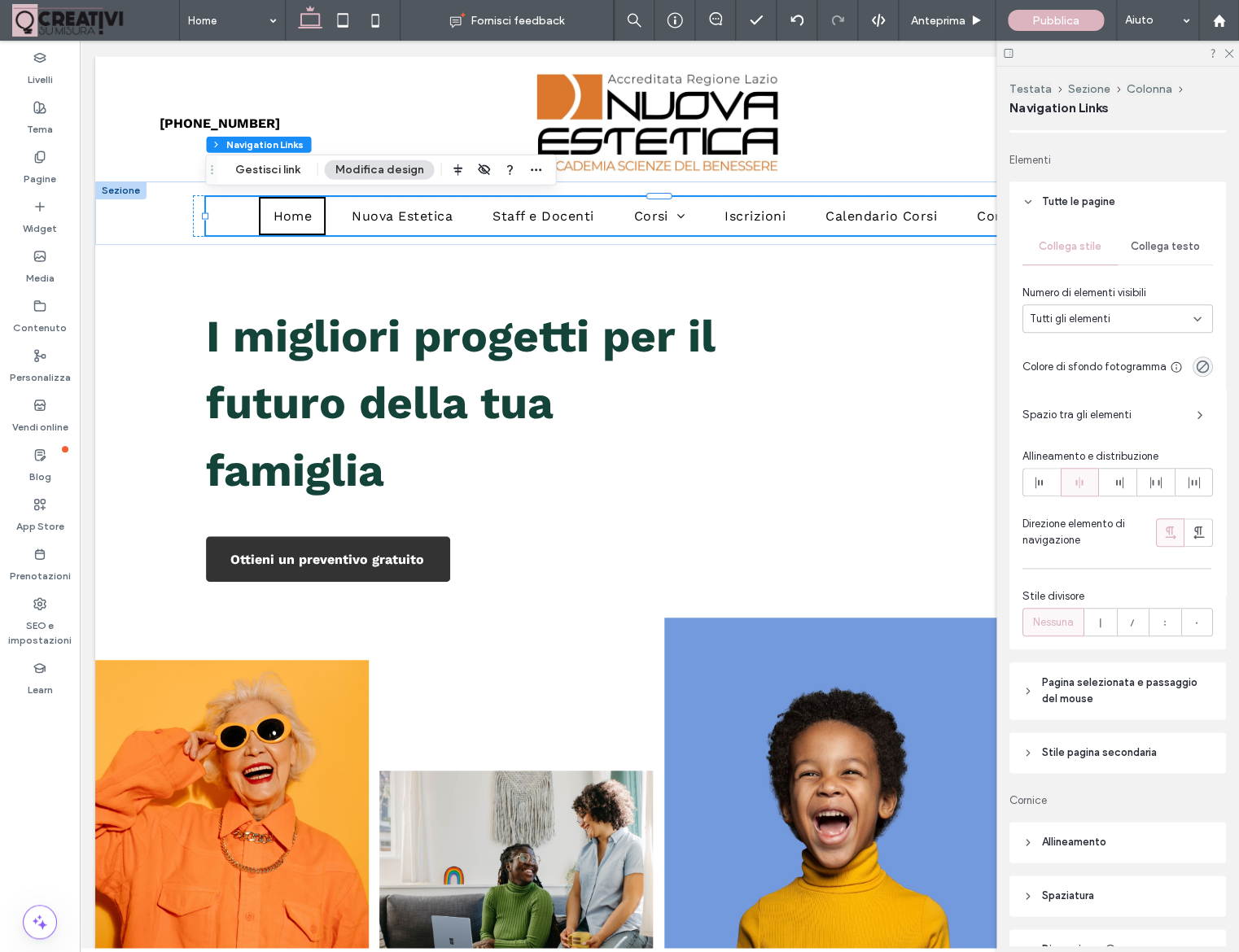
click at [1196, 254] on div "Collega testo" at bounding box center [1165, 246] width 96 height 35
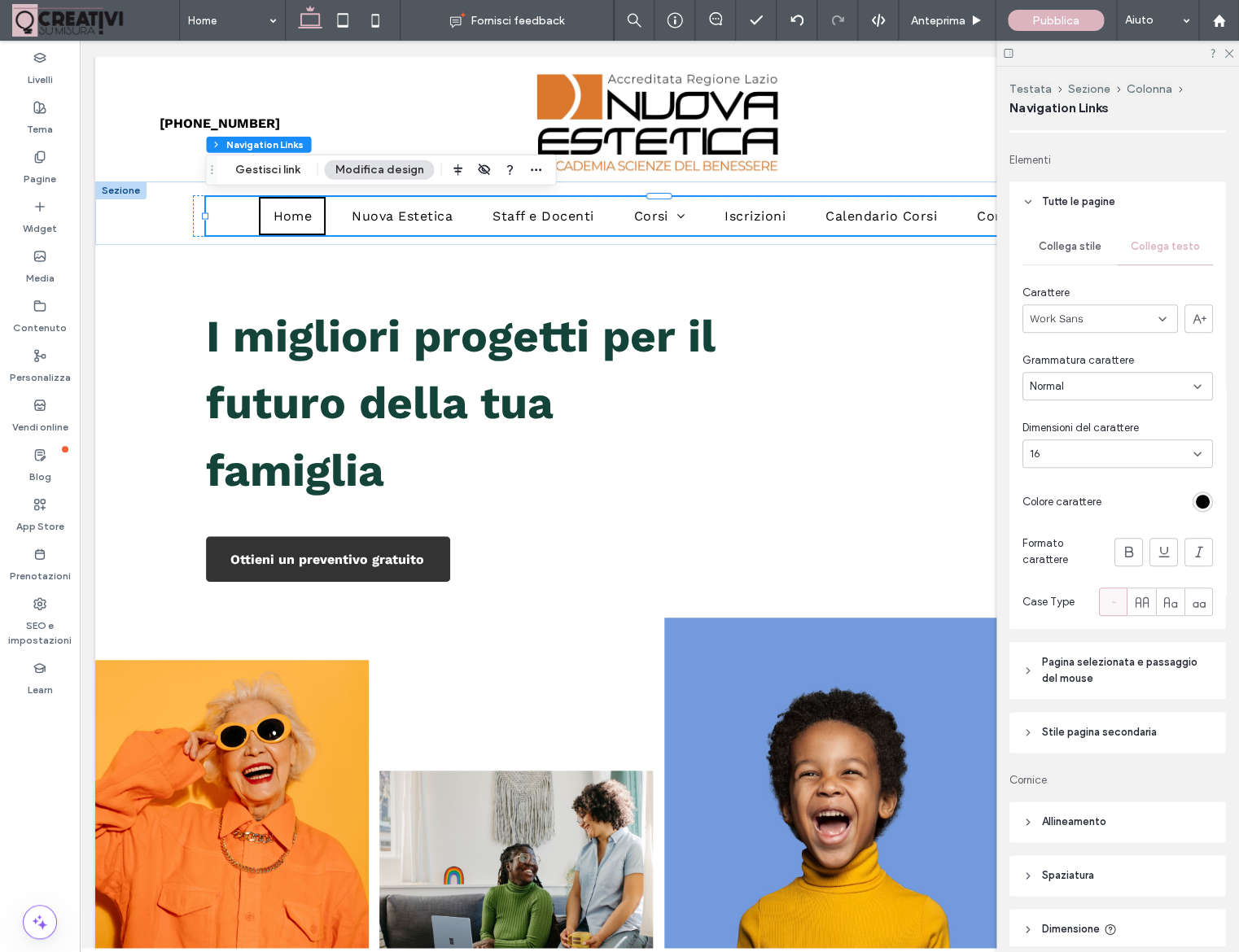
click at [1087, 252] on span "Collega stile" at bounding box center [1071, 246] width 63 height 13
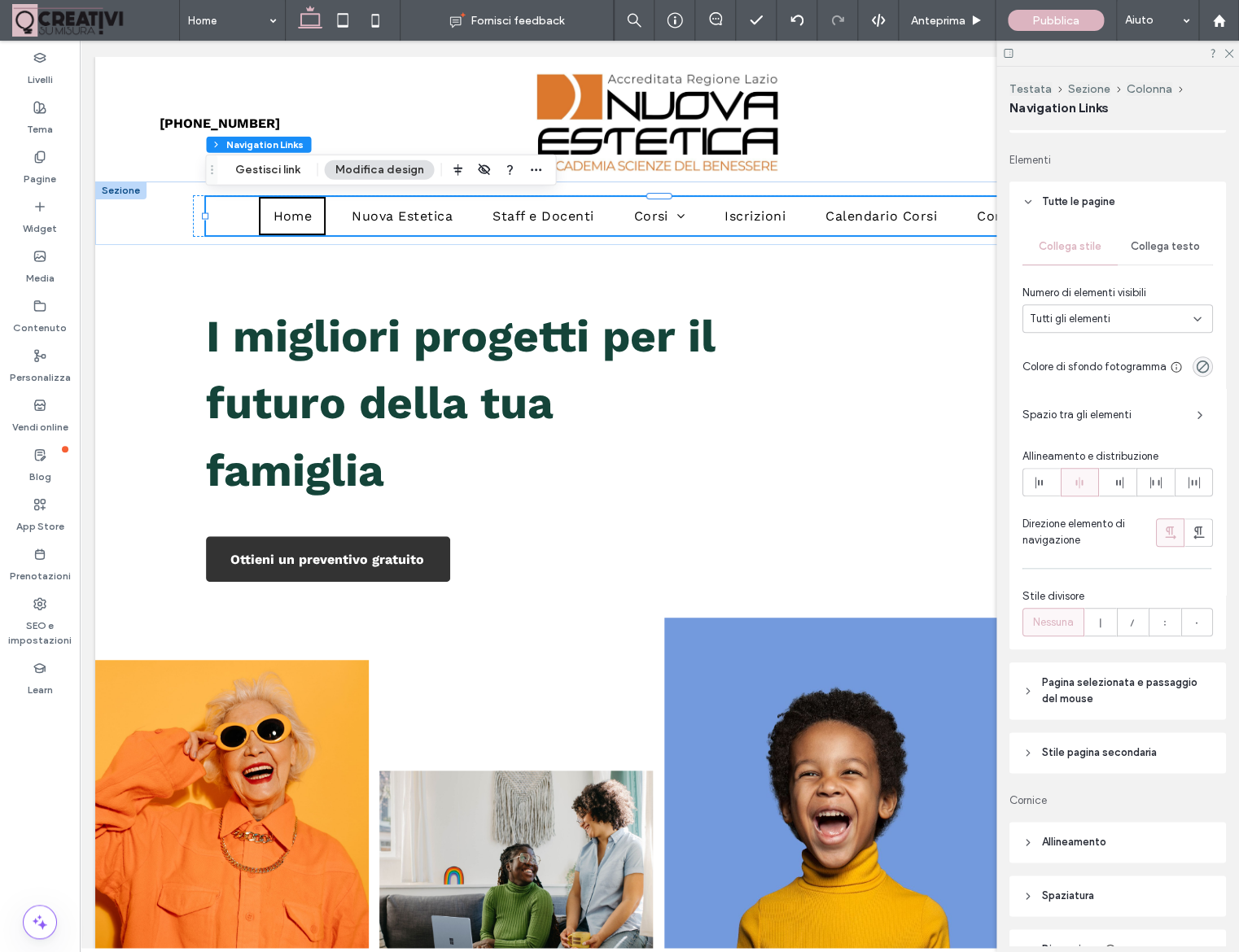
click at [1153, 416] on span "Spazio tra gli elementi" at bounding box center [1103, 414] width 162 height 17
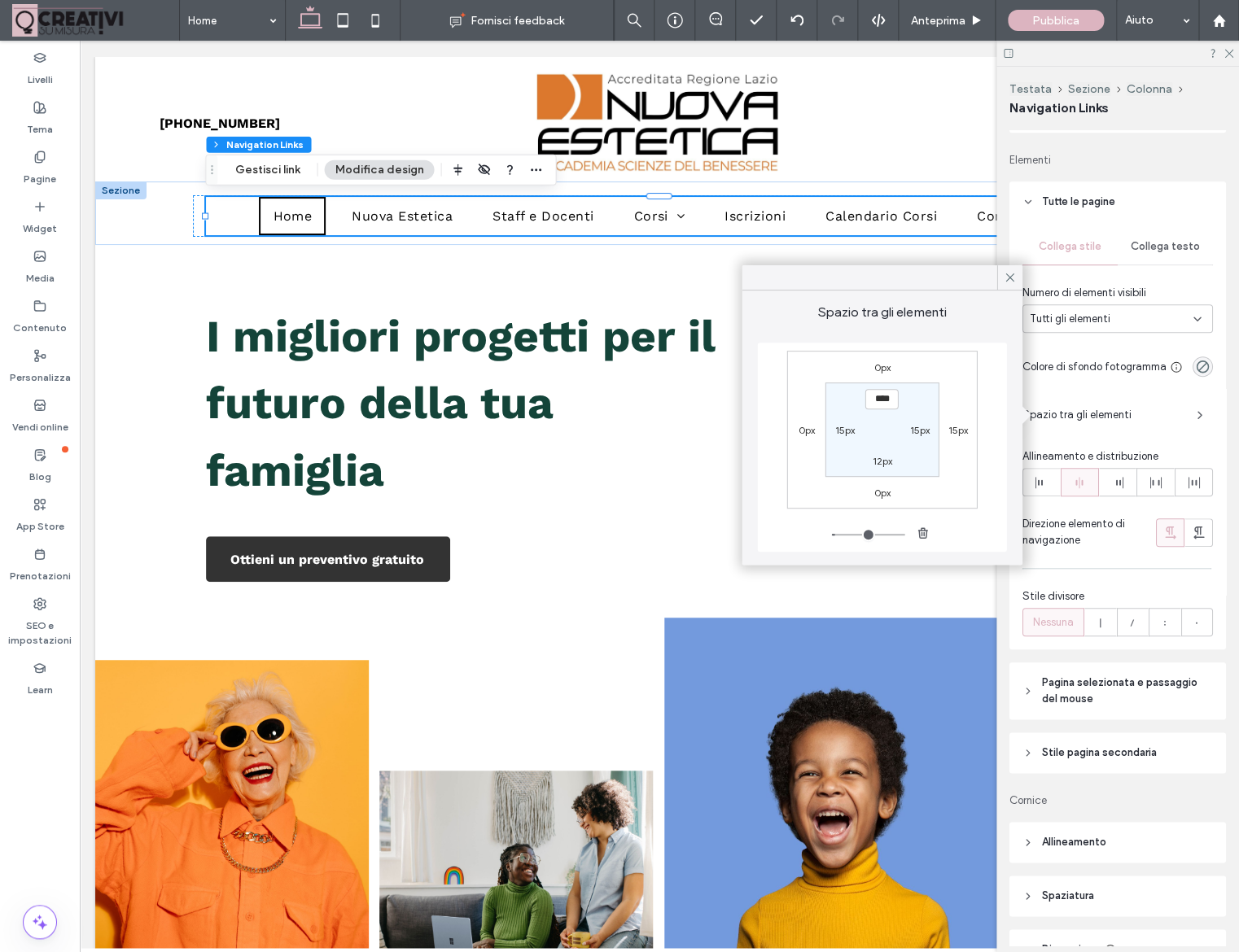
click at [1132, 415] on span "Spazio tra gli elementi" at bounding box center [1103, 414] width 162 height 17
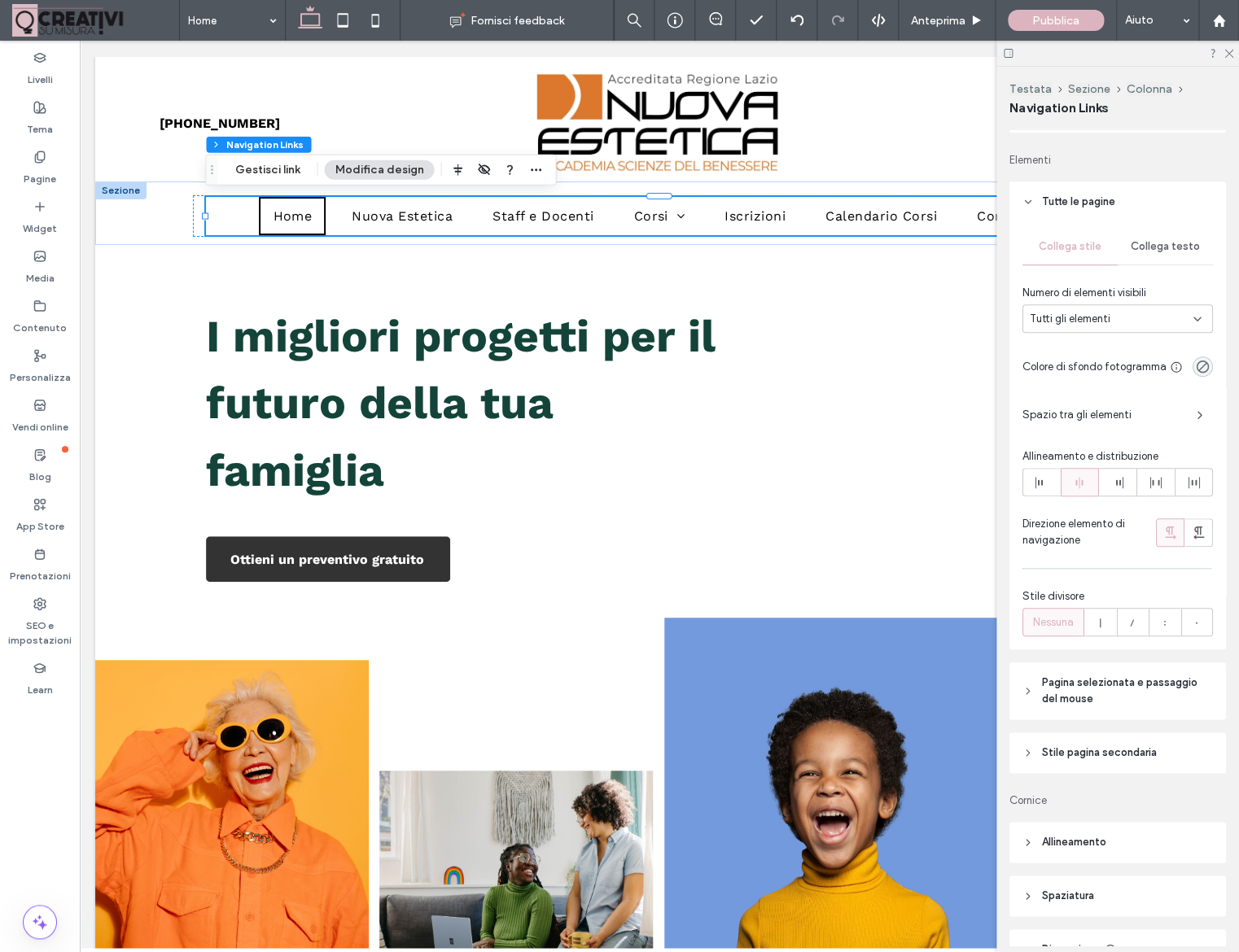
scroll to position [354, 0]
click at [1085, 246] on span "Collega stile" at bounding box center [1071, 248] width 63 height 13
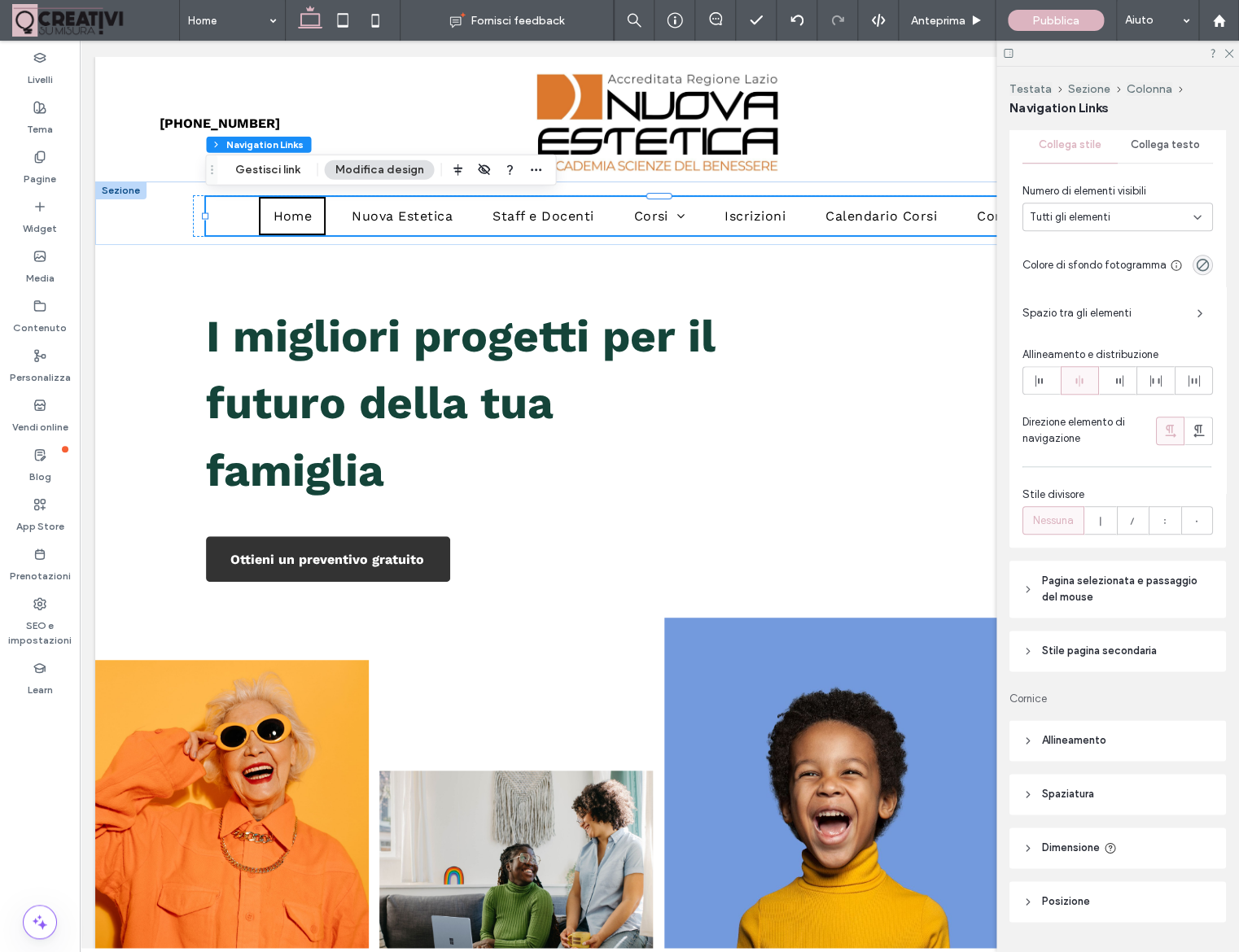
scroll to position [500, 0]
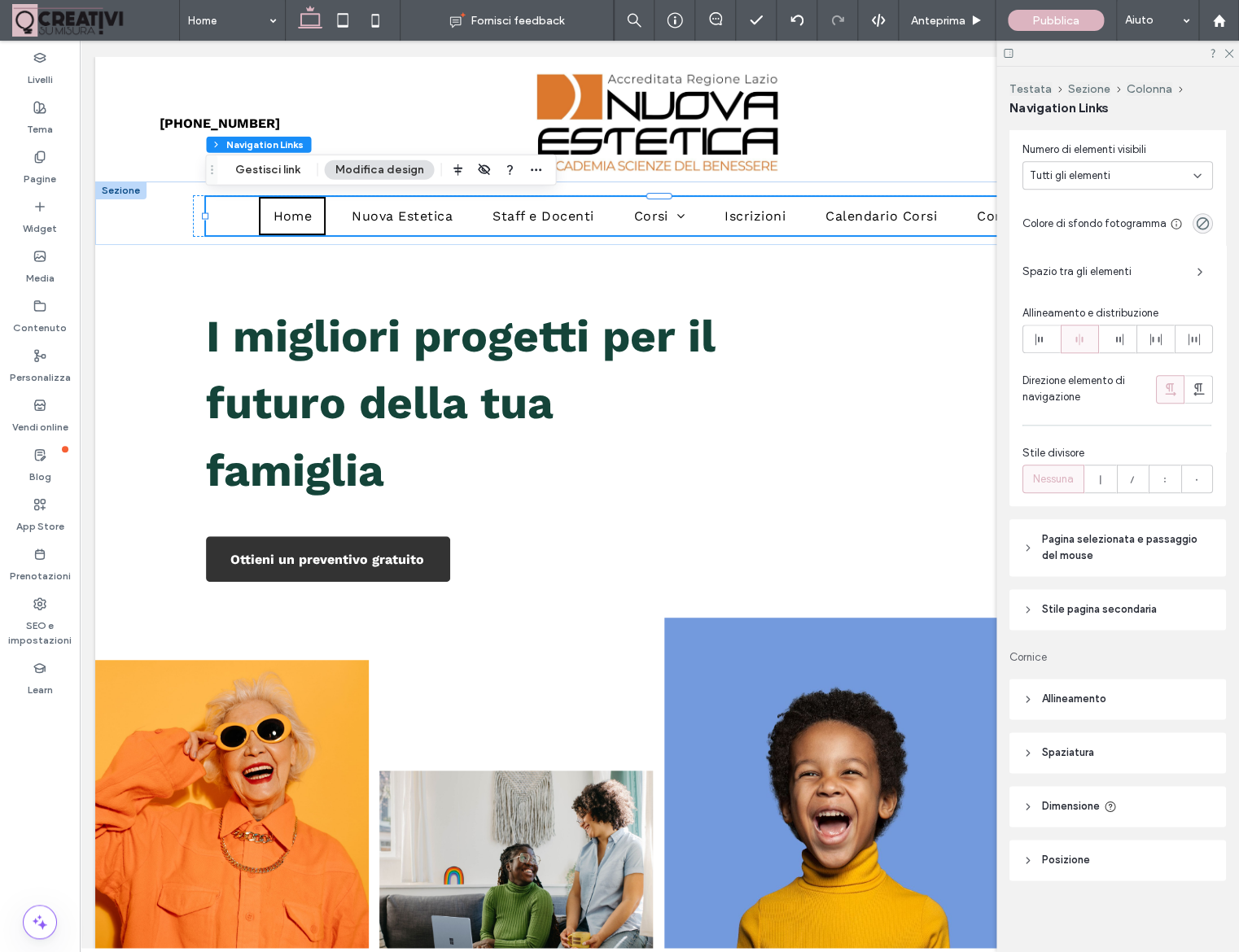
click at [1092, 534] on span "Pagina selezionata e passaggio del mouse" at bounding box center [1123, 547] width 163 height 32
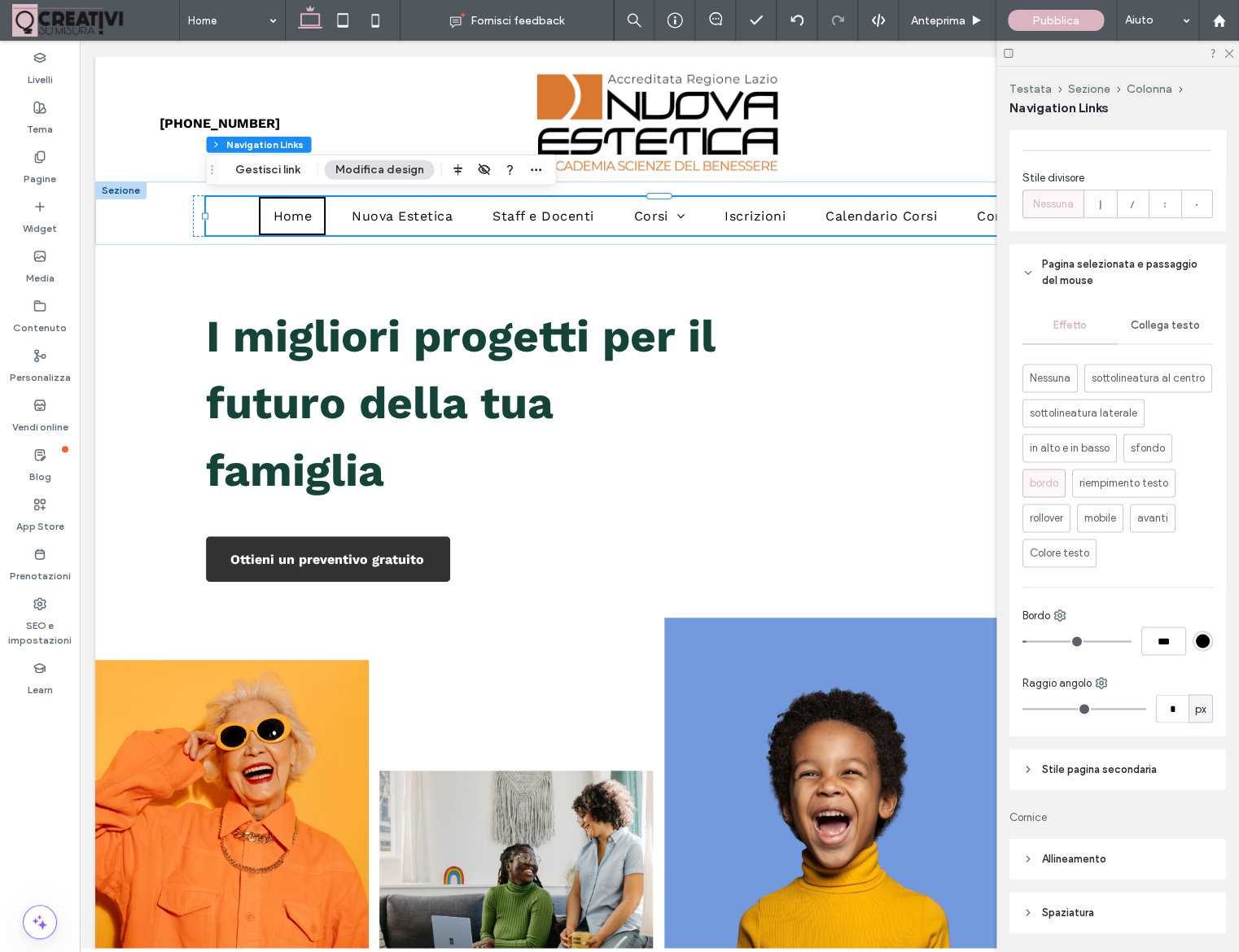
click at [1200, 642] on div "rgb(0, 0, 0)" at bounding box center [1203, 641] width 14 height 14
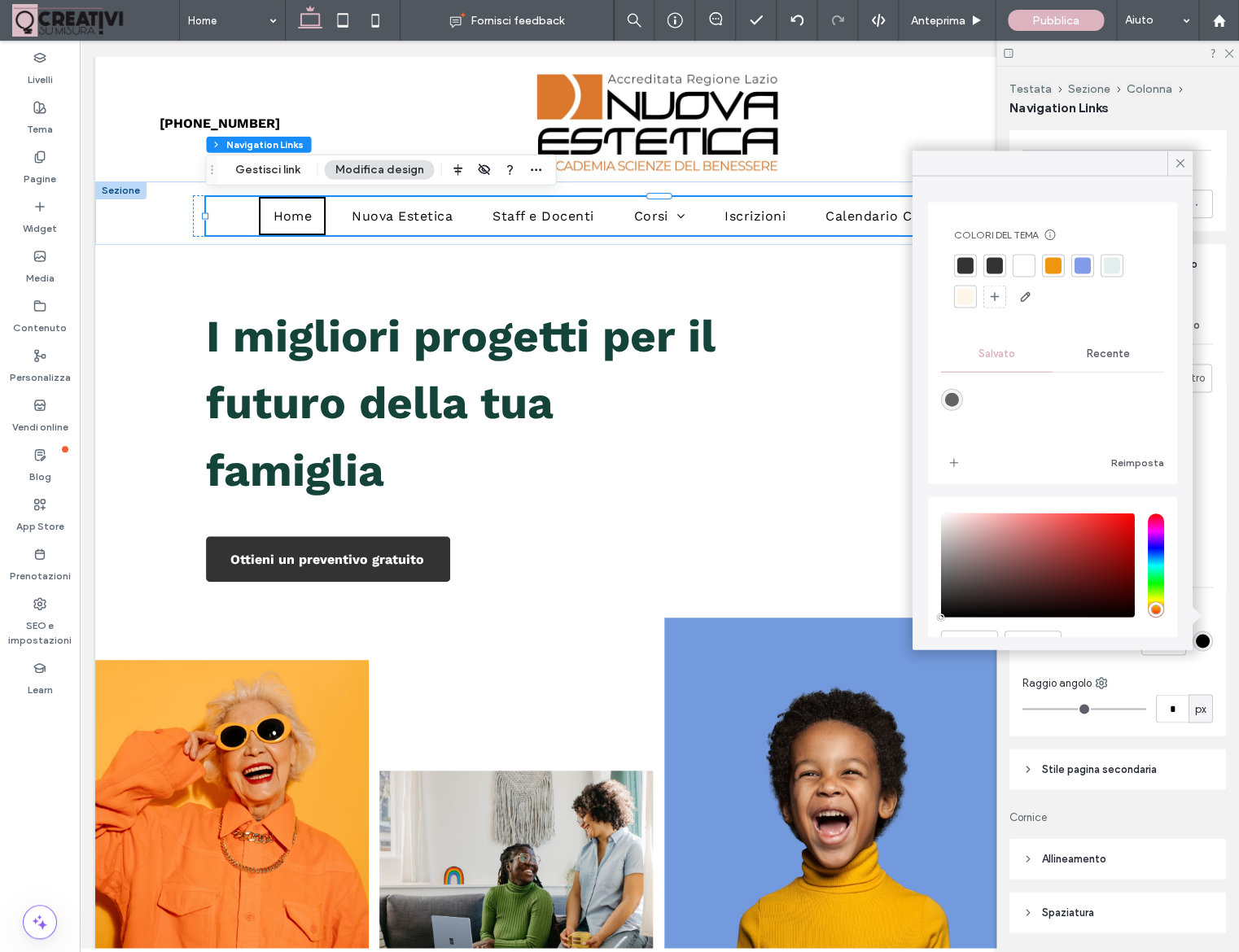
scroll to position [776, 0]
click at [1058, 261] on div at bounding box center [1053, 264] width 17 height 17
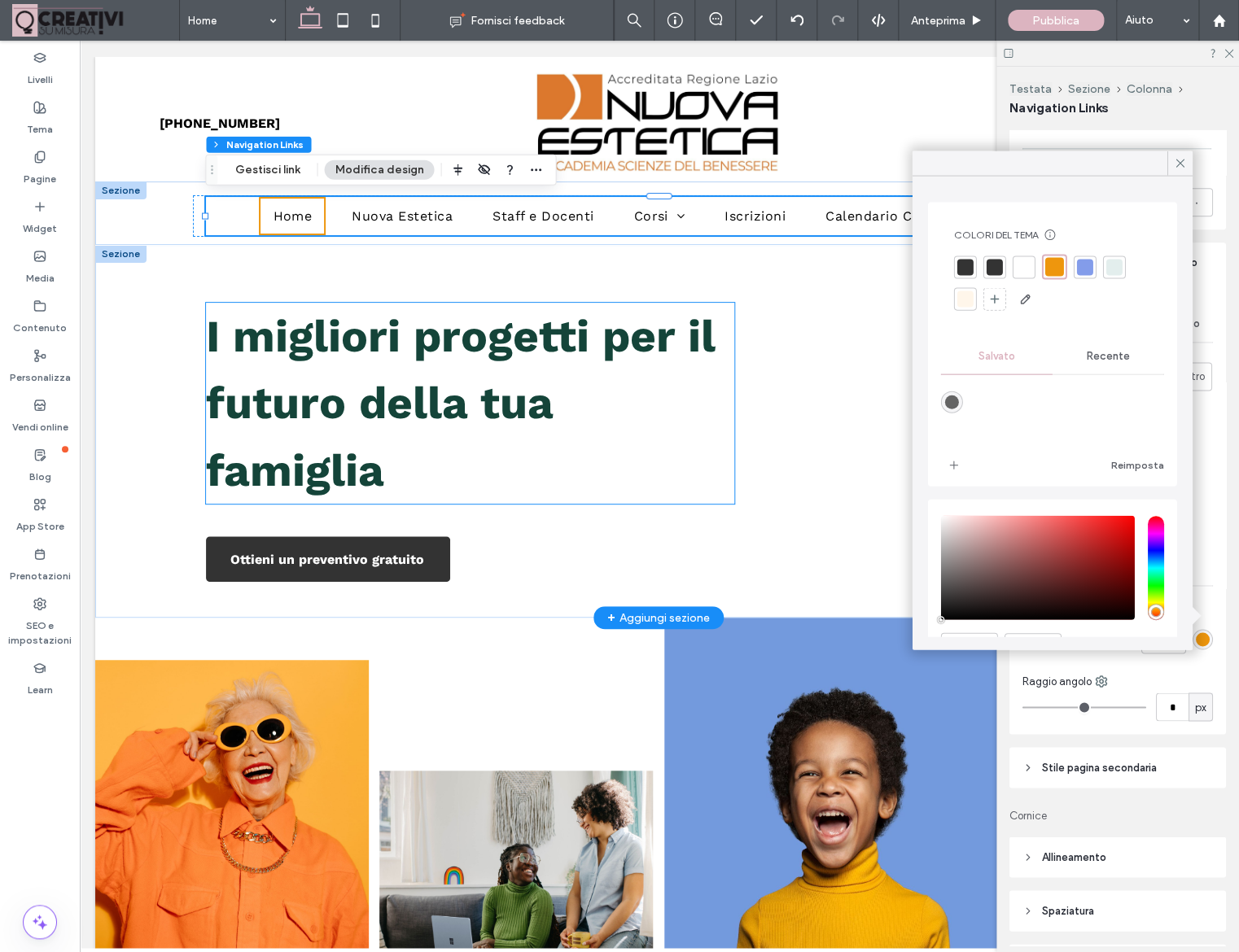
click at [523, 404] on span "I migliori progetti per il futuro della tua famiglia" at bounding box center [460, 403] width 509 height 186
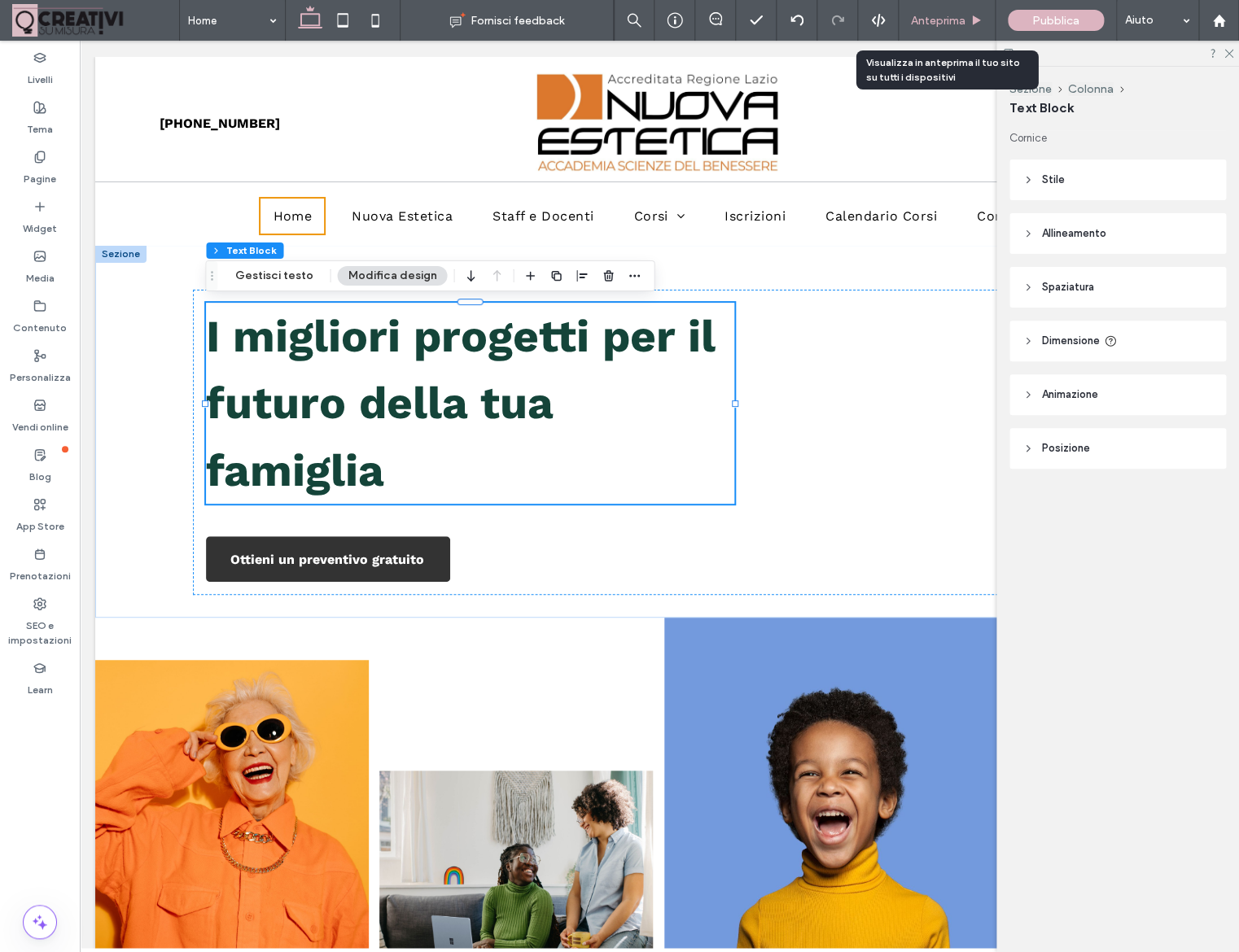
click at [933, 26] on span "Anteprima" at bounding box center [938, 21] width 54 height 14
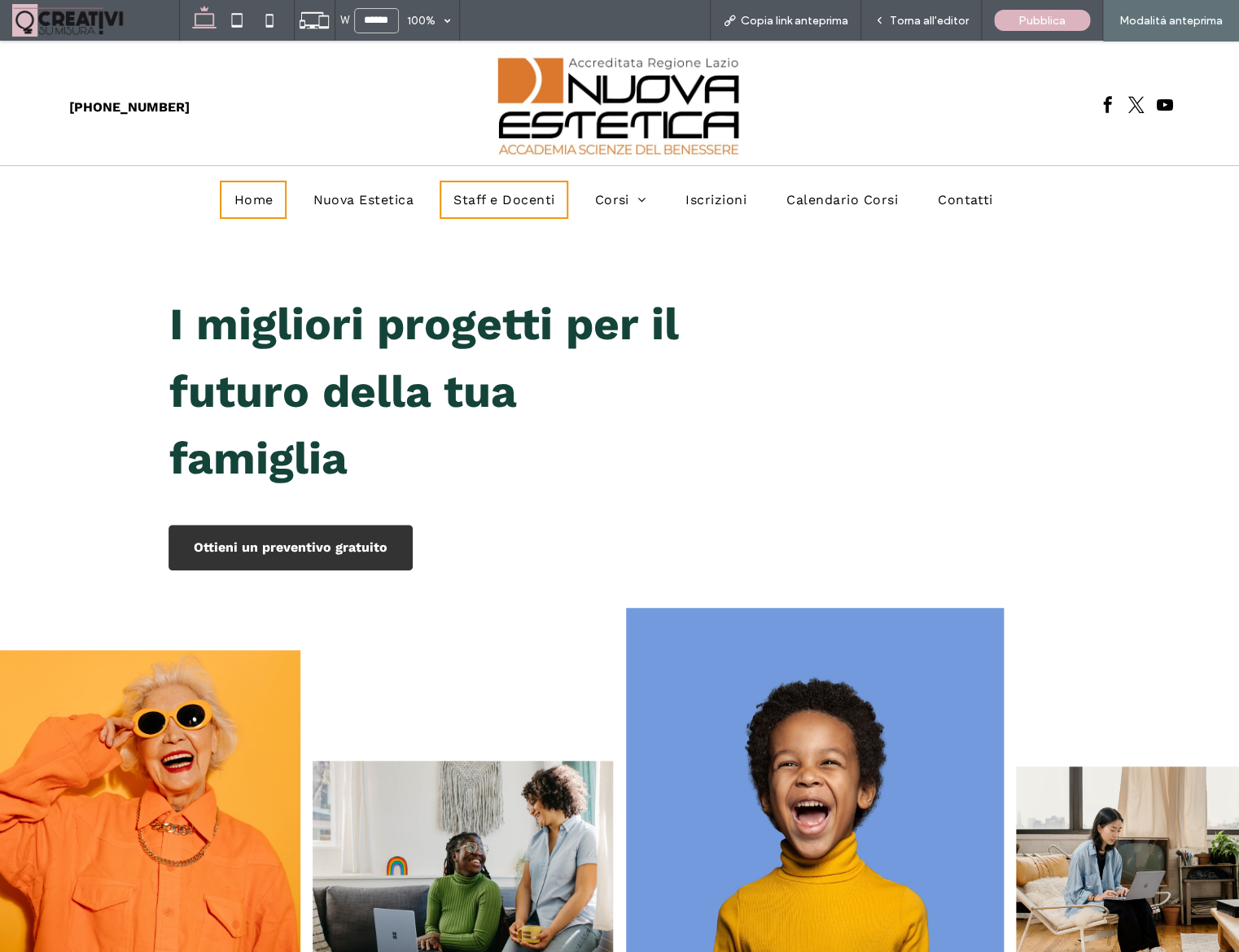
click at [517, 202] on span "Staff e Docenti" at bounding box center [503, 200] width 100 height 16
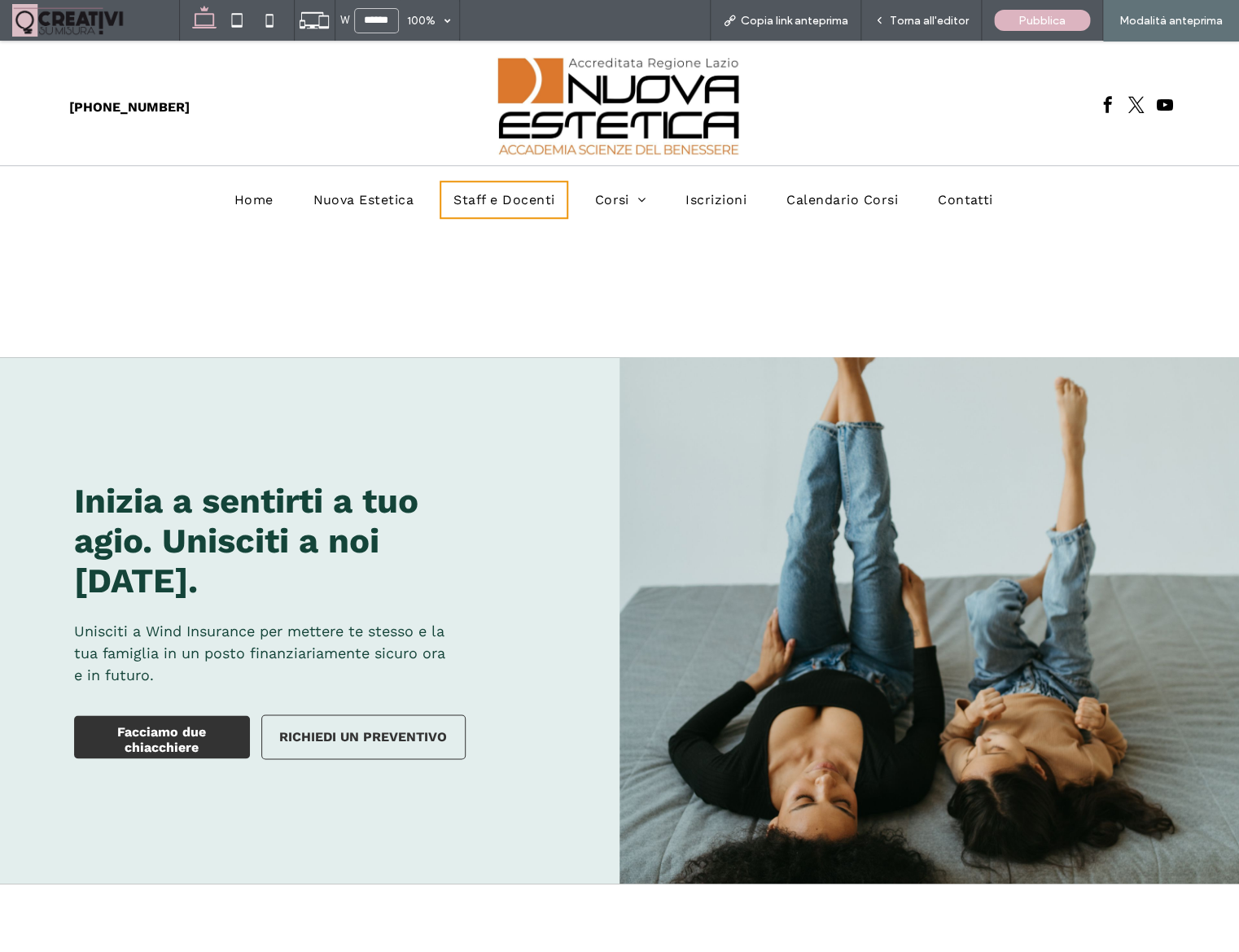
scroll to position [244, 0]
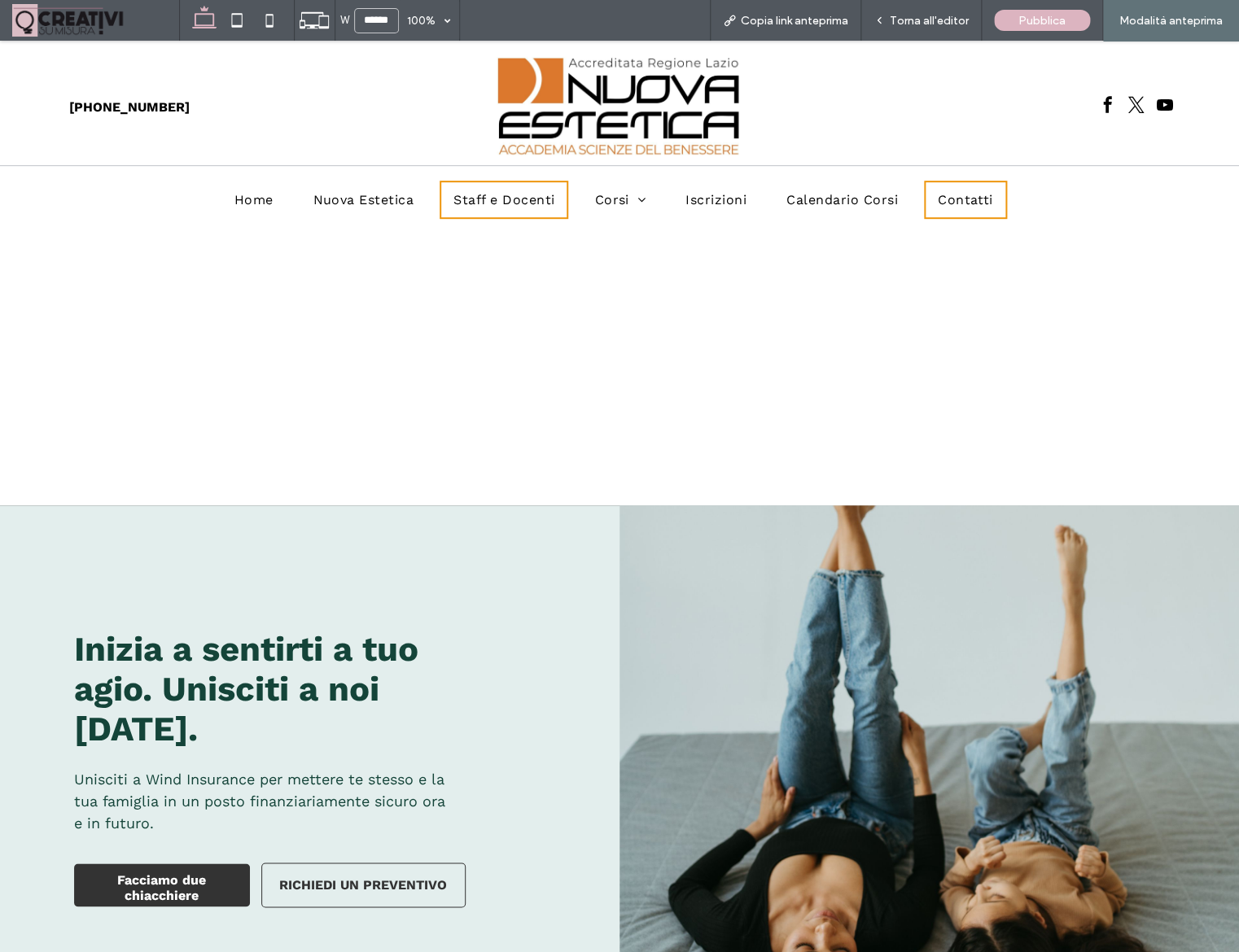
click at [959, 198] on span "Contatti" at bounding box center [965, 200] width 55 height 16
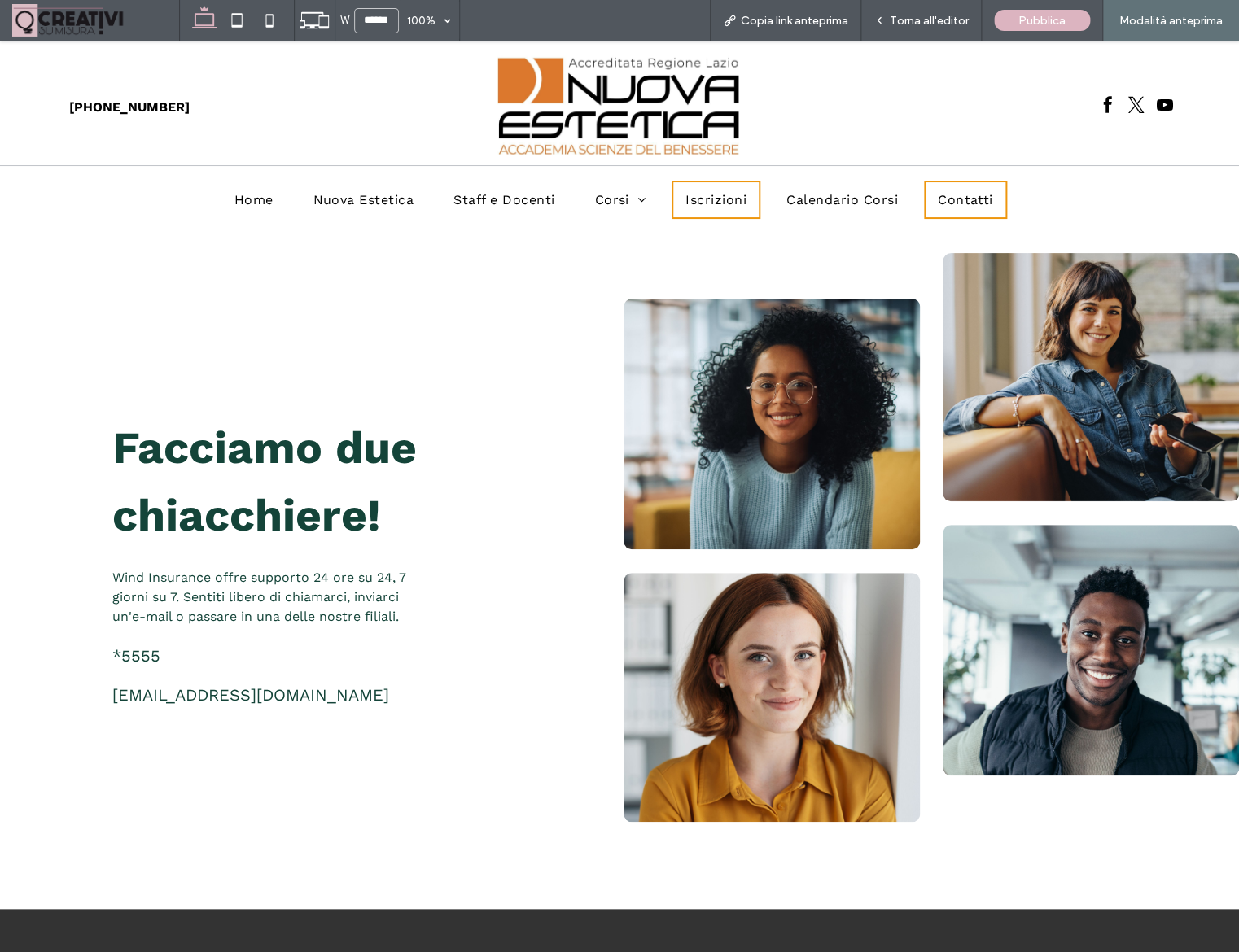
click at [731, 195] on span "Iscrizioni" at bounding box center [716, 200] width 61 height 16
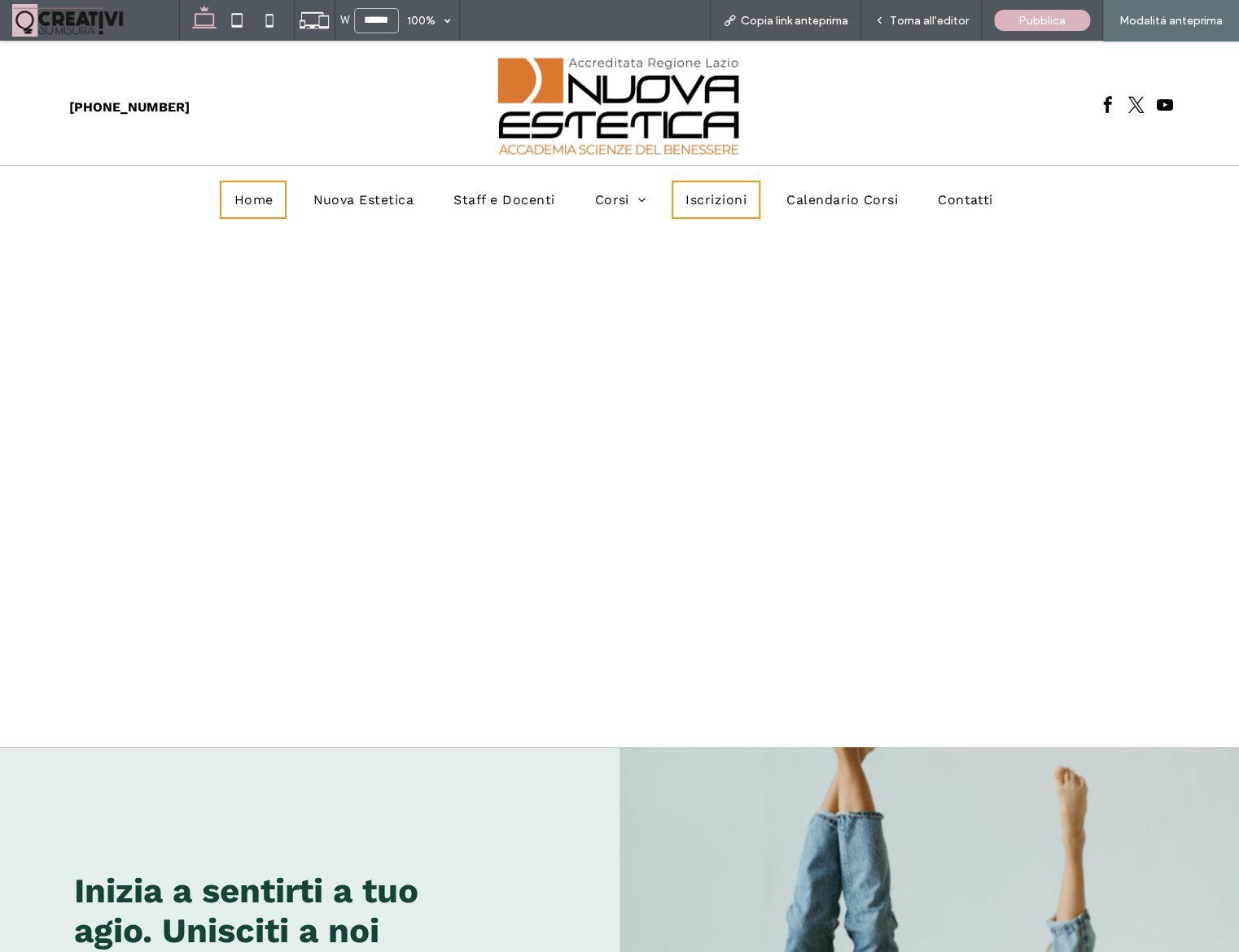
click at [261, 205] on span "Home" at bounding box center [253, 200] width 39 height 16
